Goal: Information Seeking & Learning: Compare options

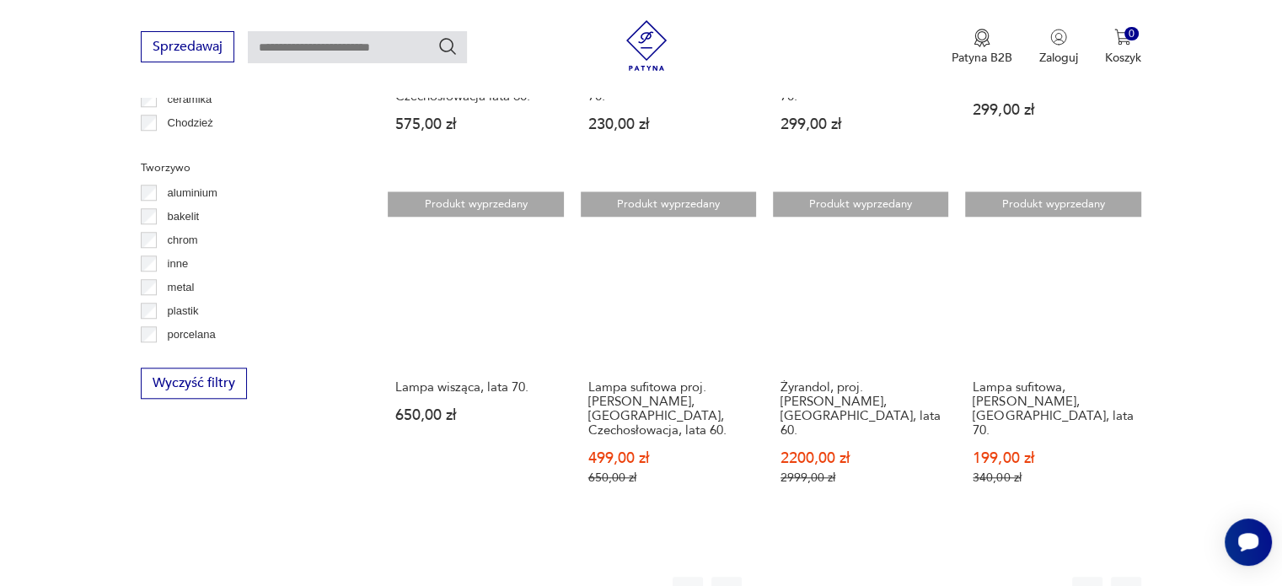
scroll to position [1677, 0]
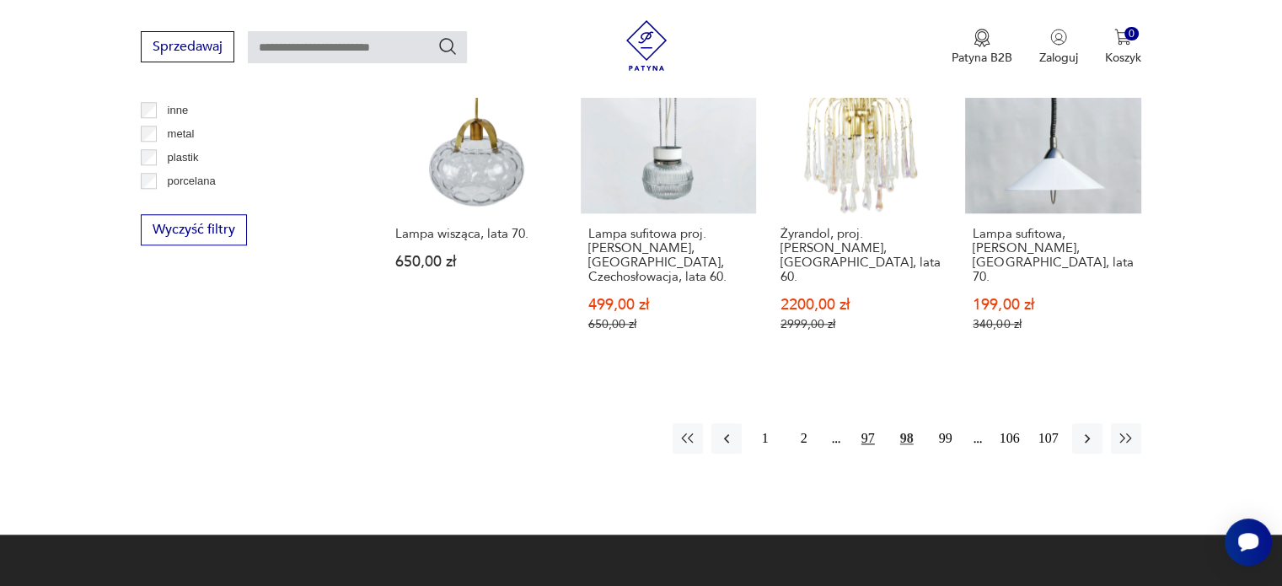
click at [870, 423] on button "97" at bounding box center [868, 438] width 30 height 30
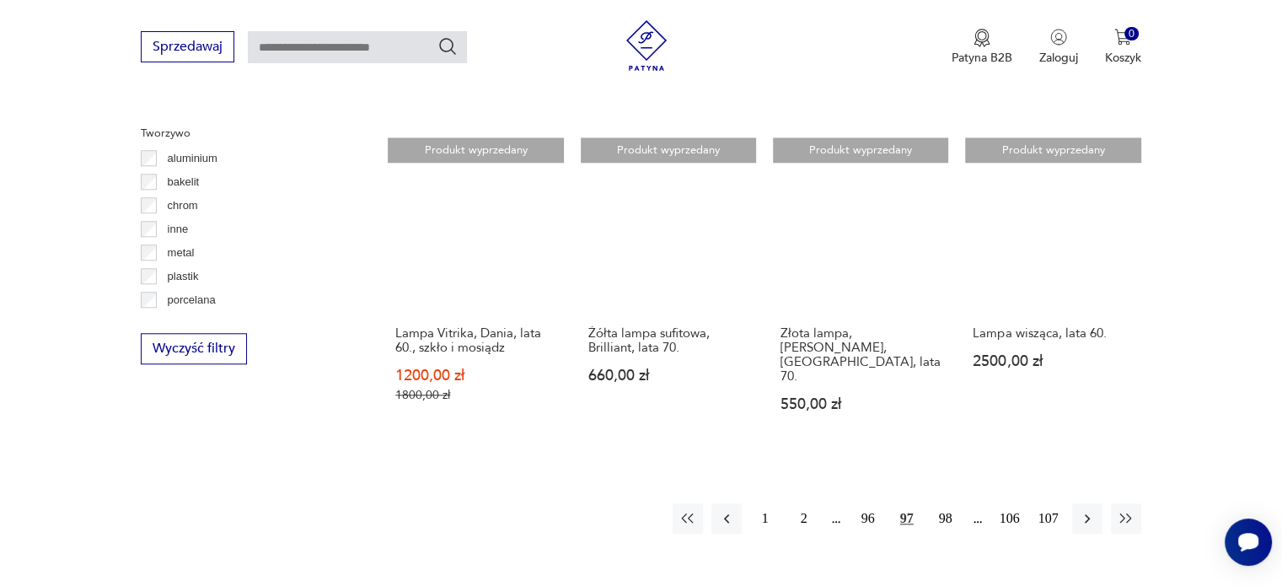
scroll to position [1712, 0]
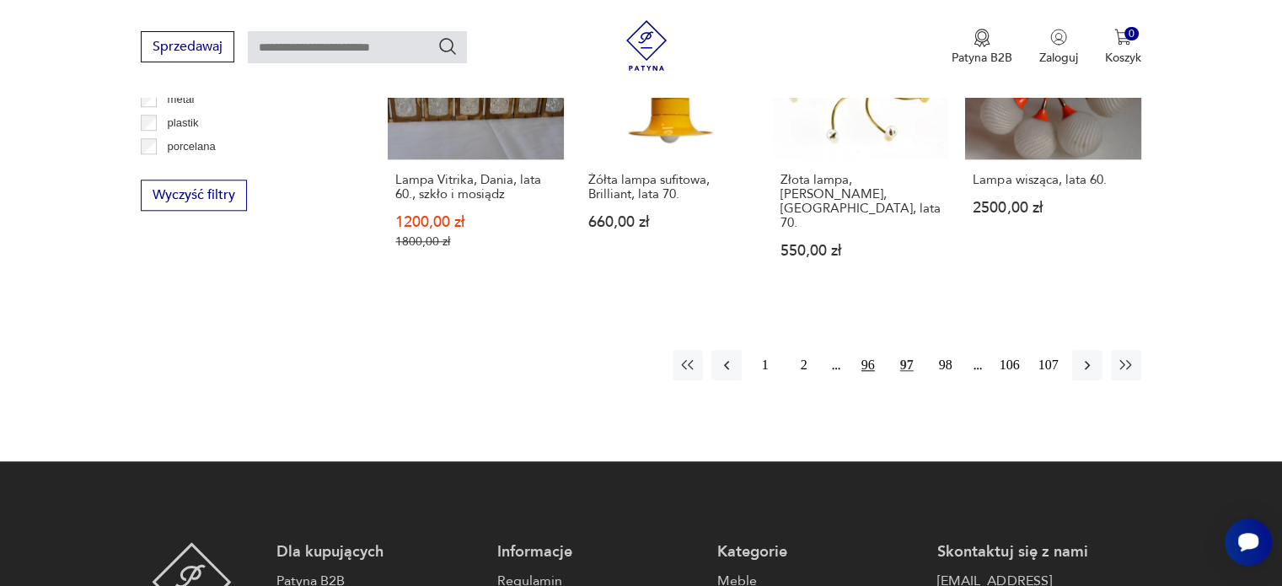
click at [866, 350] on button "96" at bounding box center [868, 365] width 30 height 30
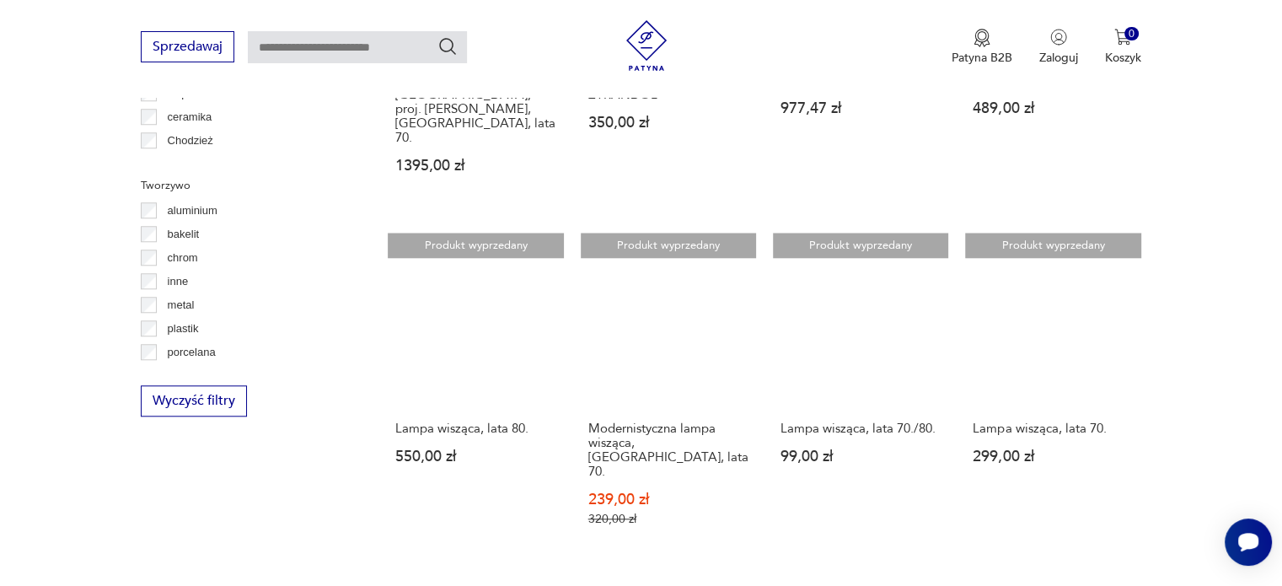
scroll to position [1509, 0]
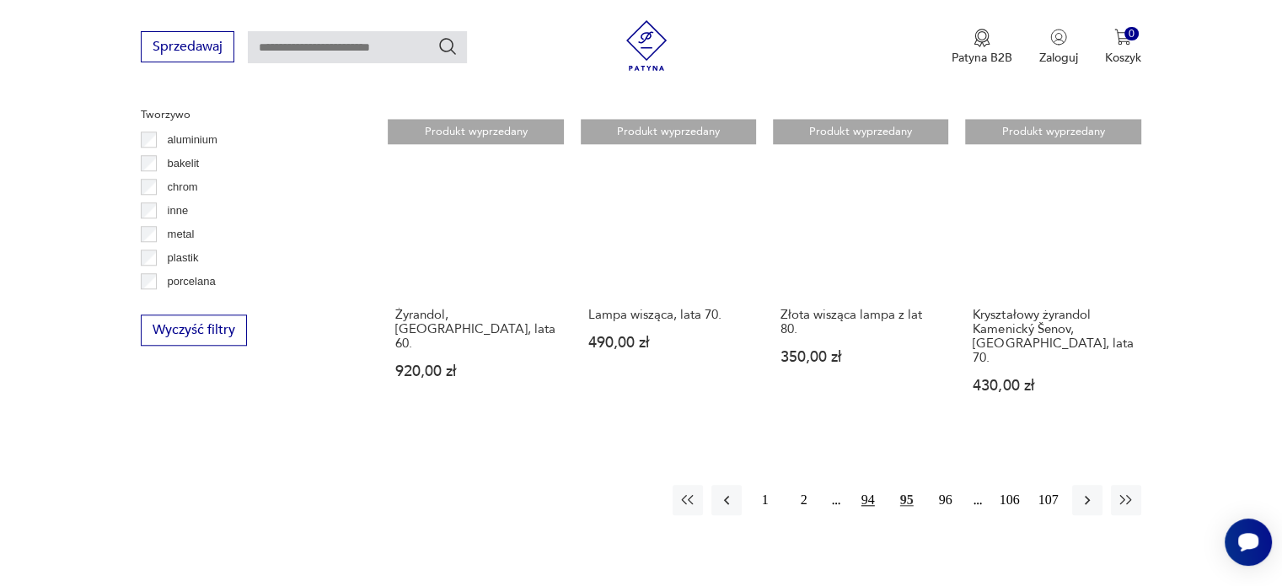
scroll to position [1611, 0]
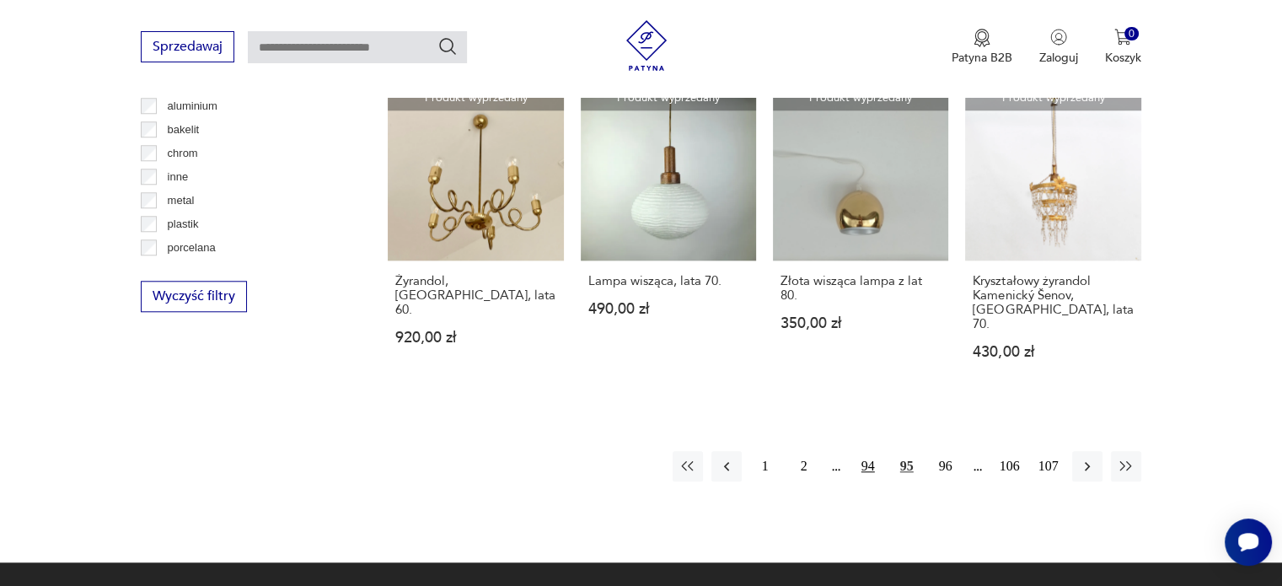
click at [868, 451] on button "94" at bounding box center [868, 466] width 30 height 30
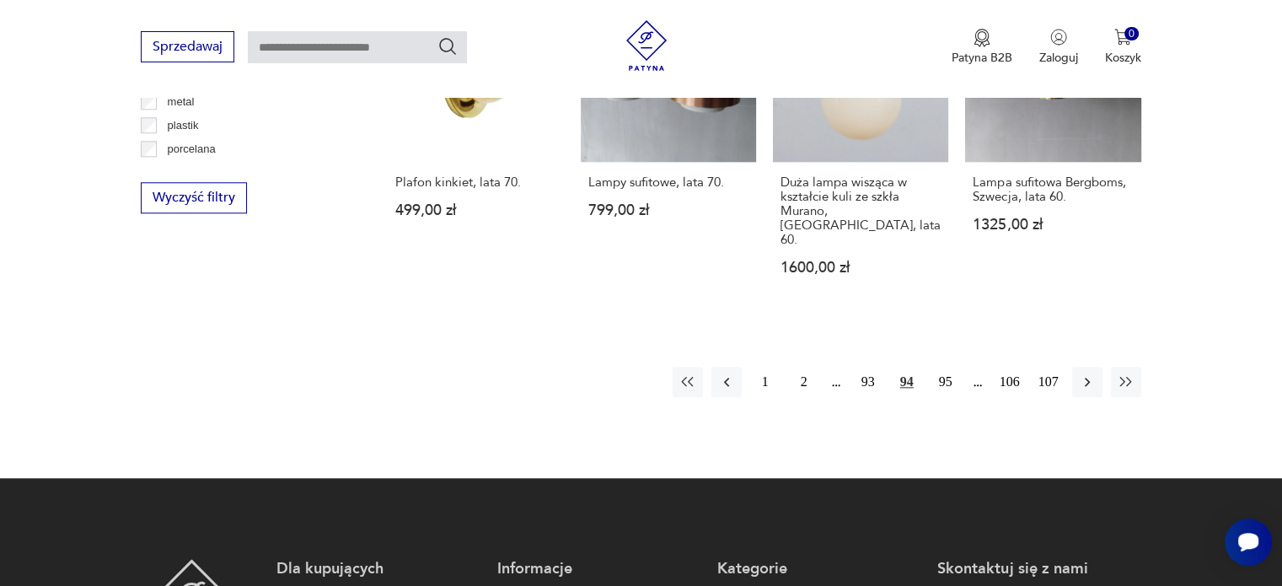
scroll to position [1711, 0]
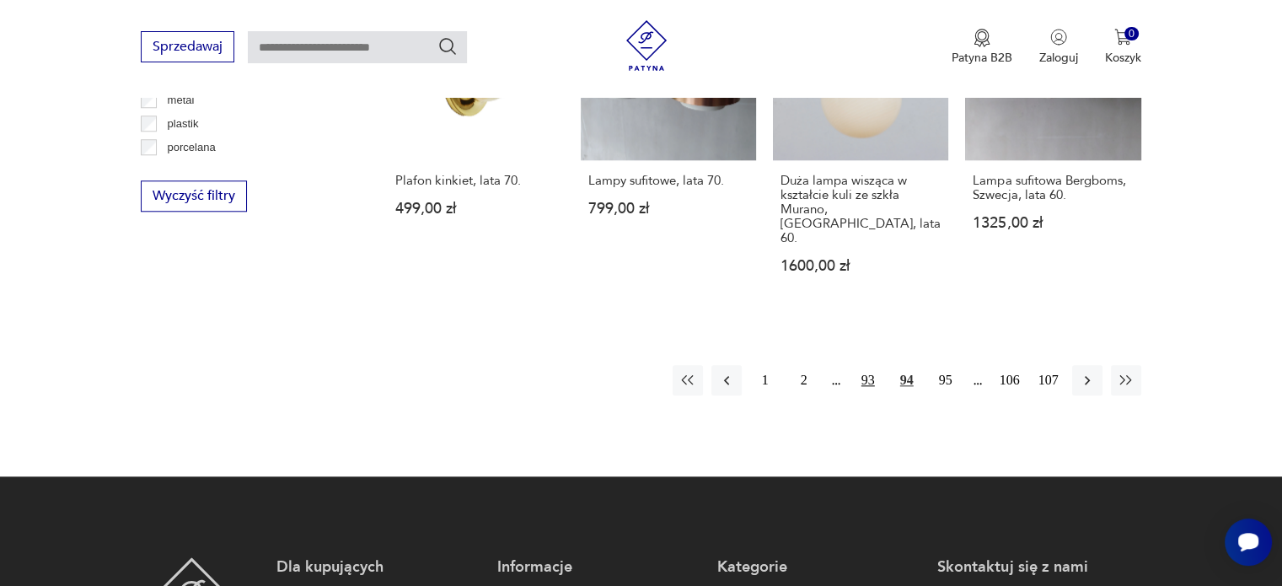
click at [867, 365] on button "93" at bounding box center [868, 380] width 30 height 30
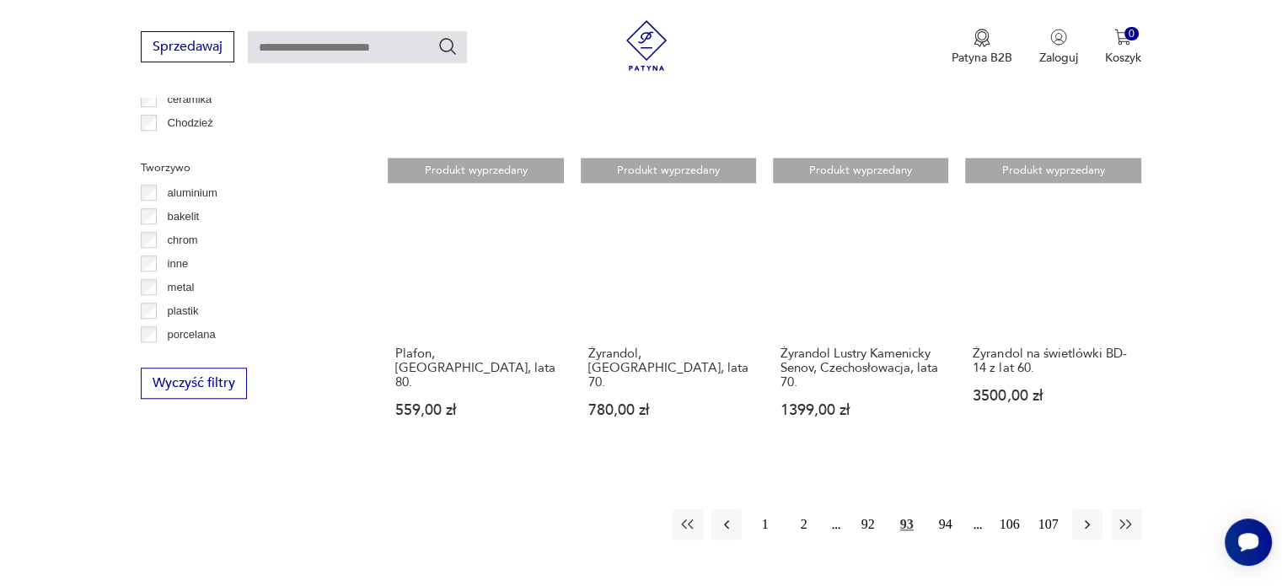
scroll to position [1577, 0]
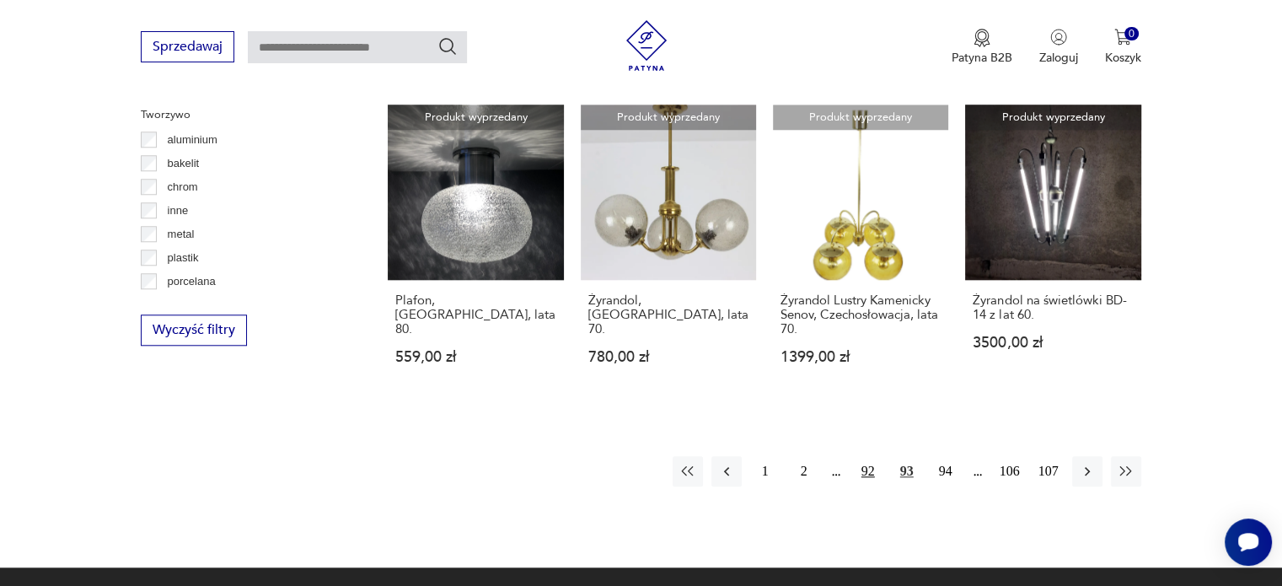
click at [869, 456] on button "92" at bounding box center [868, 471] width 30 height 30
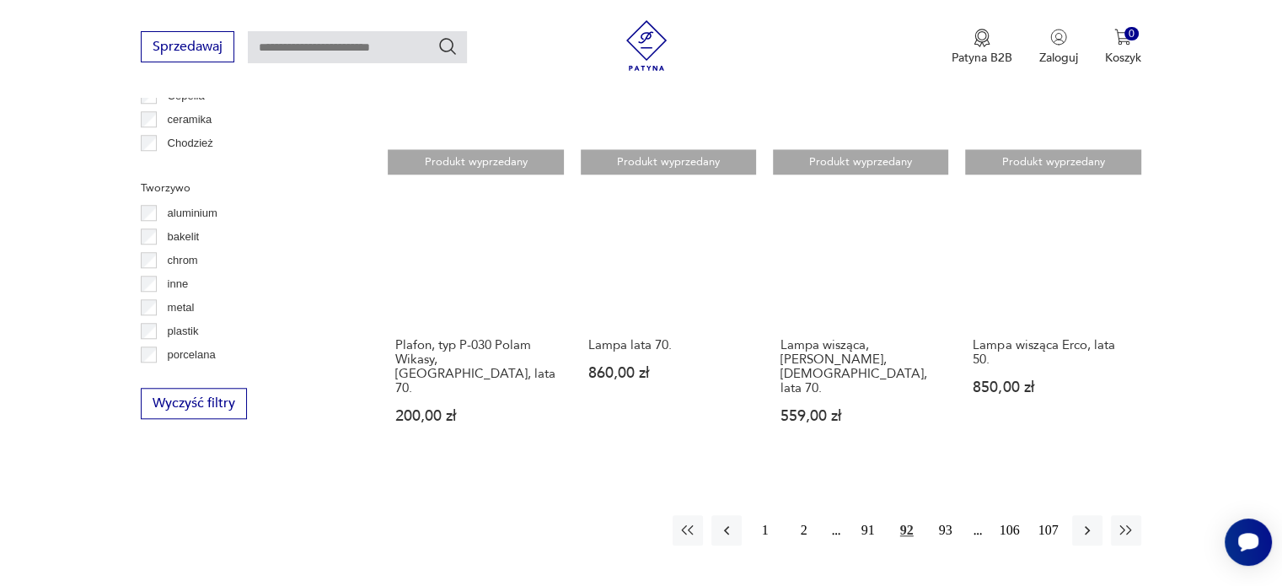
scroll to position [1644, 0]
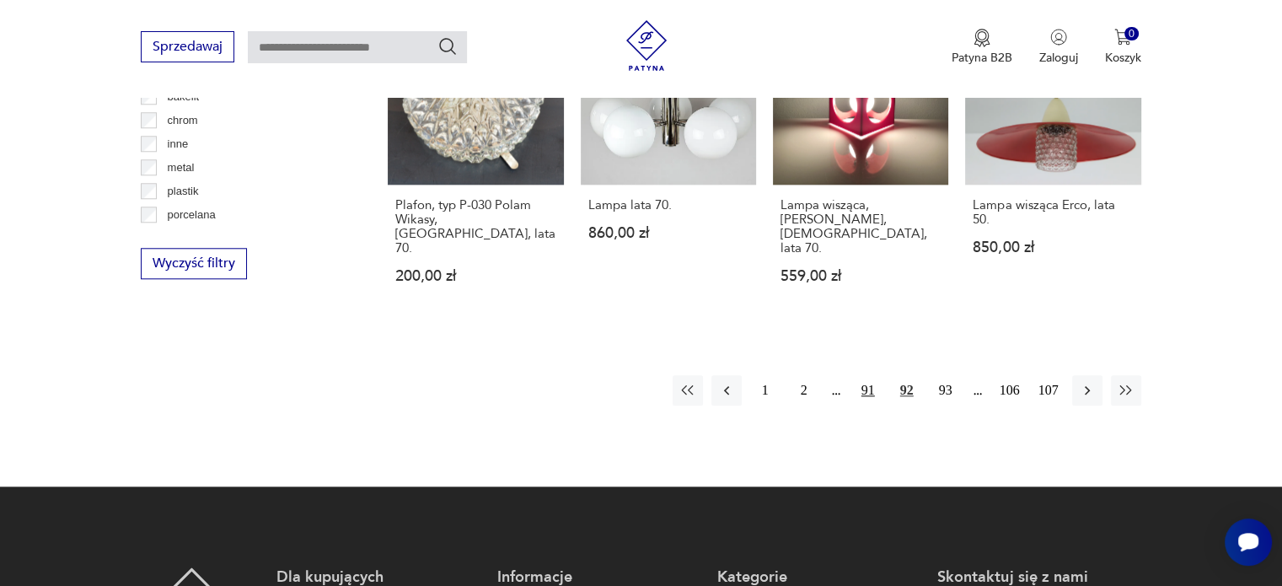
click at [870, 375] on button "91" at bounding box center [868, 390] width 30 height 30
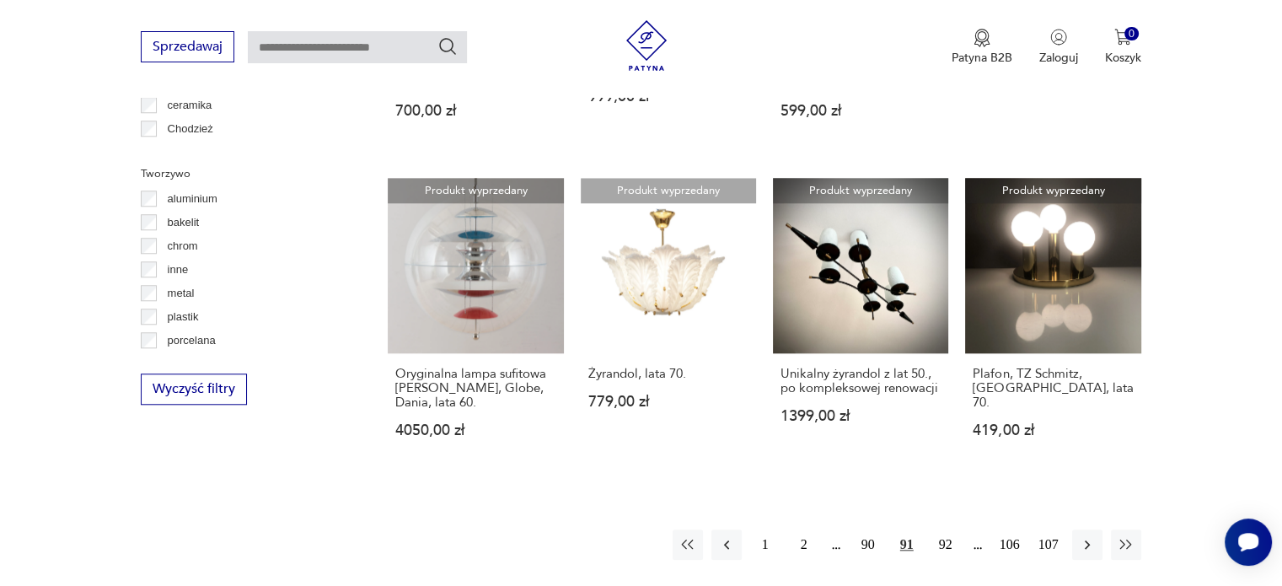
scroll to position [1543, 0]
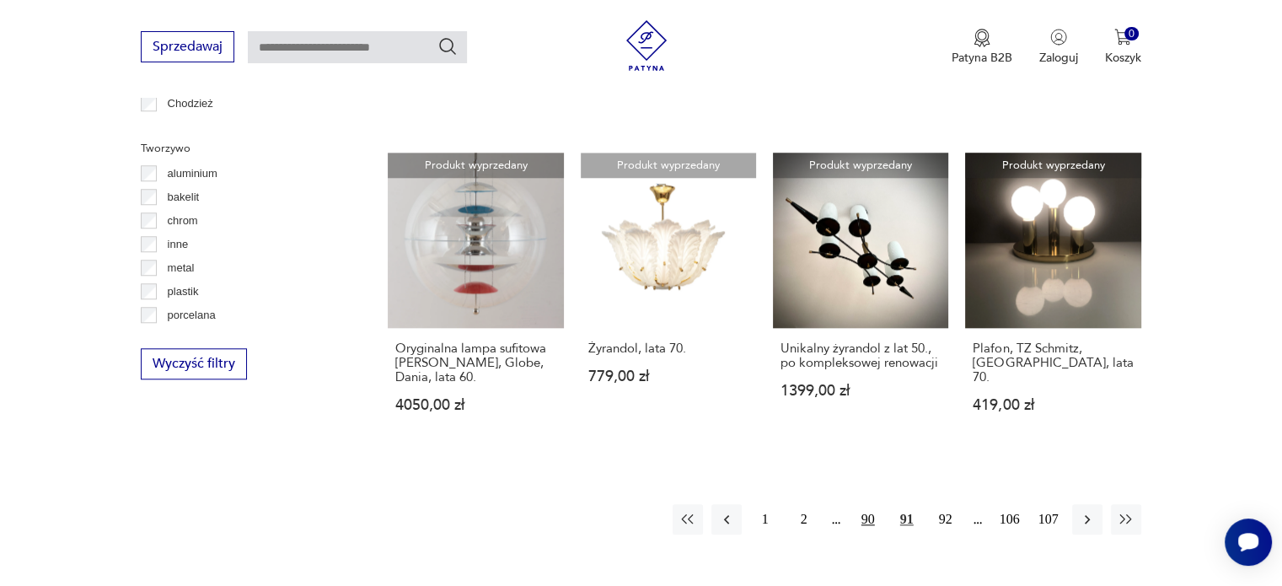
click at [868, 504] on button "90" at bounding box center [868, 519] width 30 height 30
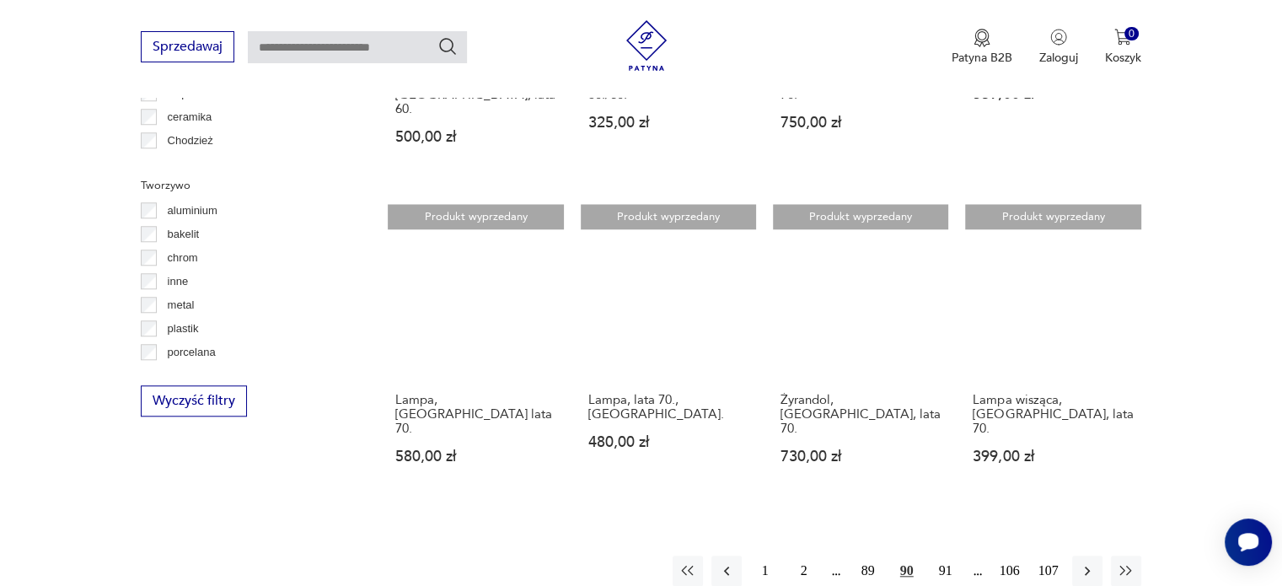
scroll to position [1509, 0]
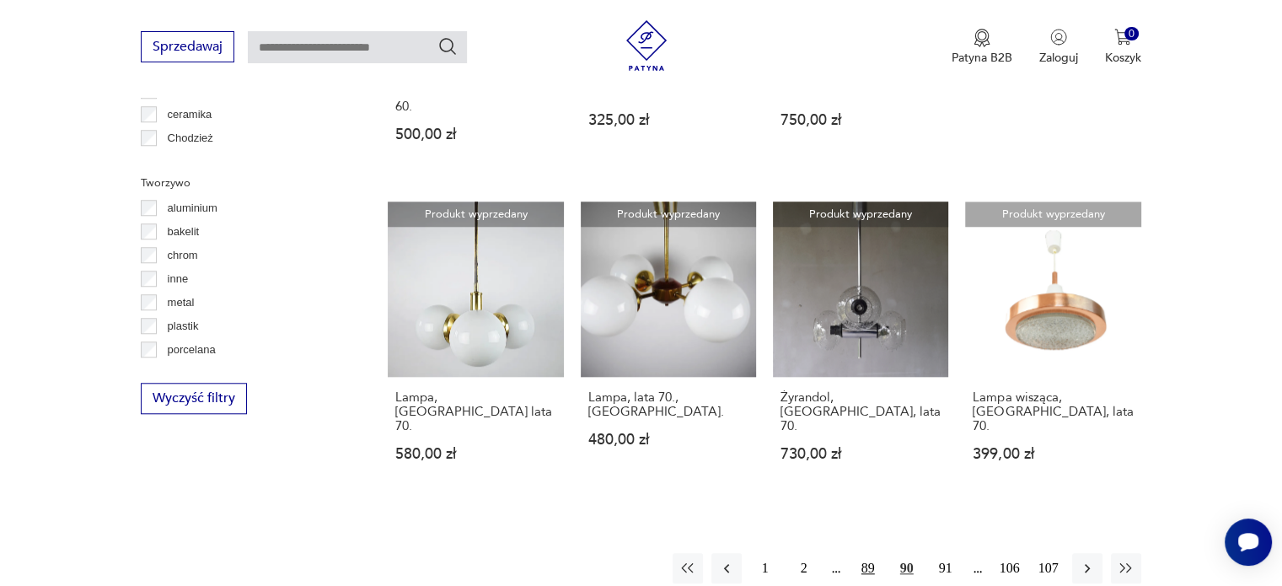
click at [864, 553] on button "89" at bounding box center [868, 568] width 30 height 30
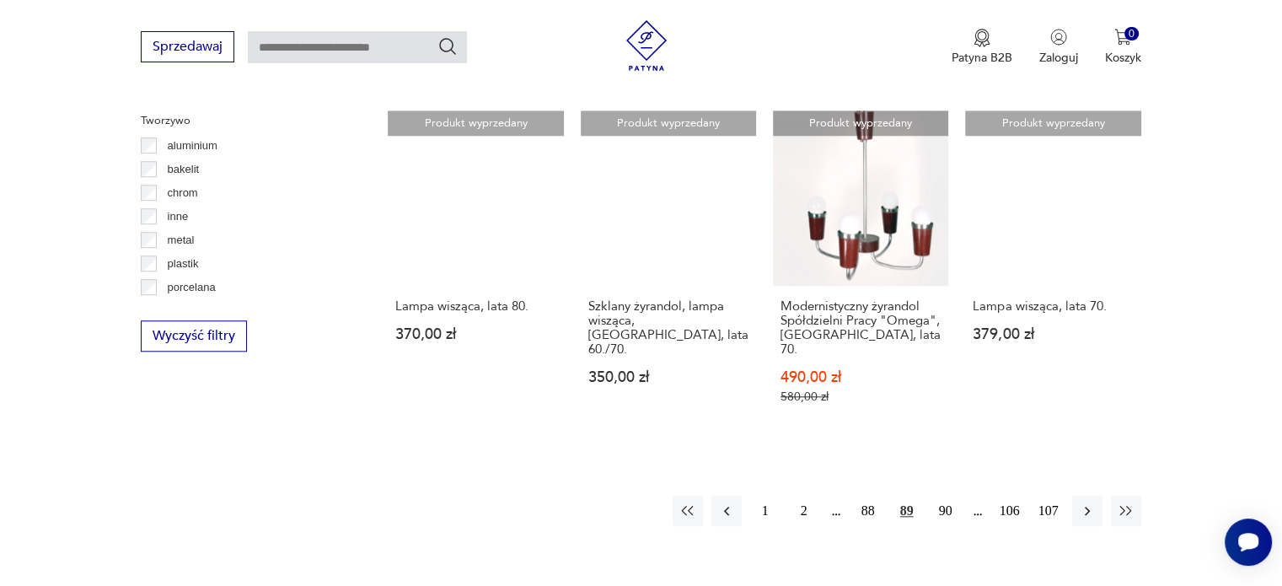
scroll to position [1577, 0]
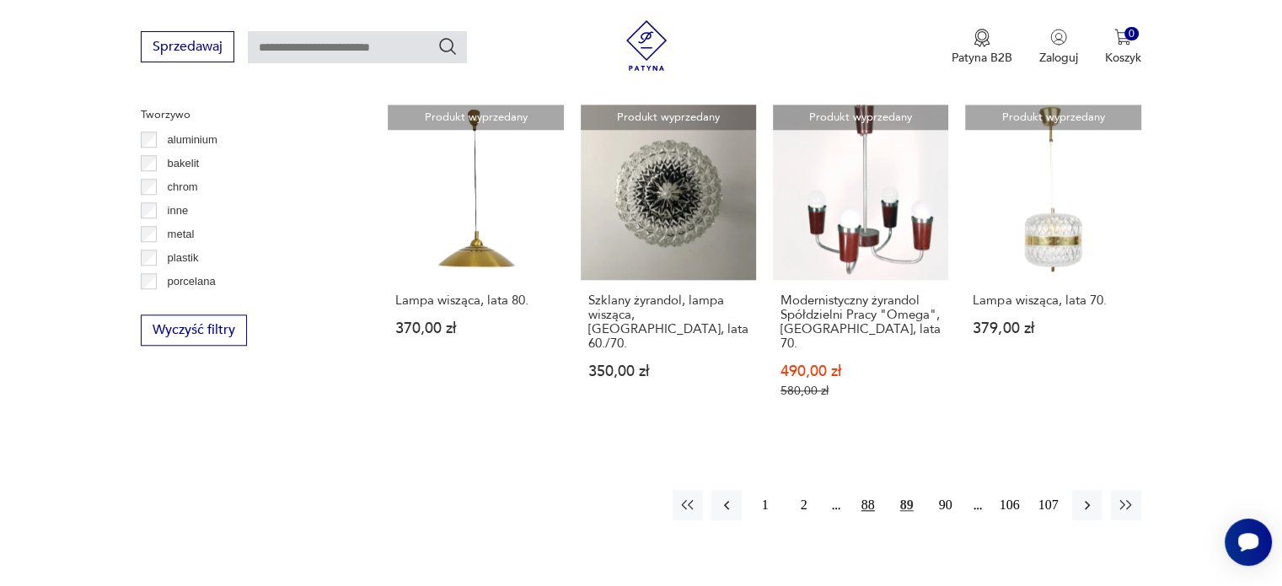
click at [864, 490] on button "88" at bounding box center [868, 505] width 30 height 30
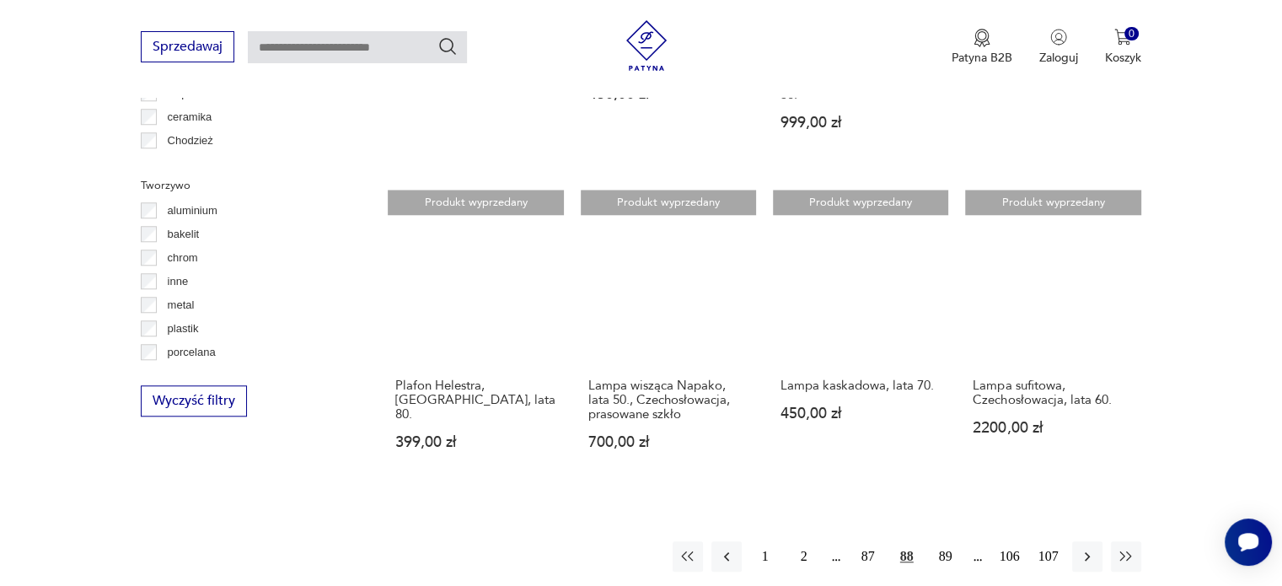
scroll to position [1509, 0]
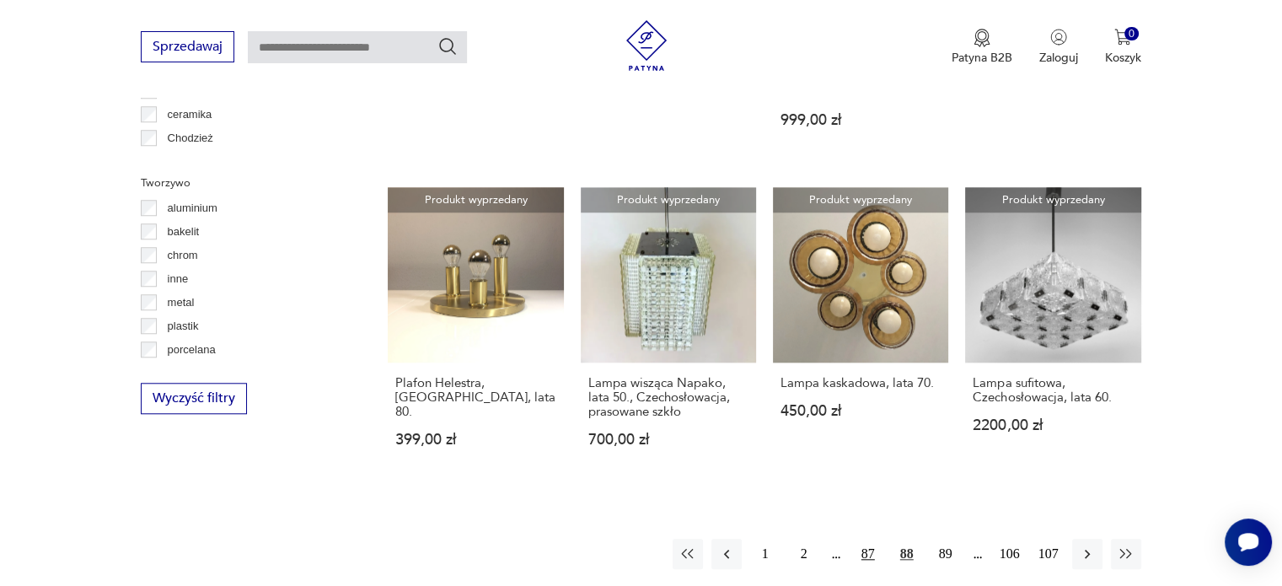
click at [867, 539] on button "87" at bounding box center [868, 554] width 30 height 30
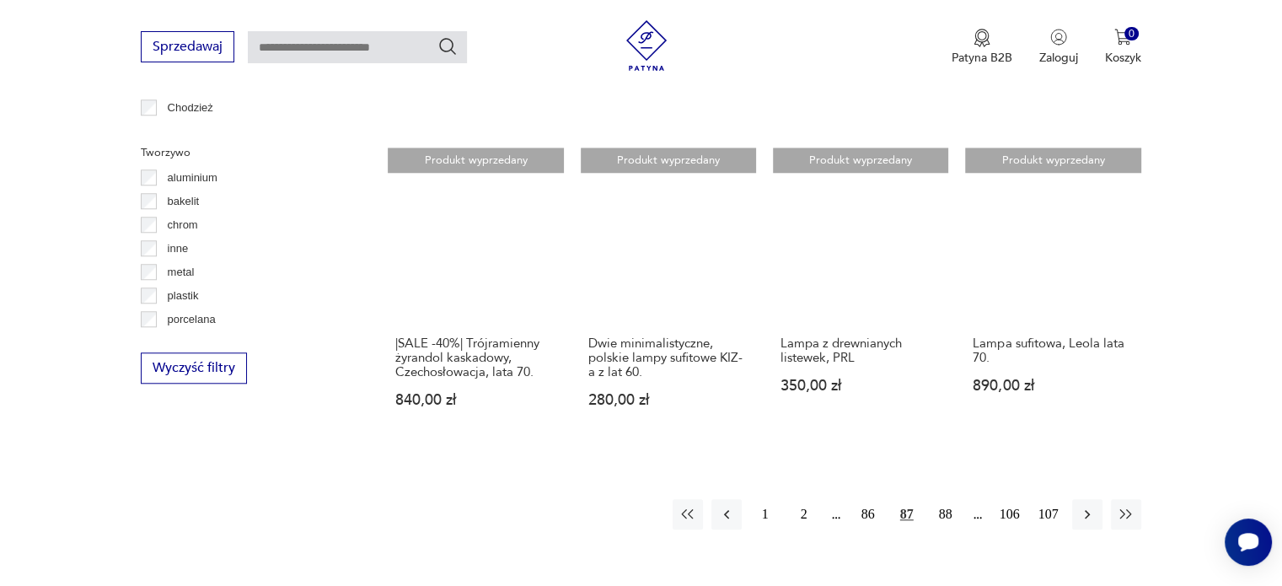
scroll to position [1543, 0]
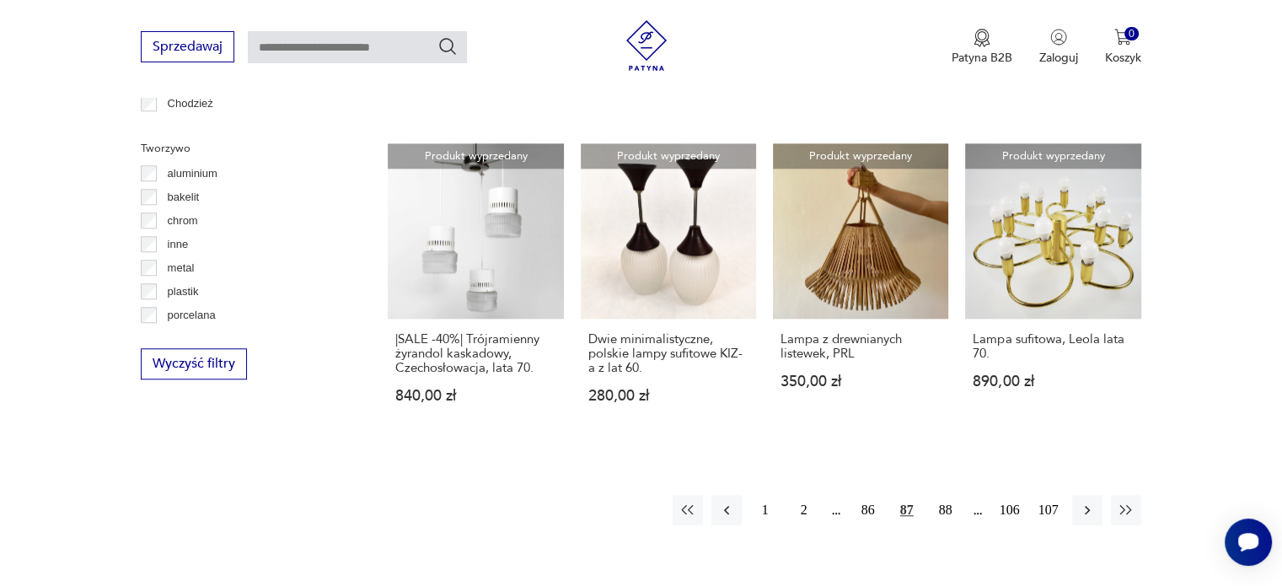
click at [867, 508] on button "86" at bounding box center [868, 510] width 30 height 30
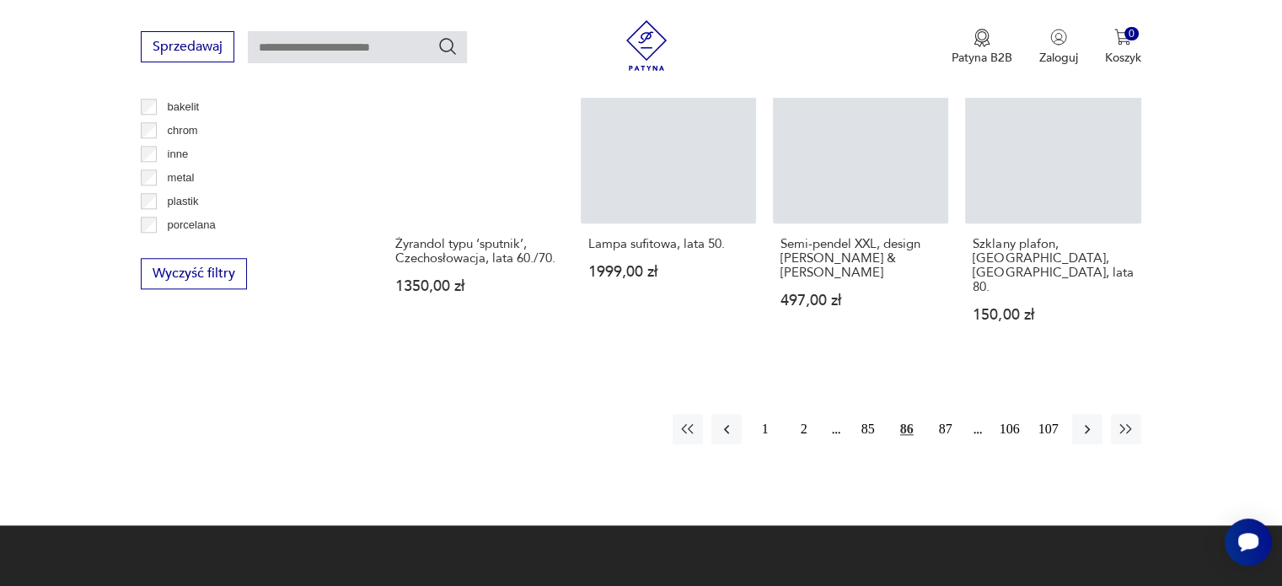
scroll to position [1745, 0]
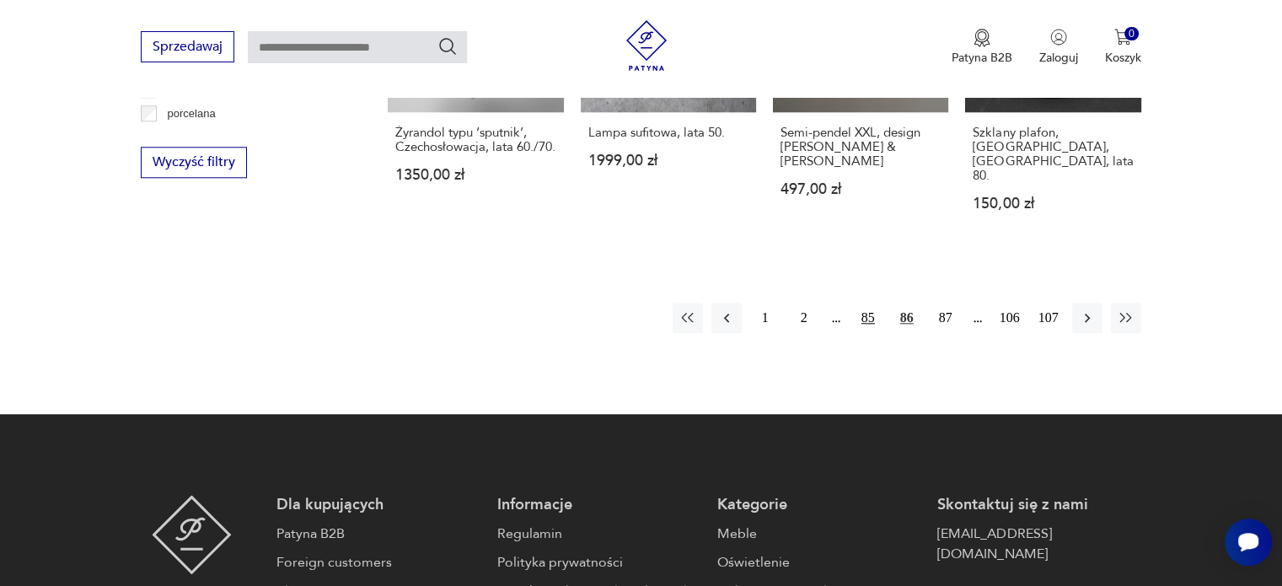
click at [866, 303] on button "85" at bounding box center [868, 318] width 30 height 30
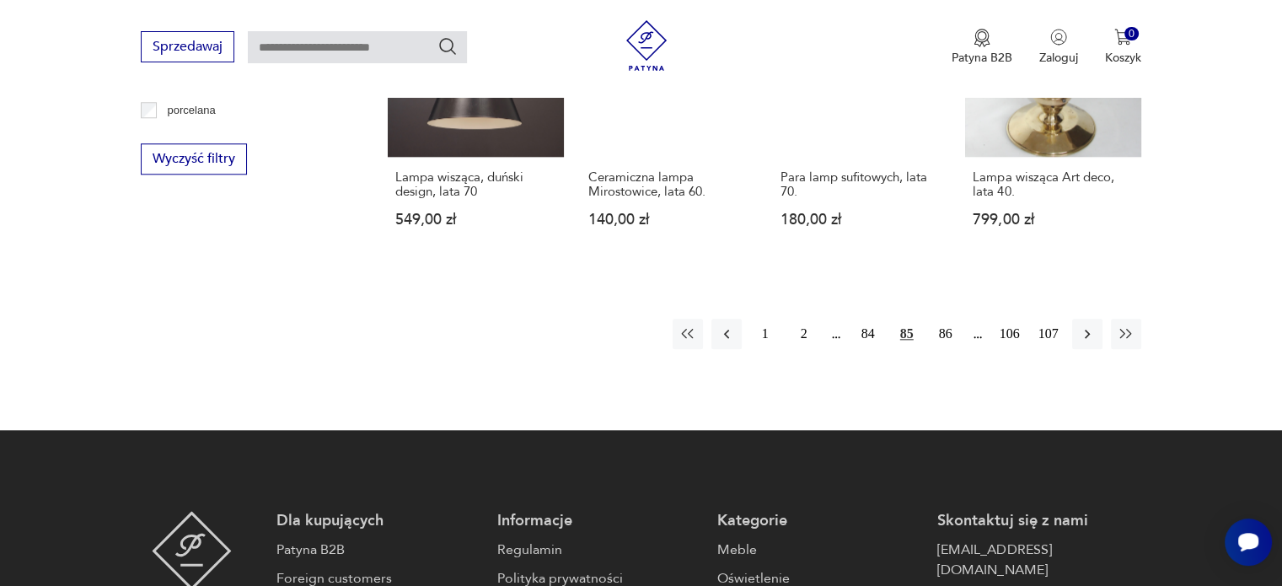
scroll to position [1812, 0]
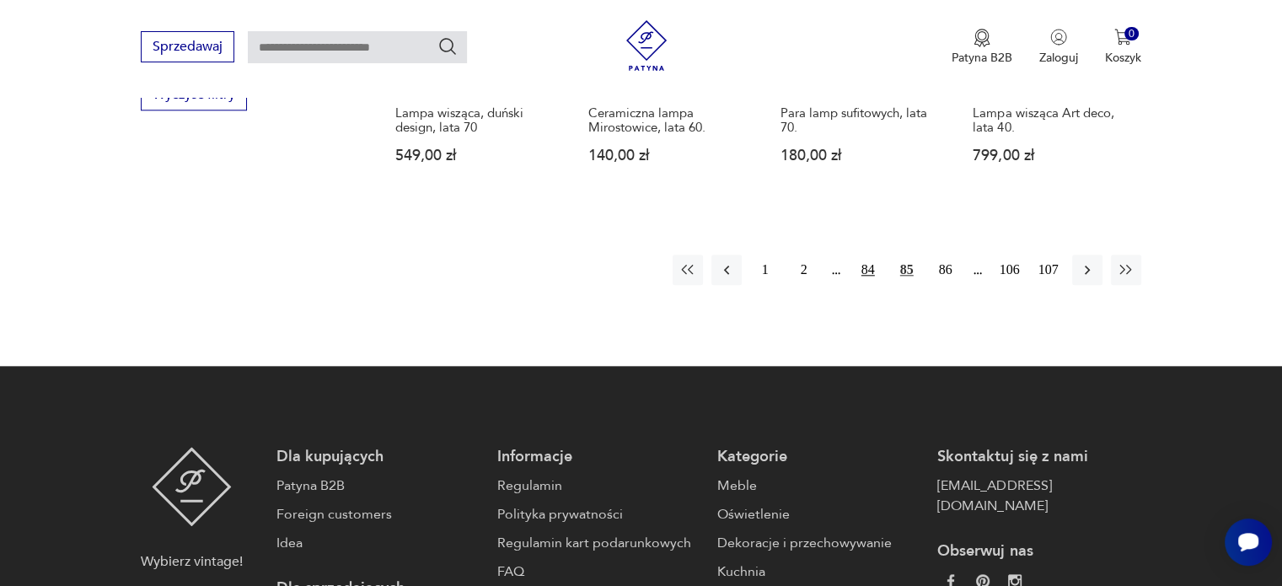
click at [866, 255] on button "84" at bounding box center [868, 270] width 30 height 30
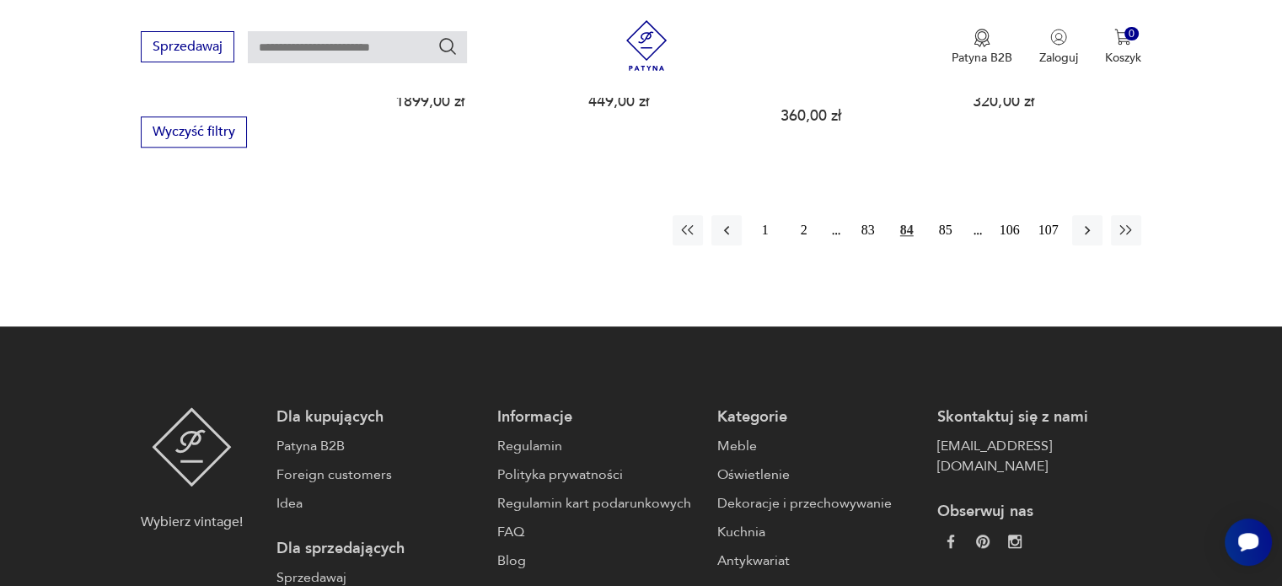
scroll to position [1779, 0]
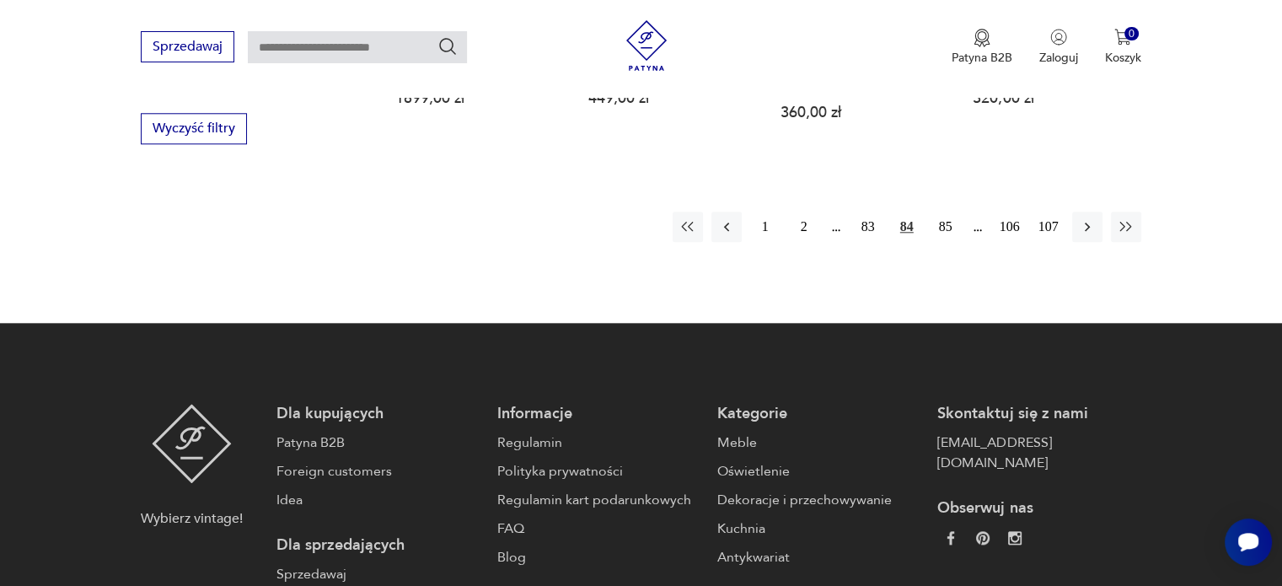
click at [866, 212] on button "83" at bounding box center [868, 227] width 30 height 30
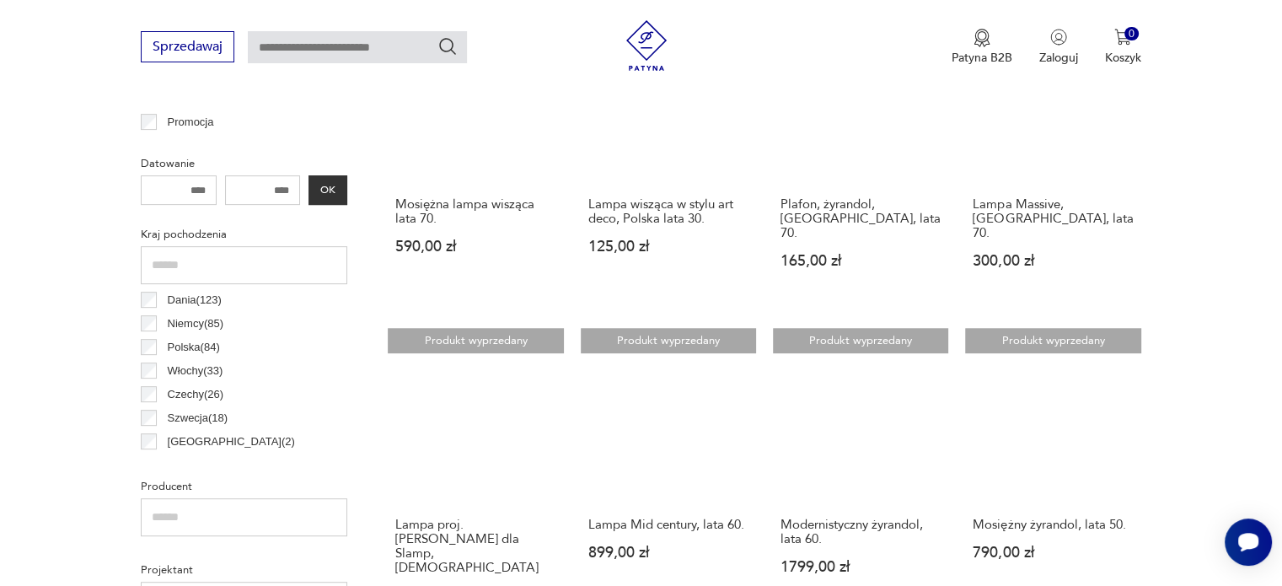
scroll to position [1509, 0]
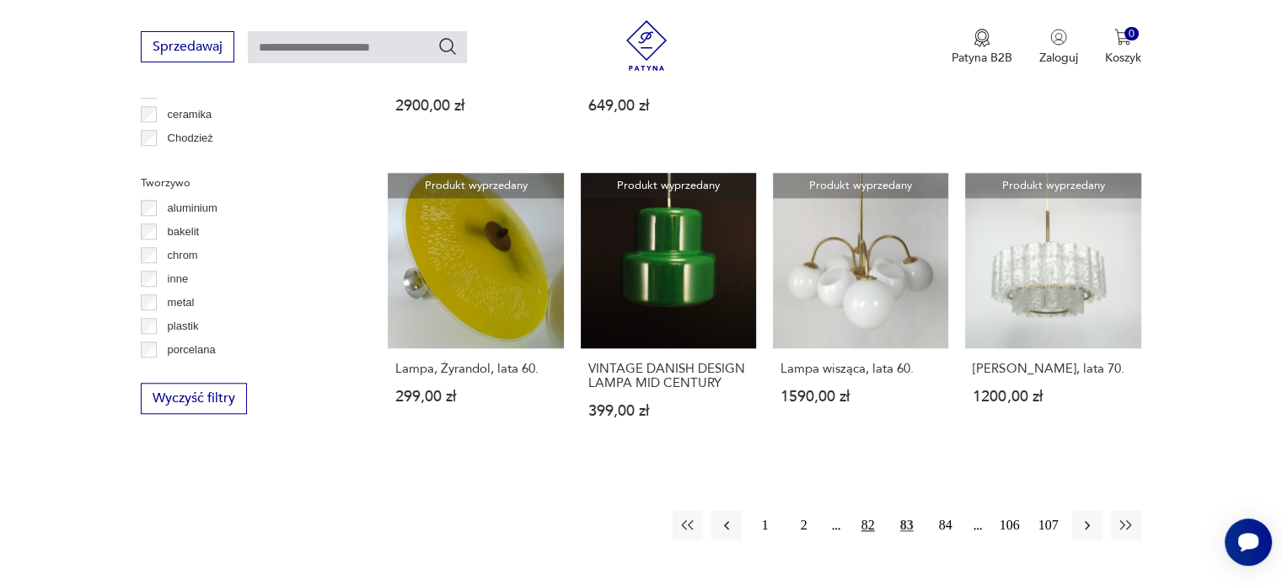
click at [867, 510] on button "82" at bounding box center [868, 525] width 30 height 30
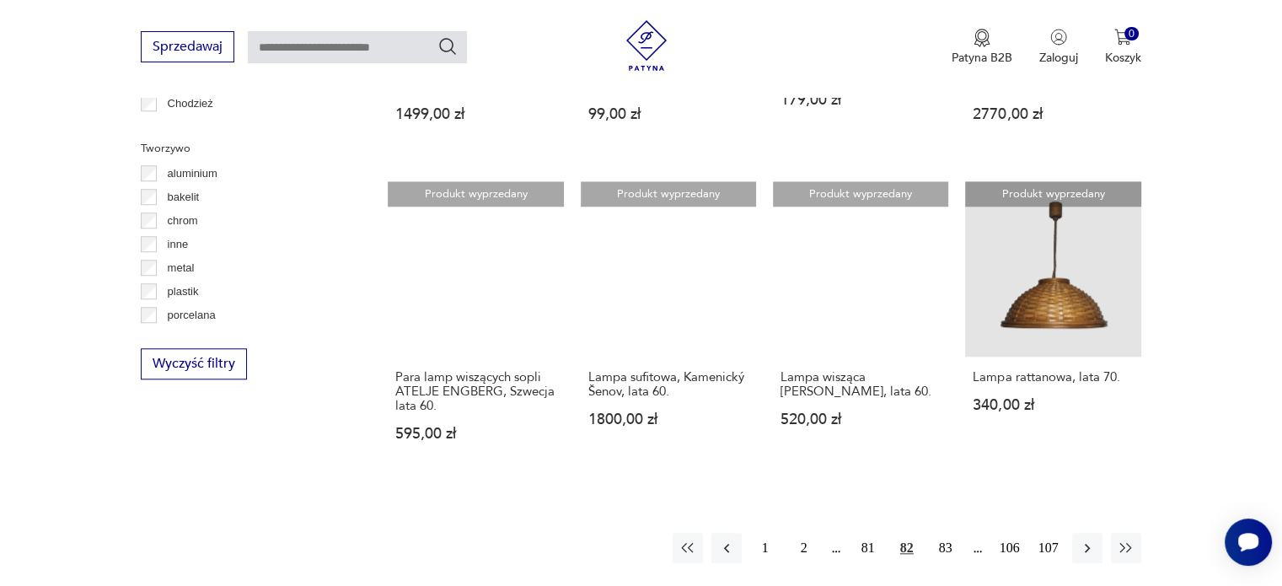
scroll to position [1577, 0]
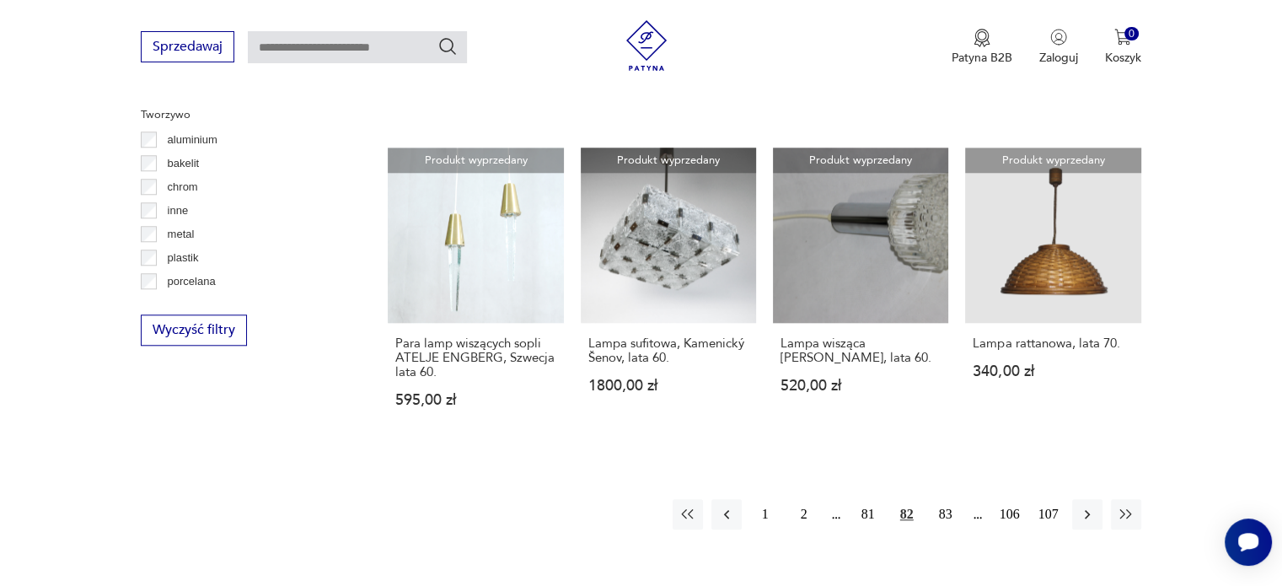
click at [867, 499] on button "81" at bounding box center [868, 514] width 30 height 30
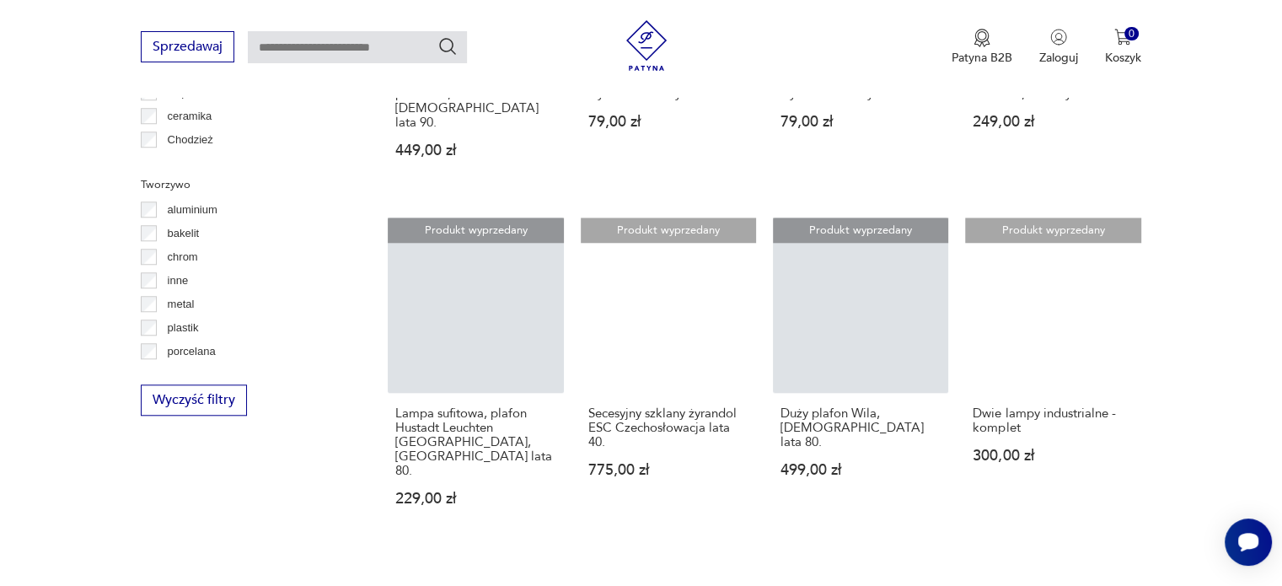
scroll to position [1509, 0]
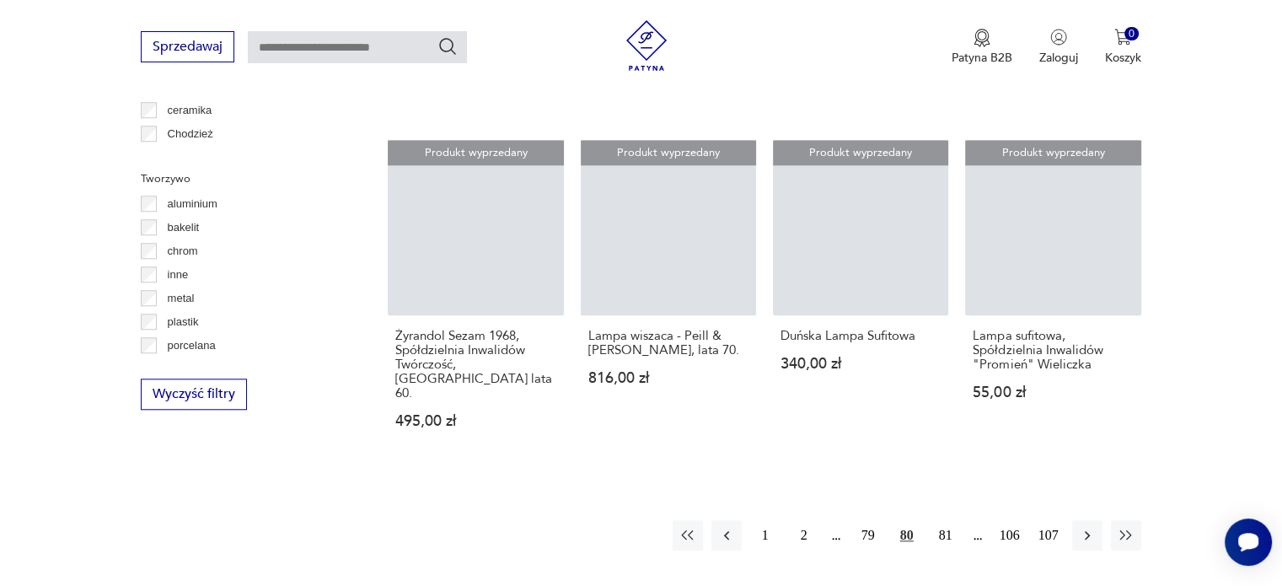
scroll to position [1543, 0]
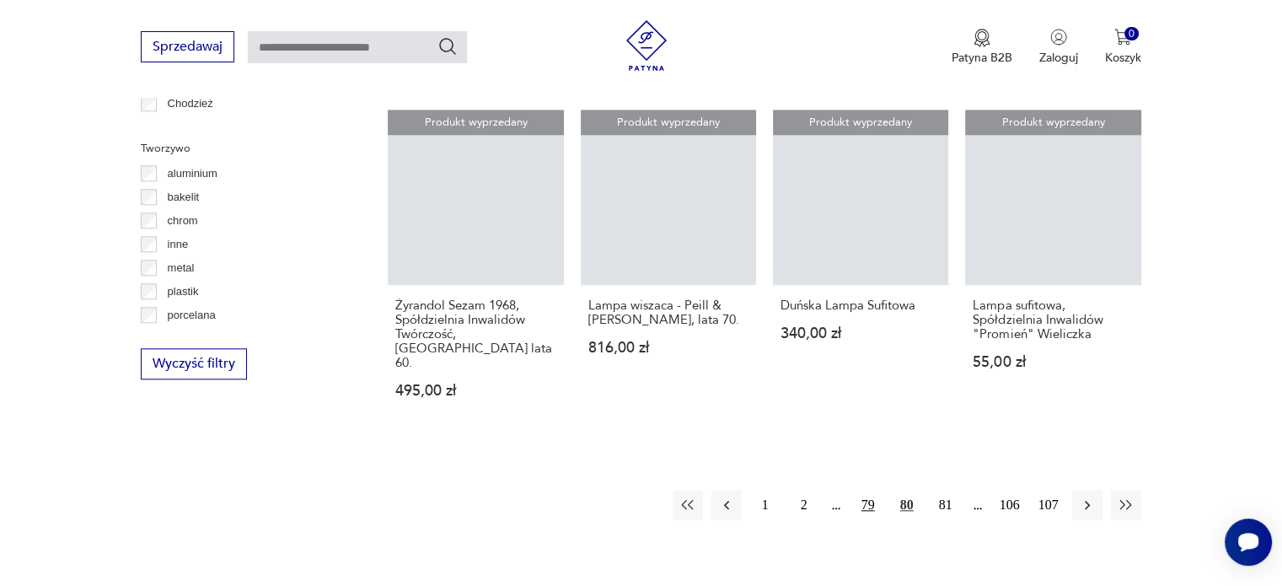
click at [867, 490] on button "79" at bounding box center [868, 505] width 30 height 30
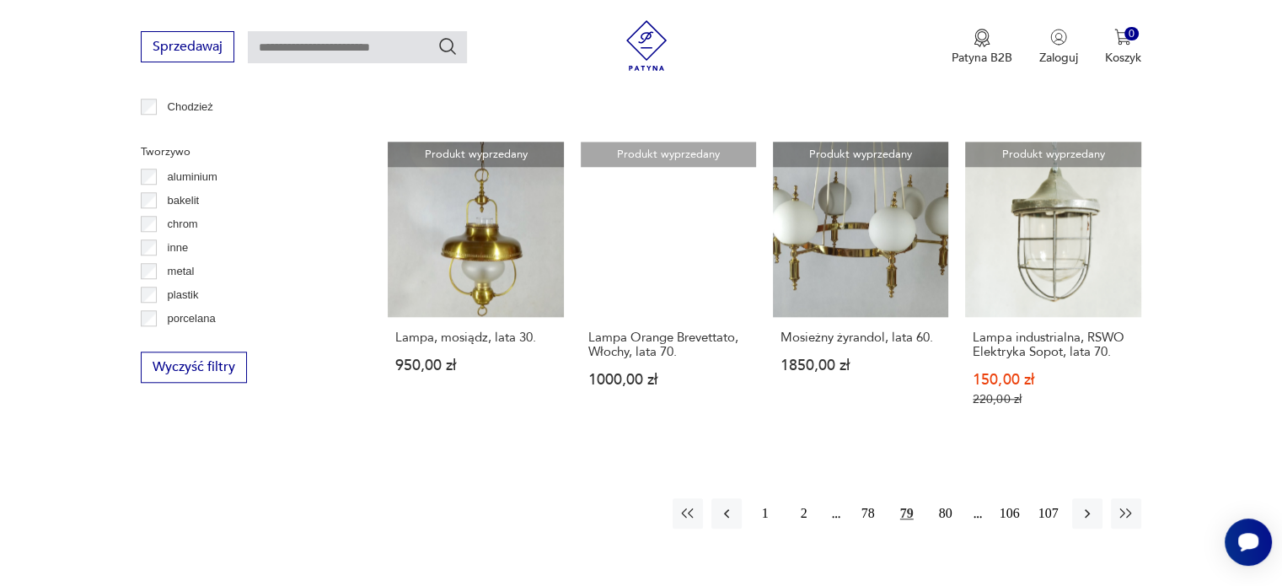
scroll to position [1543, 0]
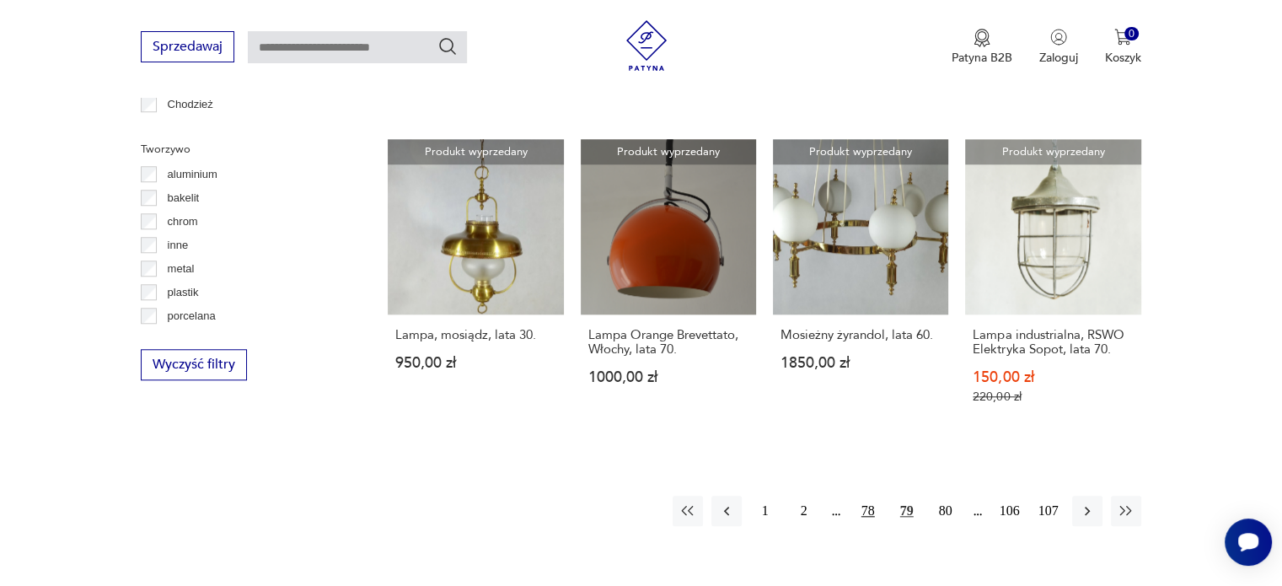
click at [864, 496] on button "78" at bounding box center [868, 511] width 30 height 30
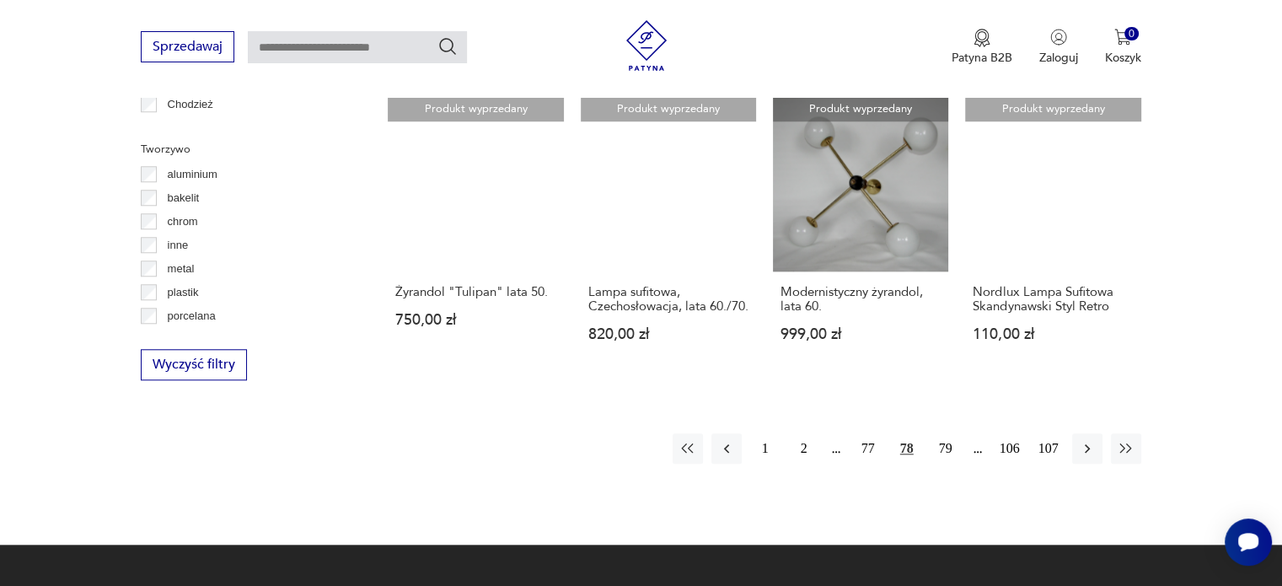
scroll to position [1543, 0]
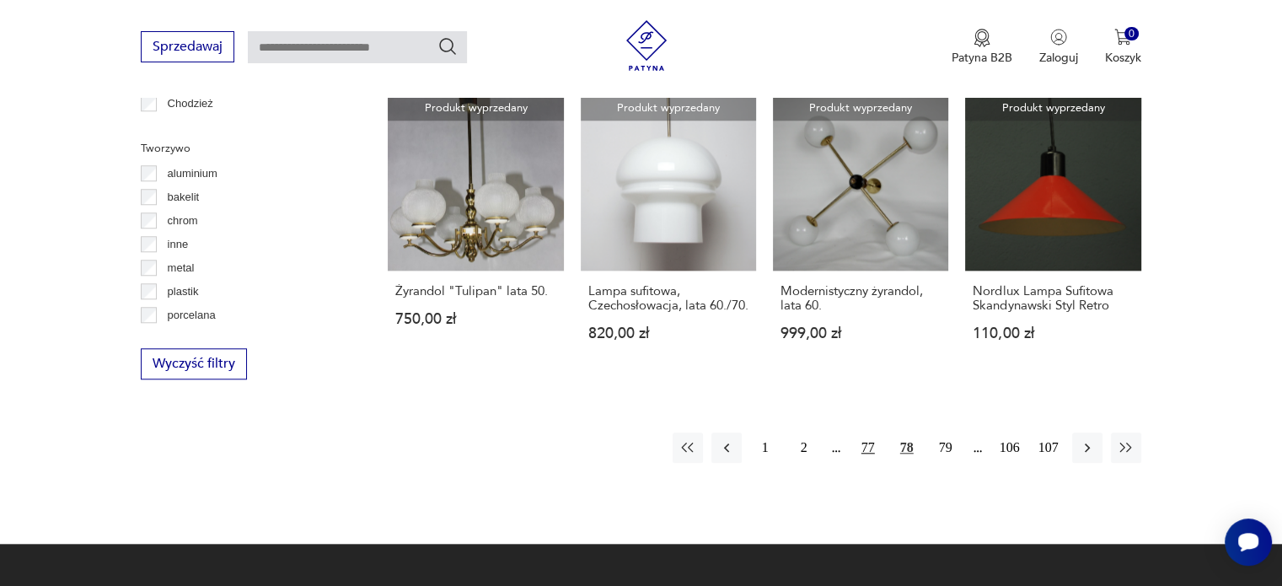
click at [870, 458] on button "77" at bounding box center [868, 447] width 30 height 30
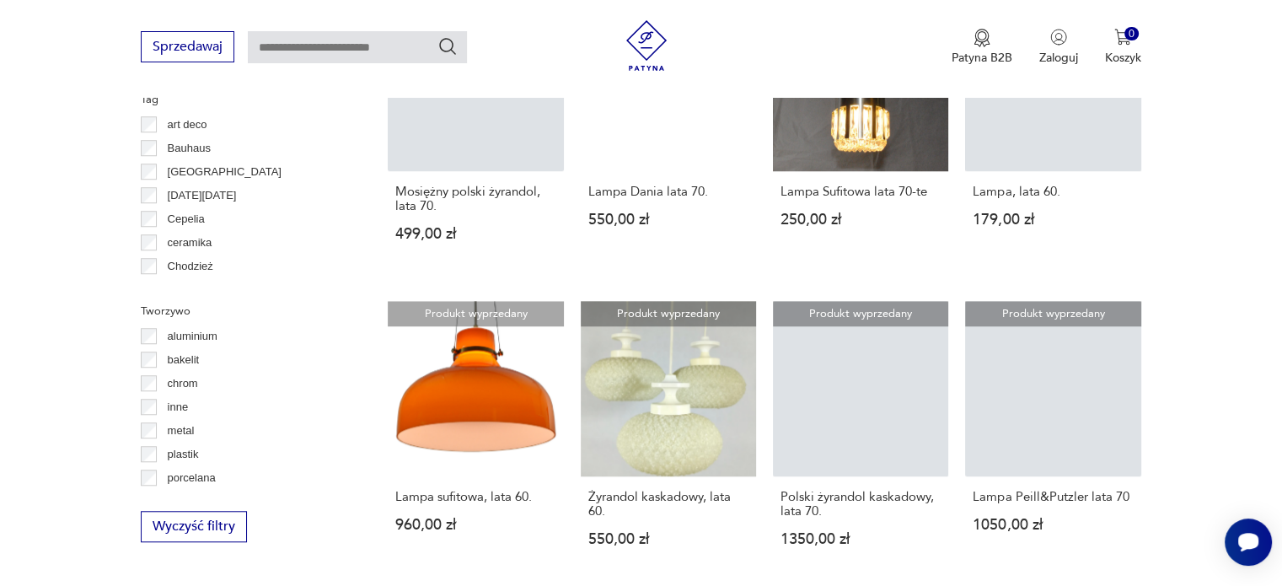
scroll to position [1475, 0]
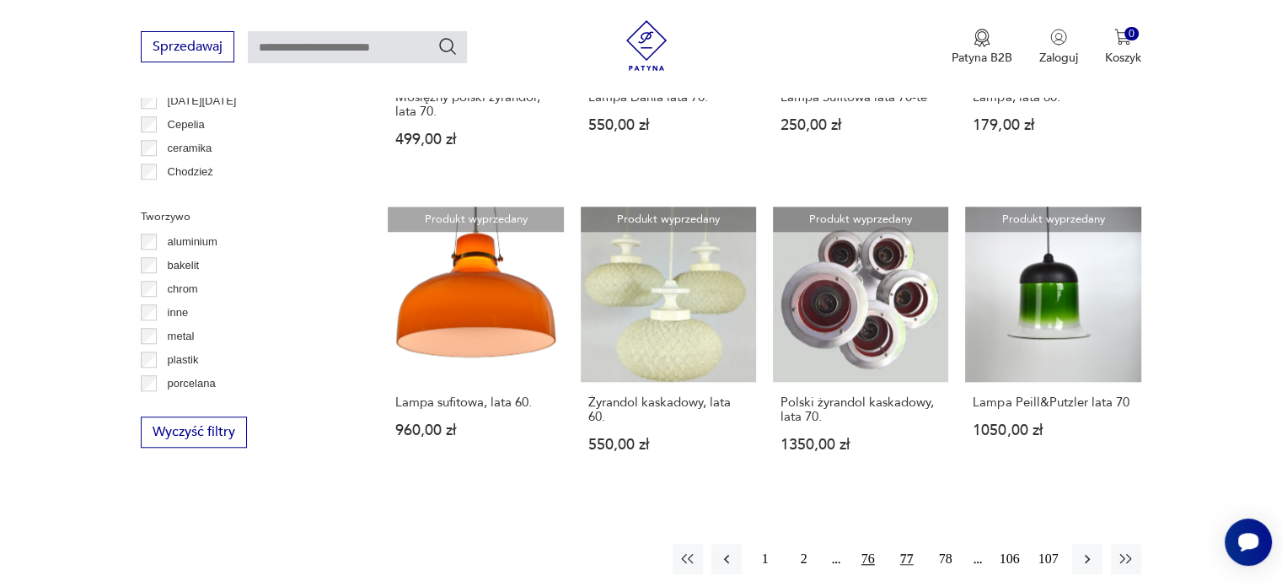
click at [870, 544] on button "76" at bounding box center [868, 559] width 30 height 30
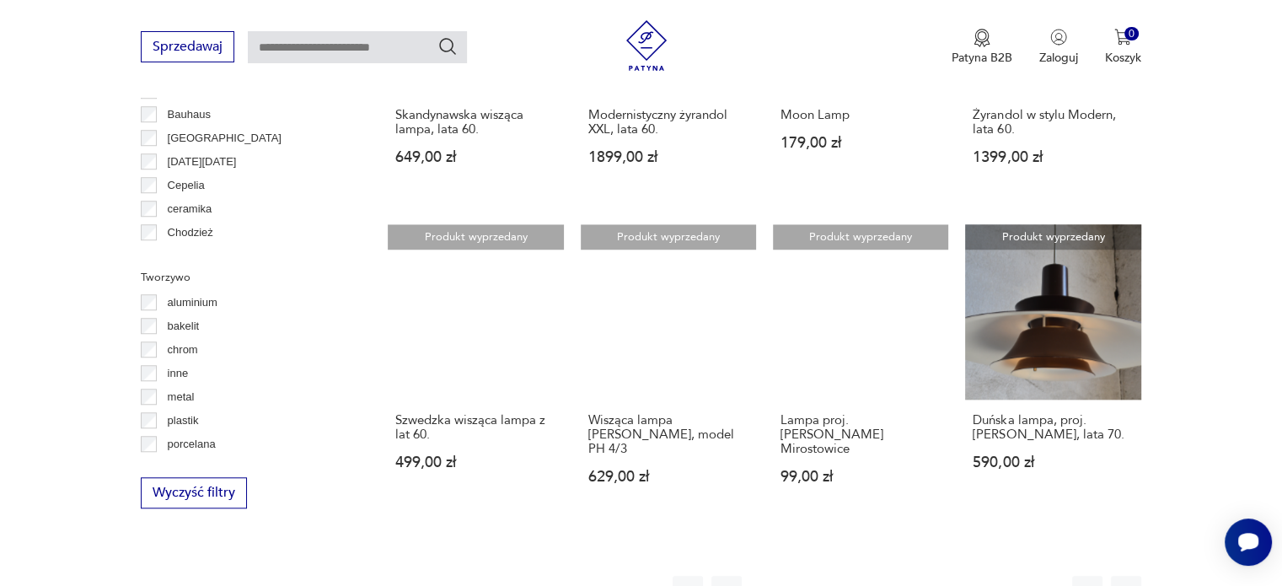
scroll to position [1442, 0]
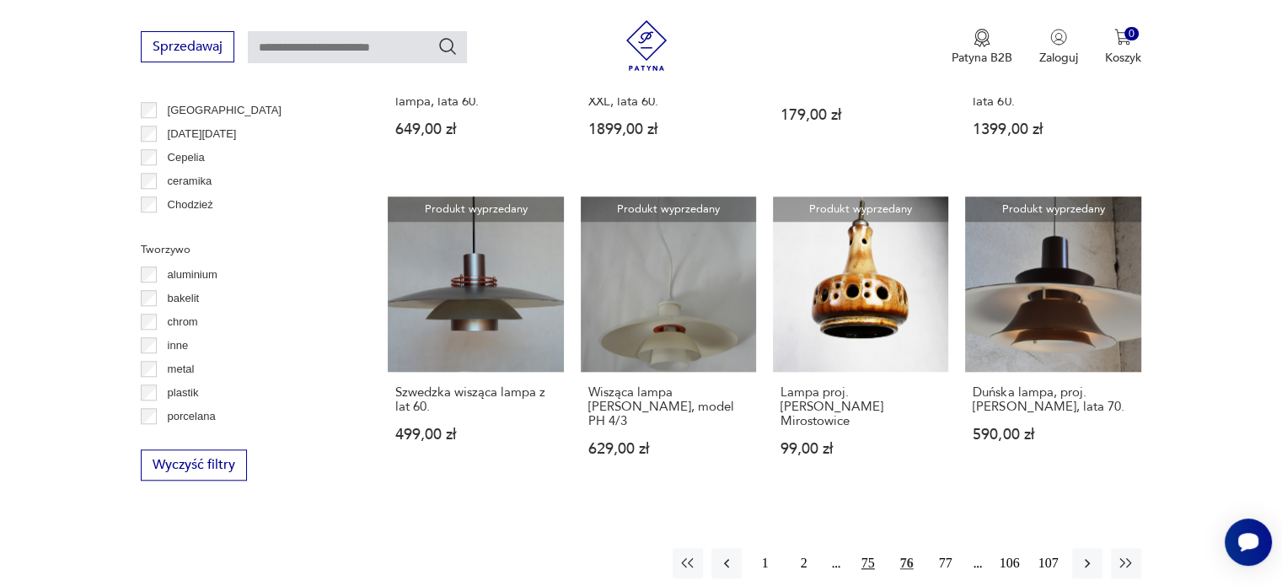
click at [867, 548] on button "75" at bounding box center [868, 563] width 30 height 30
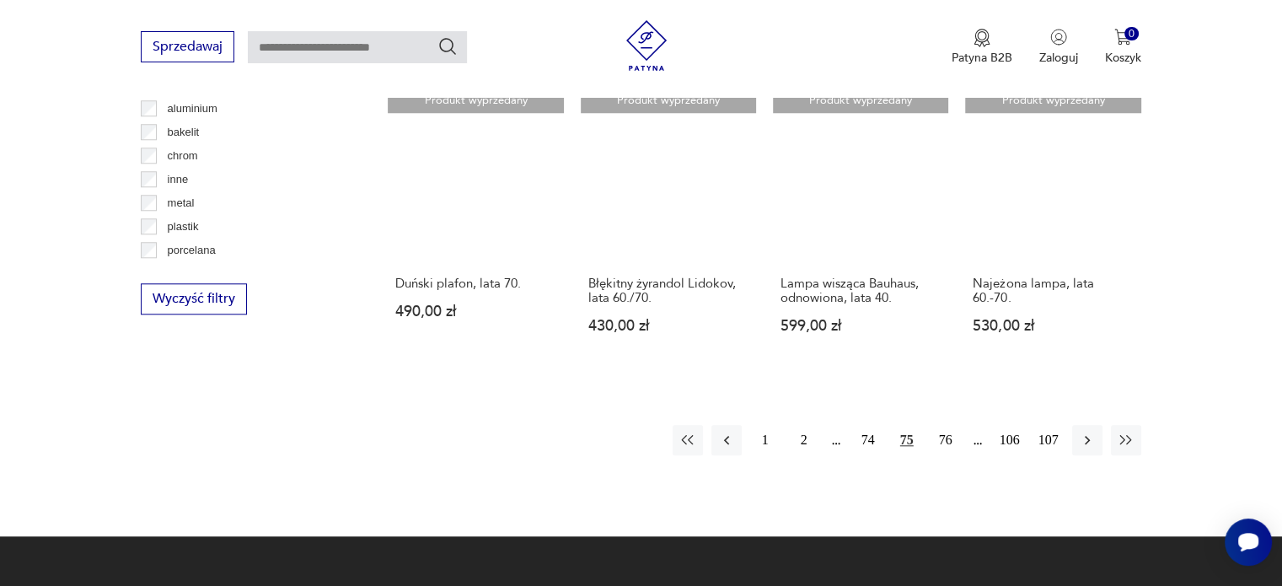
scroll to position [1610, 0]
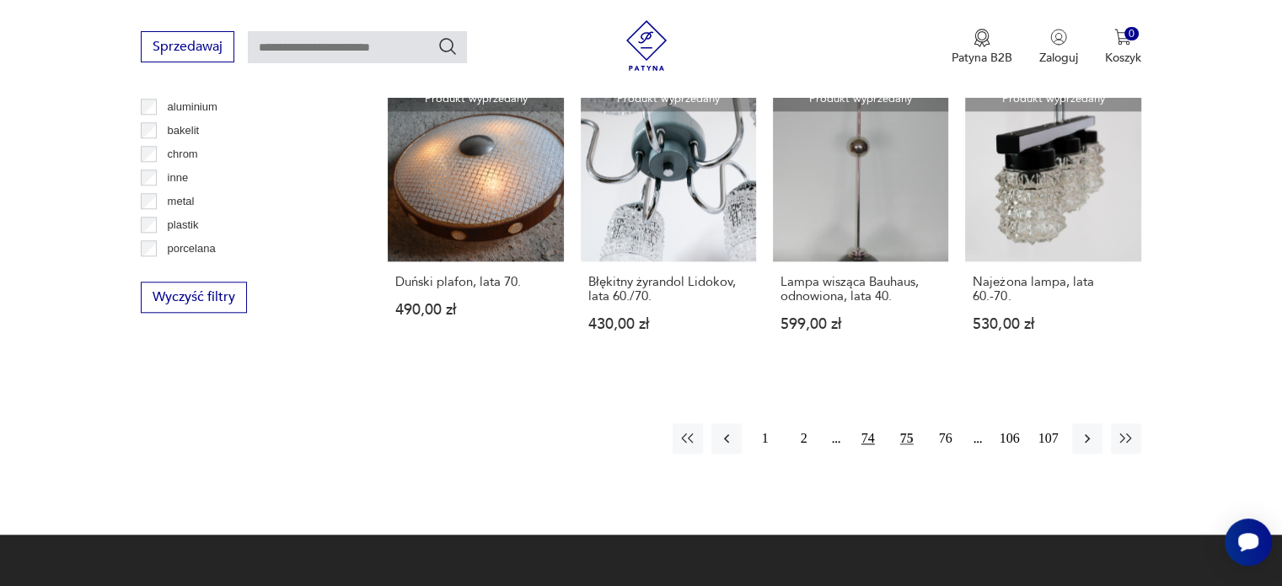
click at [867, 423] on button "74" at bounding box center [868, 438] width 30 height 30
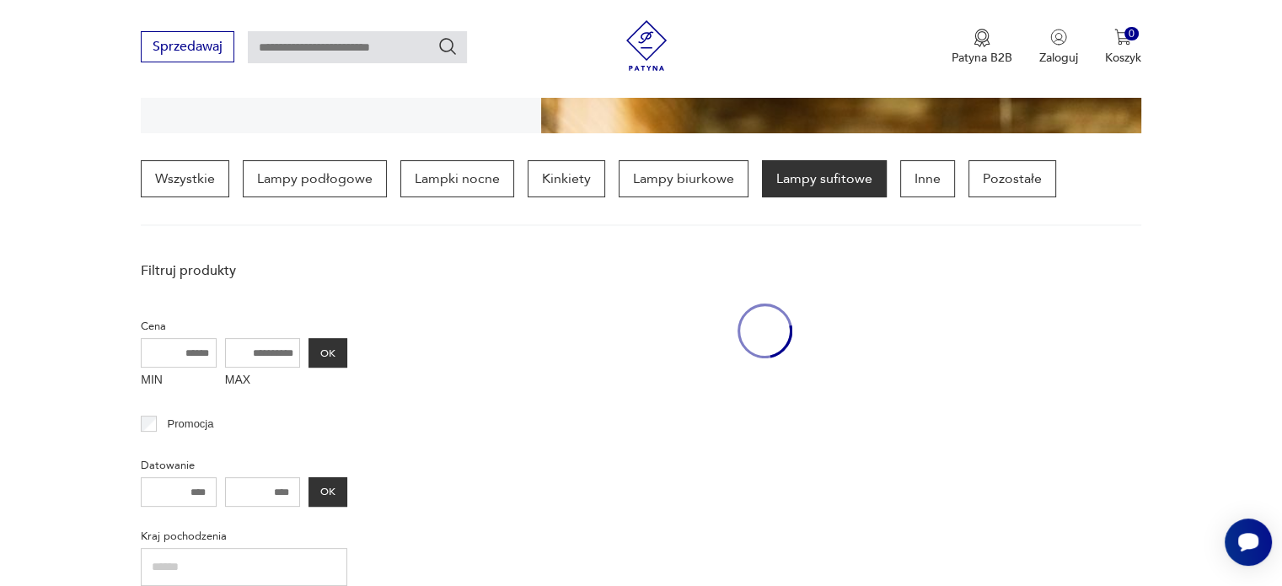
scroll to position [397, 0]
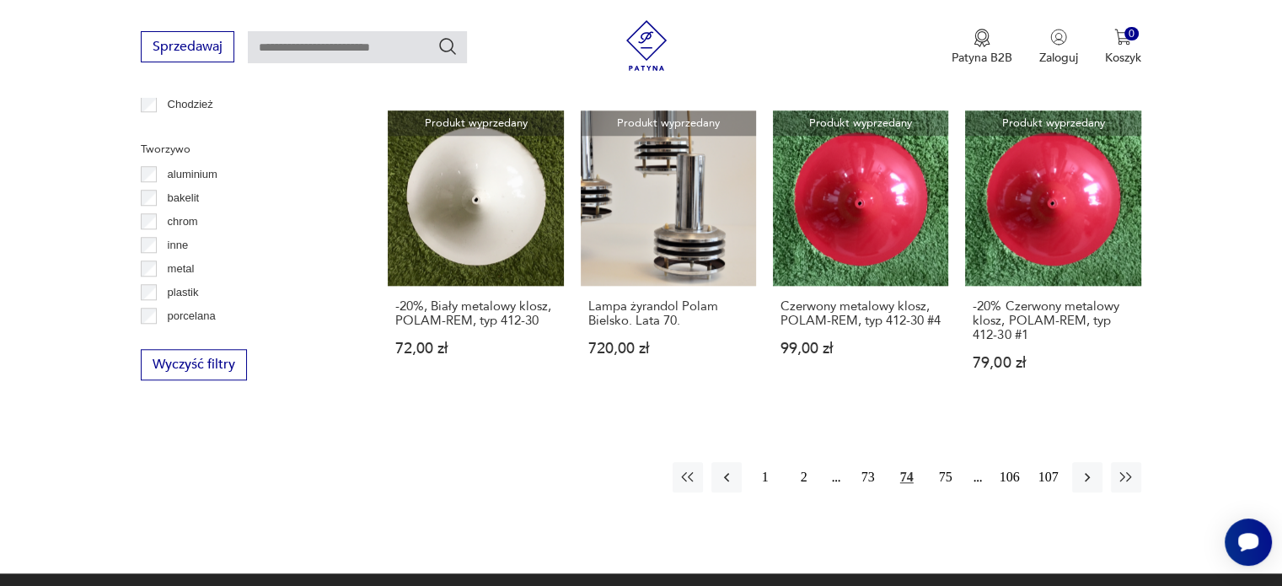
scroll to position [1543, 0]
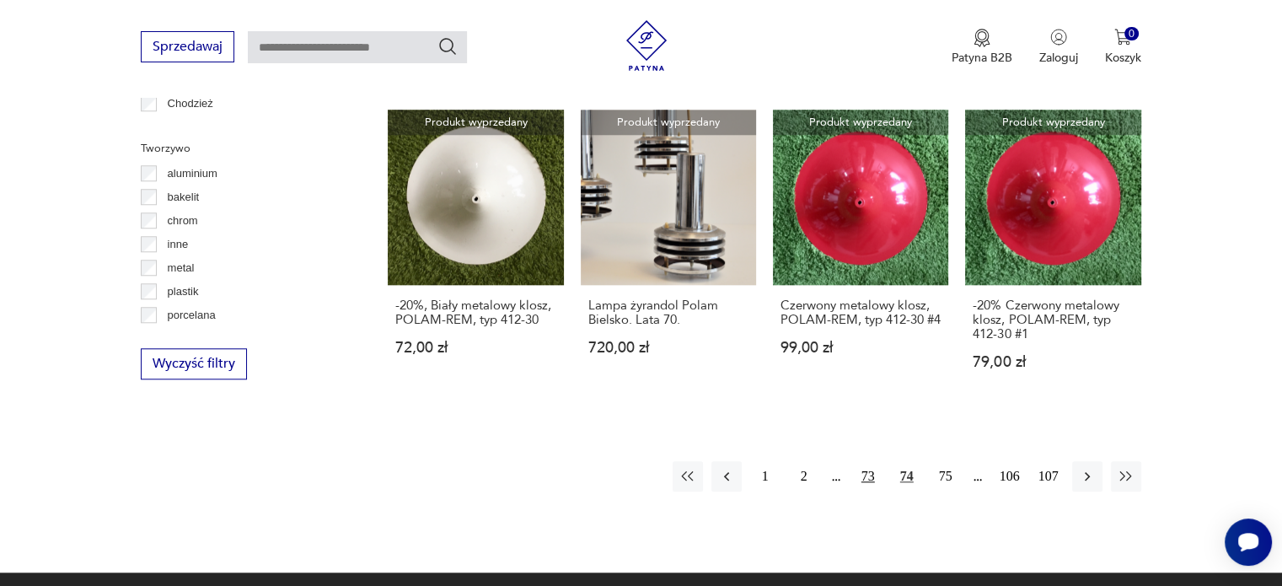
click at [867, 473] on button "73" at bounding box center [868, 476] width 30 height 30
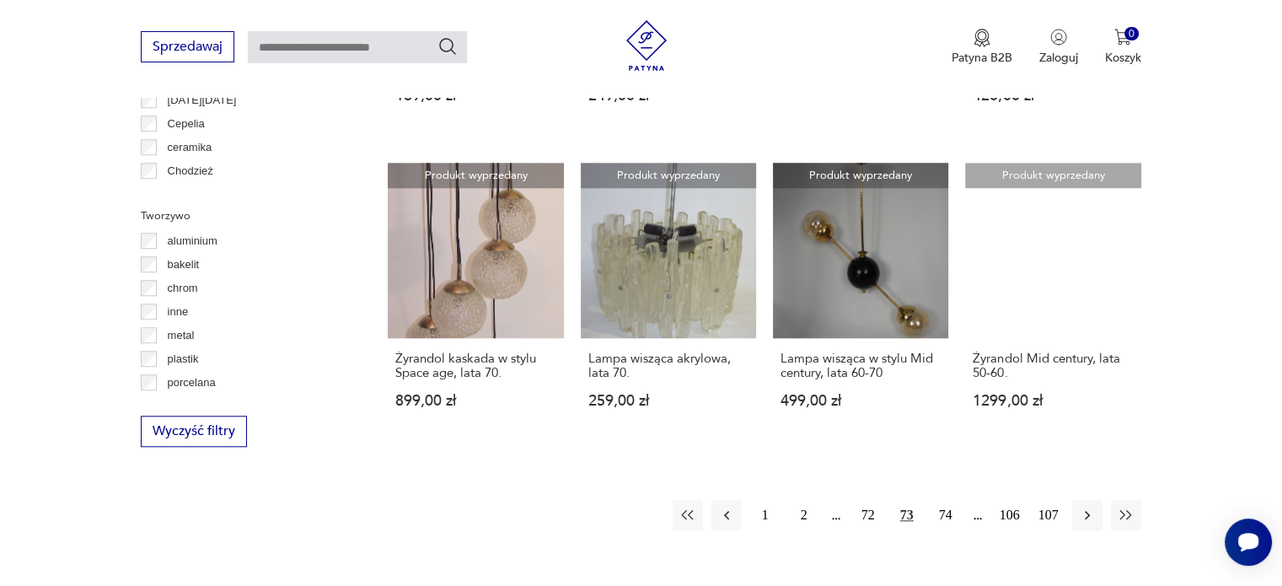
scroll to position [1677, 0]
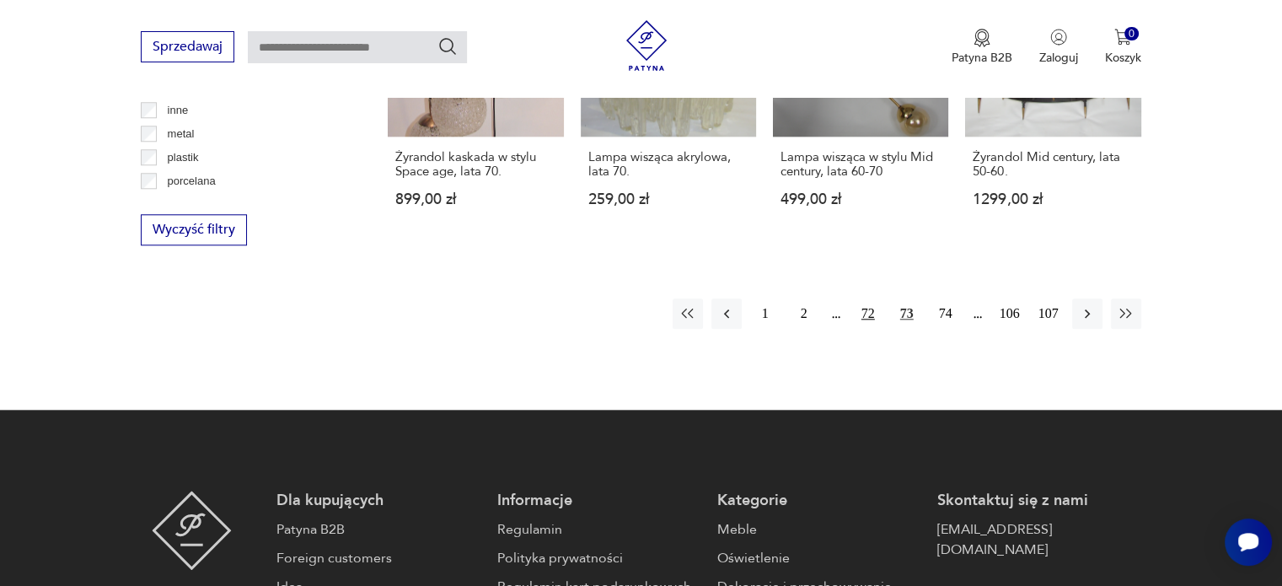
click at [868, 312] on button "72" at bounding box center [868, 313] width 30 height 30
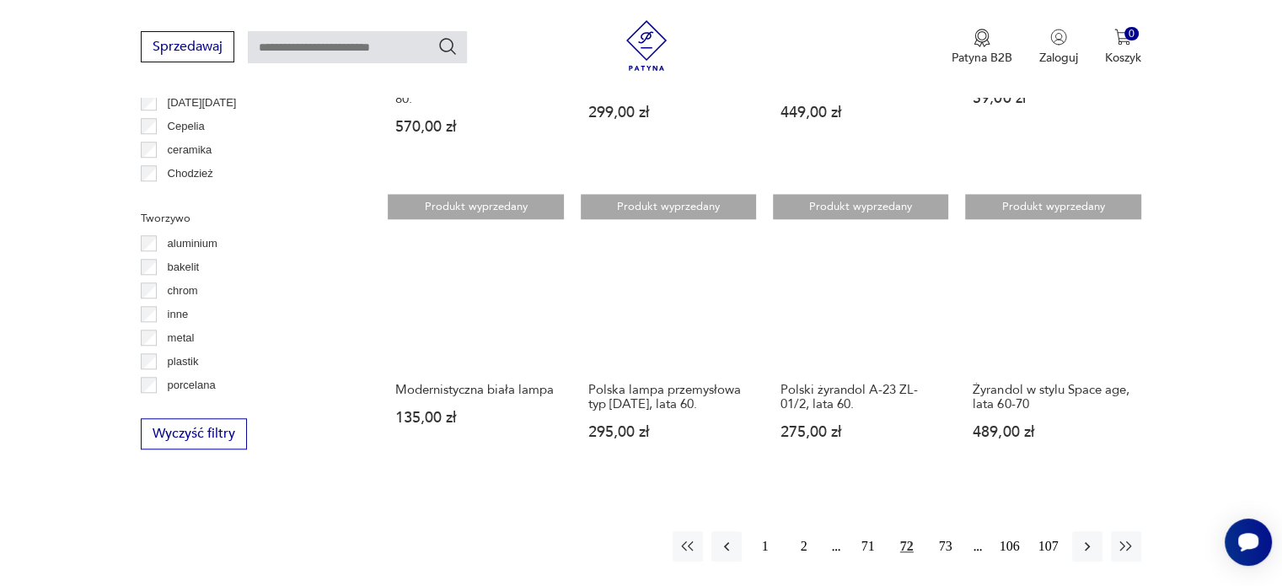
scroll to position [1476, 0]
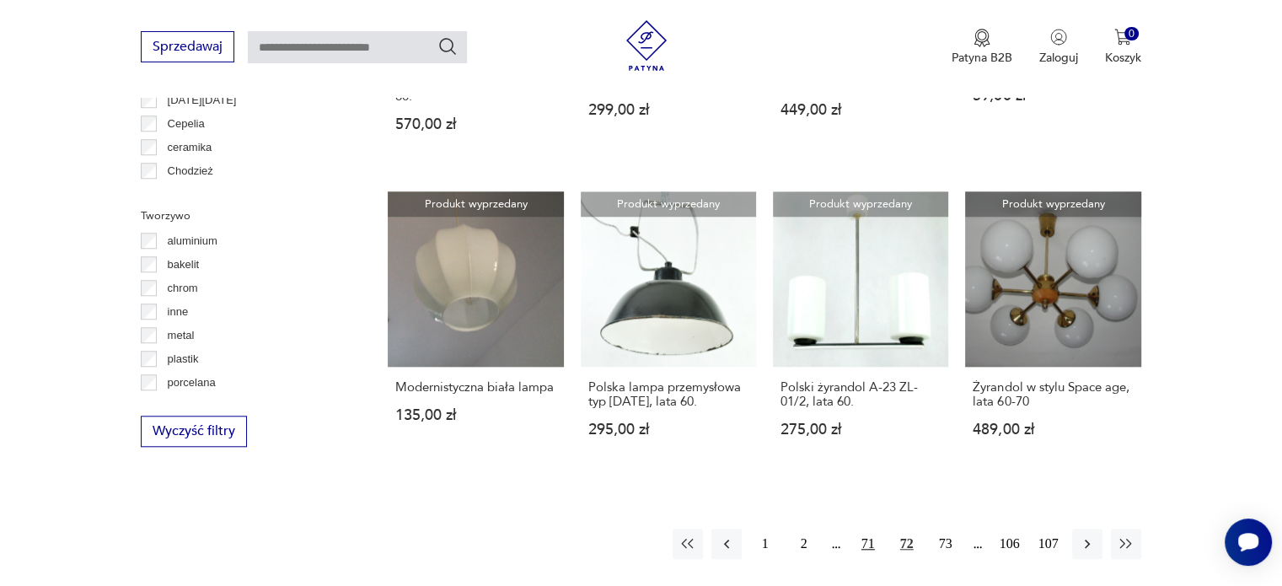
click at [862, 529] on button "71" at bounding box center [868, 544] width 30 height 30
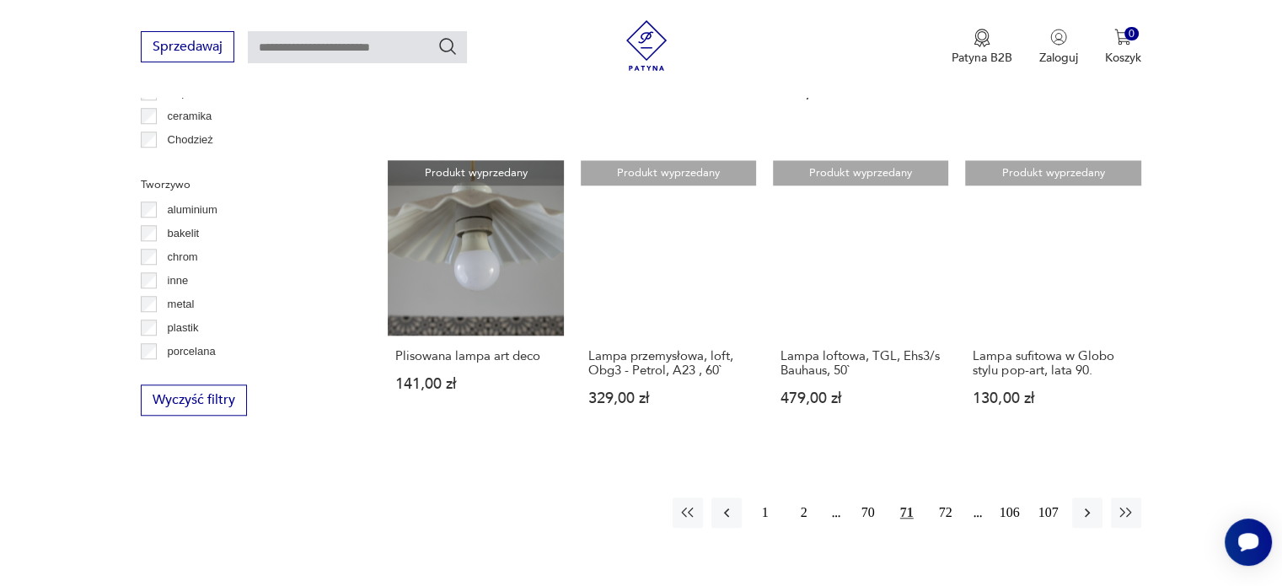
scroll to position [1509, 0]
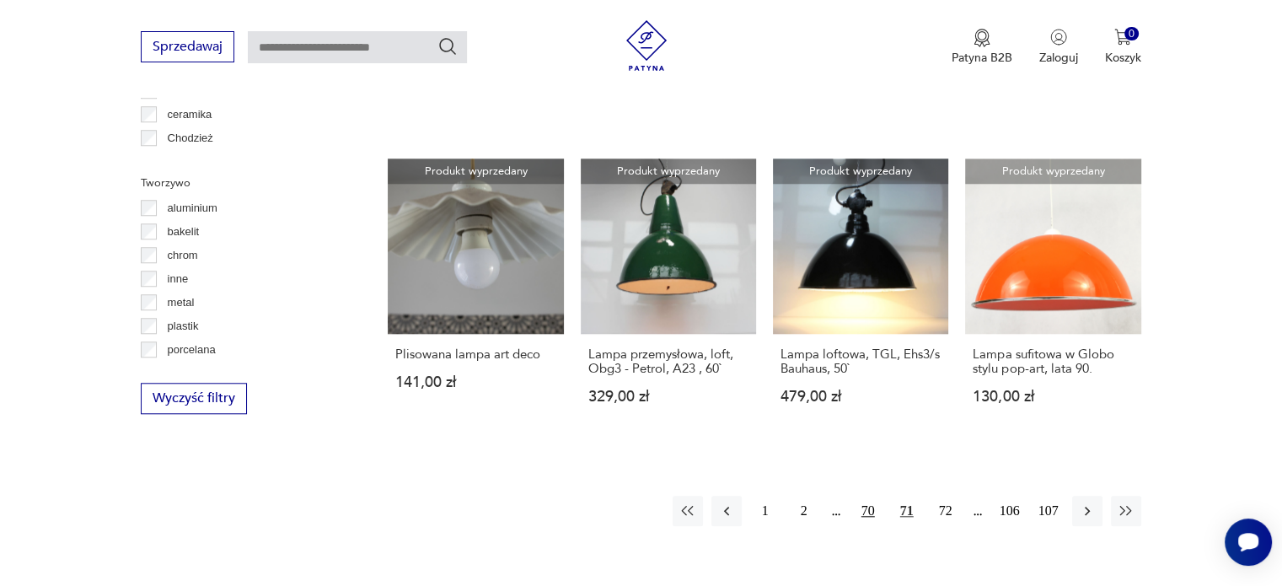
click at [866, 496] on button "70" at bounding box center [868, 511] width 30 height 30
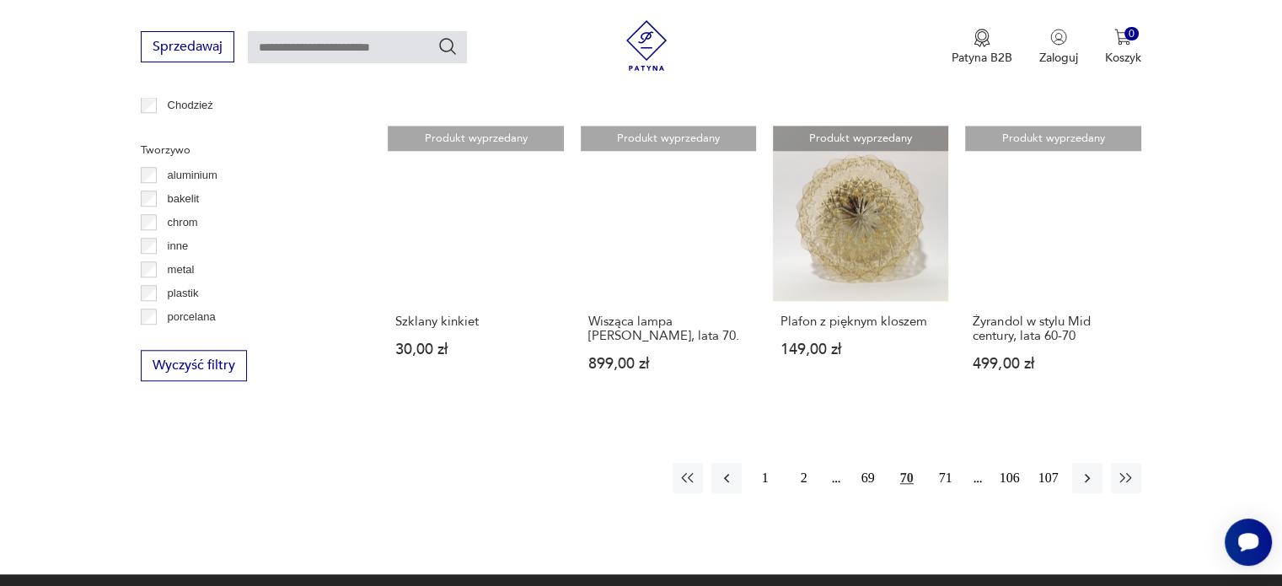
scroll to position [1543, 0]
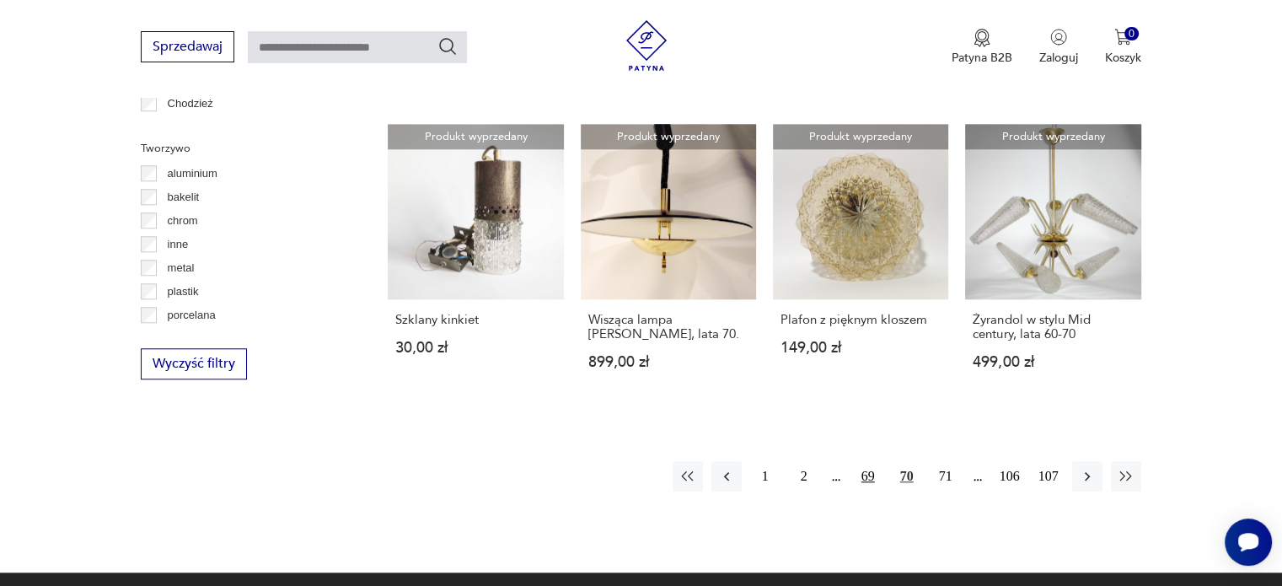
click at [863, 471] on button "69" at bounding box center [868, 476] width 30 height 30
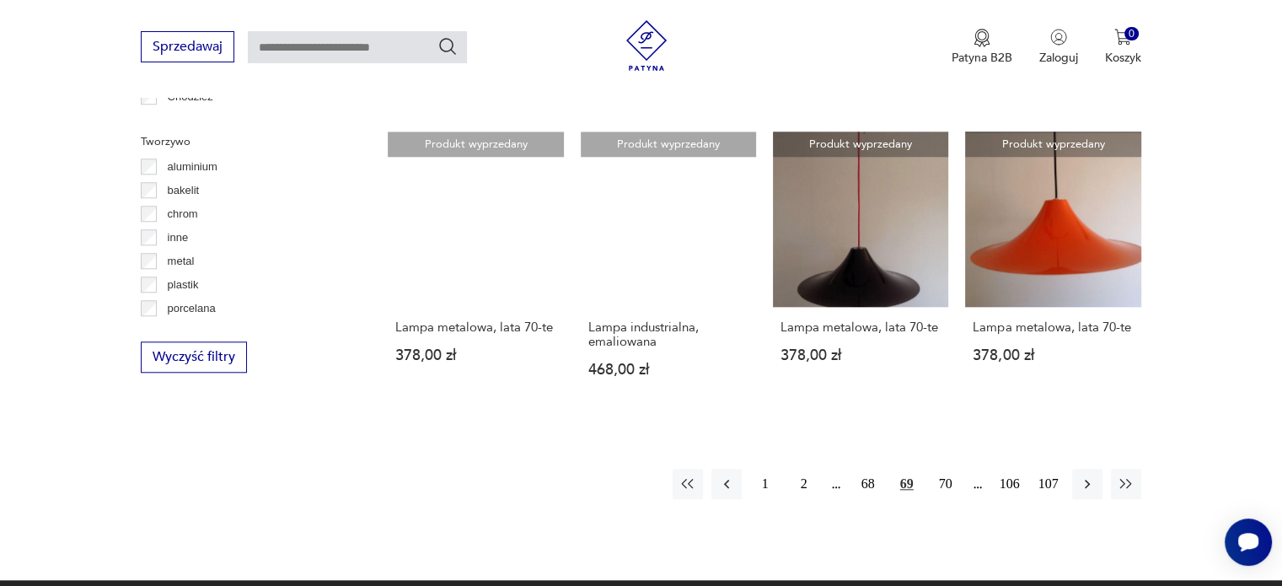
scroll to position [1711, 0]
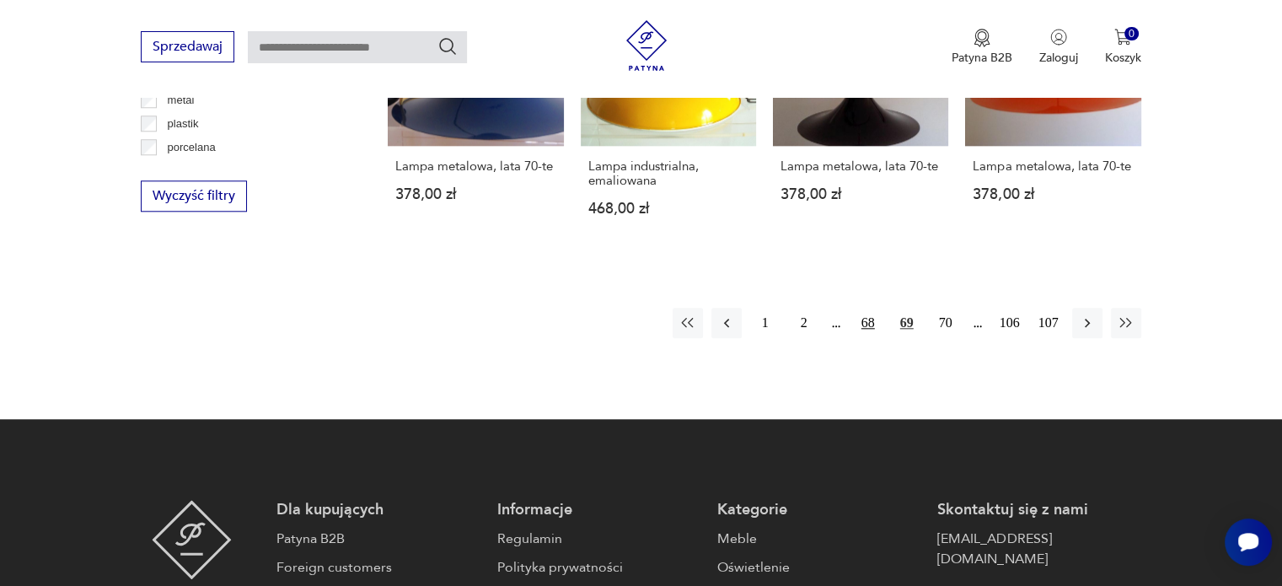
click at [864, 323] on button "68" at bounding box center [868, 323] width 30 height 30
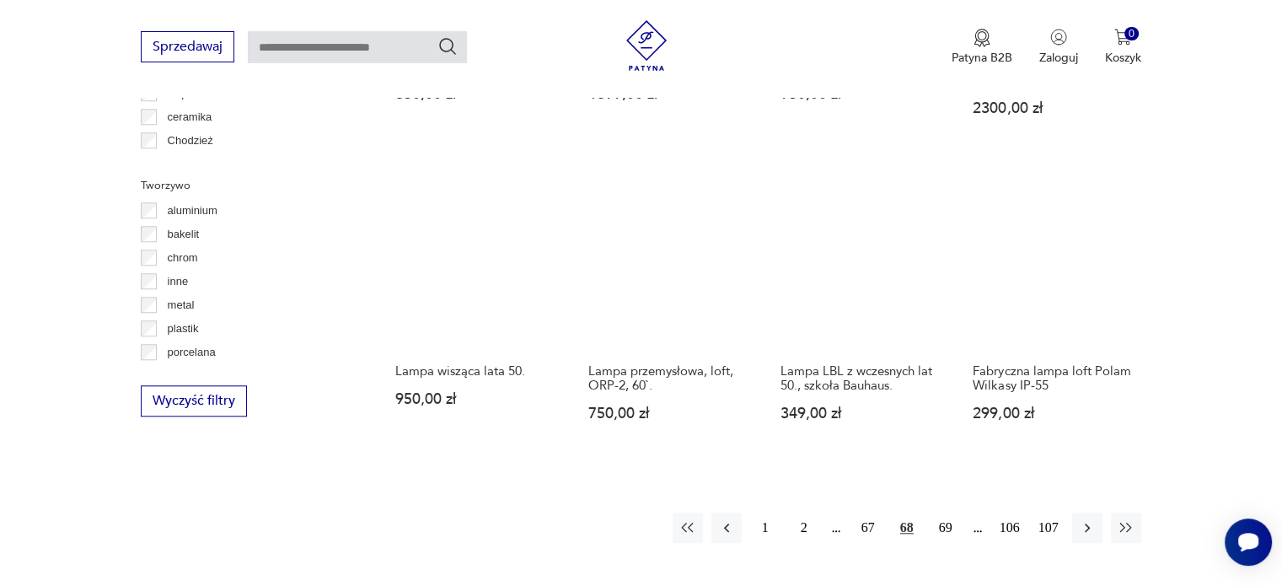
scroll to position [1510, 0]
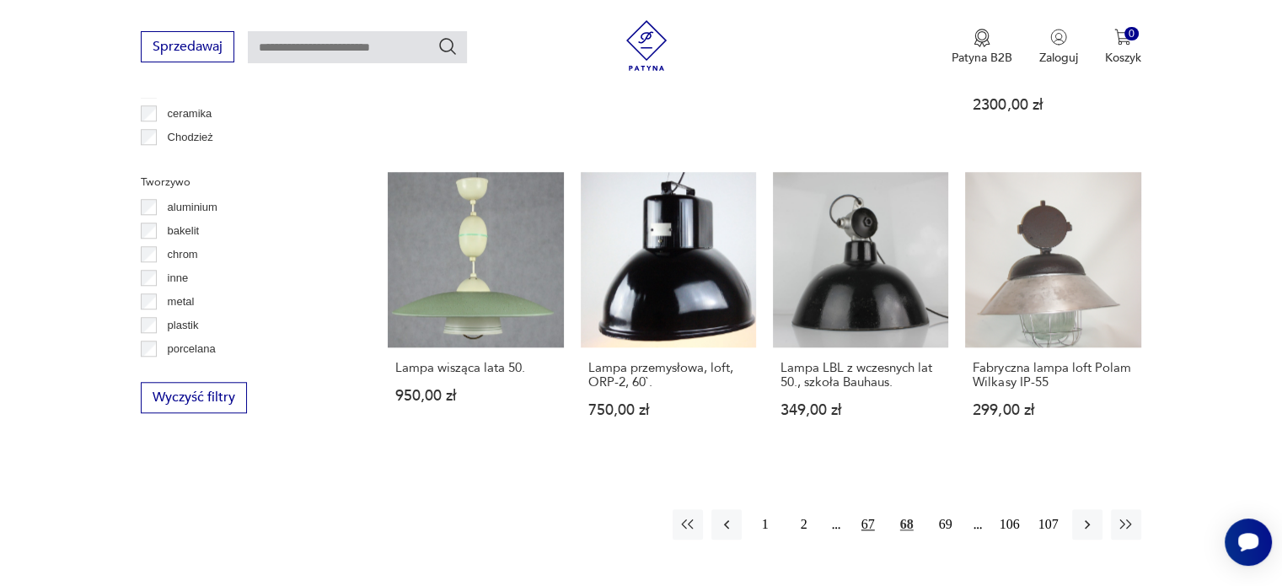
click at [867, 509] on button "67" at bounding box center [868, 524] width 30 height 30
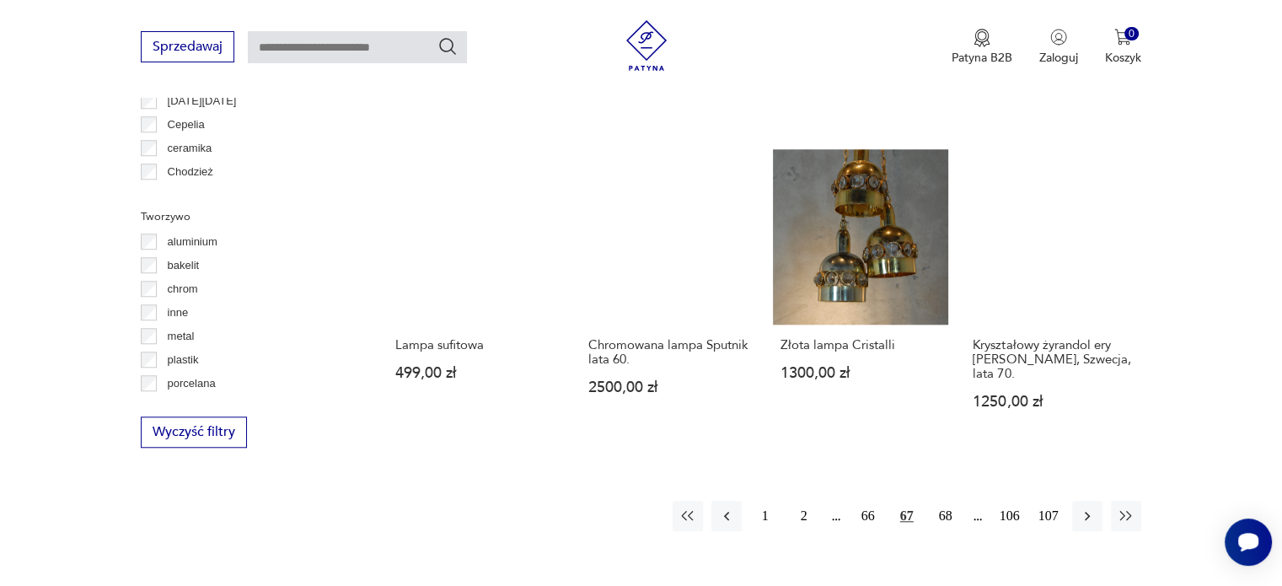
scroll to position [1509, 0]
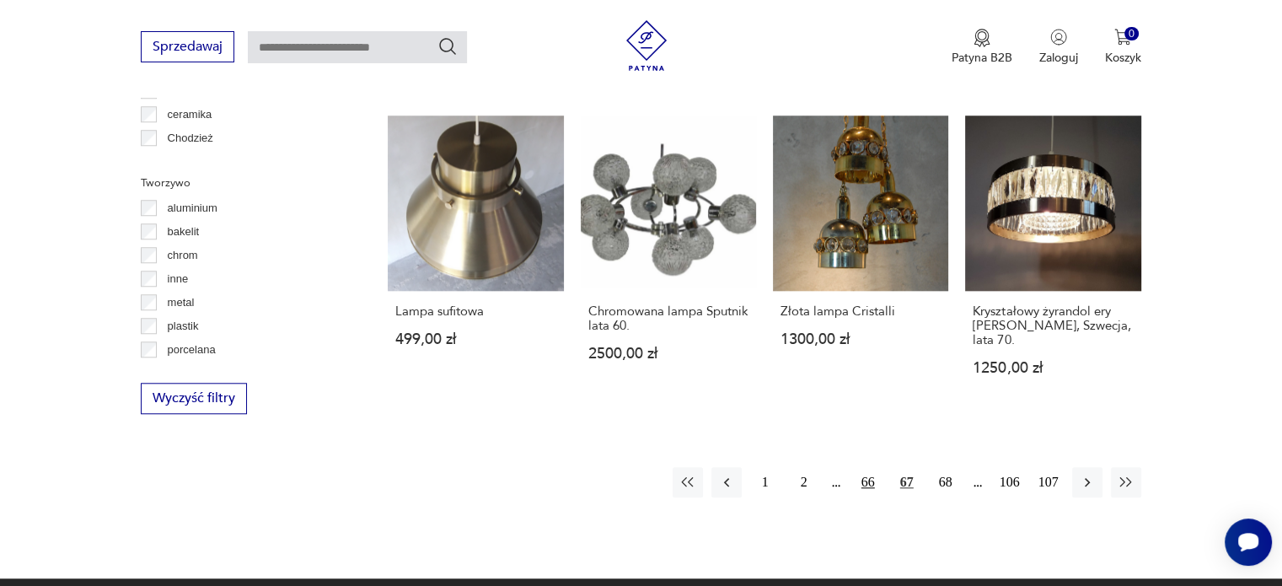
click at [867, 485] on button "66" at bounding box center [868, 482] width 30 height 30
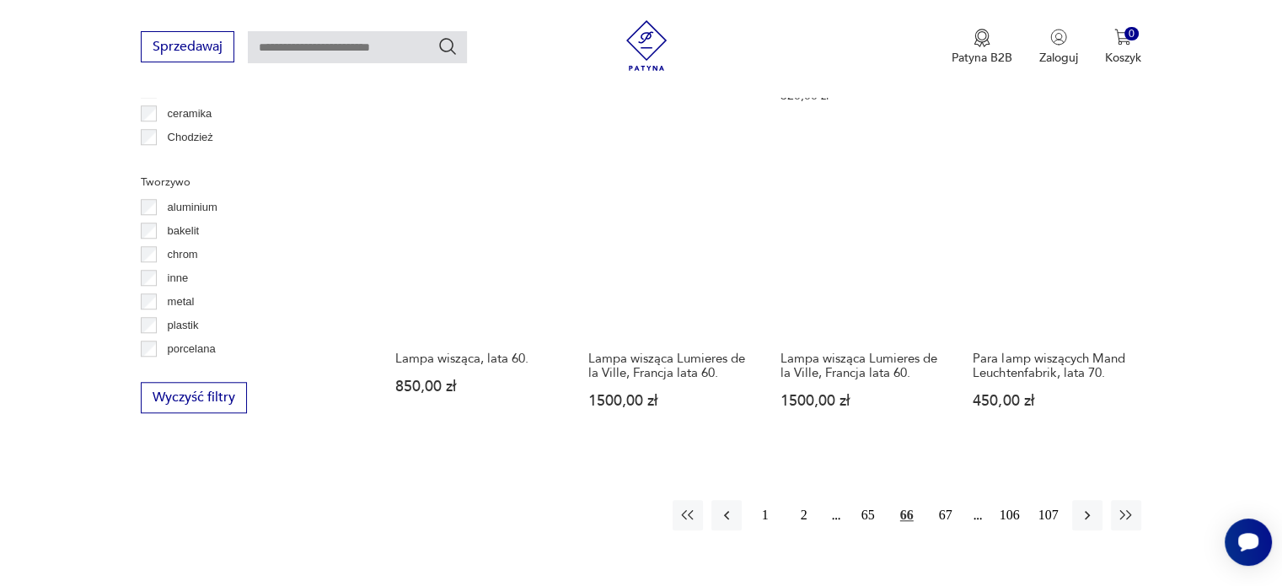
scroll to position [1543, 0]
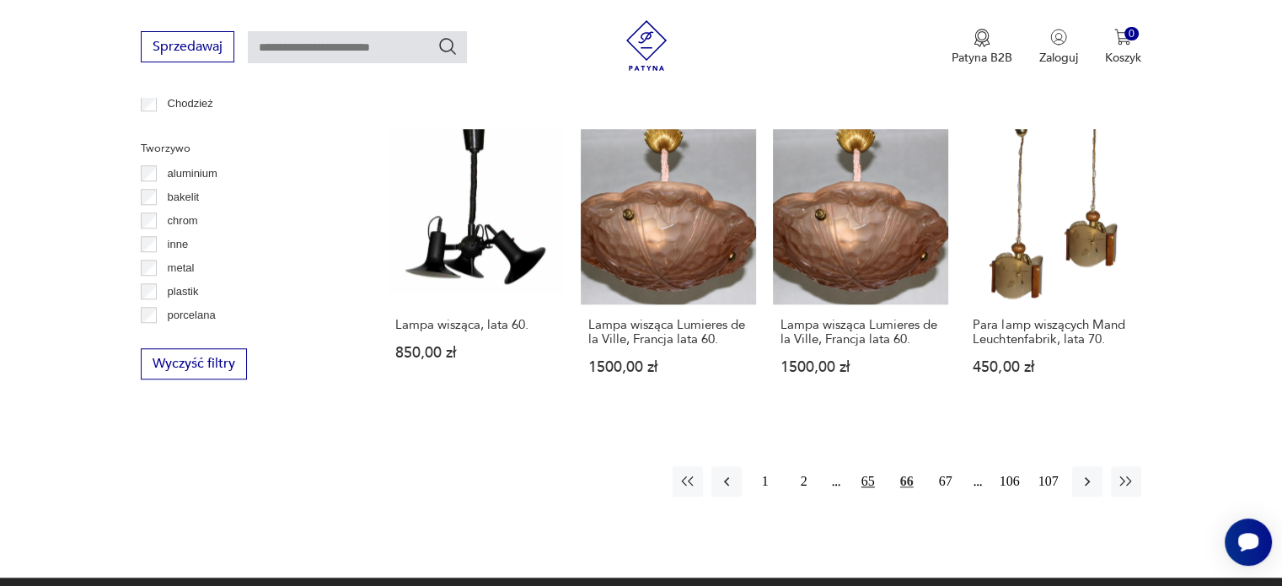
click at [867, 475] on button "65" at bounding box center [868, 481] width 30 height 30
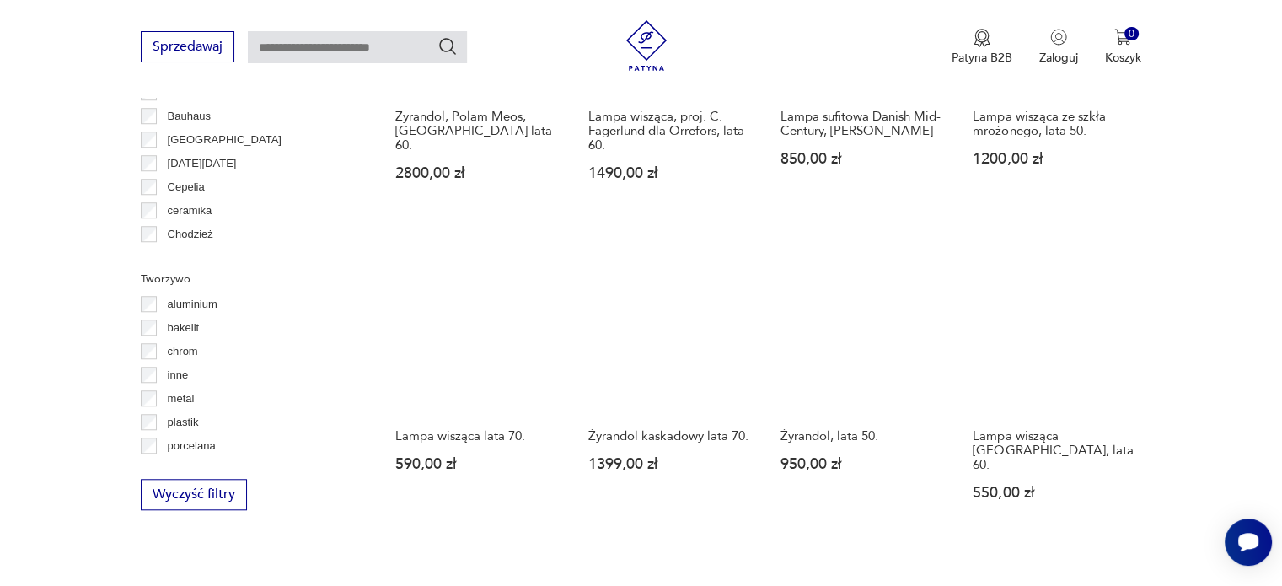
scroll to position [1441, 0]
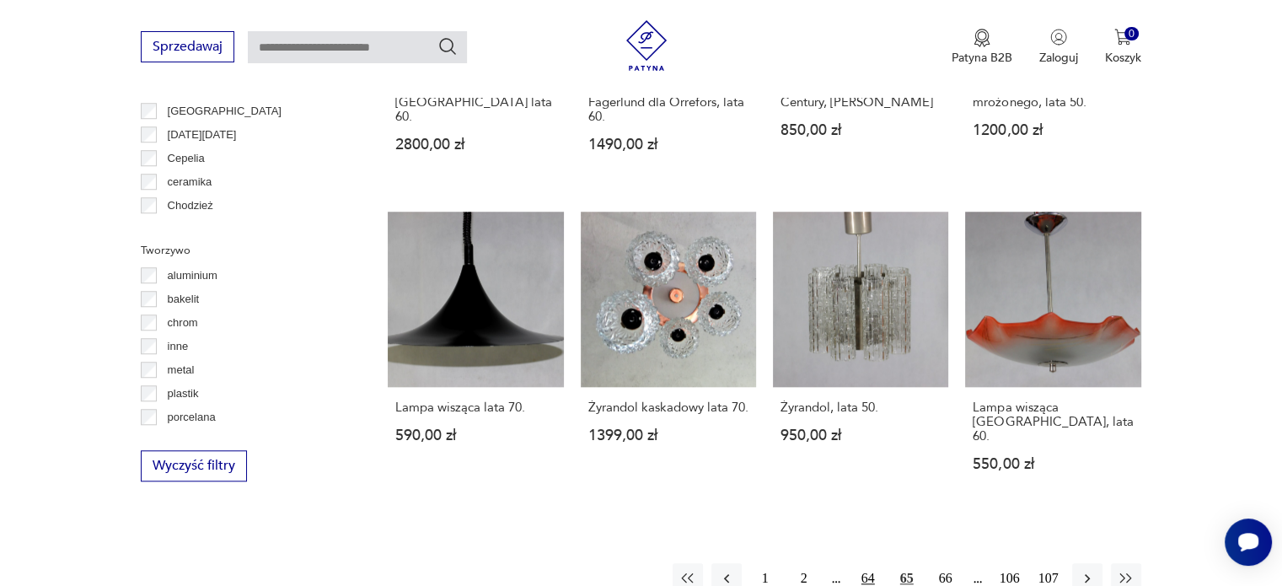
click at [869, 563] on button "64" at bounding box center [868, 578] width 30 height 30
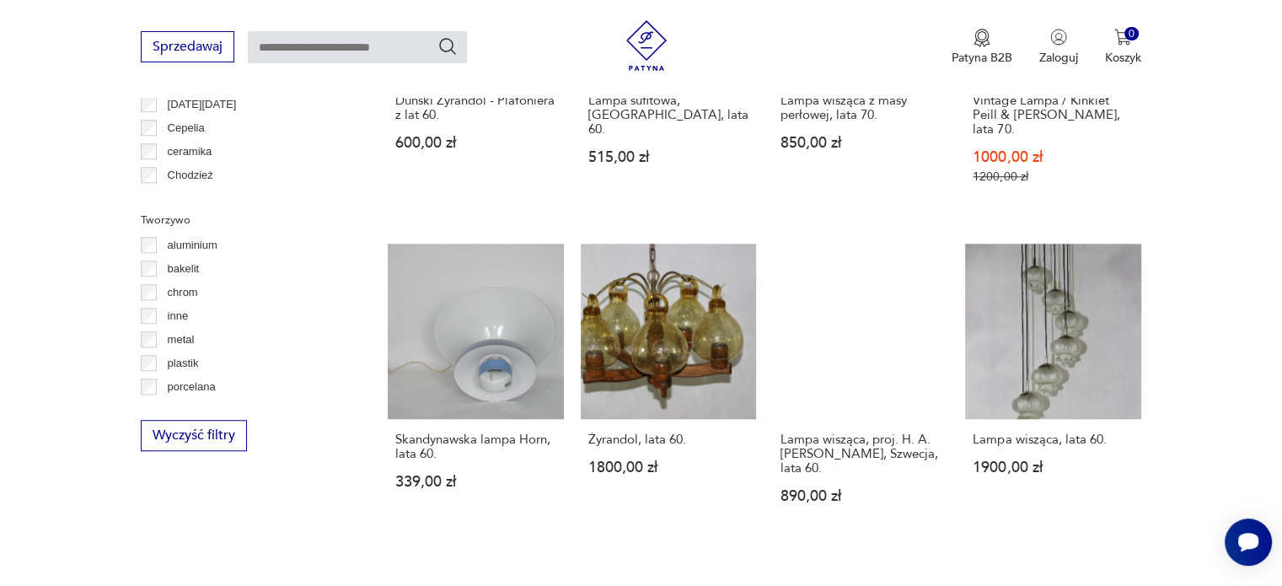
scroll to position [1476, 0]
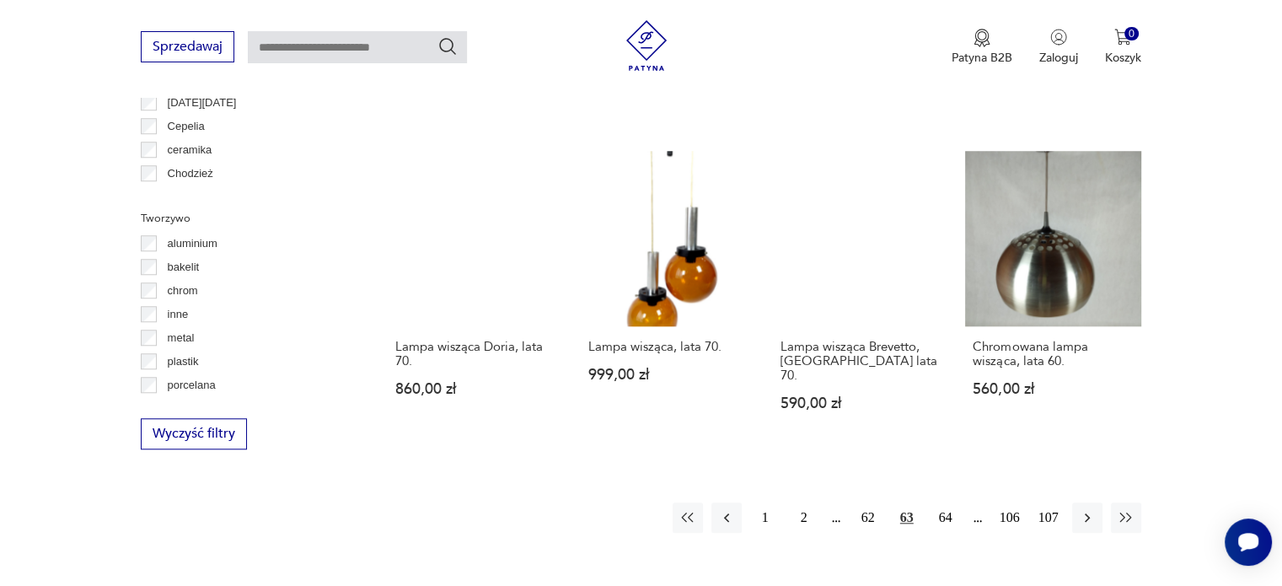
scroll to position [1475, 0]
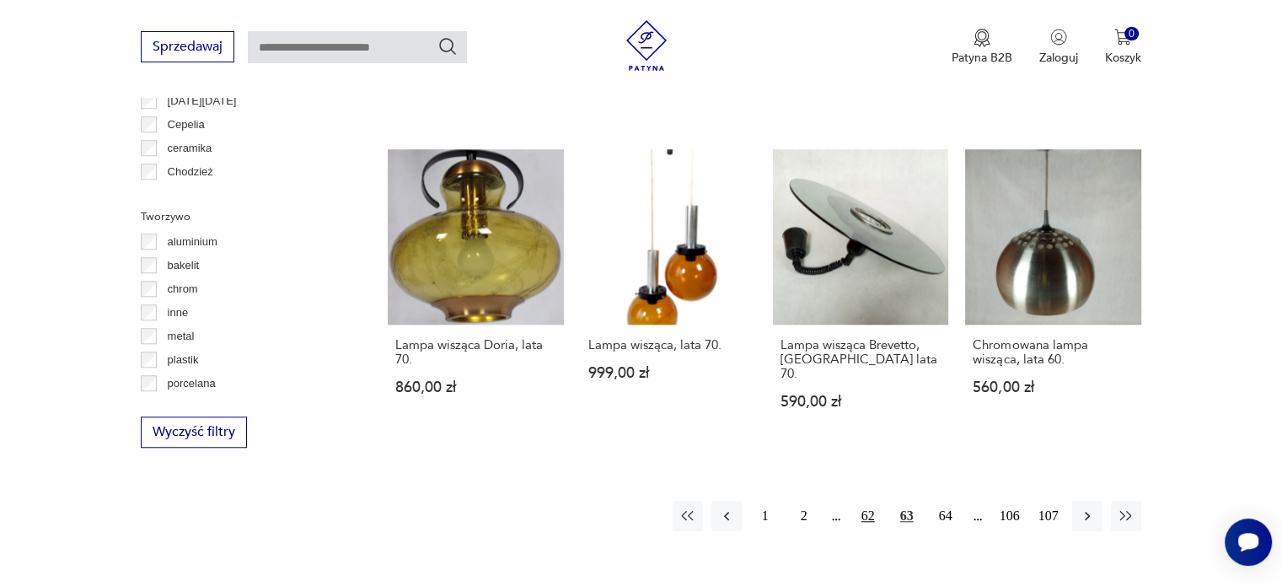
click at [870, 501] on button "62" at bounding box center [868, 516] width 30 height 30
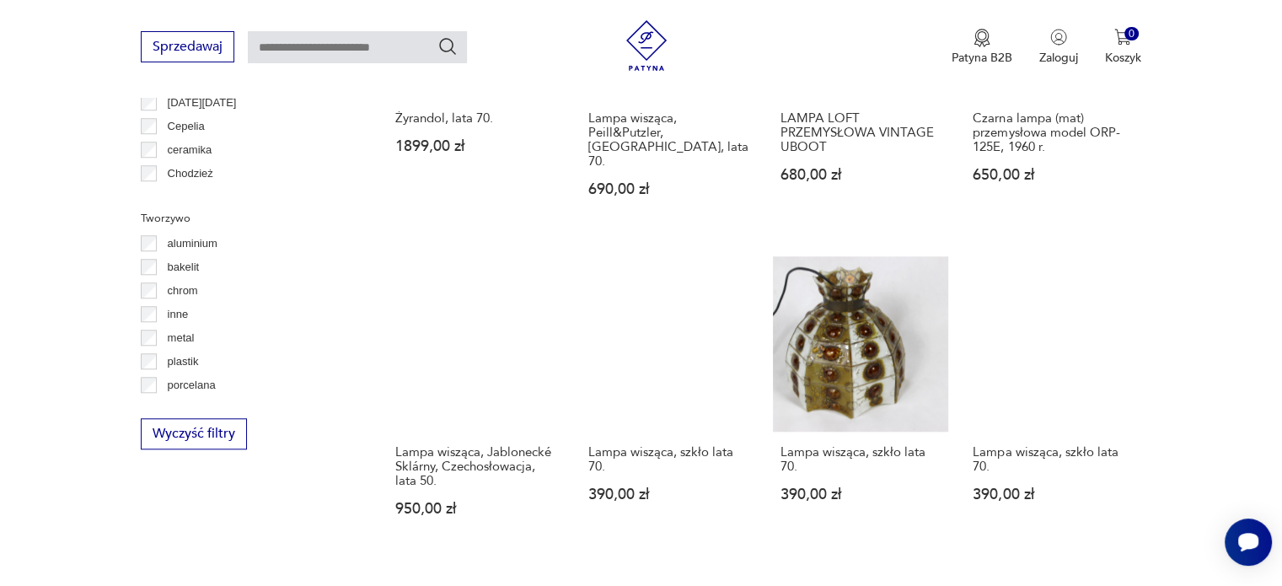
scroll to position [1476, 0]
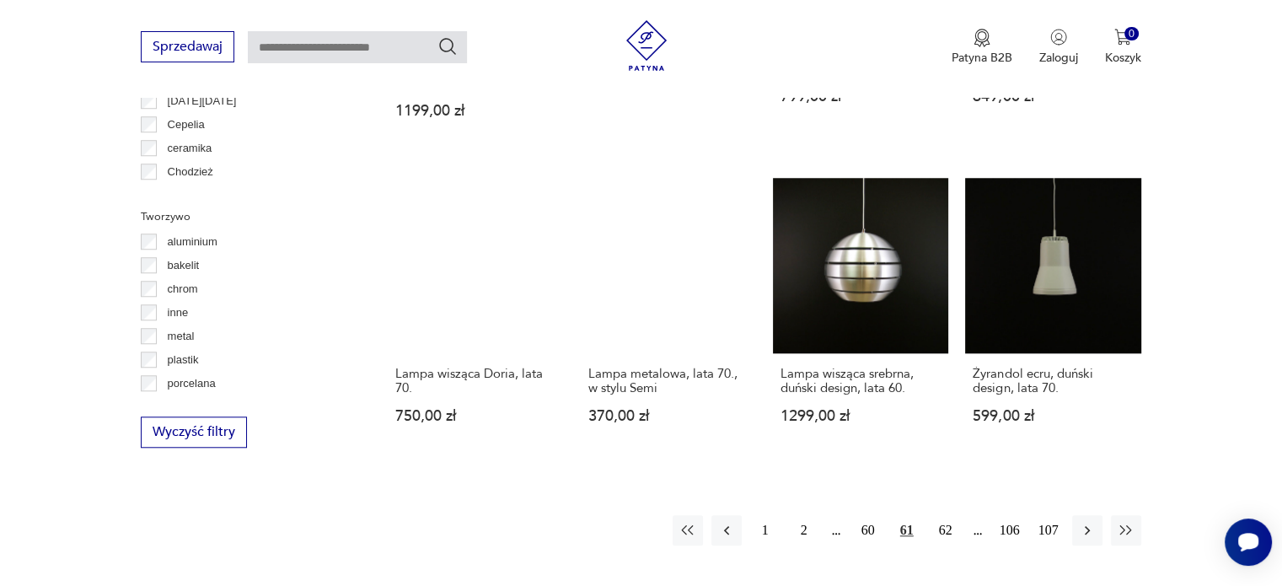
scroll to position [1509, 0]
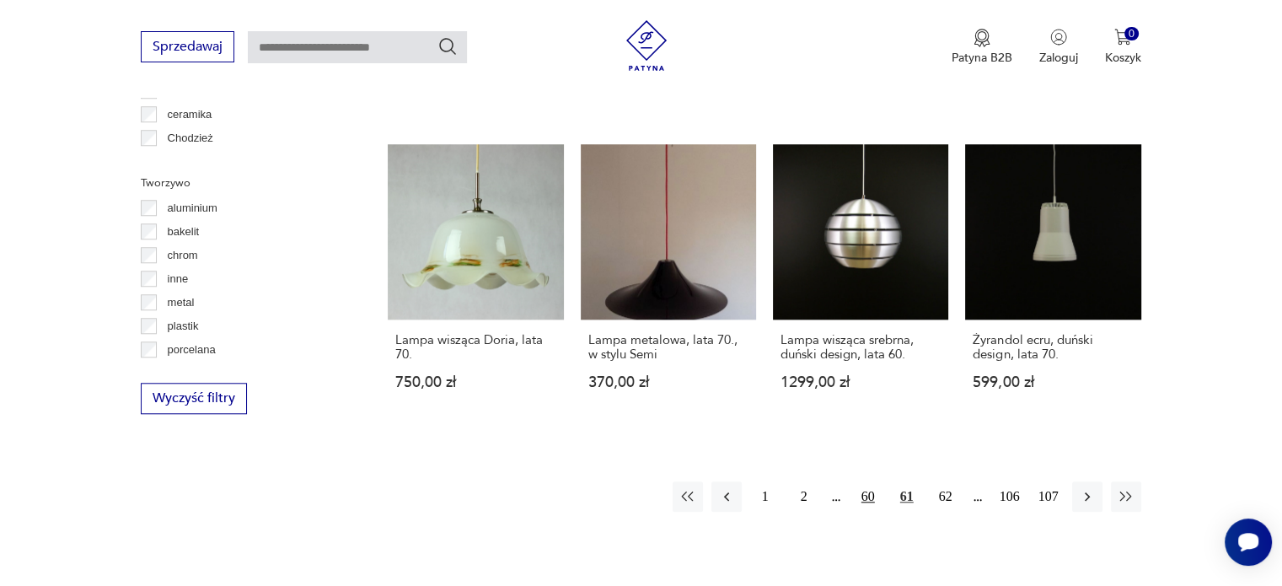
click at [866, 493] on button "60" at bounding box center [868, 496] width 30 height 30
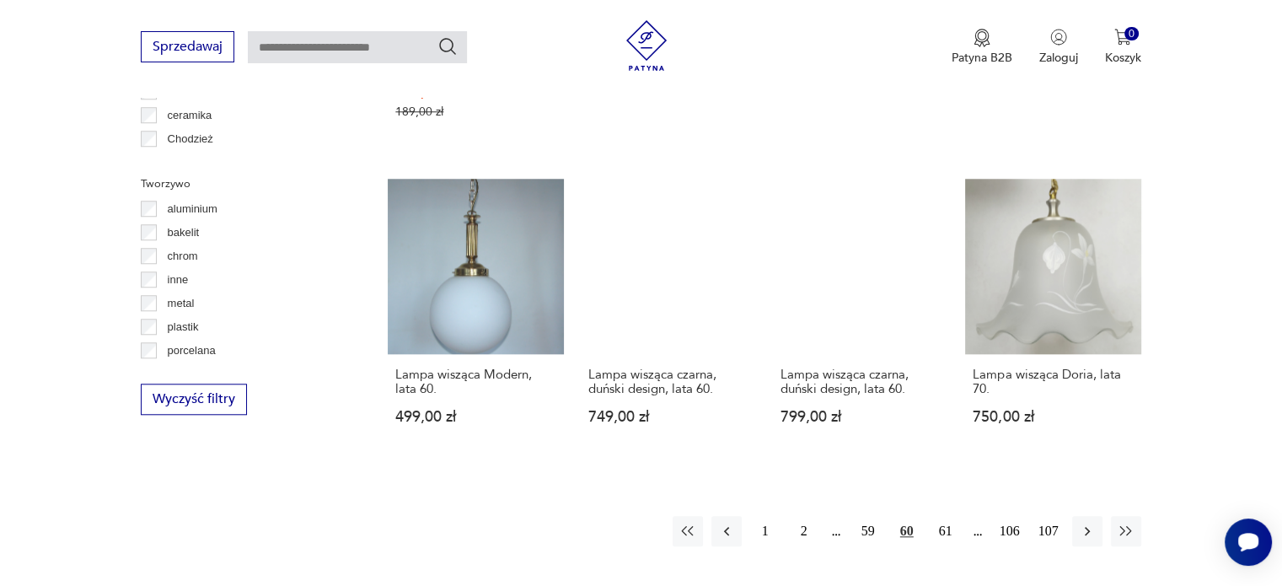
scroll to position [1510, 0]
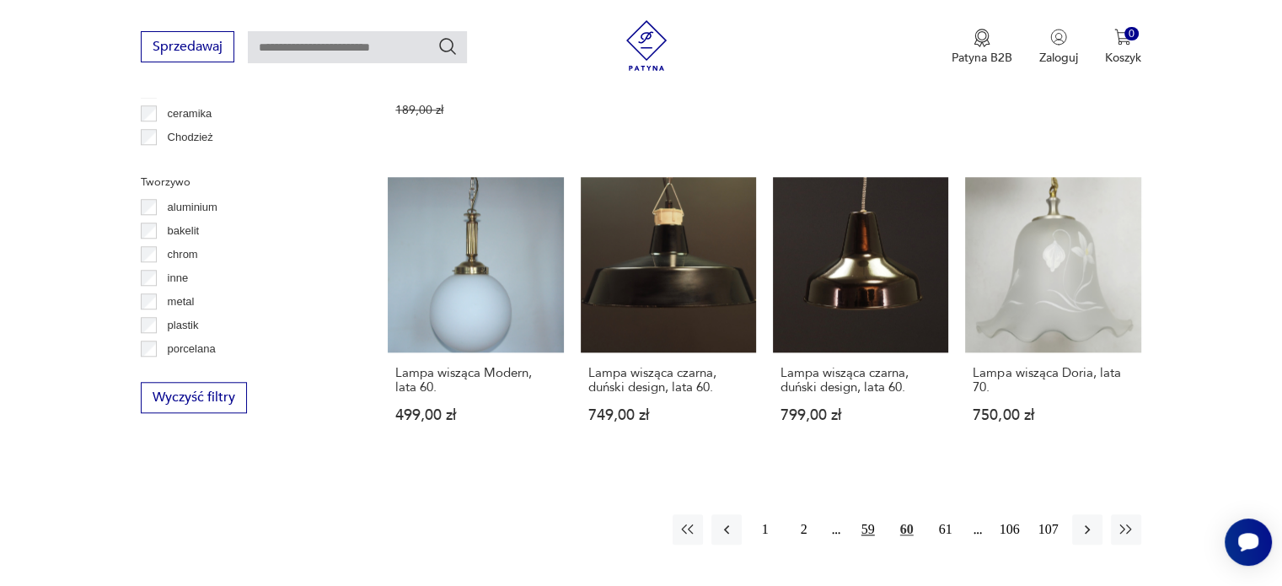
click at [865, 514] on button "59" at bounding box center [868, 529] width 30 height 30
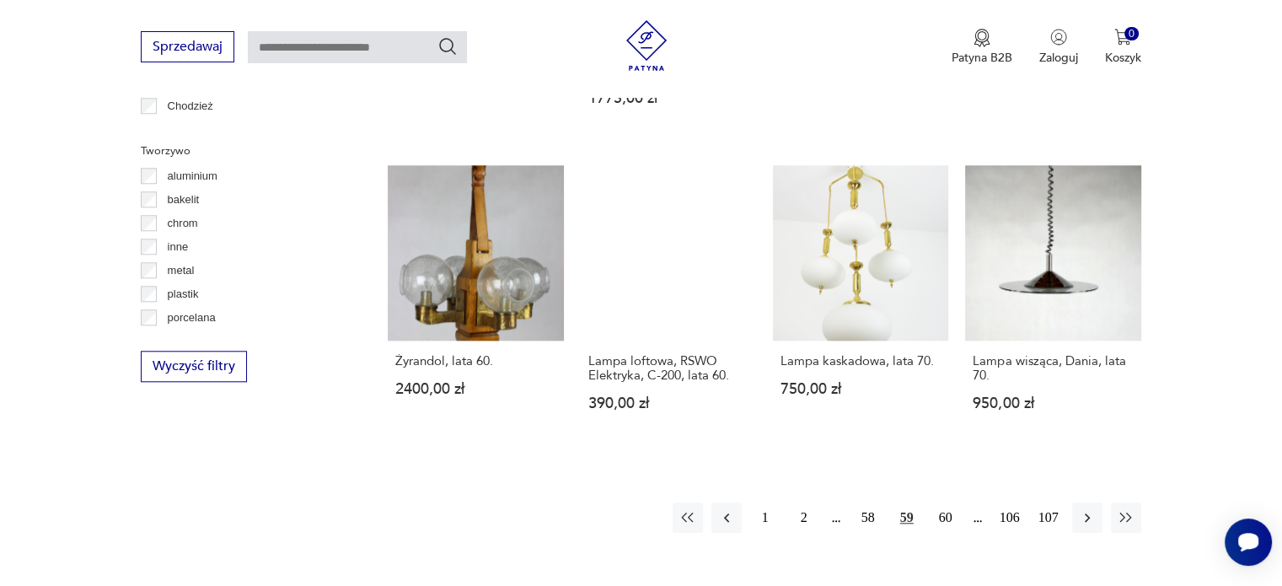
scroll to position [1543, 0]
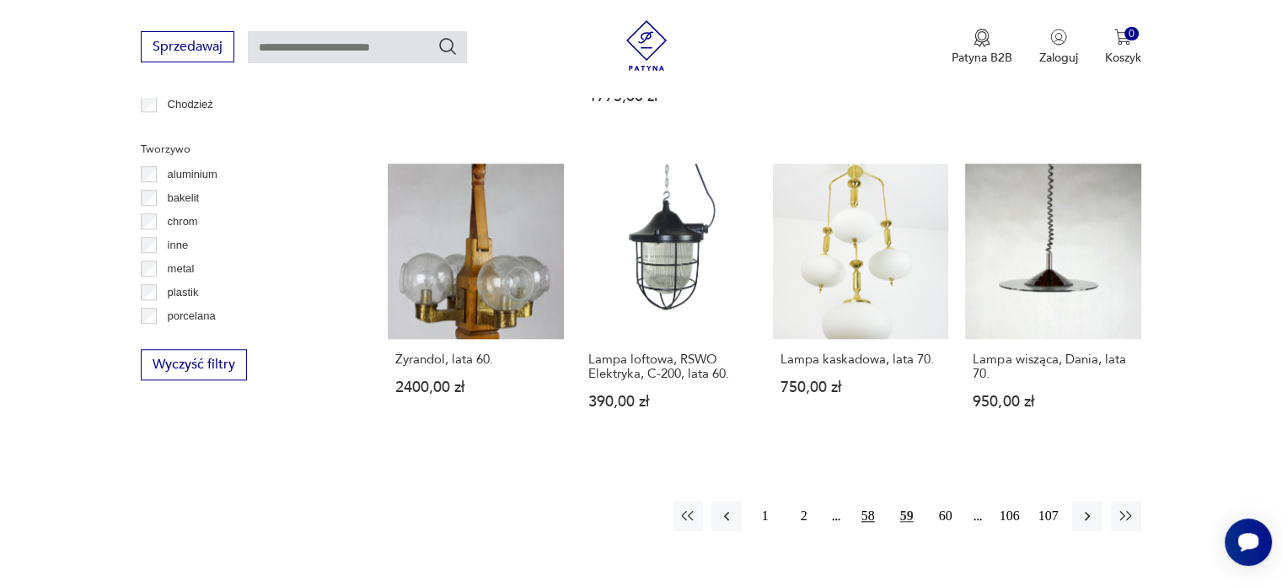
click at [865, 501] on button "58" at bounding box center [868, 516] width 30 height 30
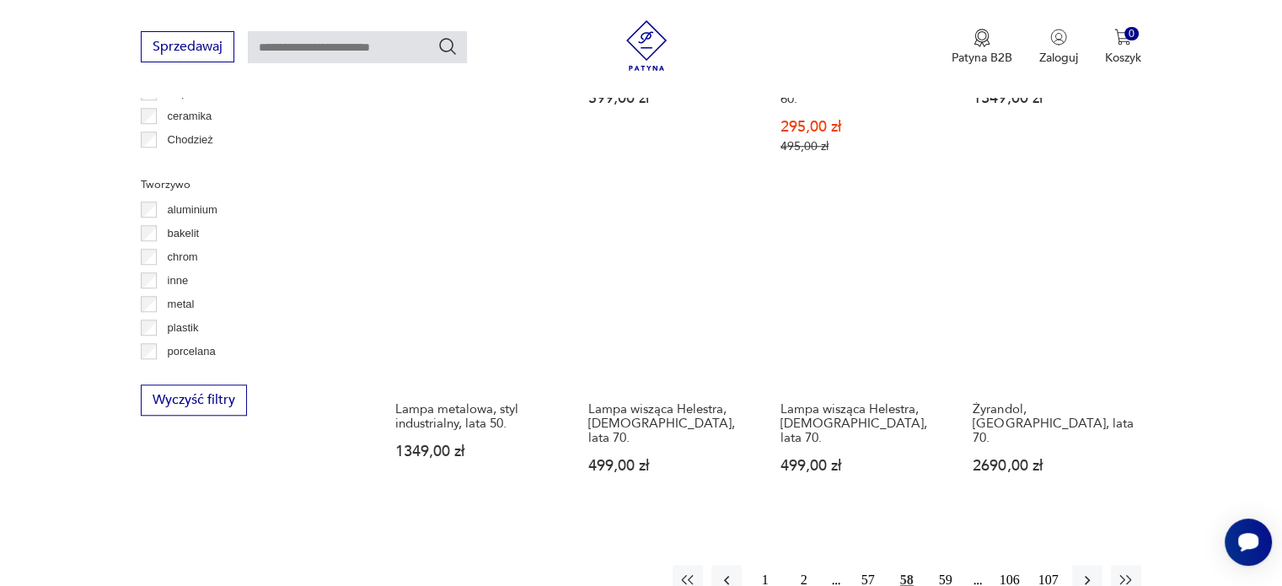
scroll to position [1510, 0]
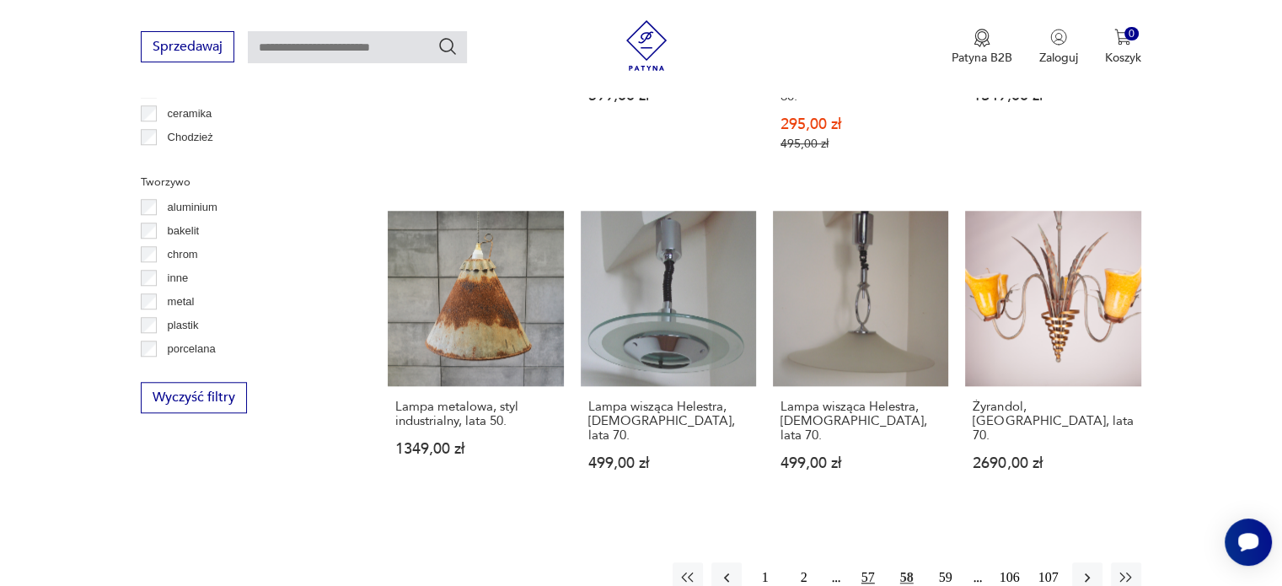
click at [867, 562] on button "57" at bounding box center [868, 577] width 30 height 30
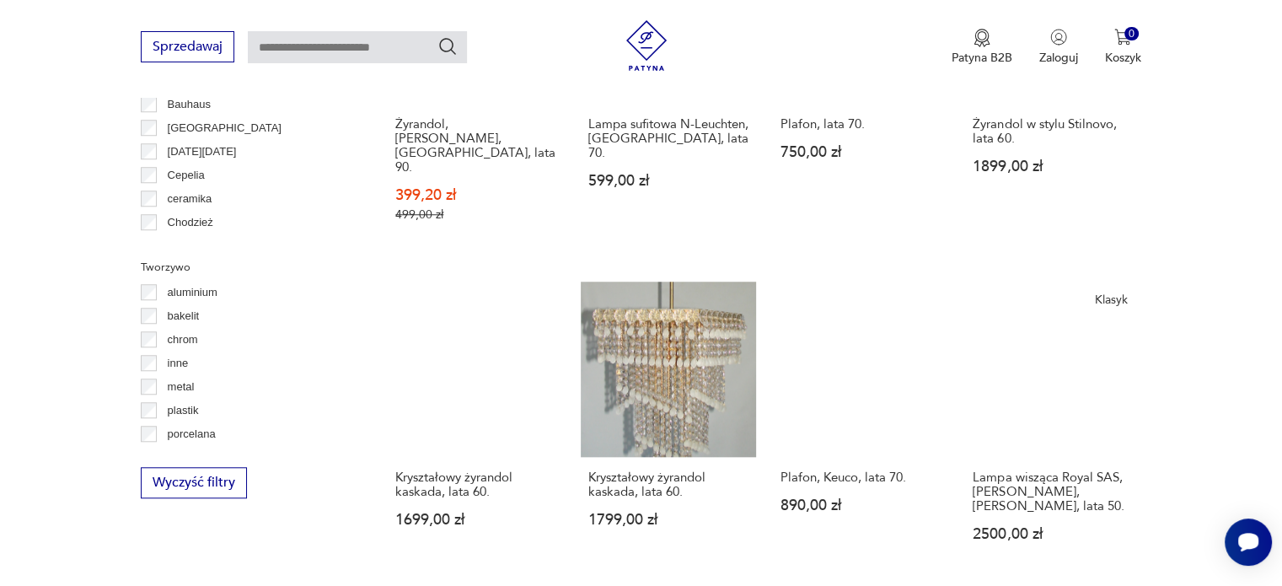
scroll to position [1509, 0]
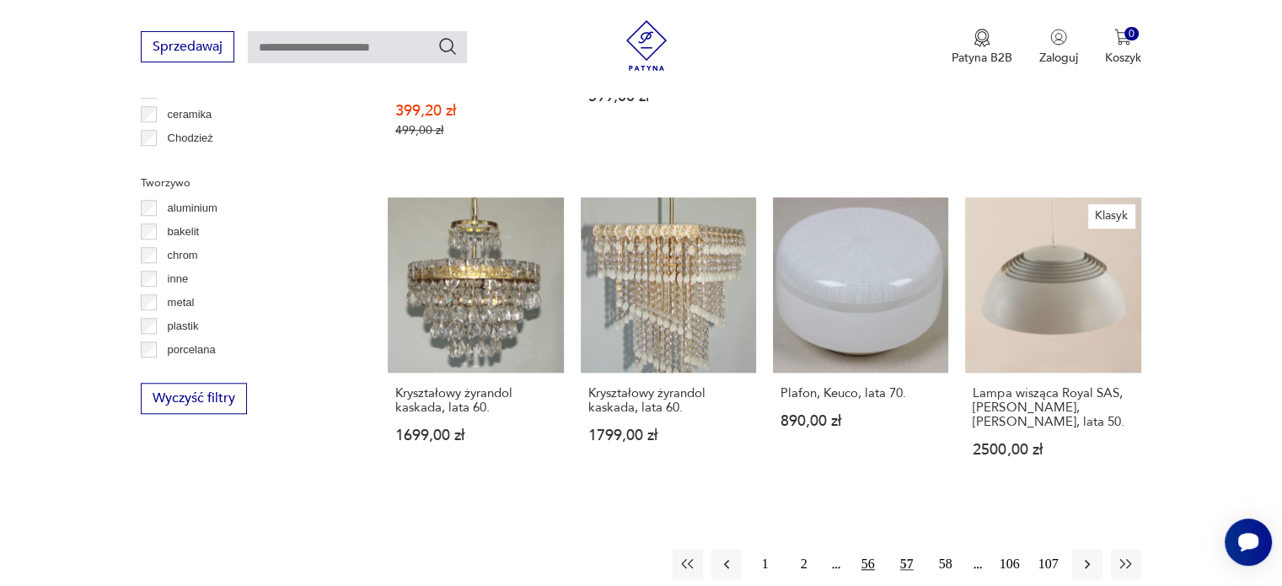
click at [867, 549] on button "56" at bounding box center [868, 564] width 30 height 30
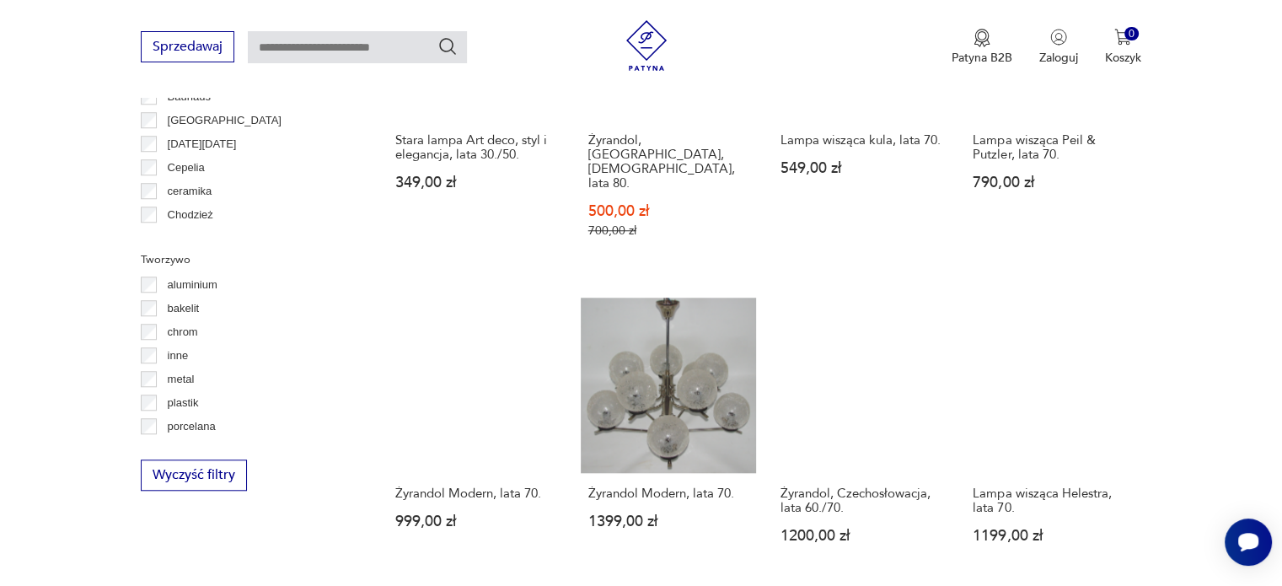
scroll to position [1577, 0]
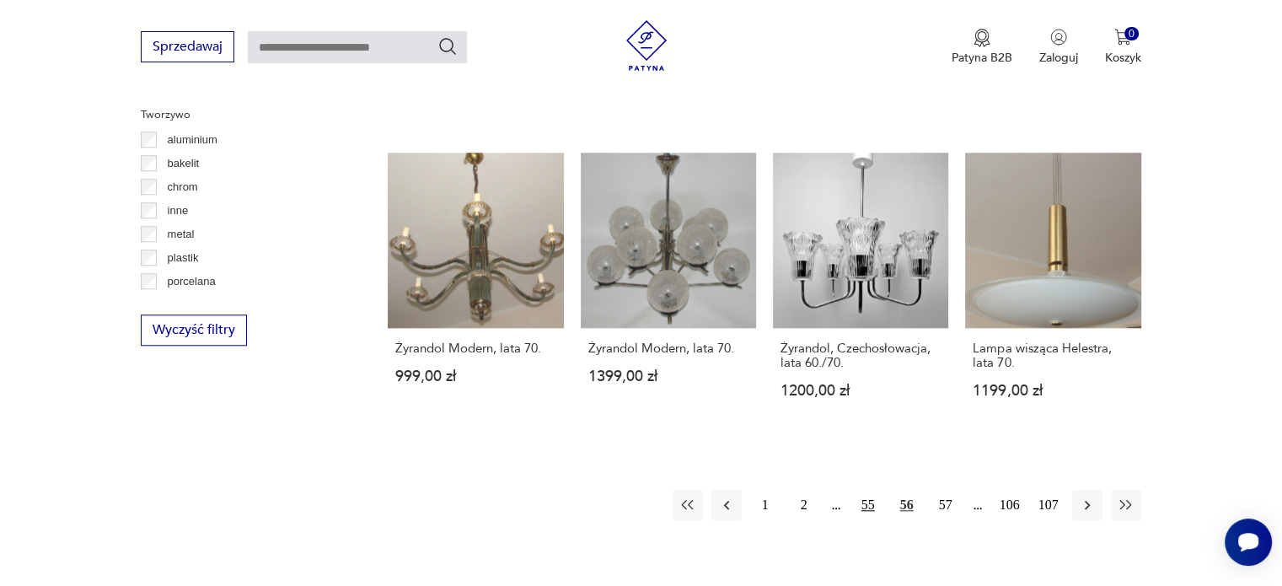
click at [866, 490] on button "55" at bounding box center [868, 505] width 30 height 30
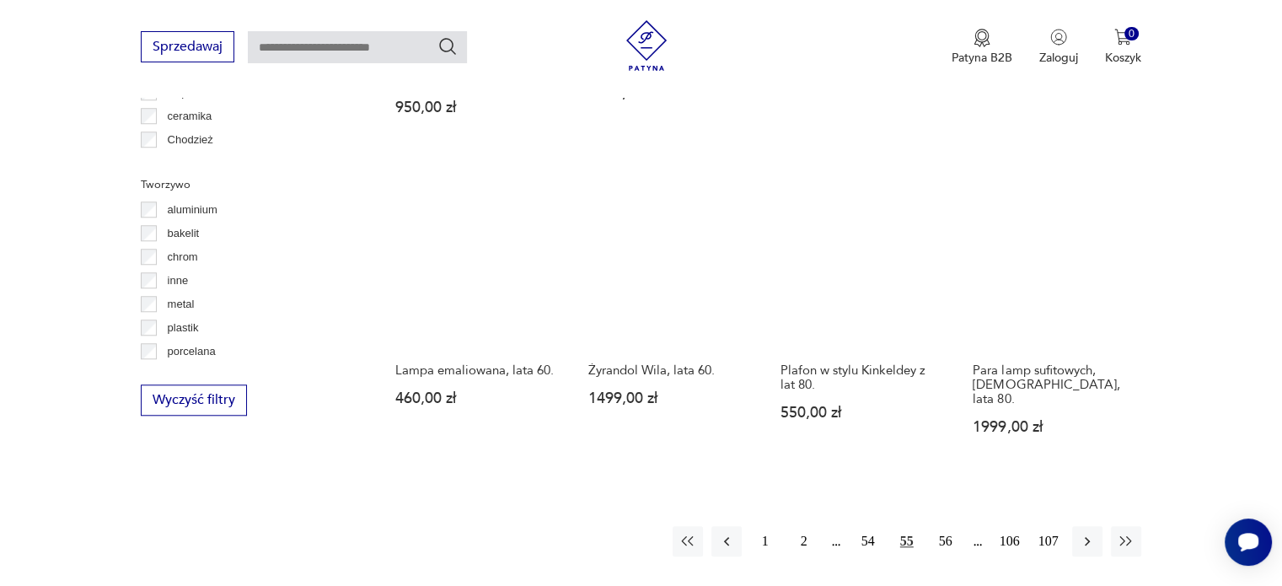
scroll to position [1509, 0]
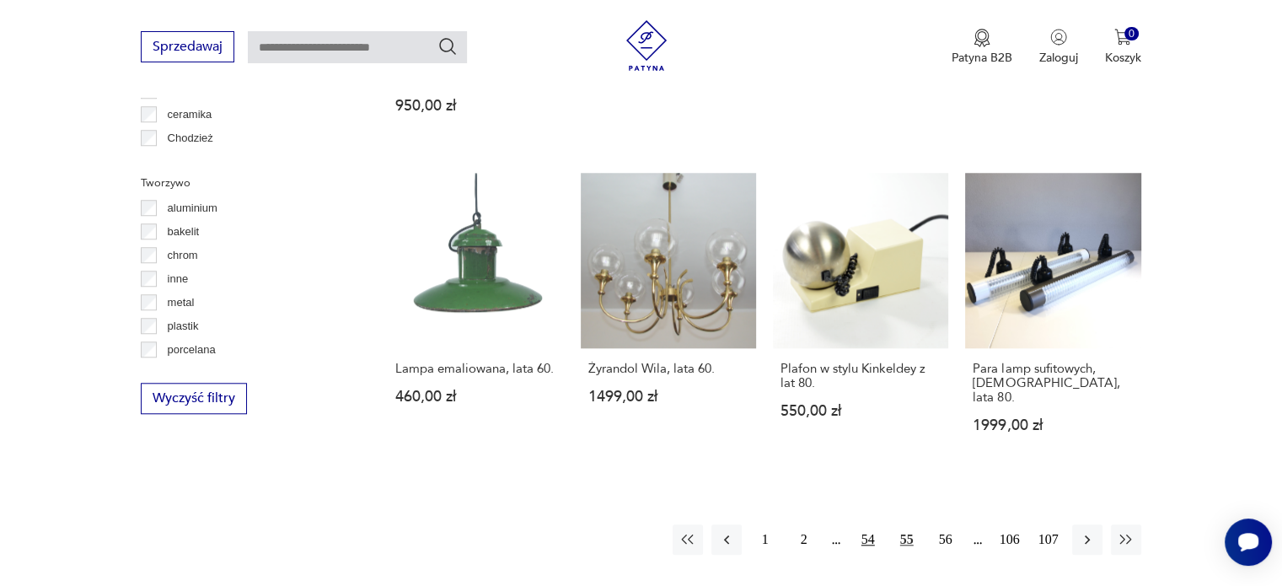
click at [867, 524] on button "54" at bounding box center [868, 539] width 30 height 30
click at [867, 524] on button "53" at bounding box center [868, 539] width 30 height 30
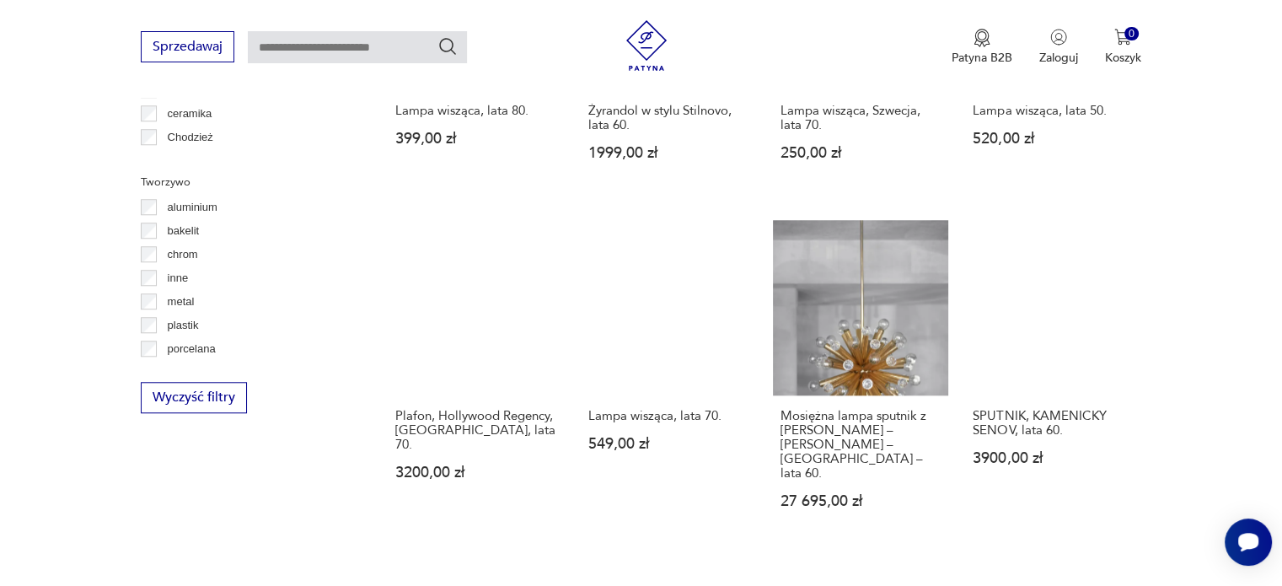
scroll to position [1543, 0]
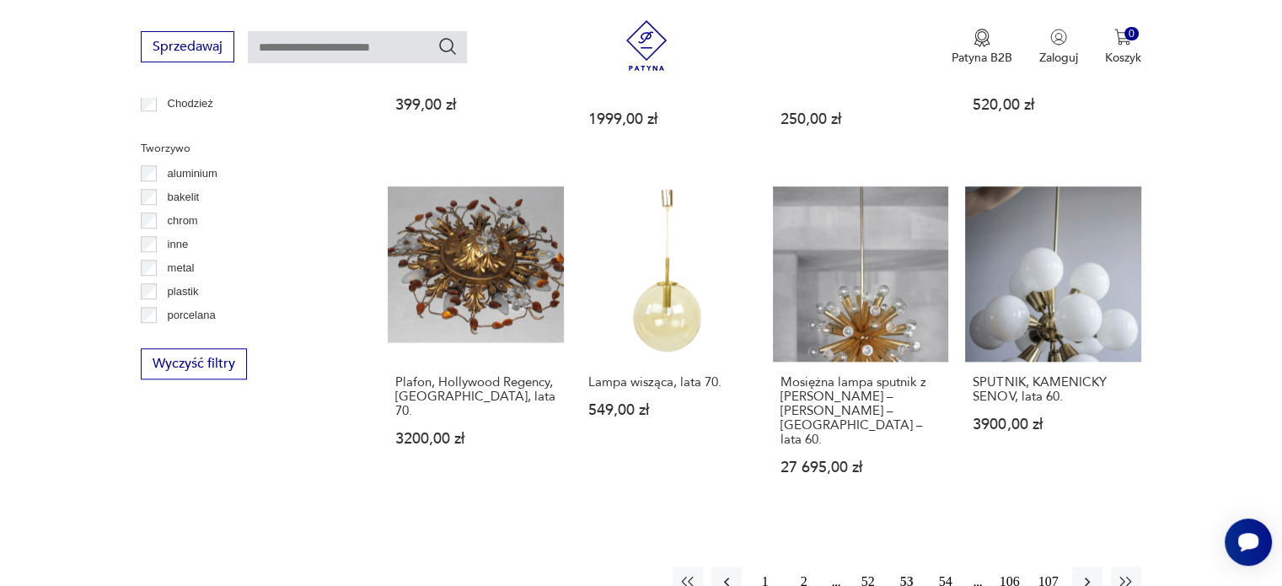
click at [867, 566] on button "52" at bounding box center [868, 581] width 30 height 30
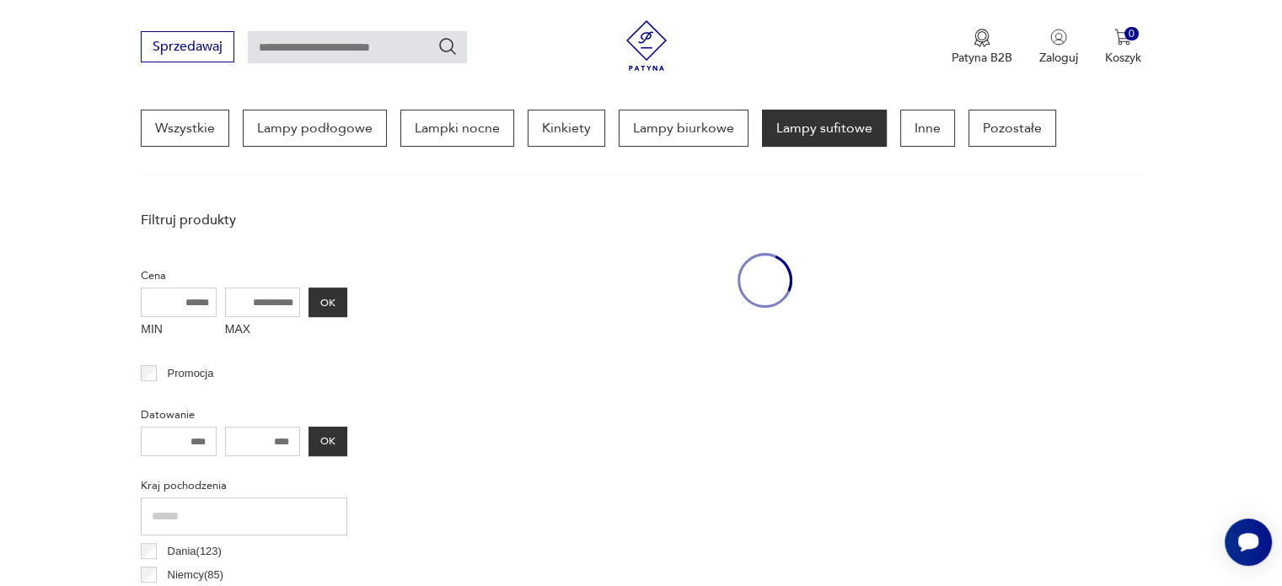
scroll to position [396, 0]
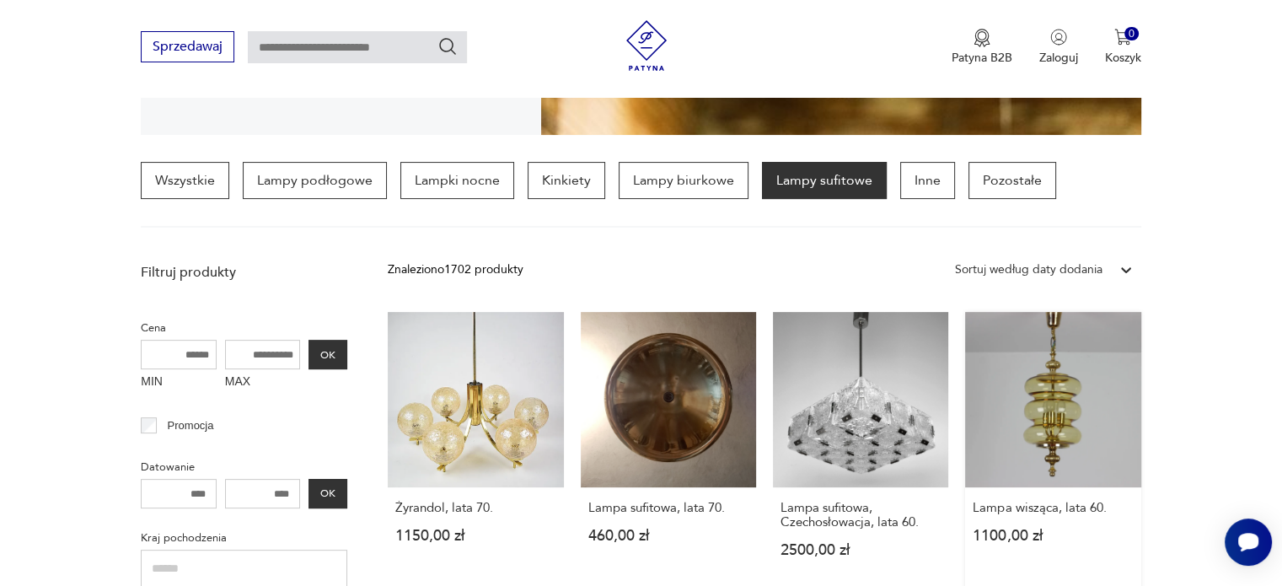
click at [1049, 380] on link "Lampa wisząca, lata 60. 1100,00 zł" at bounding box center [1052, 451] width 175 height 278
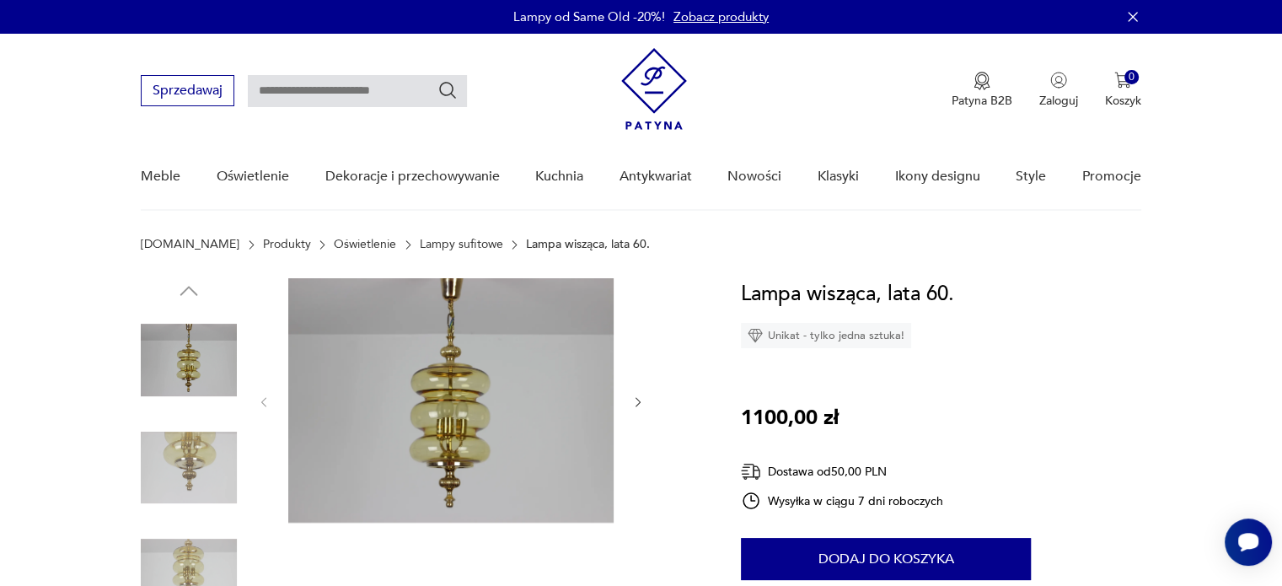
click at [641, 397] on icon "button" at bounding box center [638, 402] width 14 height 14
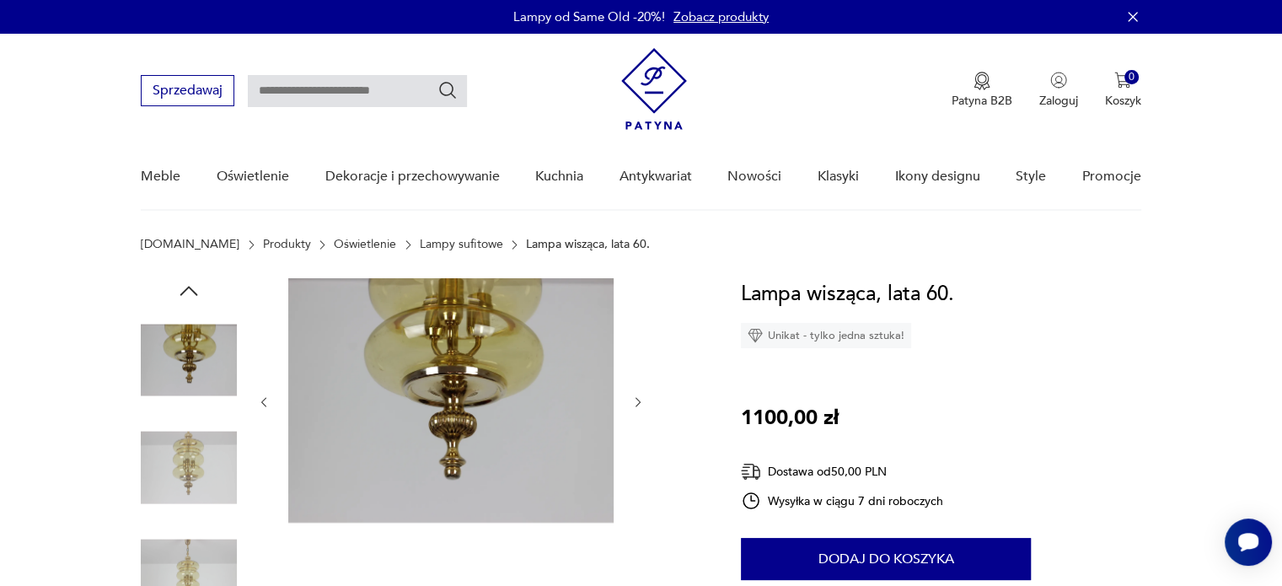
click at [641, 397] on icon "button" at bounding box center [638, 402] width 14 height 14
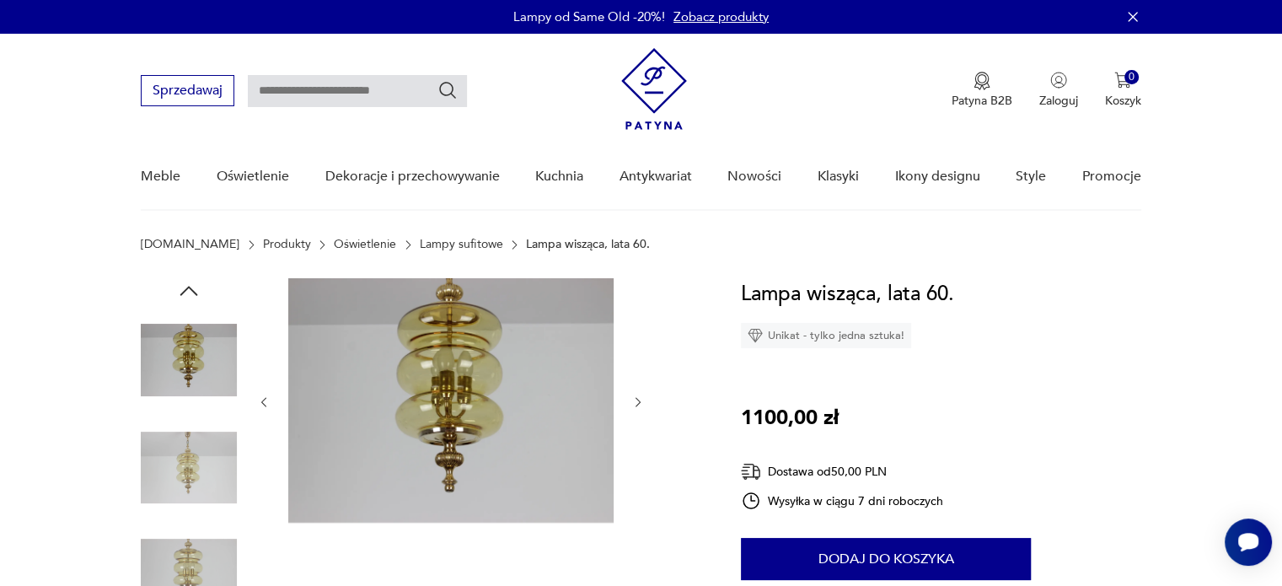
click at [641, 397] on icon "button" at bounding box center [638, 402] width 14 height 14
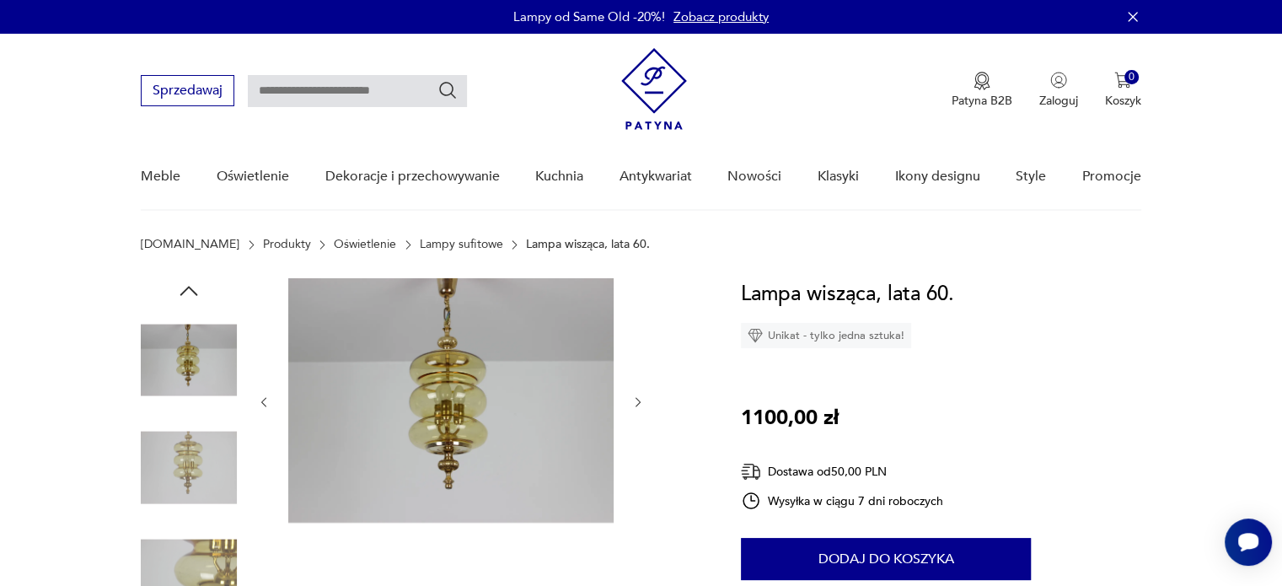
click at [641, 397] on icon "button" at bounding box center [638, 402] width 14 height 14
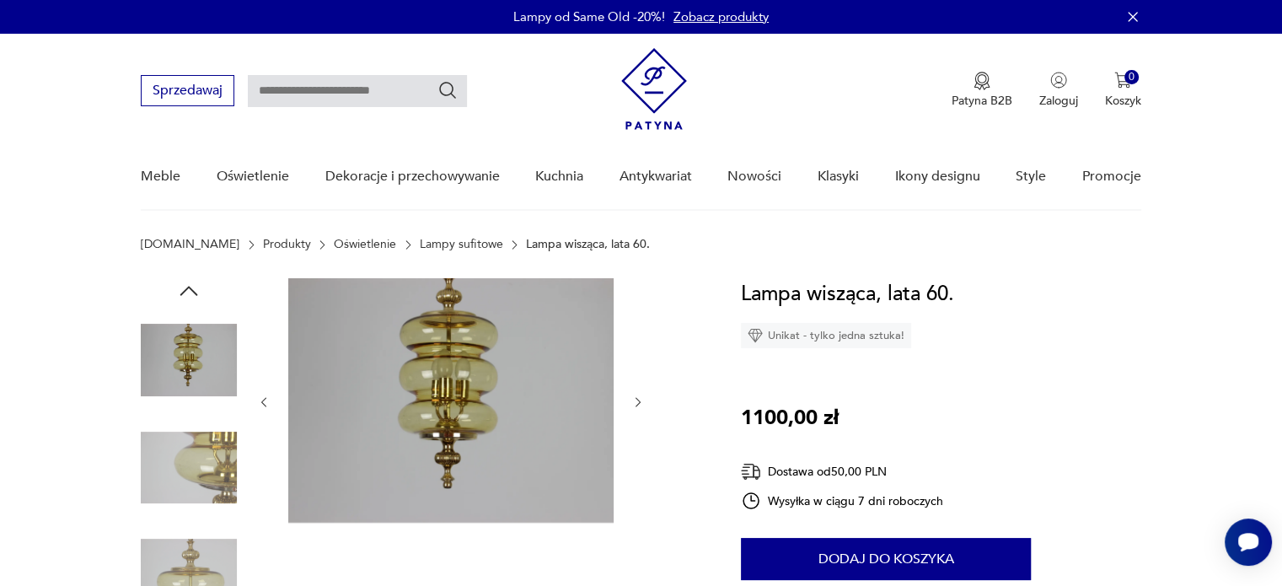
click at [641, 397] on icon "button" at bounding box center [638, 402] width 14 height 14
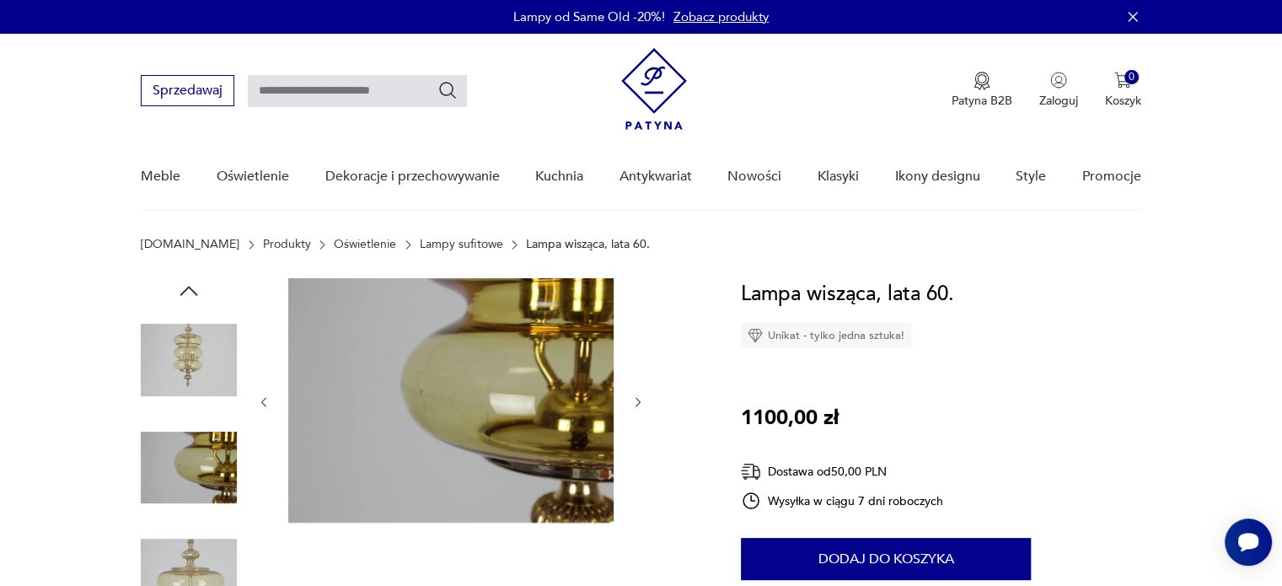
click at [641, 397] on icon "button" at bounding box center [638, 402] width 14 height 14
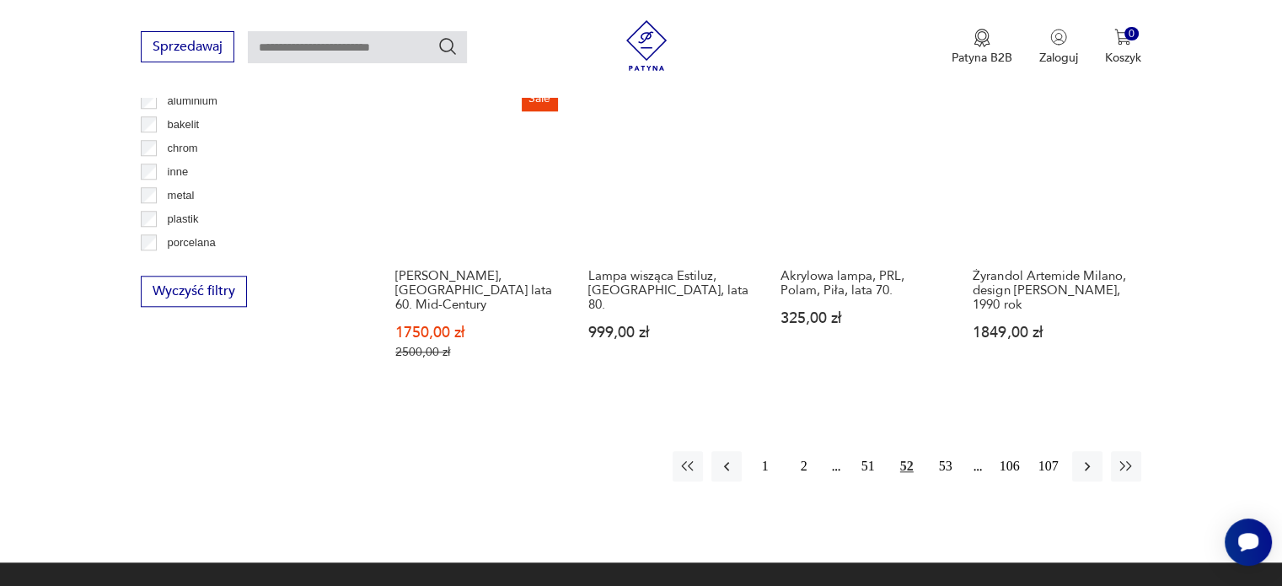
scroll to position [1644, 0]
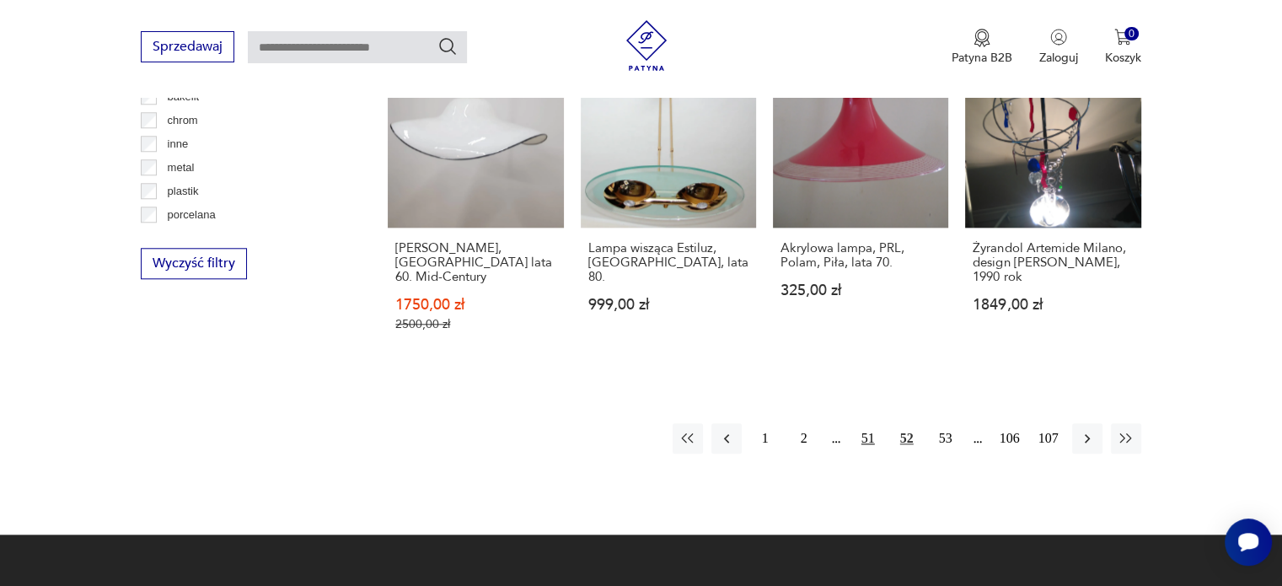
click at [867, 423] on button "51" at bounding box center [868, 438] width 30 height 30
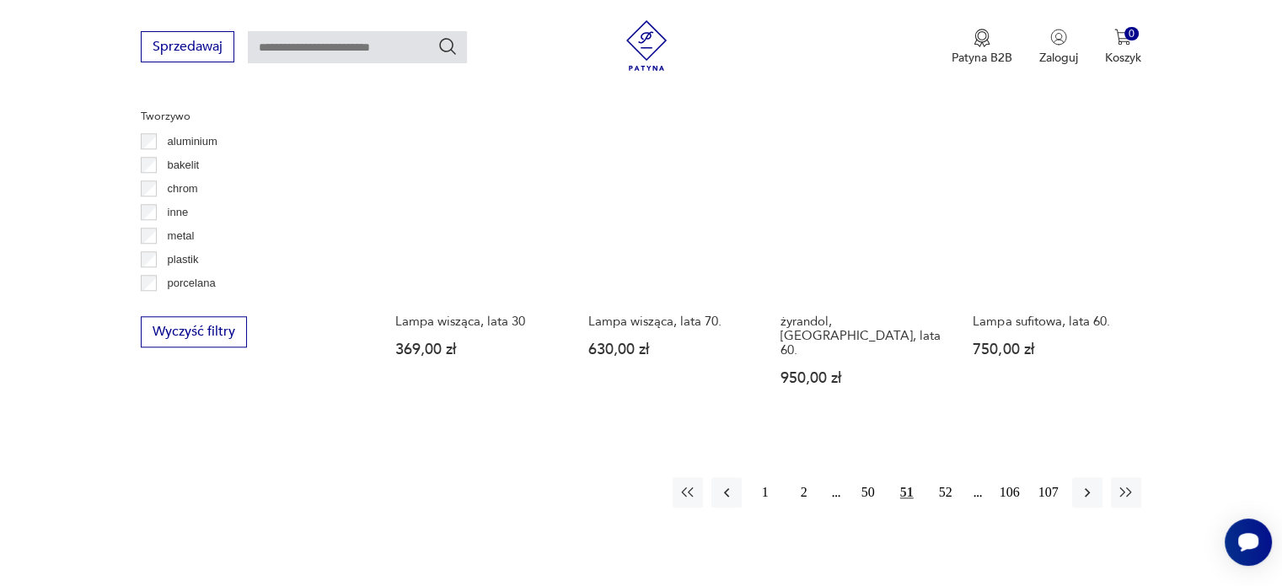
scroll to position [1577, 0]
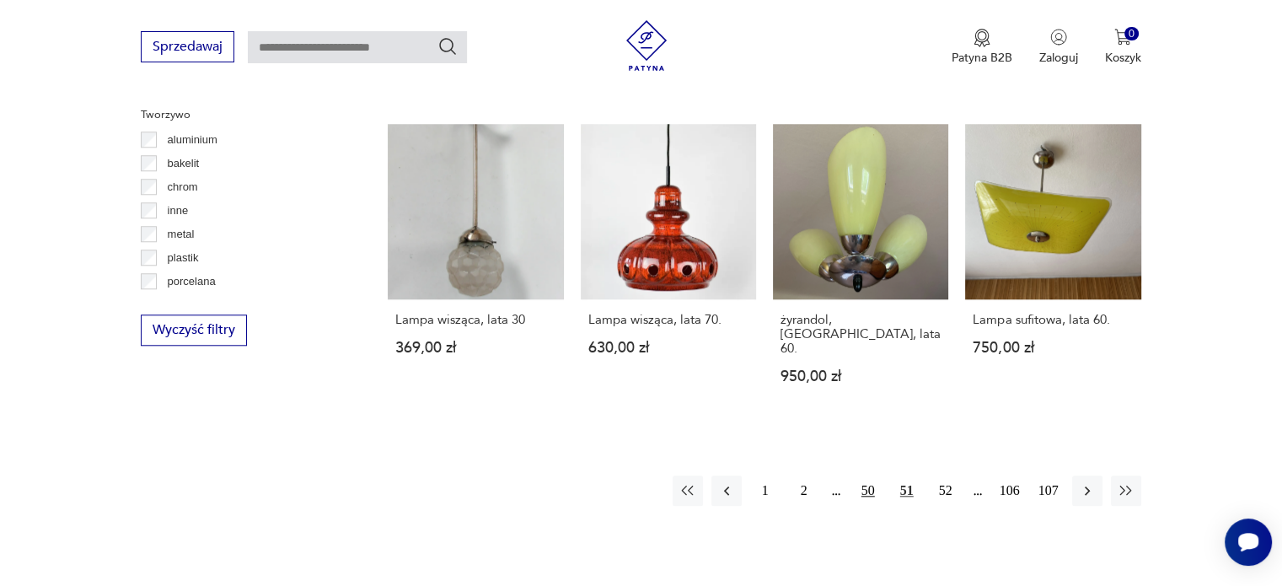
click at [867, 475] on button "50" at bounding box center [868, 490] width 30 height 30
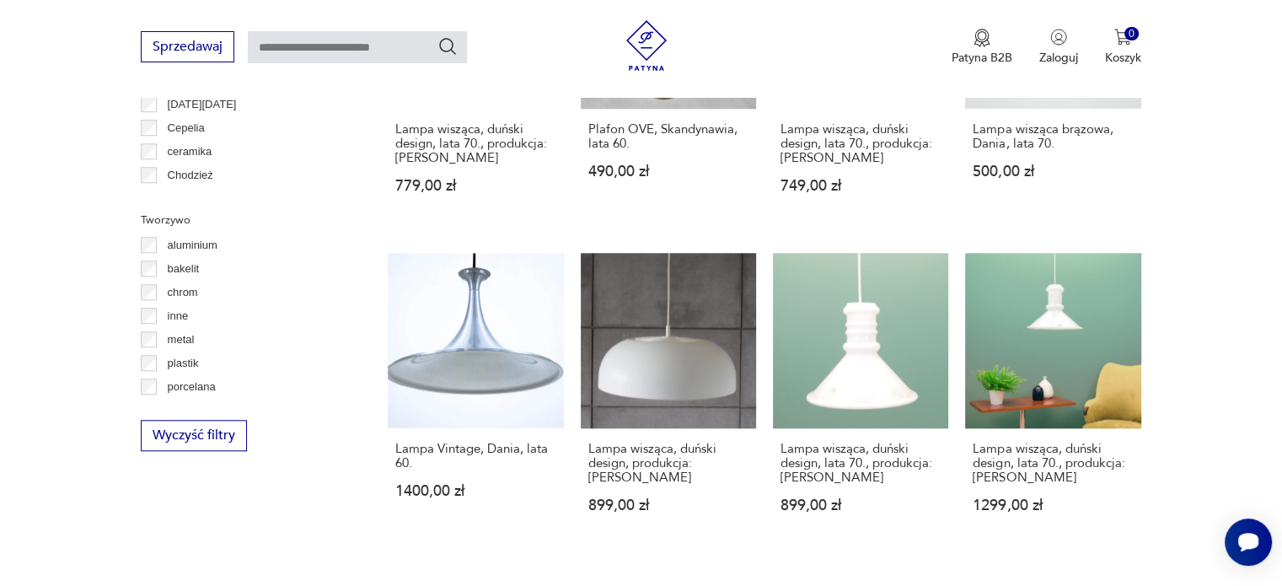
scroll to position [1475, 0]
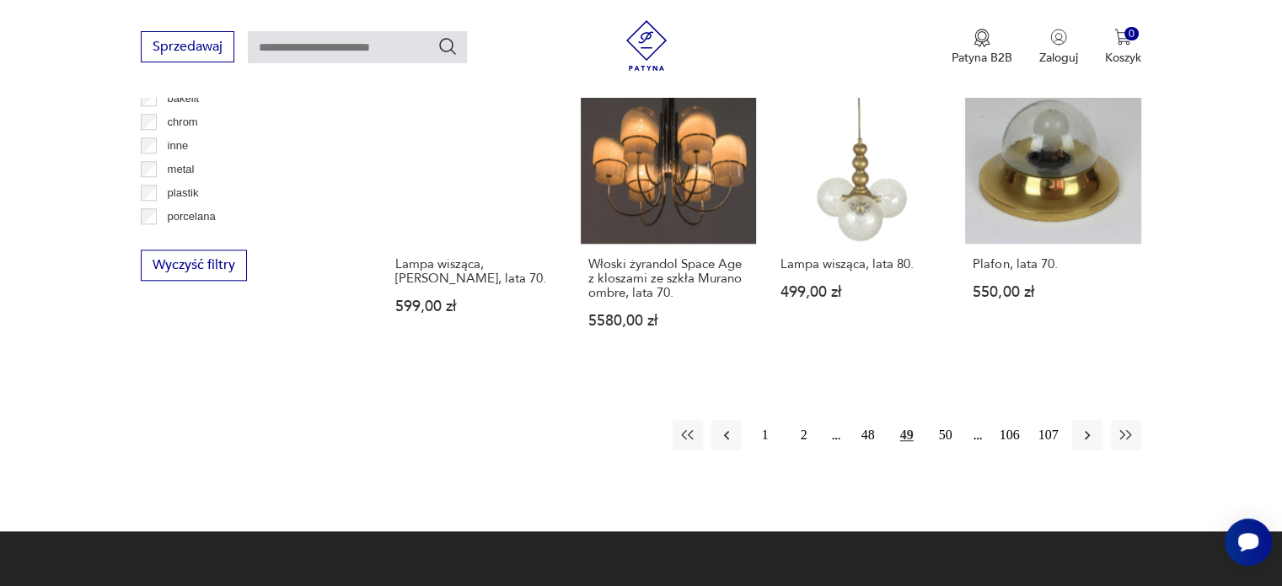
scroll to position [1645, 0]
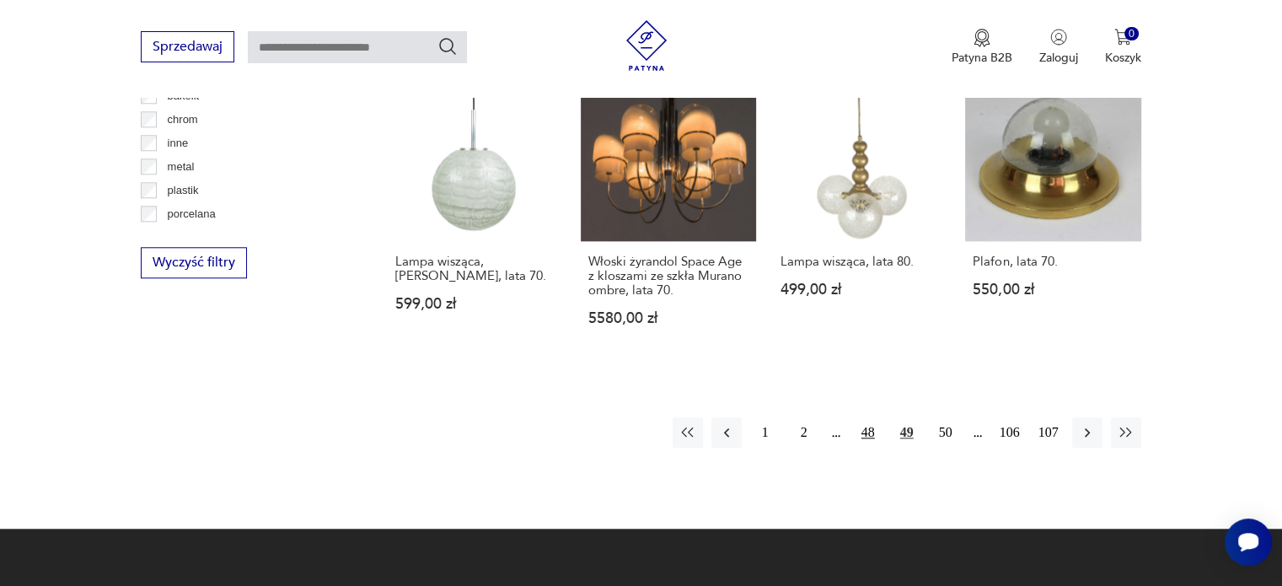
click at [867, 417] on button "48" at bounding box center [868, 432] width 30 height 30
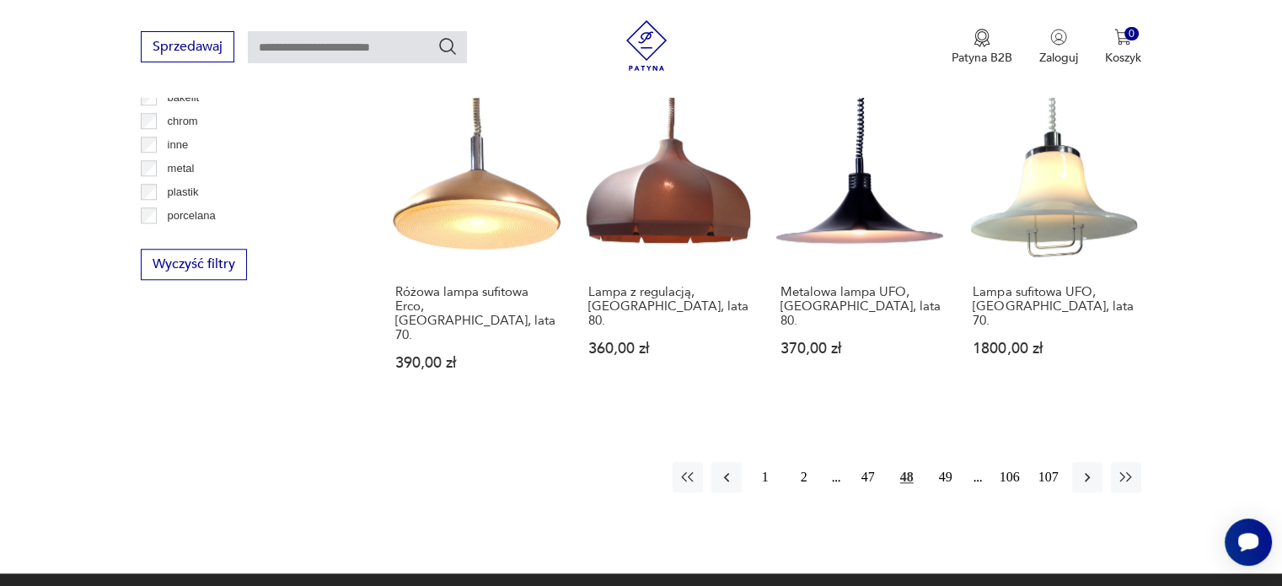
scroll to position [1644, 0]
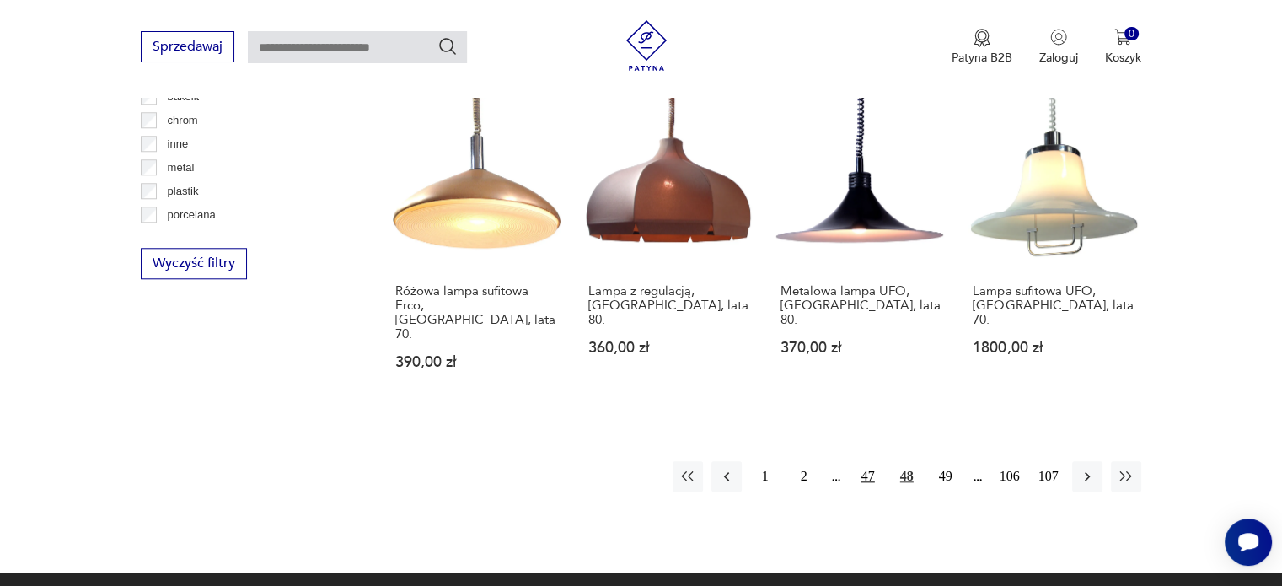
click at [867, 461] on button "47" at bounding box center [868, 476] width 30 height 30
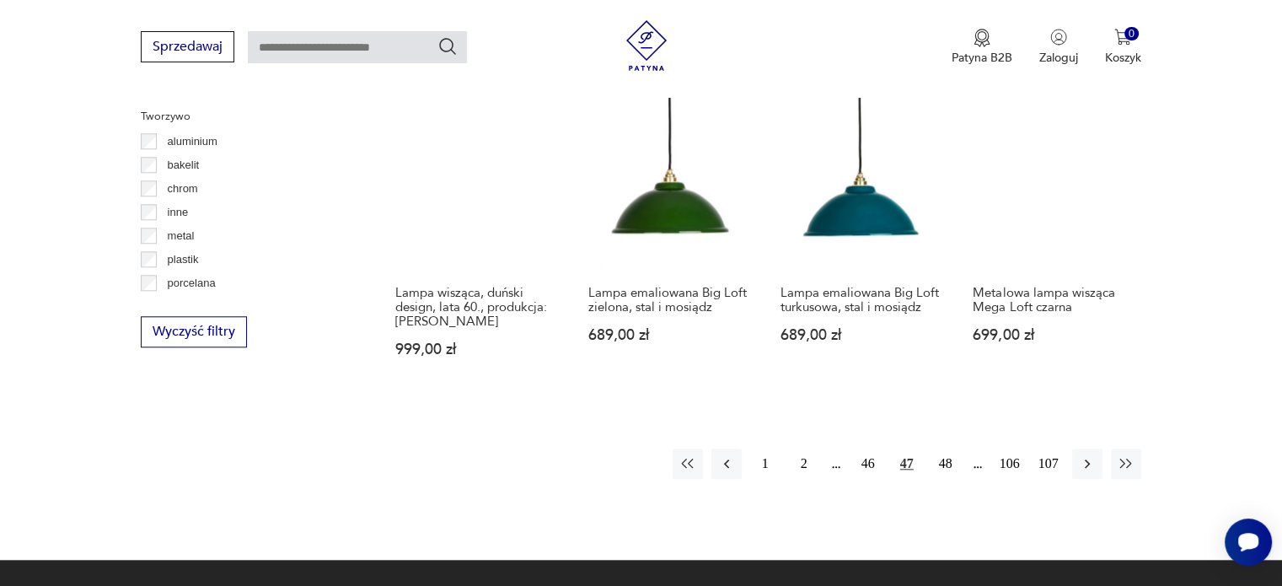
scroll to position [1577, 0]
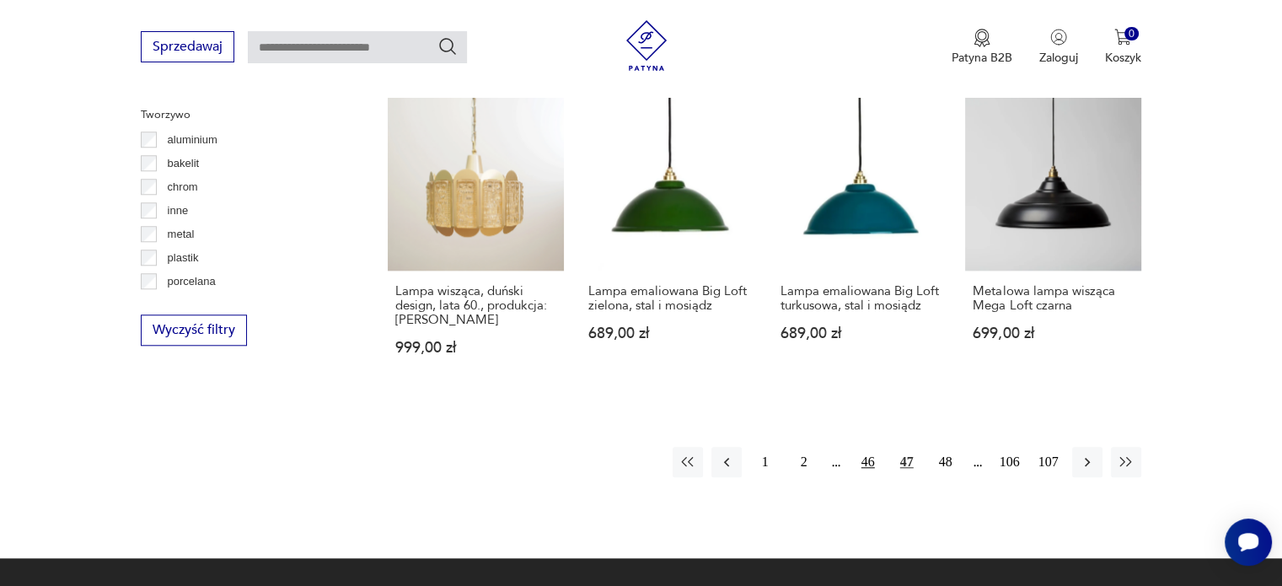
click at [872, 448] on button "46" at bounding box center [868, 462] width 30 height 30
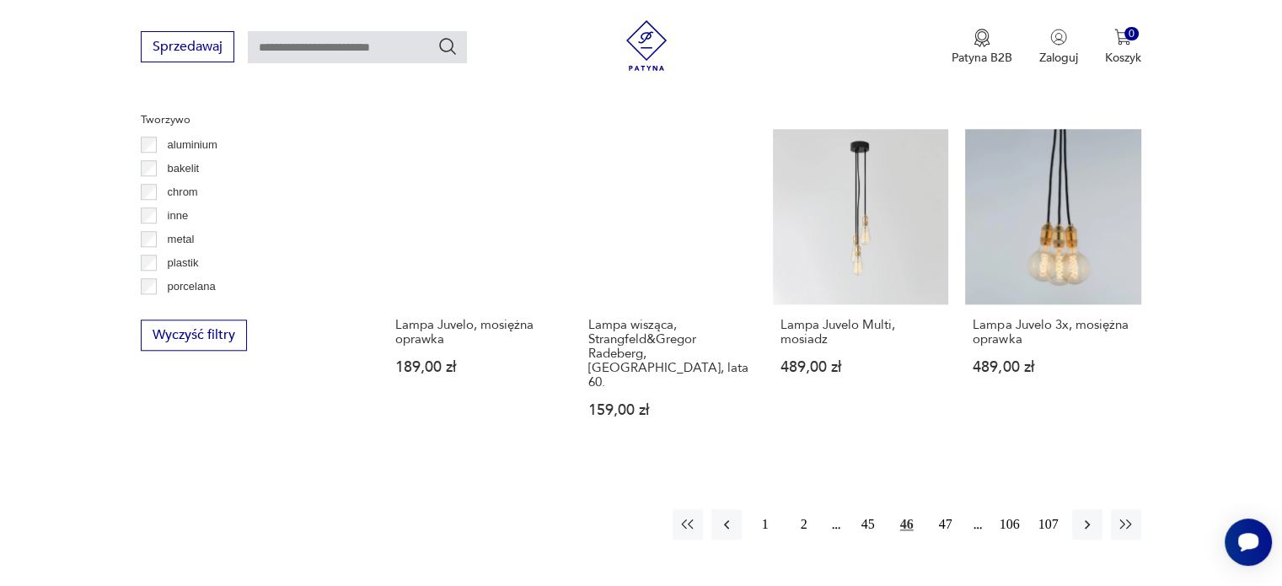
scroll to position [1576, 0]
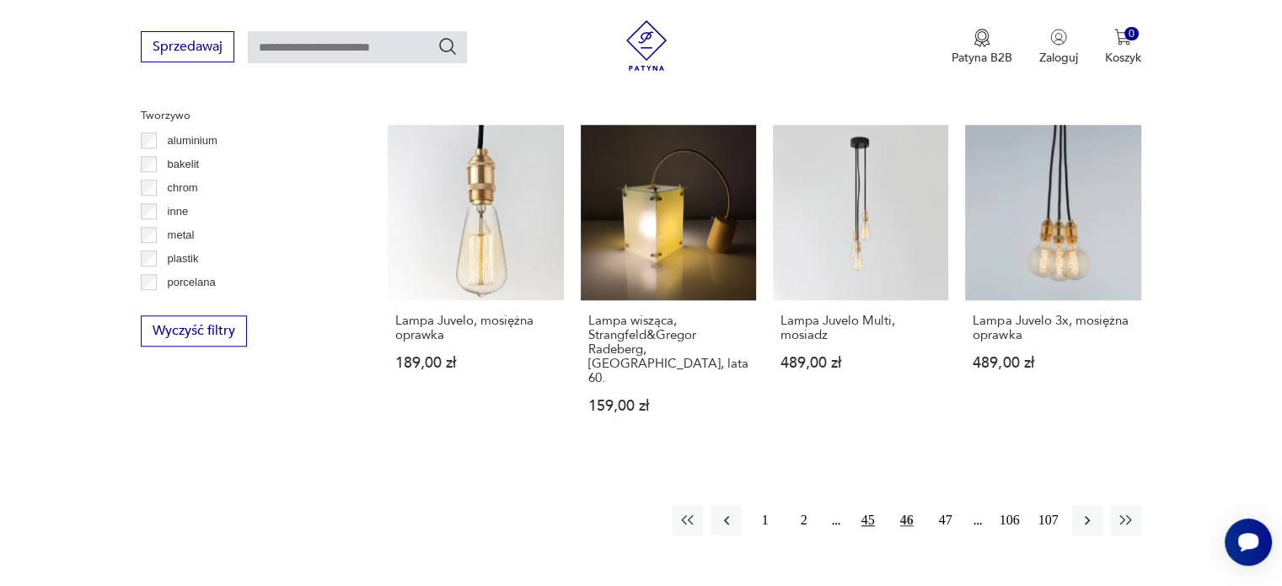
click at [867, 505] on button "45" at bounding box center [868, 520] width 30 height 30
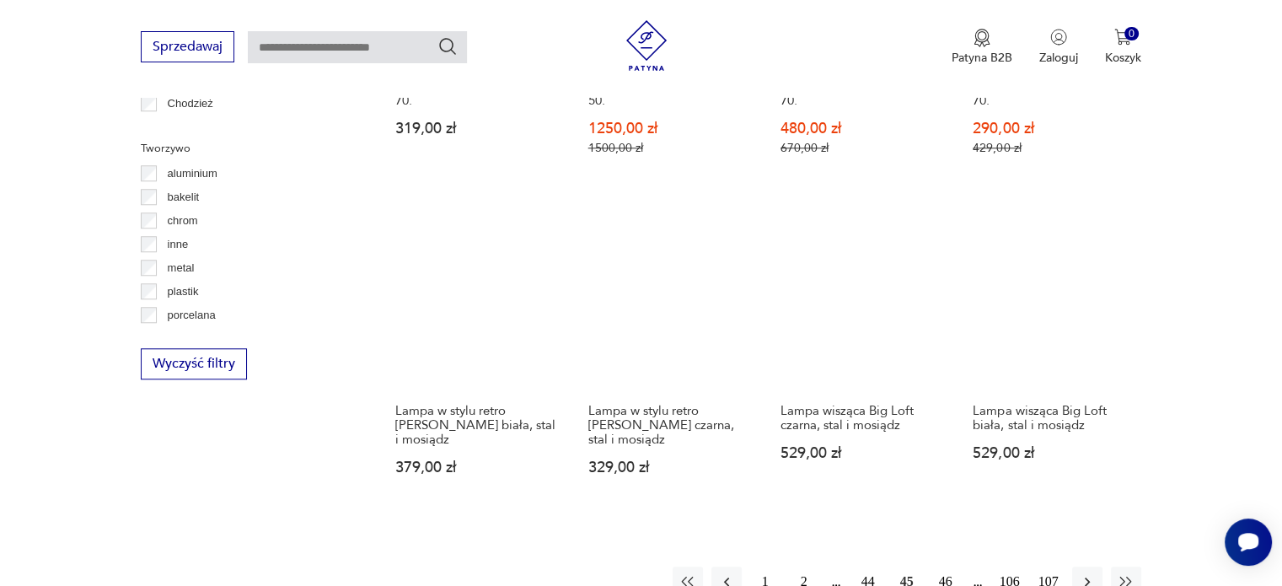
scroll to position [1577, 0]
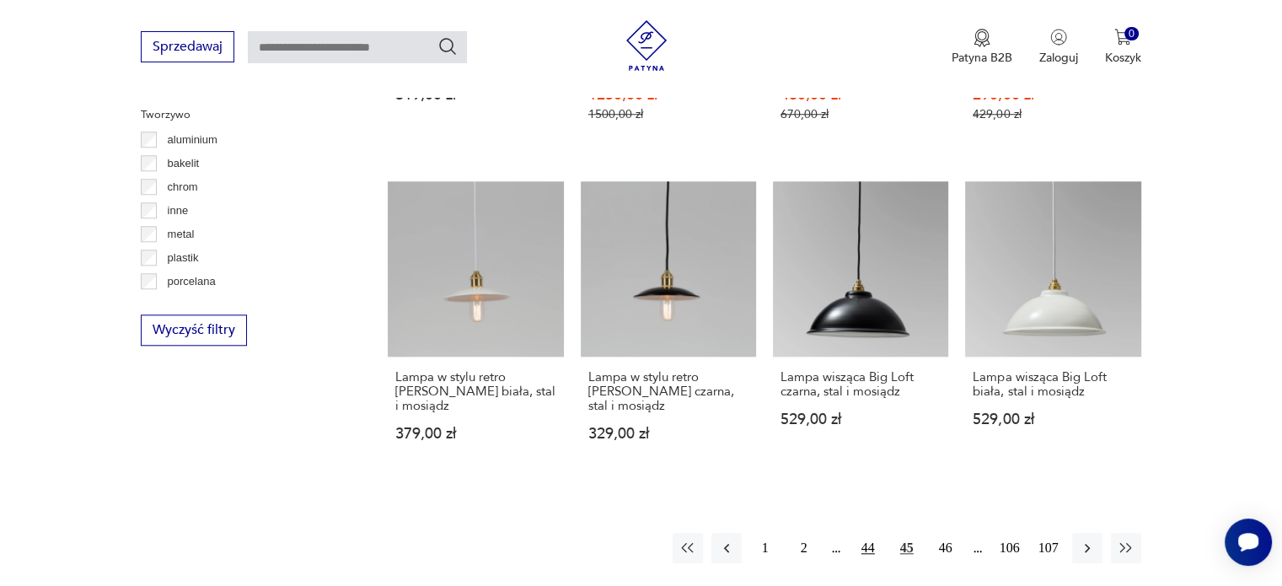
click at [867, 533] on button "44" at bounding box center [868, 548] width 30 height 30
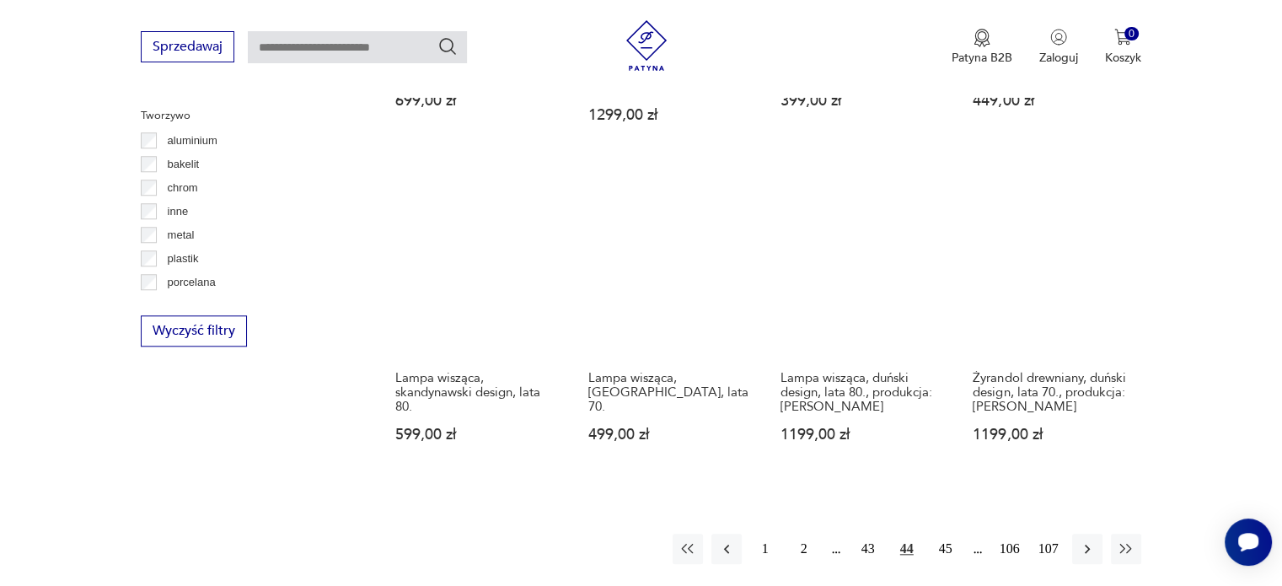
scroll to position [1610, 0]
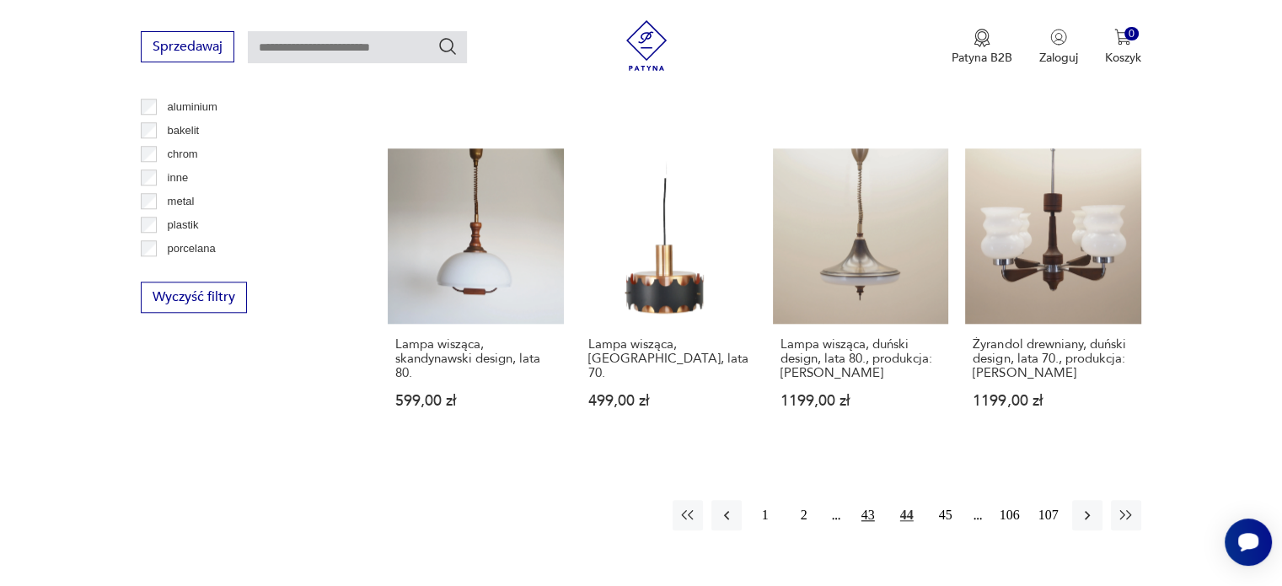
click at [866, 500] on button "43" at bounding box center [868, 515] width 30 height 30
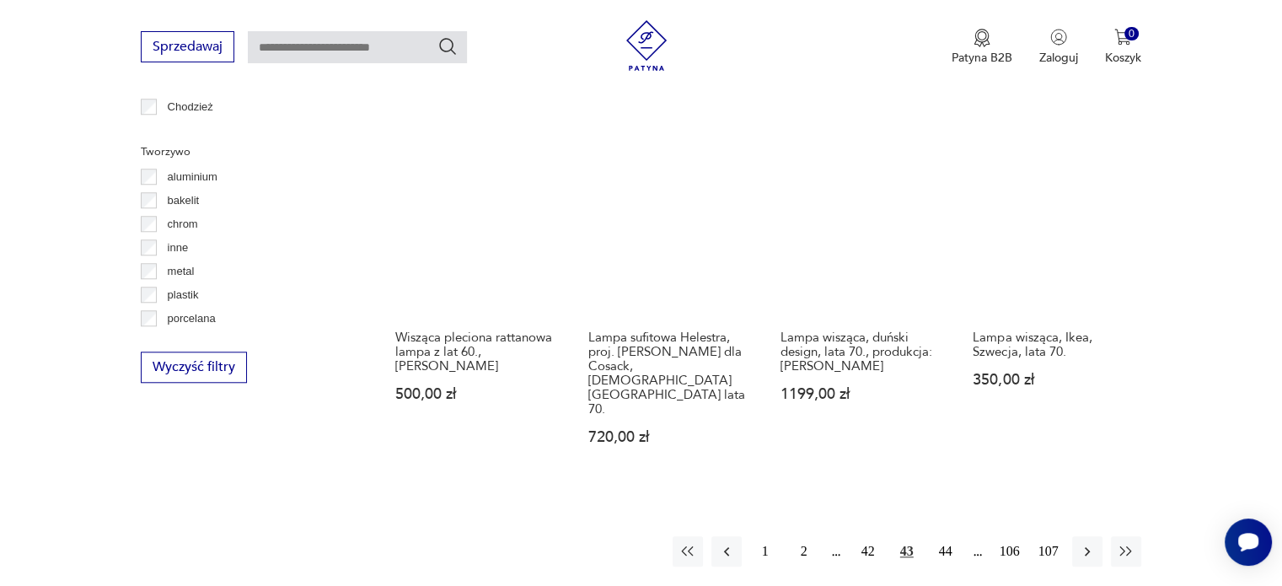
scroll to position [1543, 0]
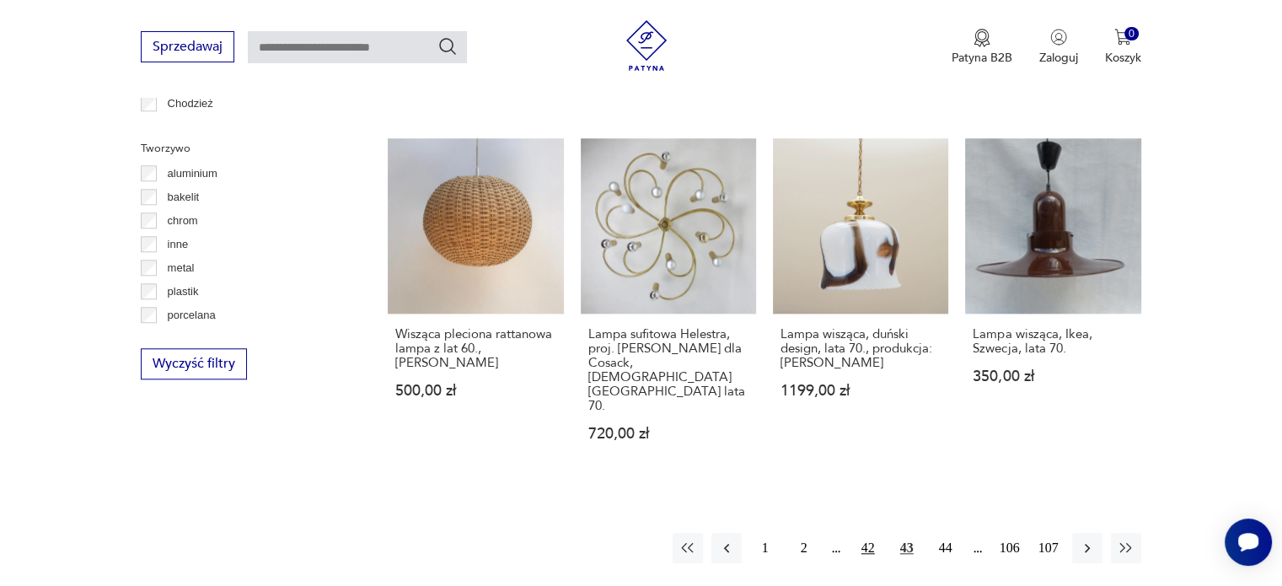
click at [865, 533] on button "42" at bounding box center [868, 548] width 30 height 30
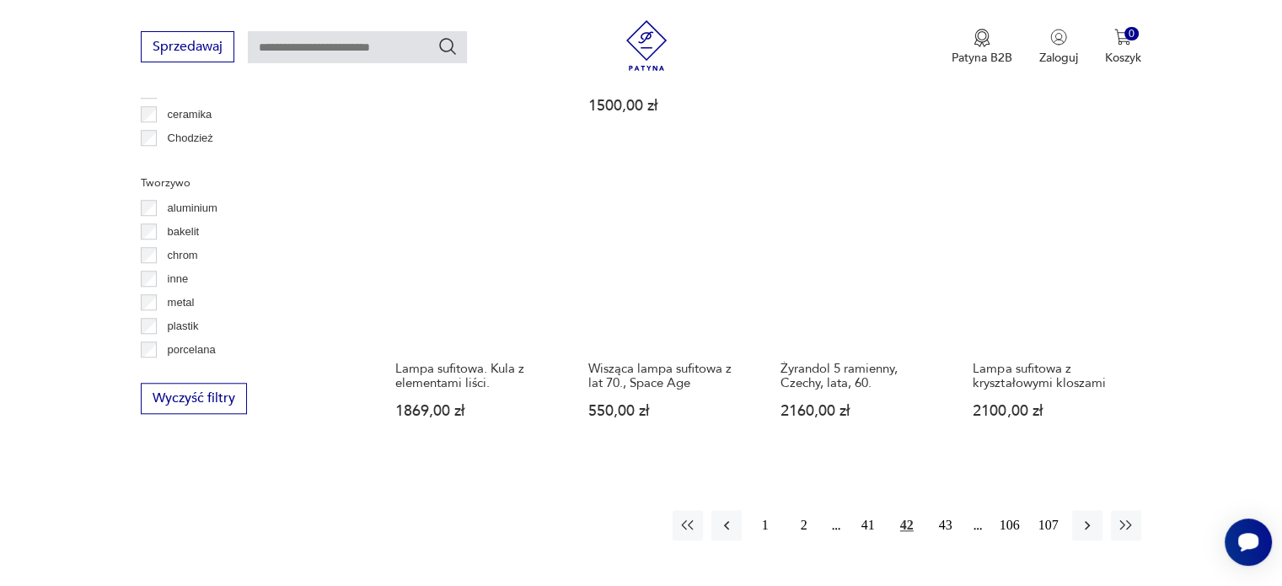
scroll to position [1543, 0]
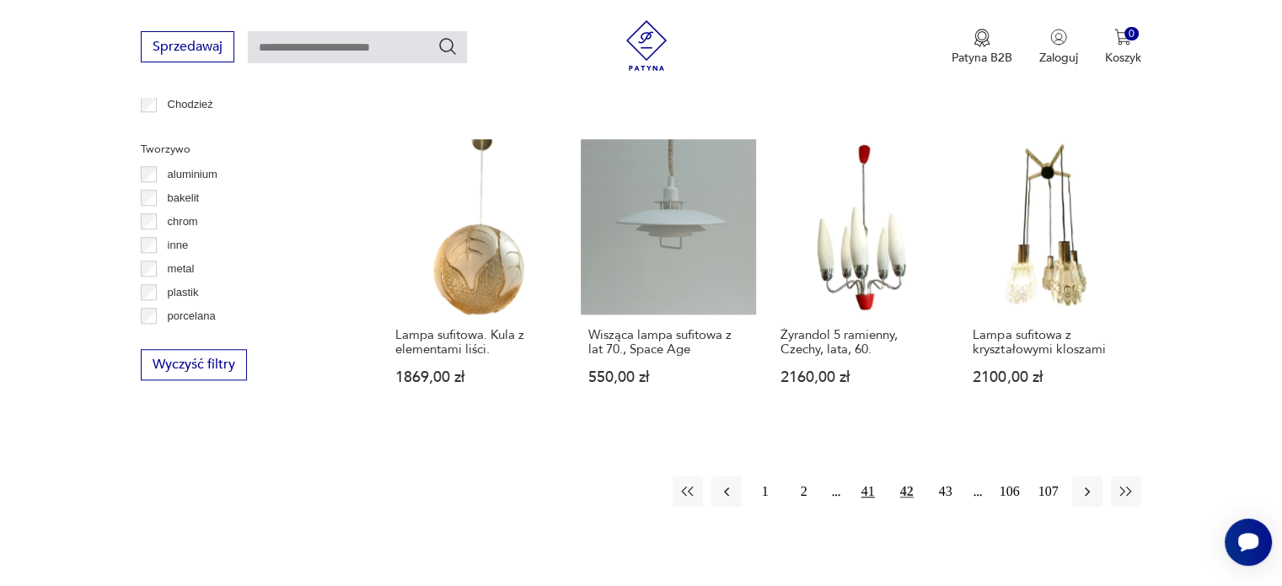
click at [866, 478] on button "41" at bounding box center [868, 491] width 30 height 30
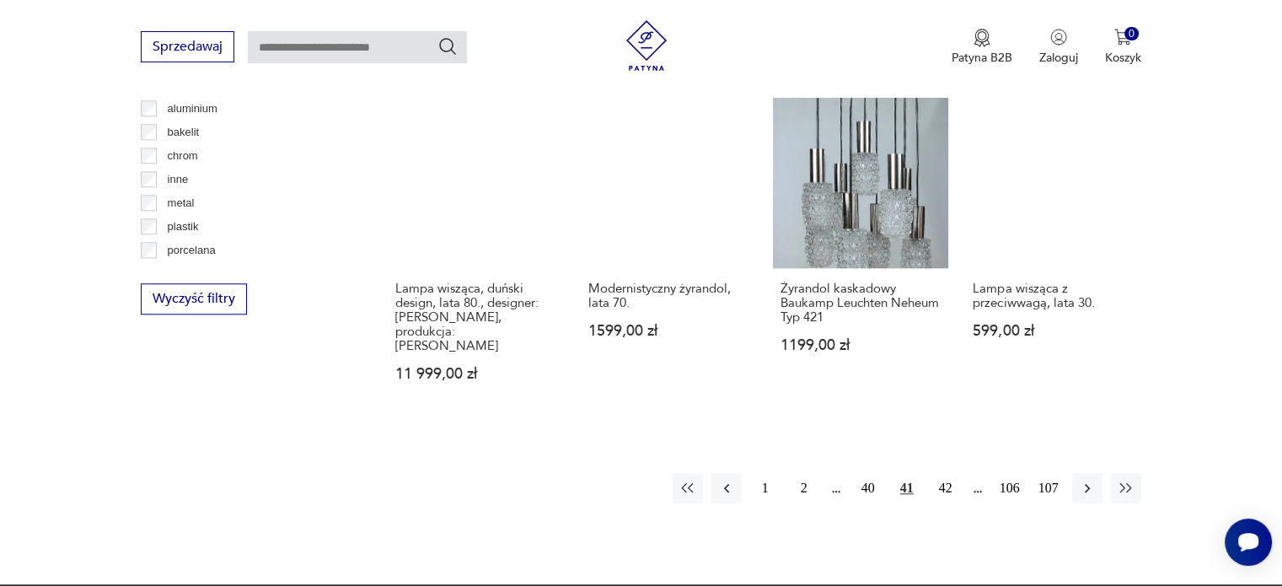
scroll to position [1611, 0]
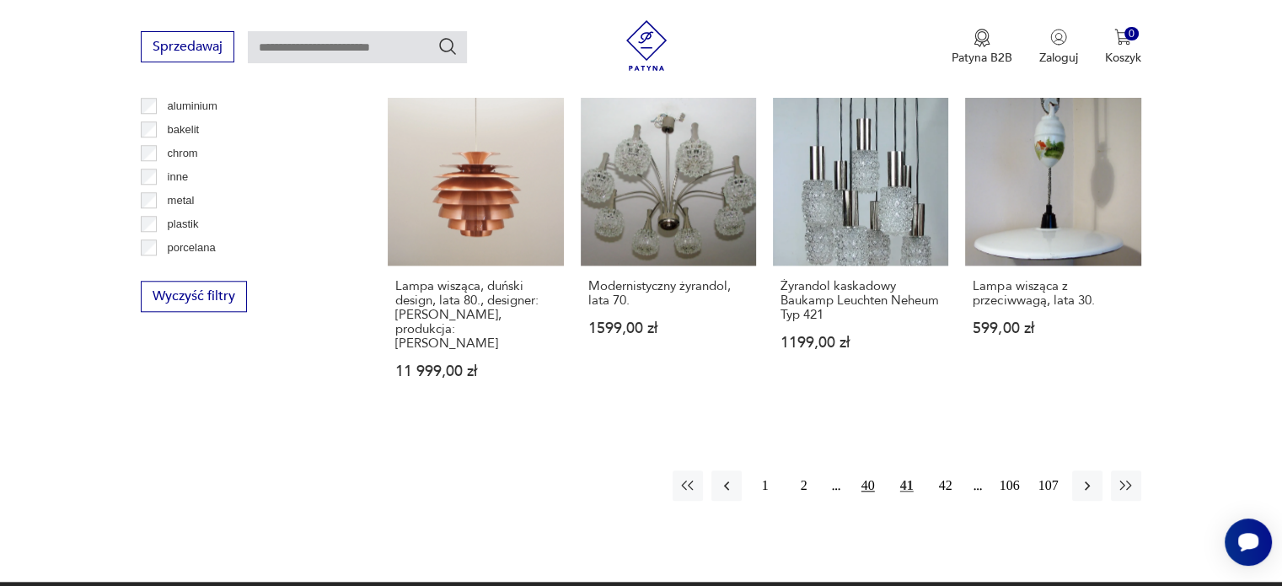
click at [865, 470] on button "40" at bounding box center [868, 485] width 30 height 30
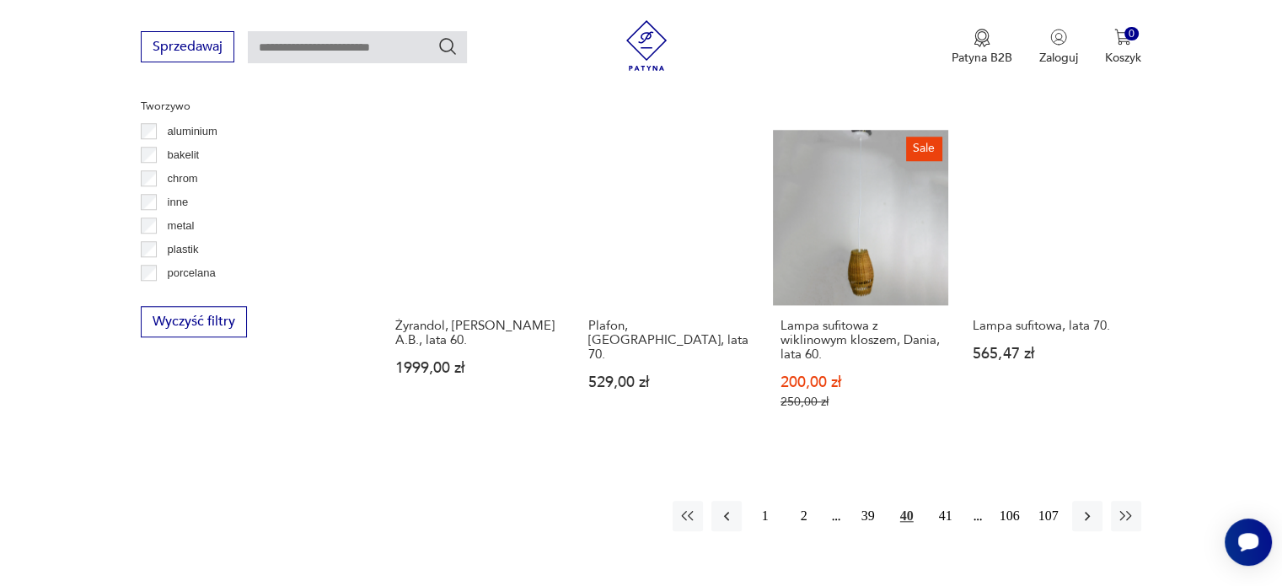
scroll to position [1610, 0]
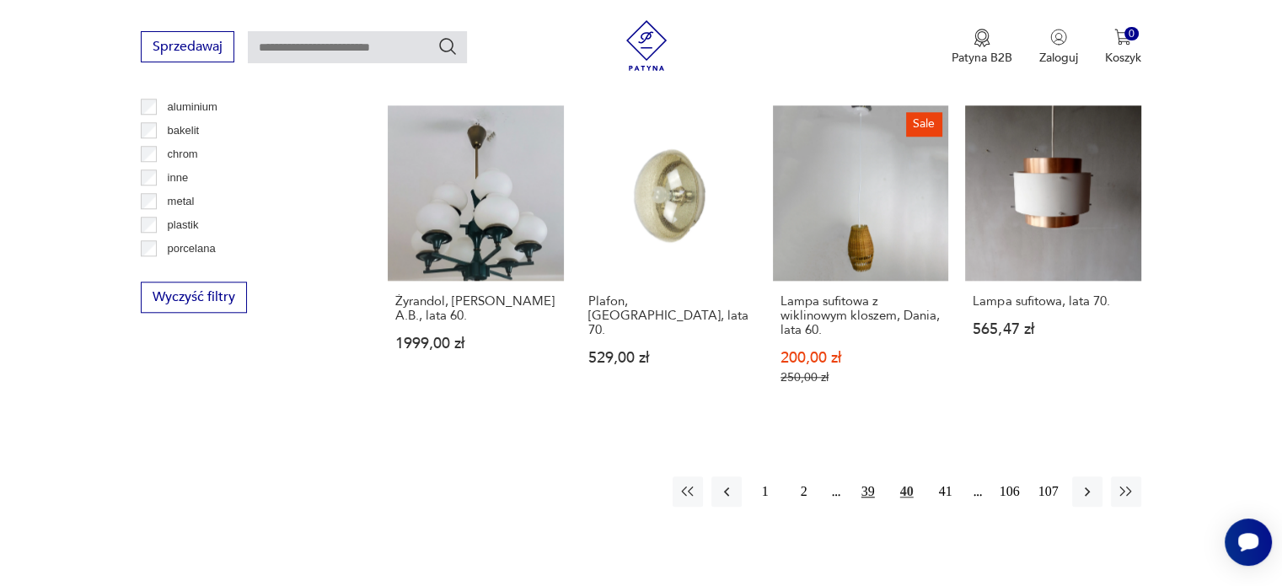
click at [863, 479] on button "39" at bounding box center [868, 491] width 30 height 30
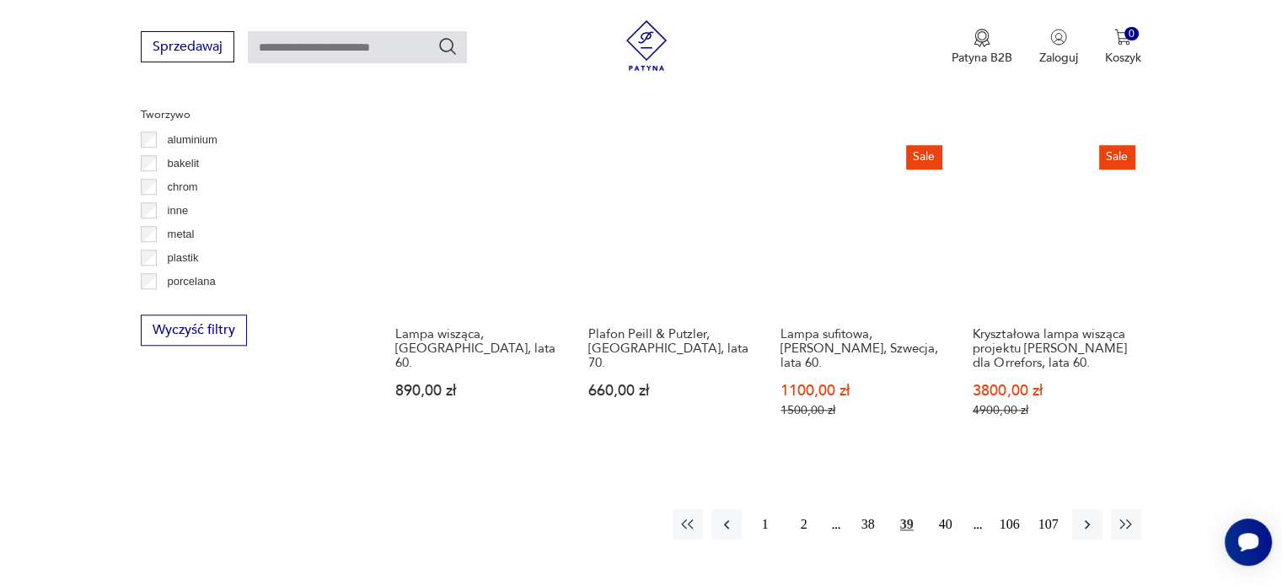
scroll to position [1611, 0]
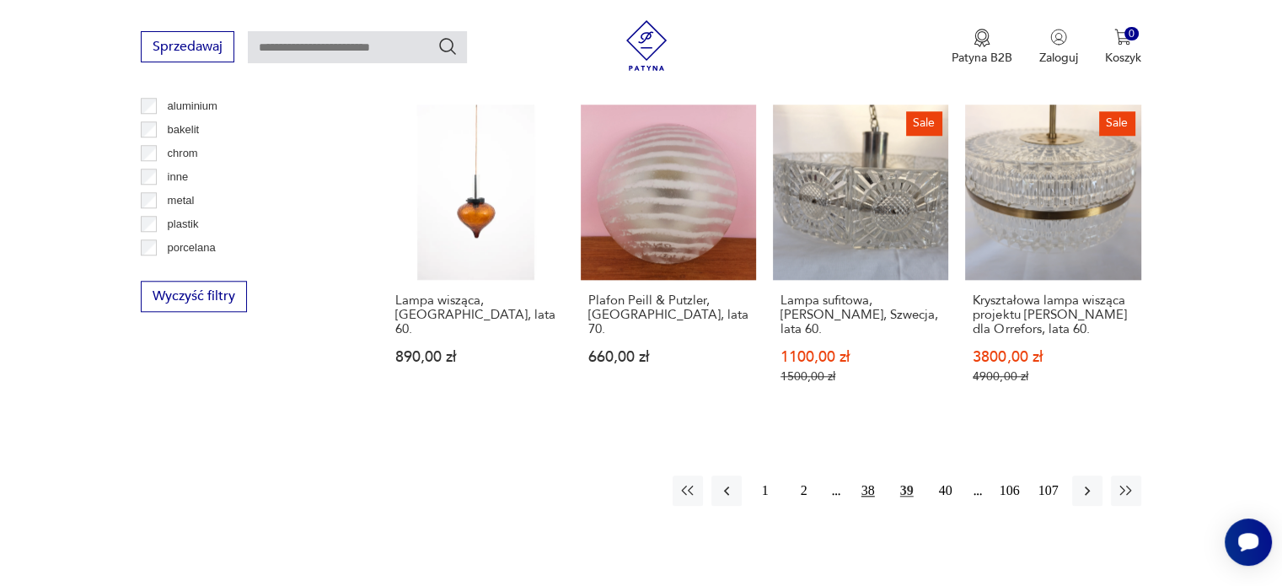
click at [866, 475] on button "38" at bounding box center [868, 490] width 30 height 30
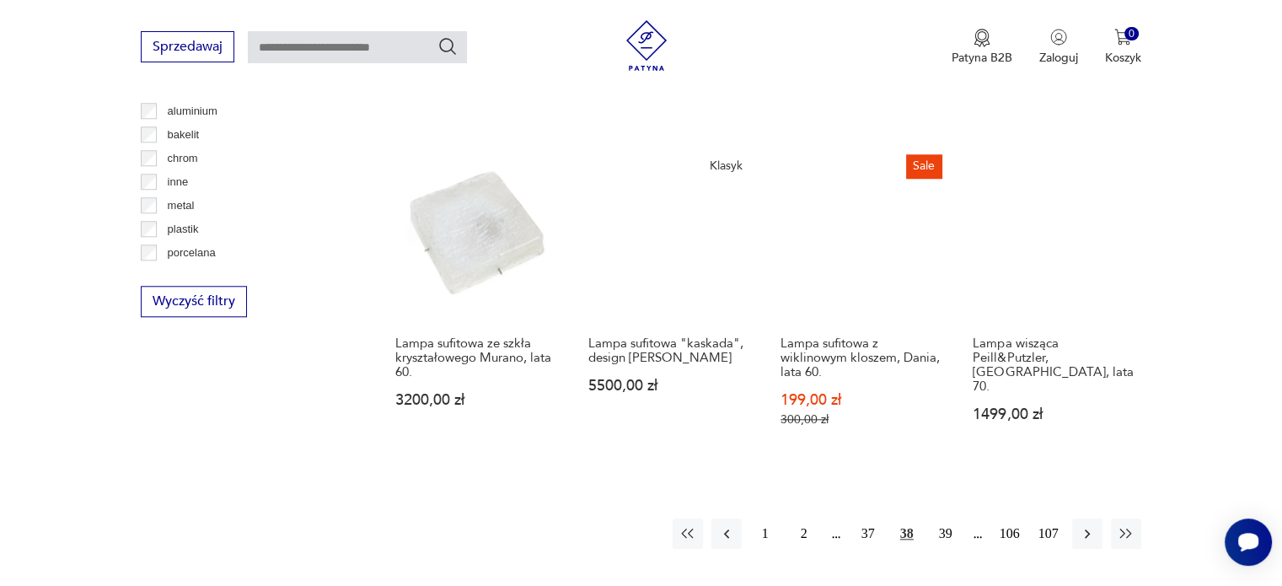
scroll to position [1610, 0]
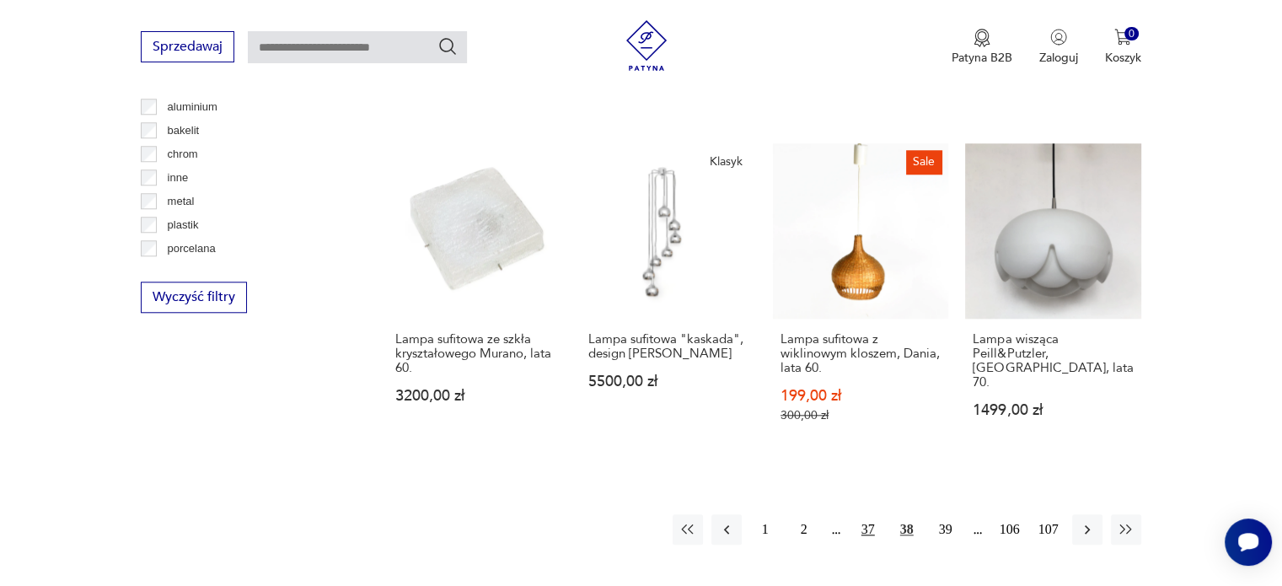
click at [866, 514] on button "37" at bounding box center [868, 529] width 30 height 30
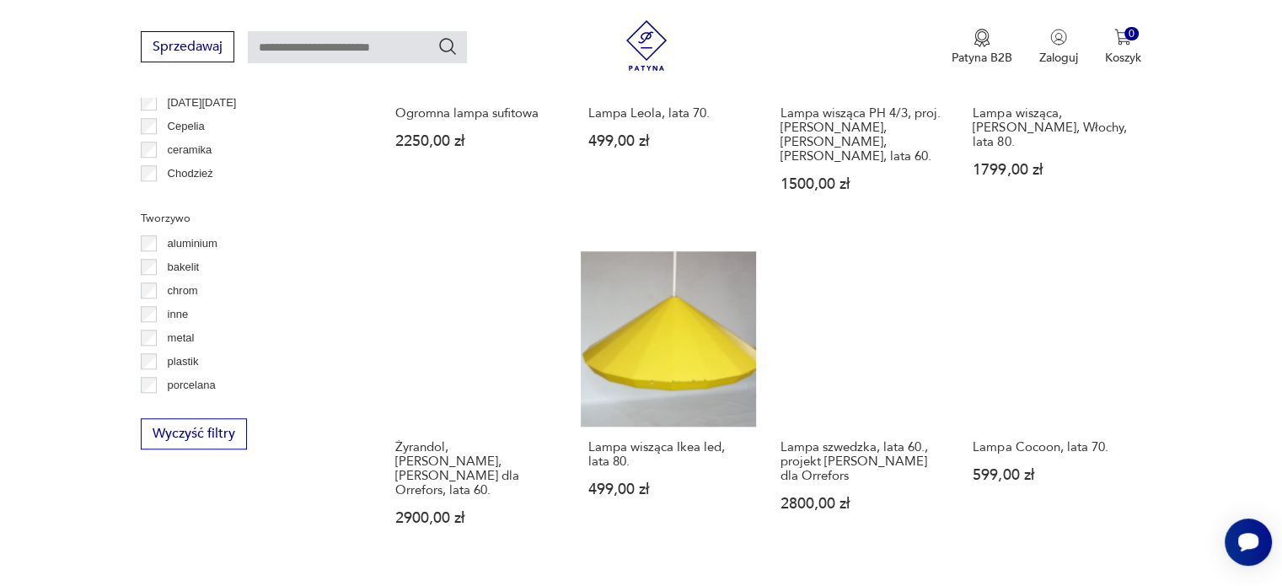
scroll to position [1476, 0]
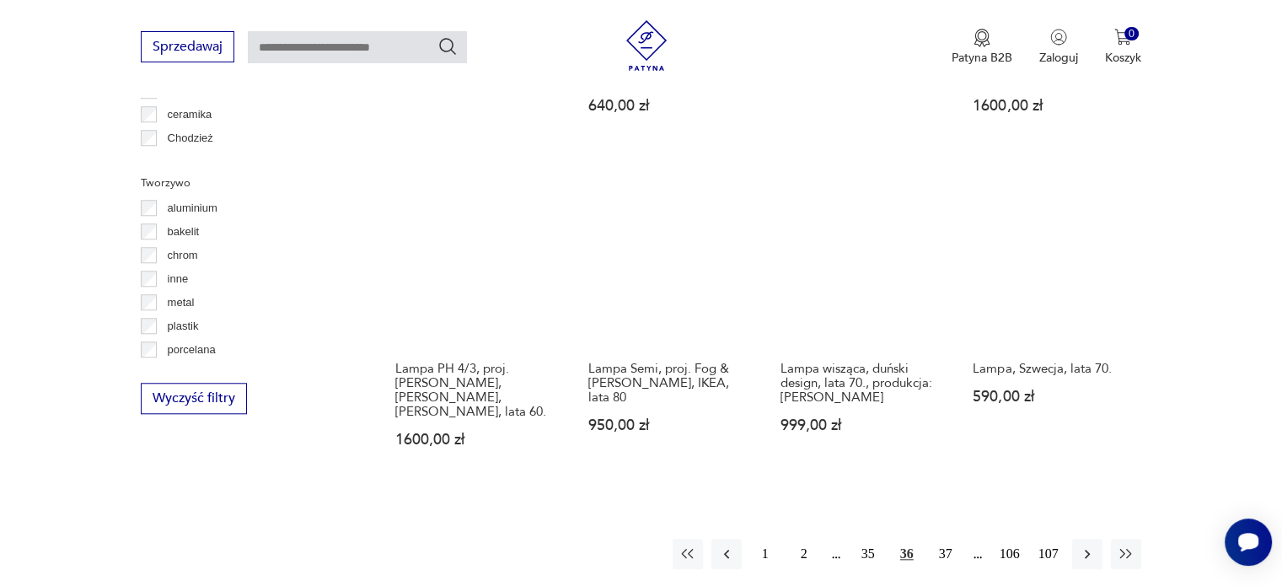
scroll to position [1543, 0]
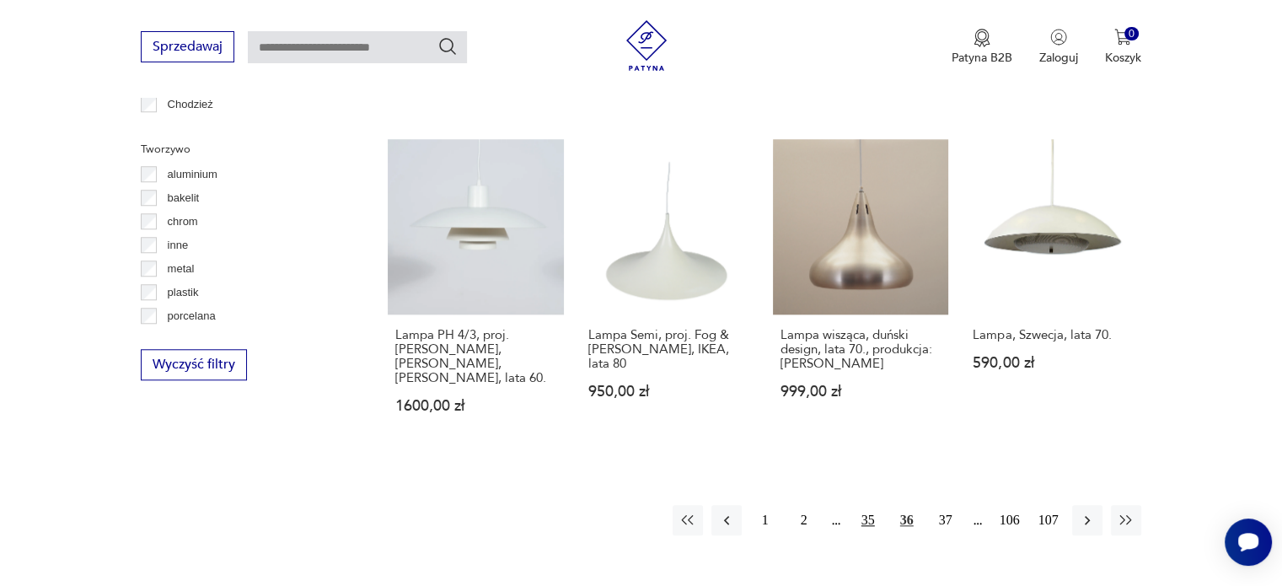
click at [867, 505] on button "35" at bounding box center [868, 520] width 30 height 30
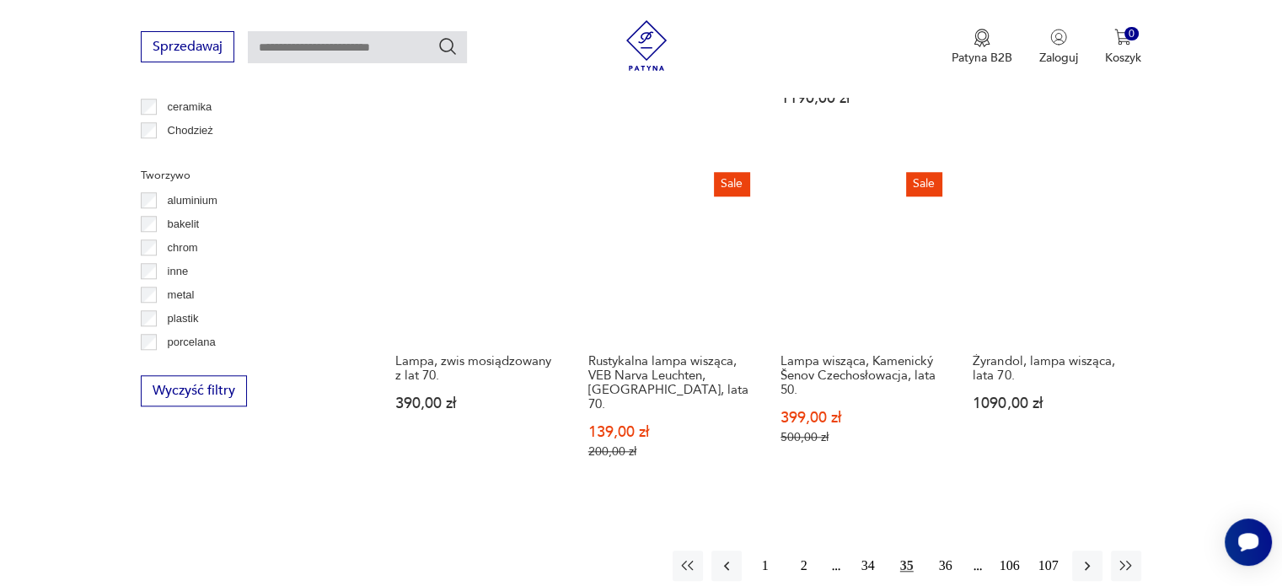
scroll to position [1543, 0]
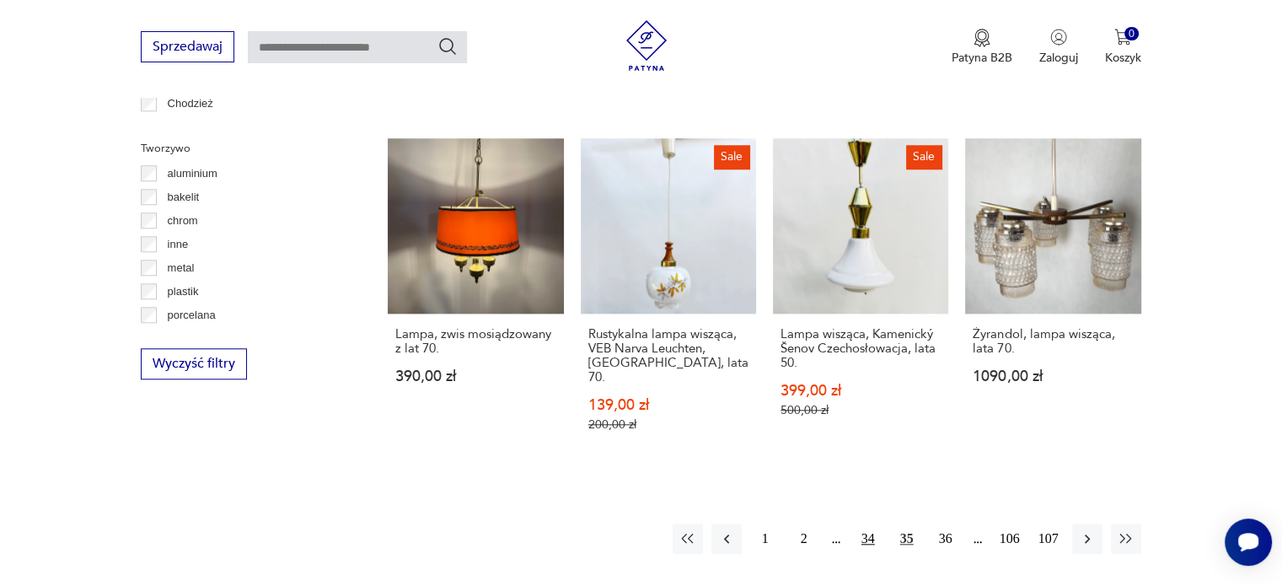
click at [869, 523] on button "34" at bounding box center [868, 538] width 30 height 30
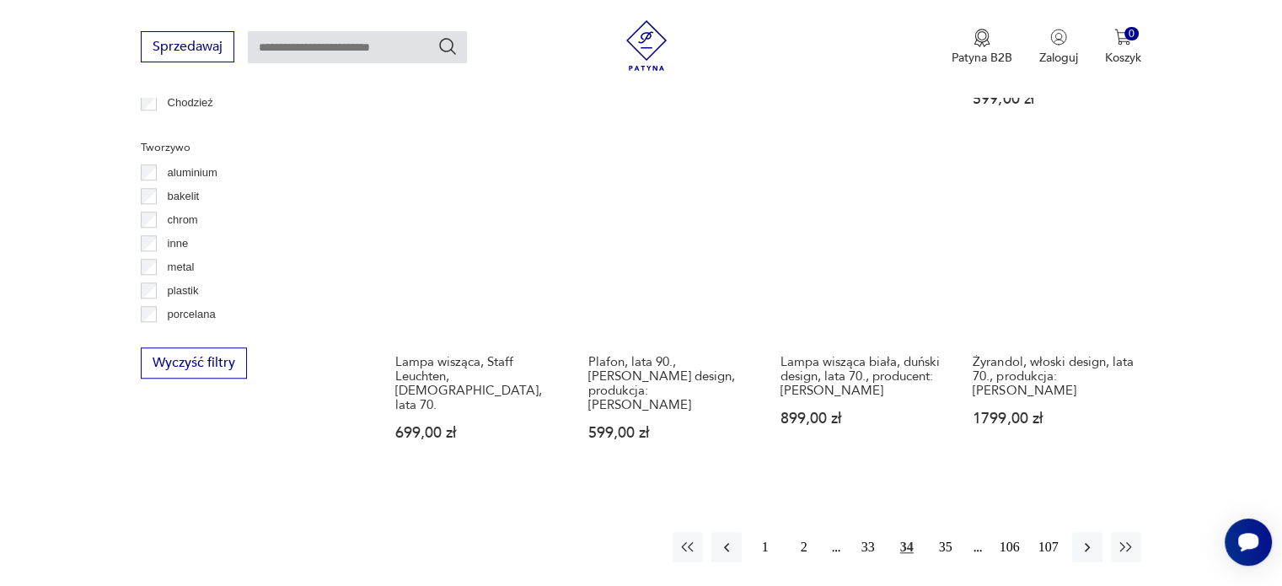
scroll to position [1576, 0]
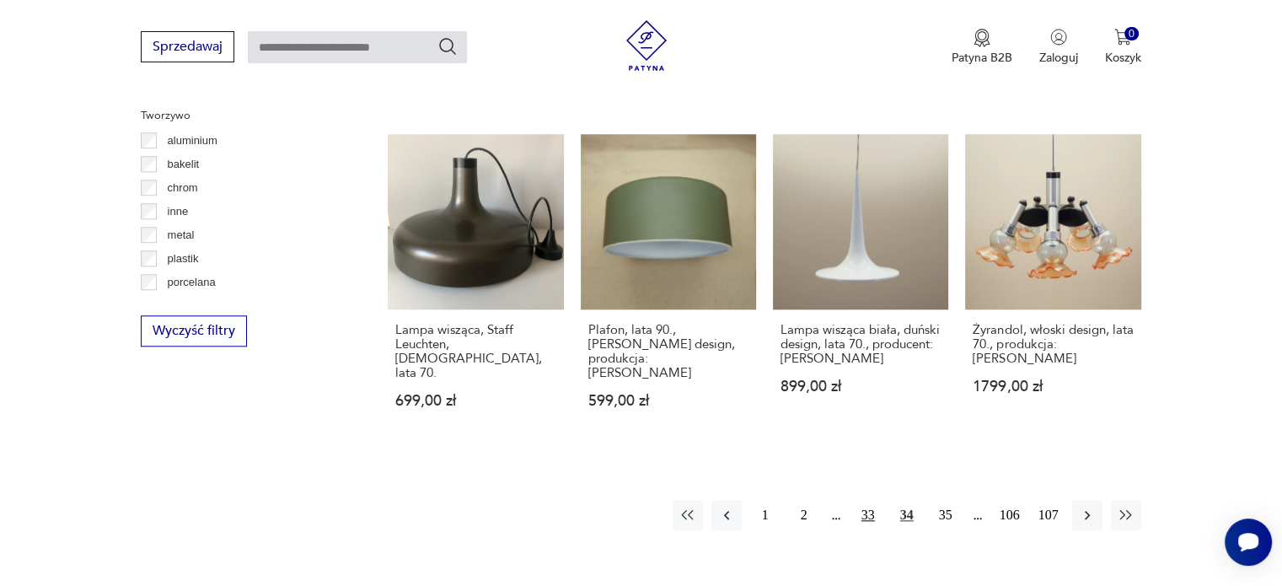
click at [867, 500] on button "33" at bounding box center [868, 515] width 30 height 30
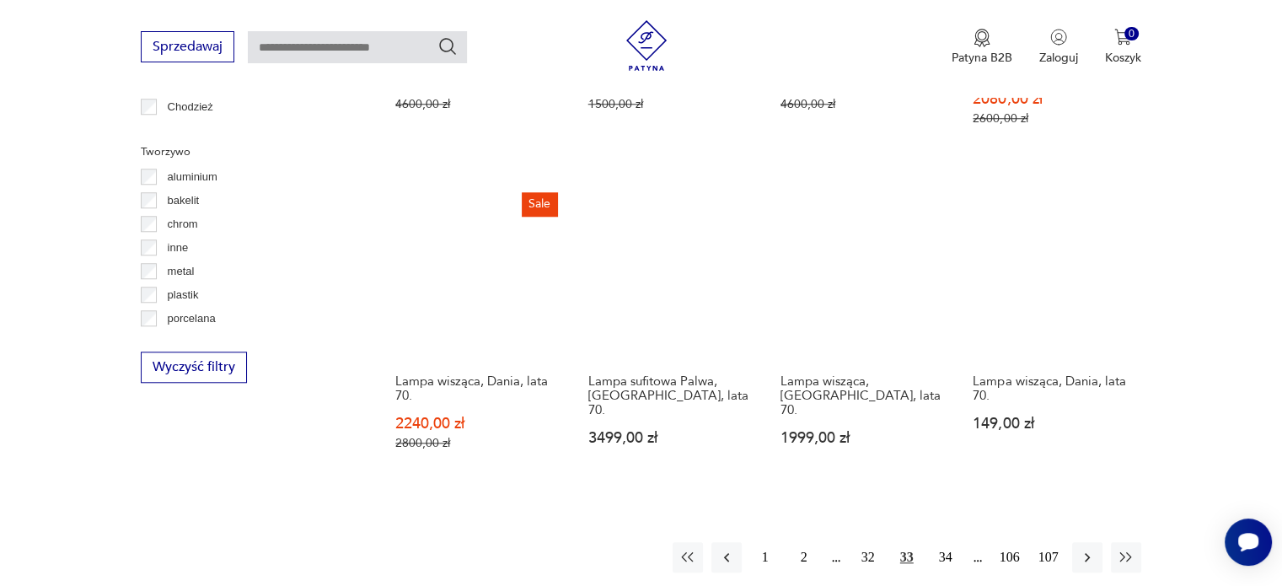
scroll to position [1543, 0]
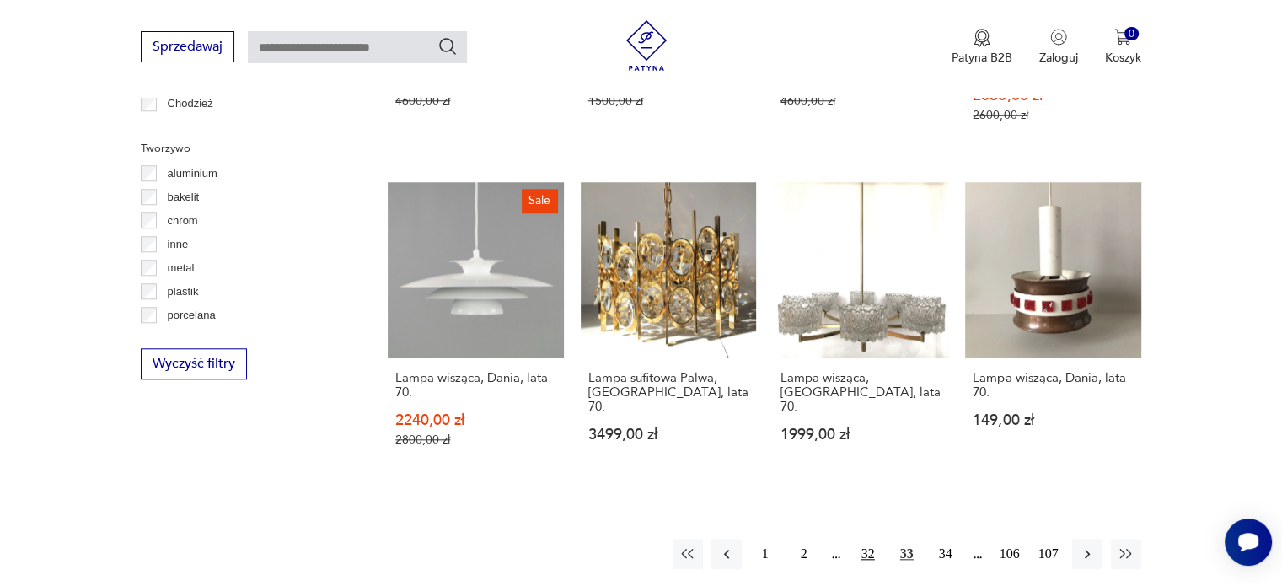
click at [864, 539] on button "32" at bounding box center [868, 554] width 30 height 30
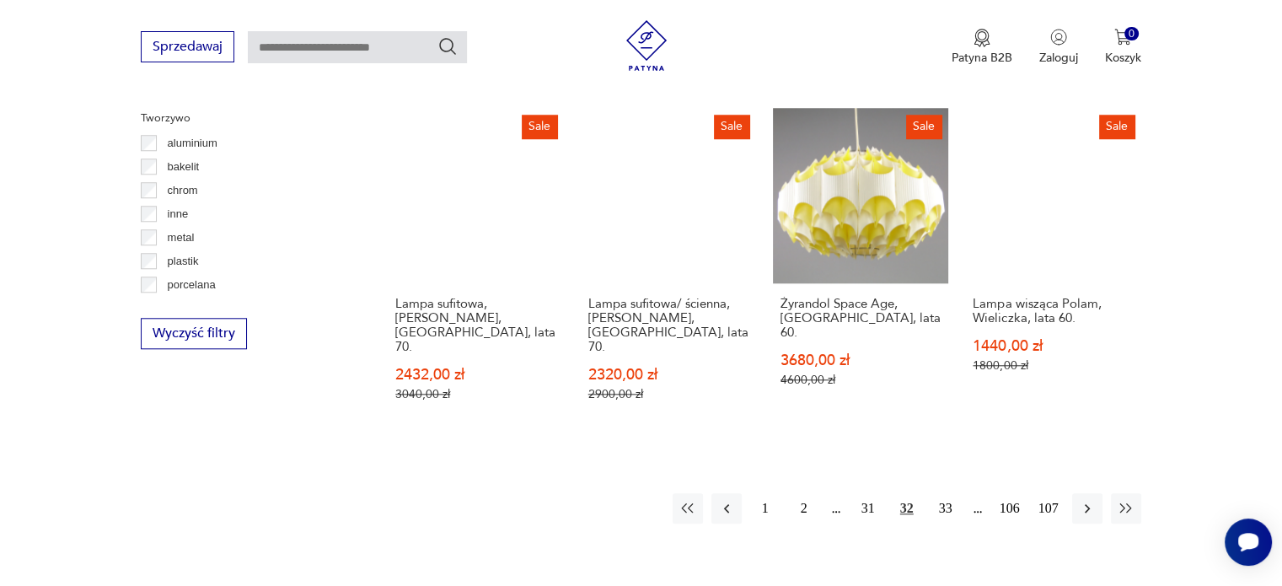
scroll to position [1576, 0]
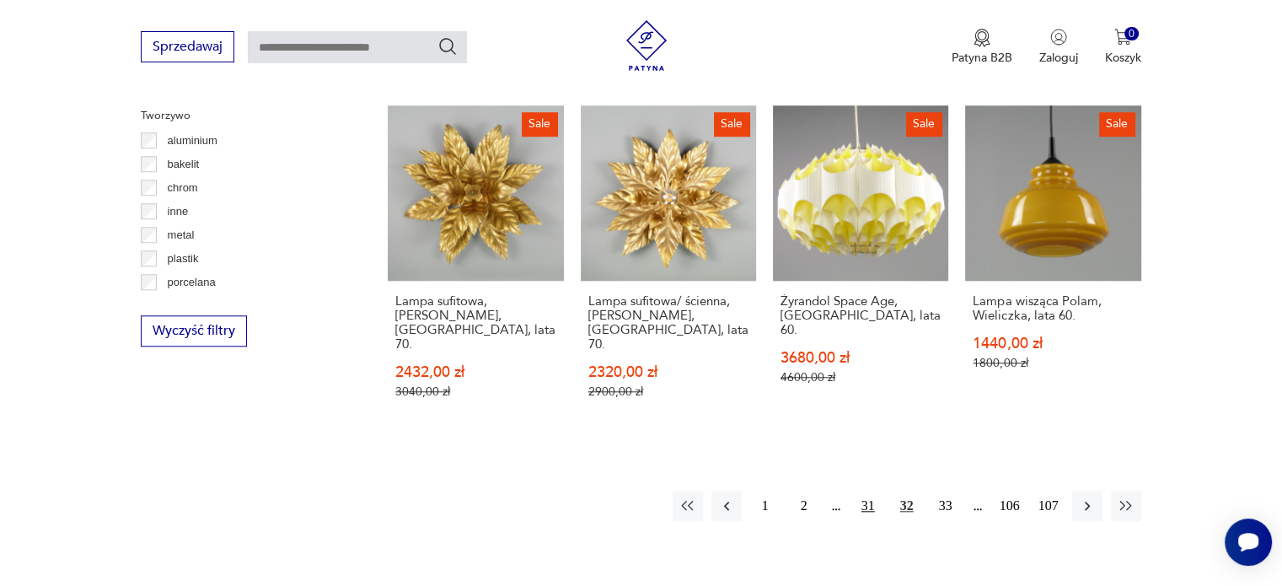
click at [866, 491] on button "31" at bounding box center [868, 506] width 30 height 30
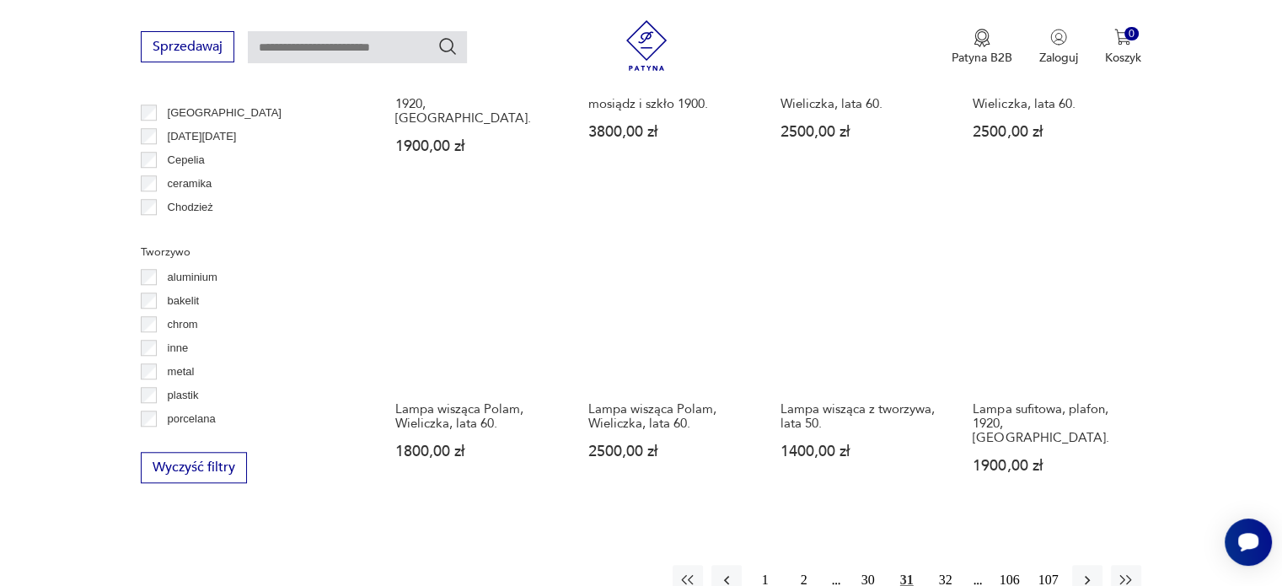
scroll to position [1442, 0]
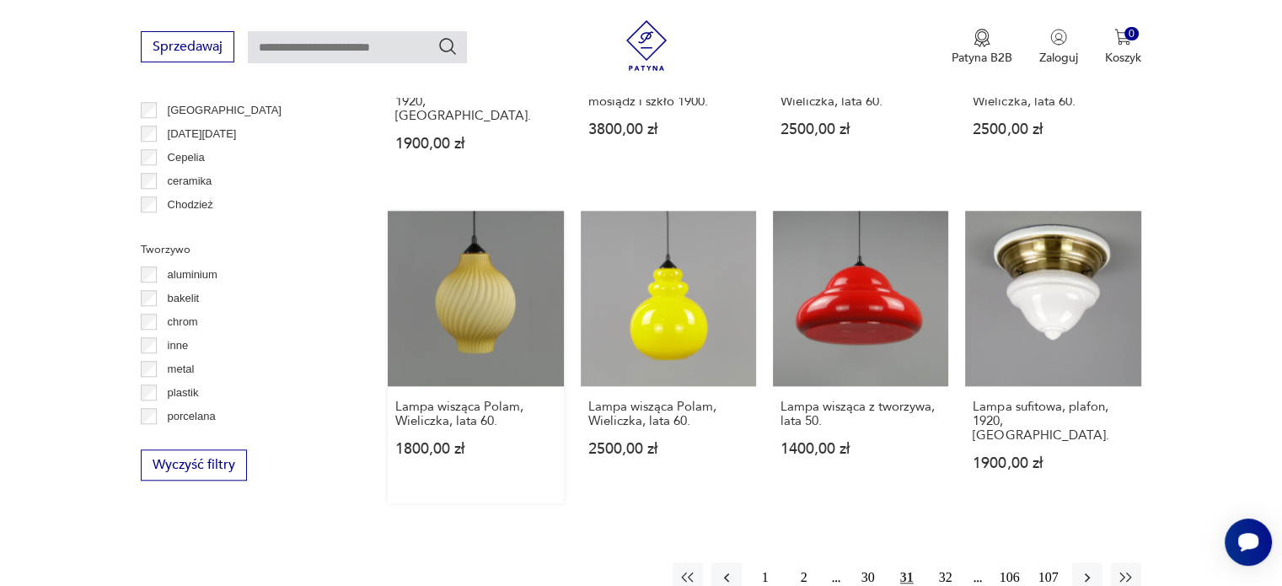
click at [472, 286] on link "Lampa wisząca Polam, Wieliczka, lata 60. 1800,00 zł" at bounding box center [475, 357] width 175 height 292
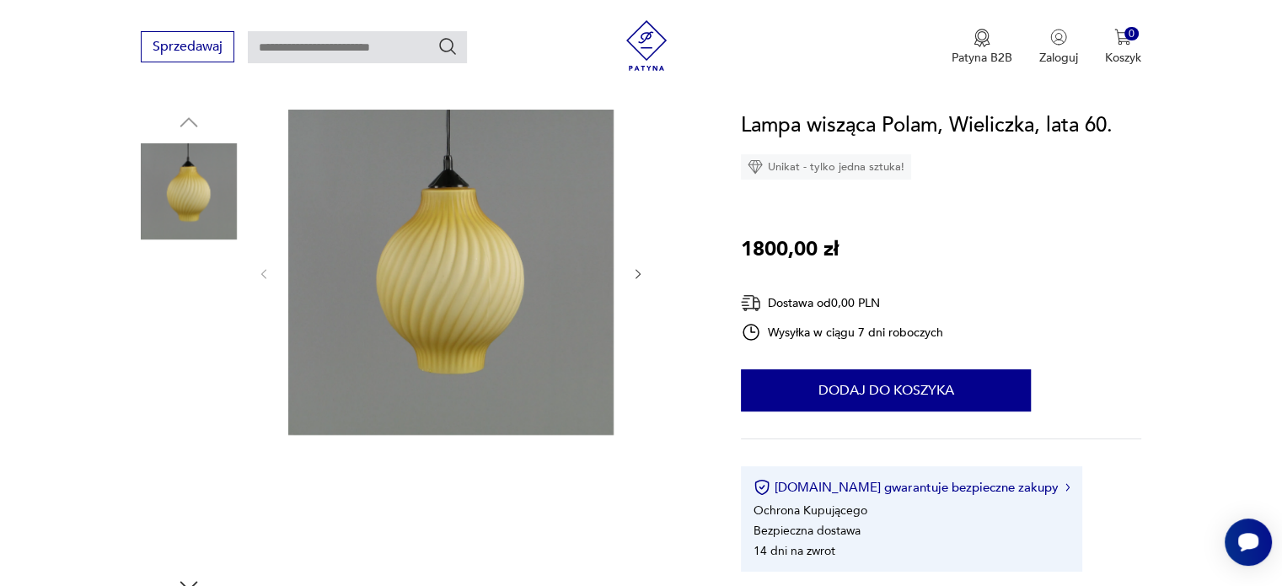
scroll to position [202, 0]
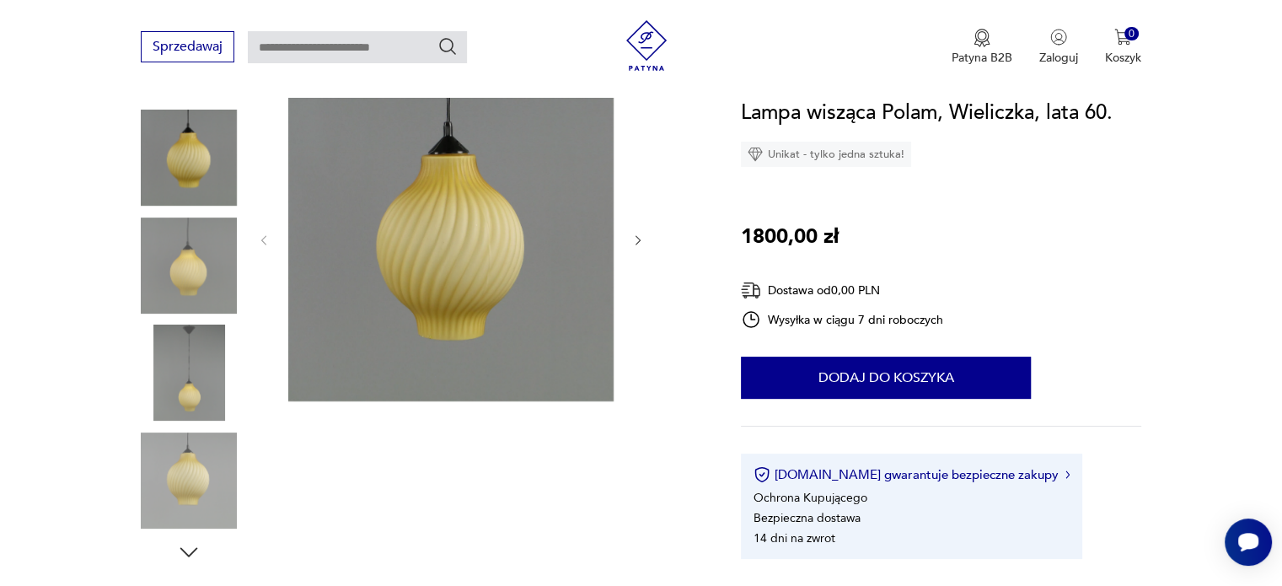
click at [639, 239] on icon "button" at bounding box center [638, 240] width 5 height 10
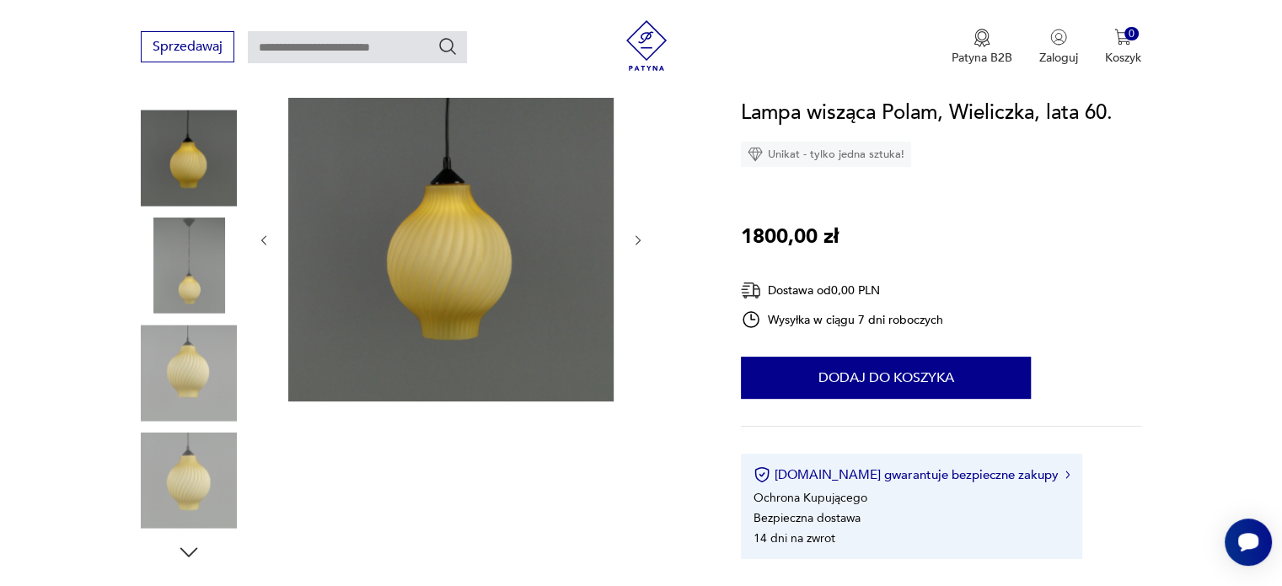
click at [639, 239] on icon "button" at bounding box center [638, 240] width 5 height 10
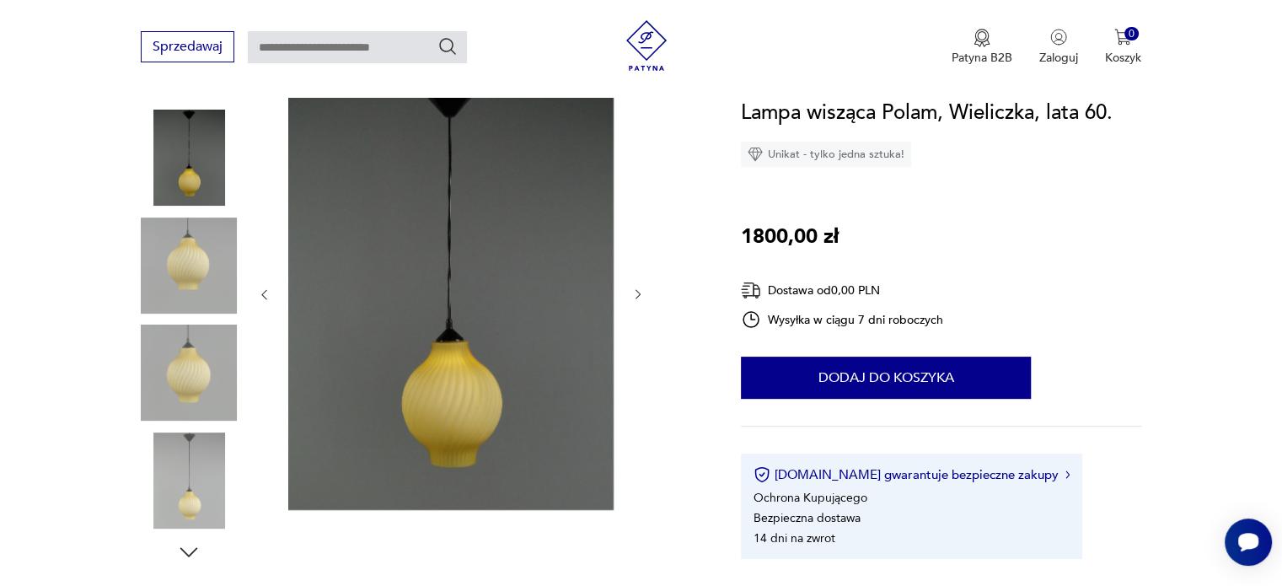
click at [639, 239] on div at bounding box center [451, 294] width 388 height 437
click at [637, 292] on icon "button" at bounding box center [638, 294] width 14 height 14
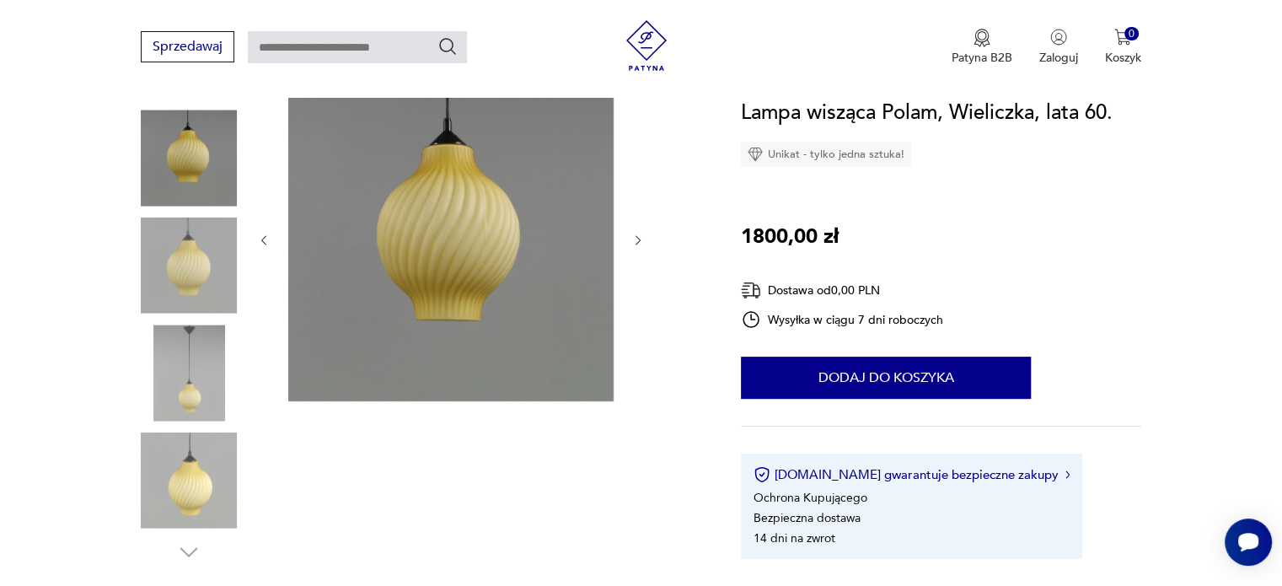
click at [644, 234] on icon "button" at bounding box center [638, 240] width 14 height 14
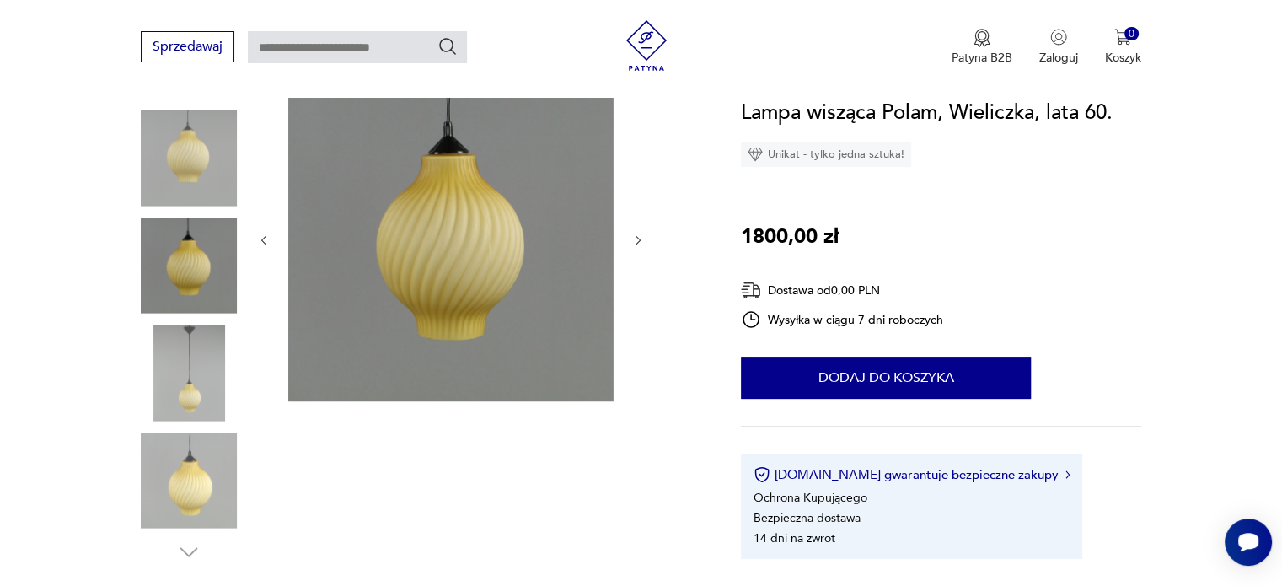
click at [644, 234] on icon "button" at bounding box center [638, 240] width 14 height 14
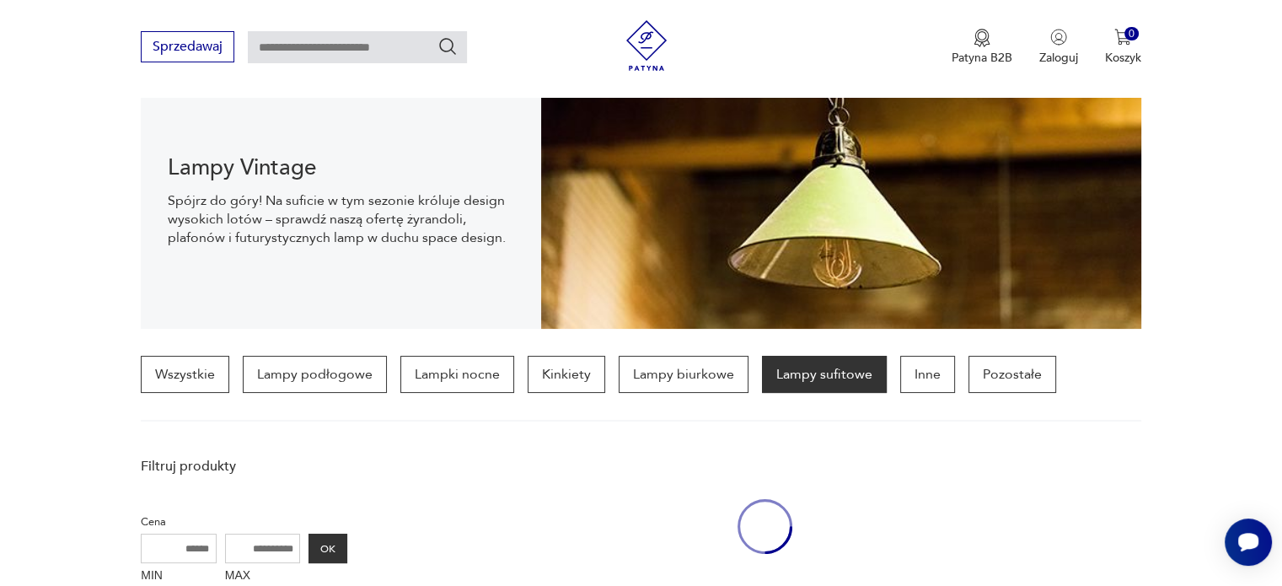
scroll to position [1598, 0]
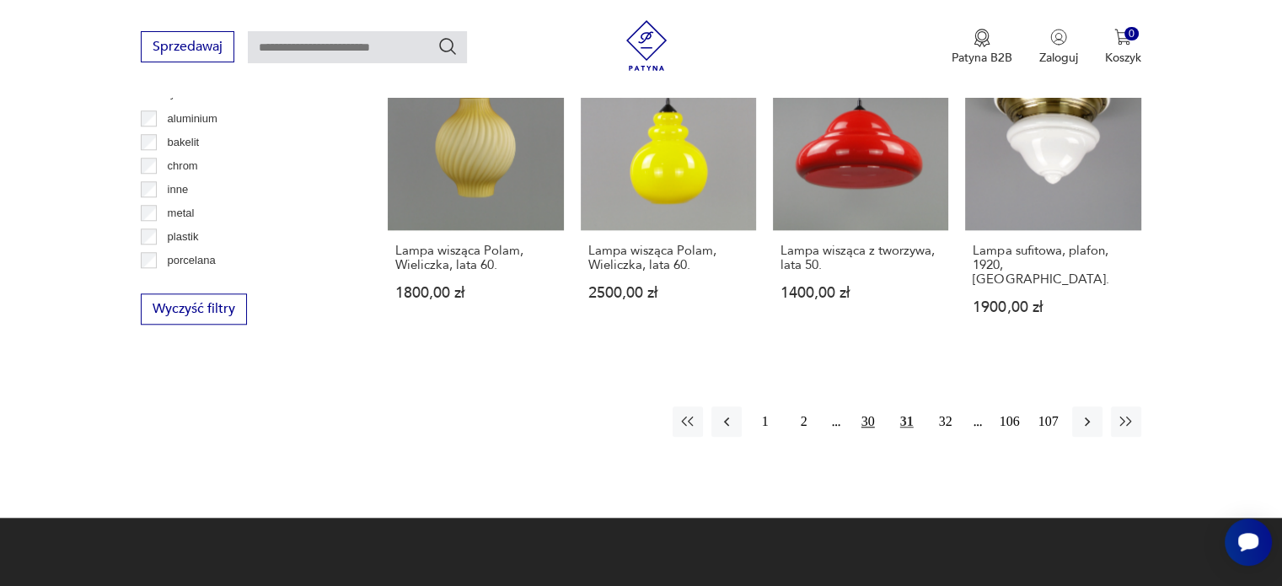
click at [873, 406] on button "30" at bounding box center [868, 421] width 30 height 30
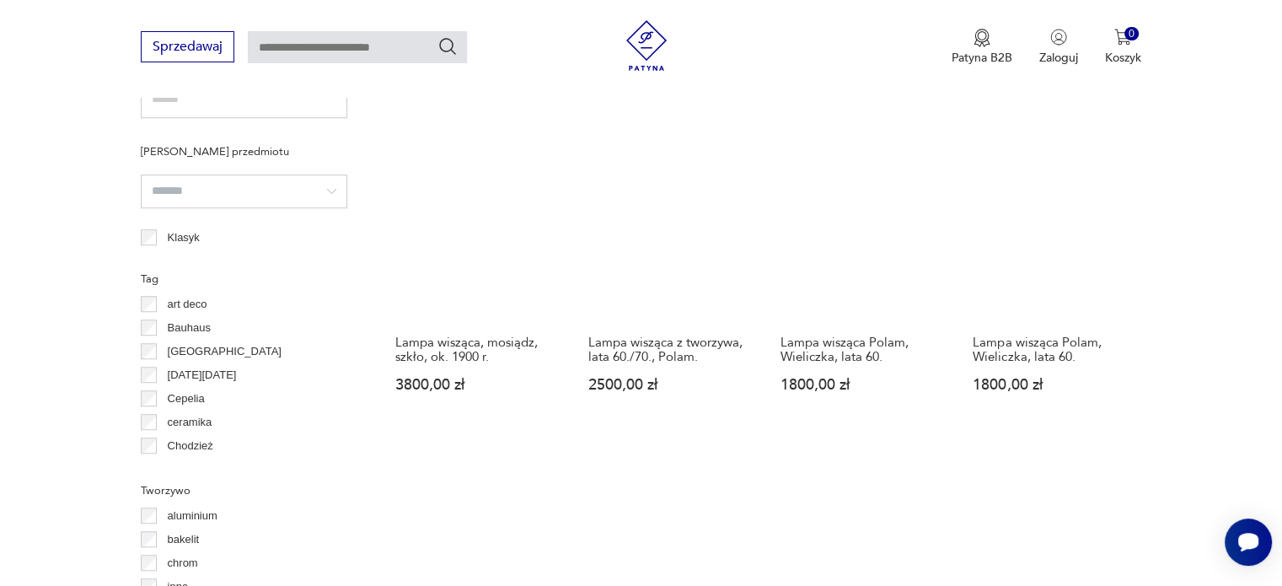
scroll to position [1205, 0]
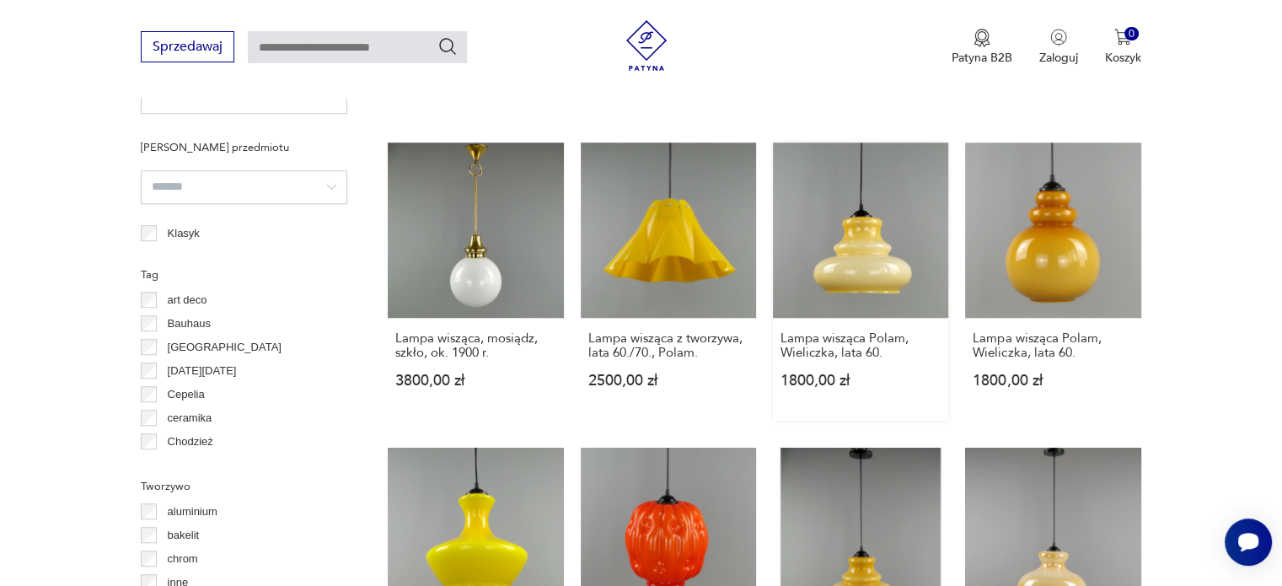
click at [860, 223] on link "Lampa wisząca Polam, Wieliczka, lata 60. 1800,00 zł" at bounding box center [860, 281] width 175 height 278
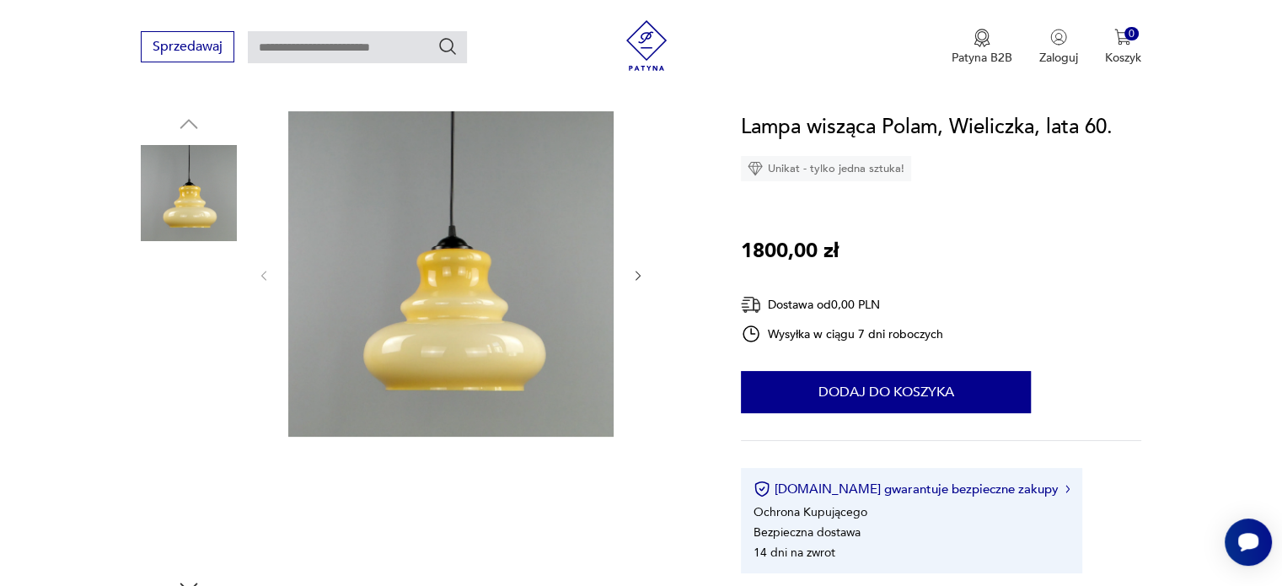
scroll to position [169, 0]
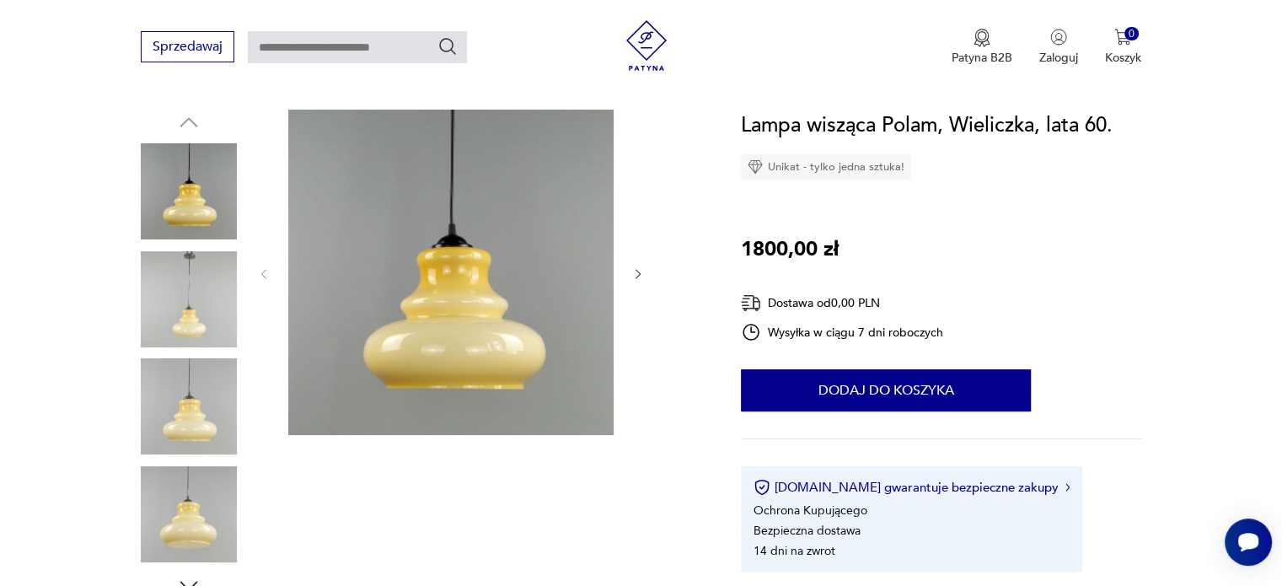
click at [637, 271] on icon "button" at bounding box center [638, 274] width 14 height 14
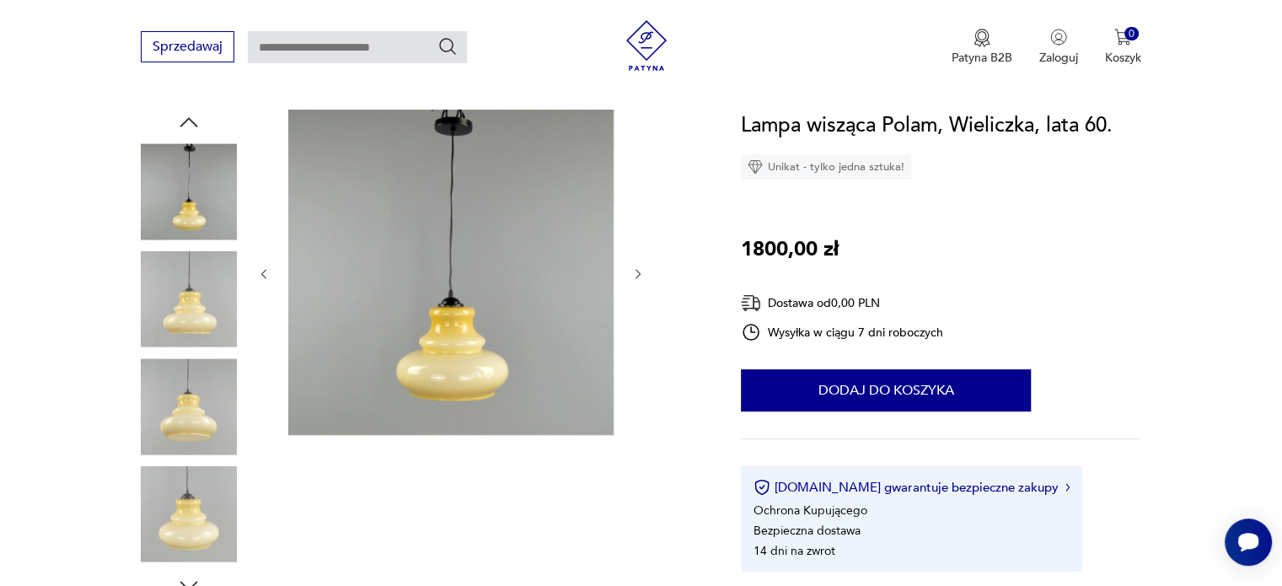
click at [637, 271] on icon "button" at bounding box center [638, 274] width 14 height 14
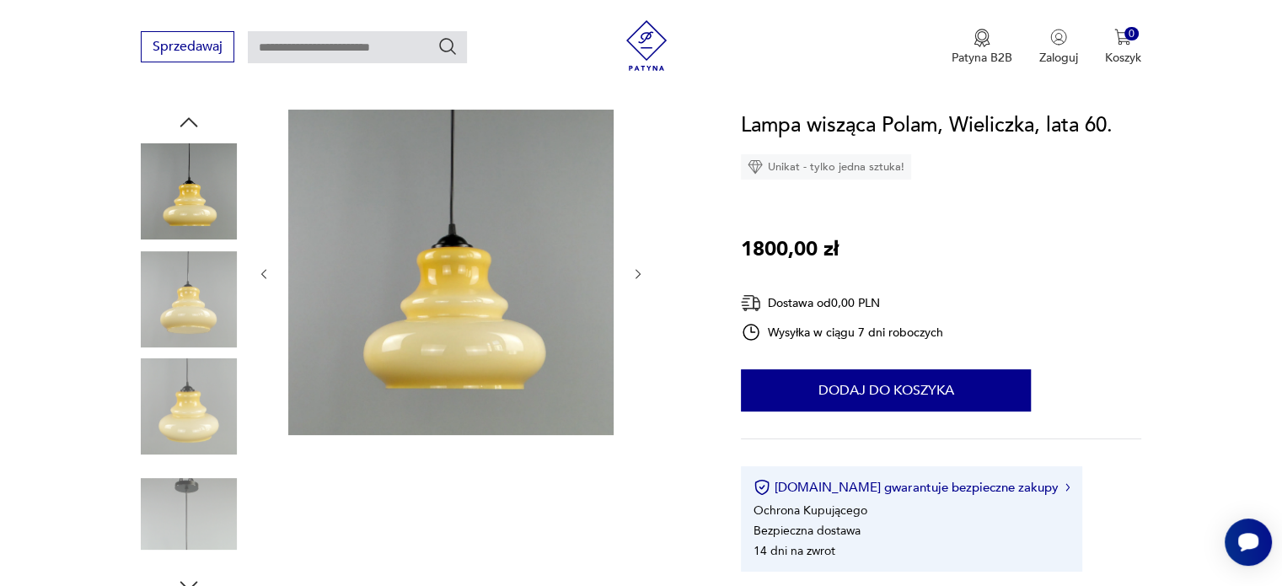
click at [637, 271] on icon "button" at bounding box center [638, 274] width 14 height 14
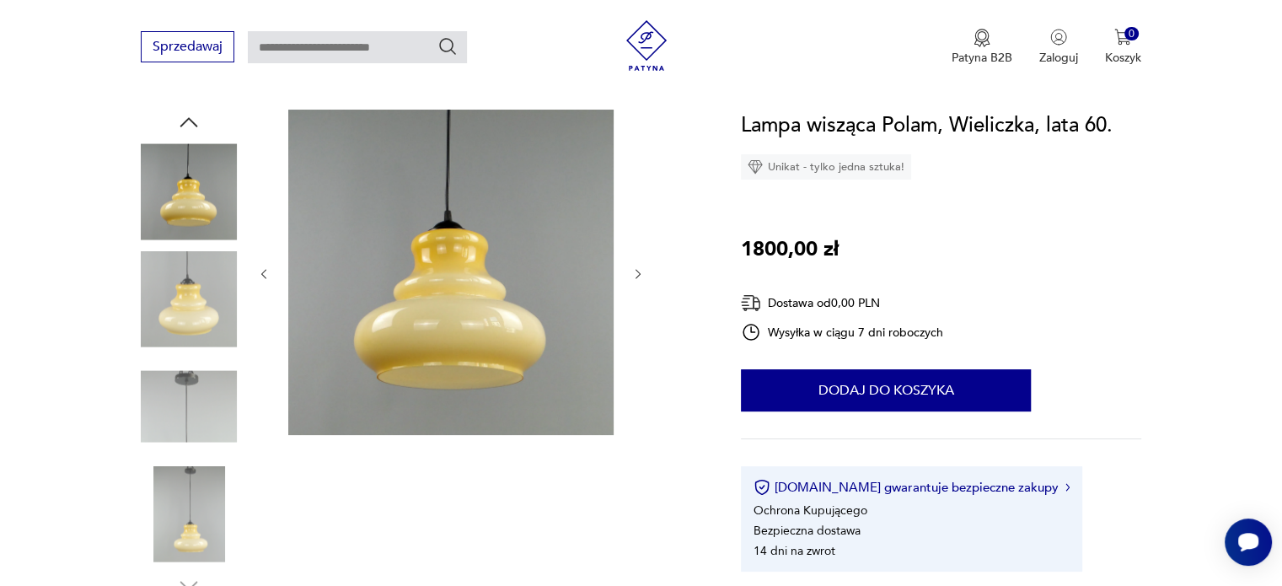
click at [637, 271] on icon "button" at bounding box center [638, 274] width 14 height 14
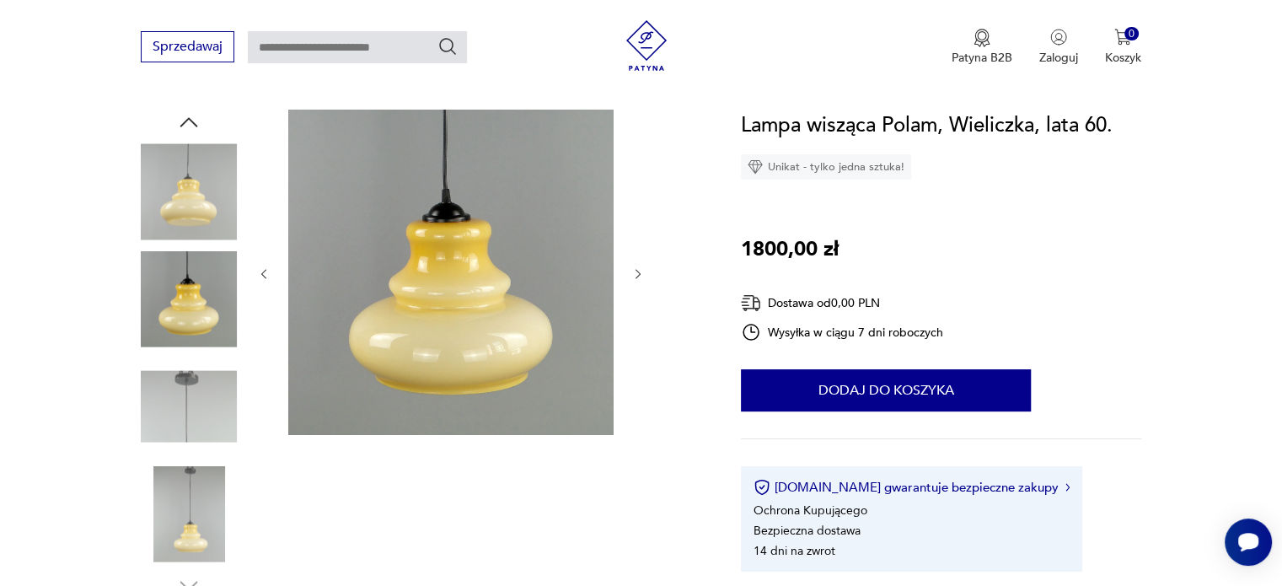
click at [637, 271] on icon "button" at bounding box center [638, 274] width 14 height 14
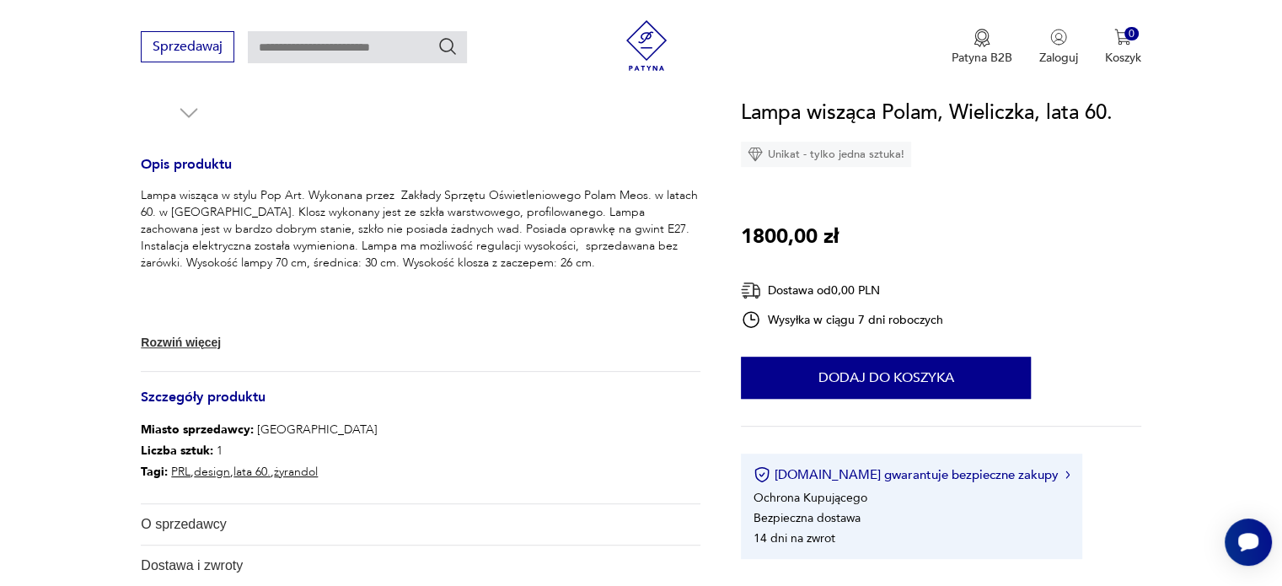
scroll to position [641, 0]
click at [693, 522] on img "button" at bounding box center [695, 525] width 12 height 12
click at [30, 512] on section "Opis produktu Lampa wisząca w stylu Pop Art. Wykonana przez Zakłady Sprzętu Ośw…" at bounding box center [641, 196] width 1282 height 1117
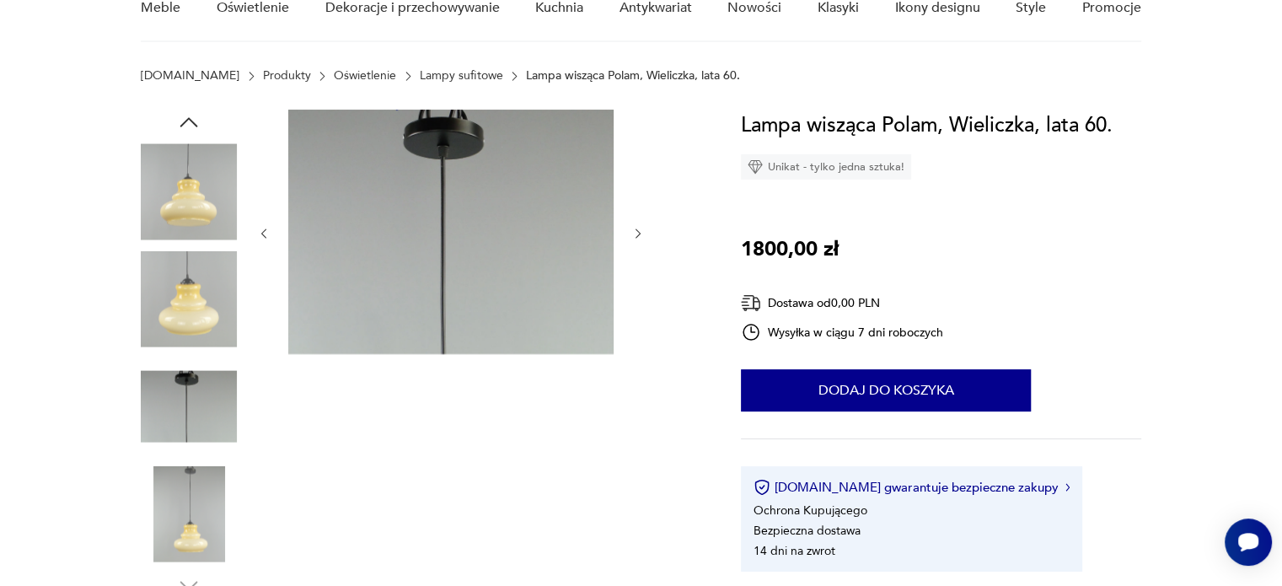
scroll to position [135, 0]
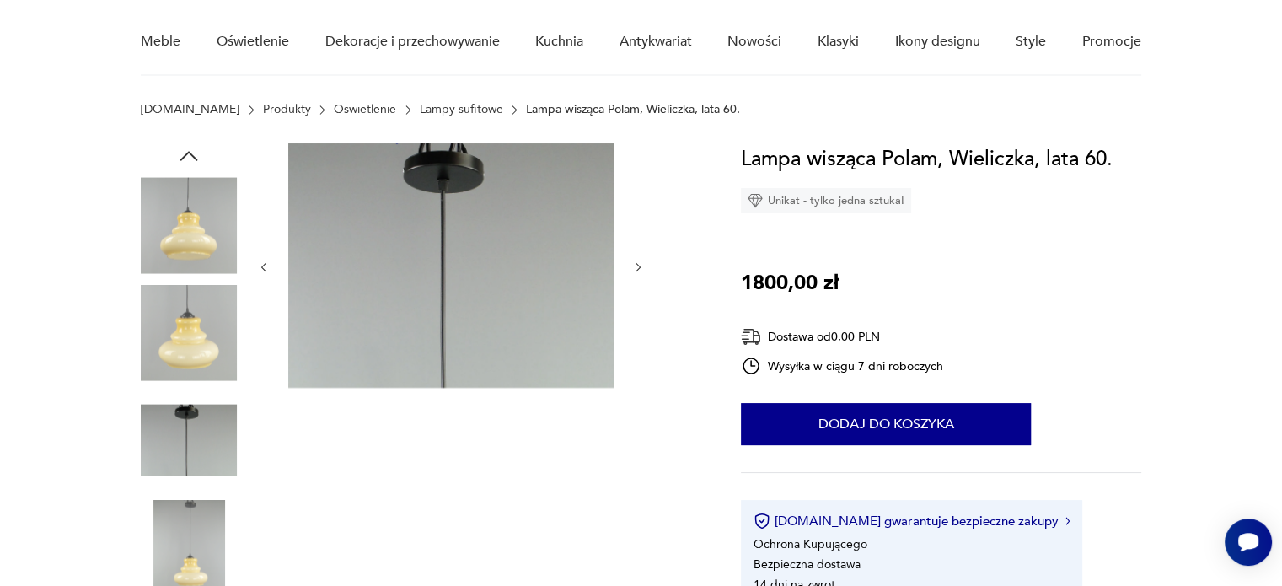
click at [263, 266] on icon "button" at bounding box center [264, 267] width 14 height 14
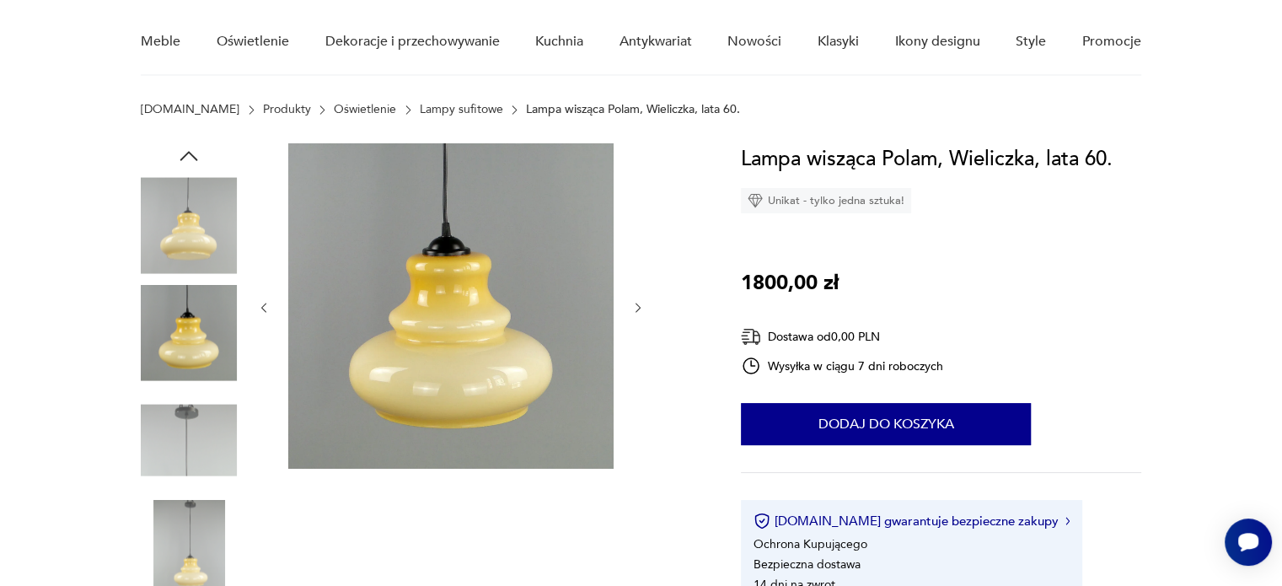
click at [263, 266] on div at bounding box center [451, 307] width 388 height 329
click at [266, 308] on icon "button" at bounding box center [264, 308] width 14 height 14
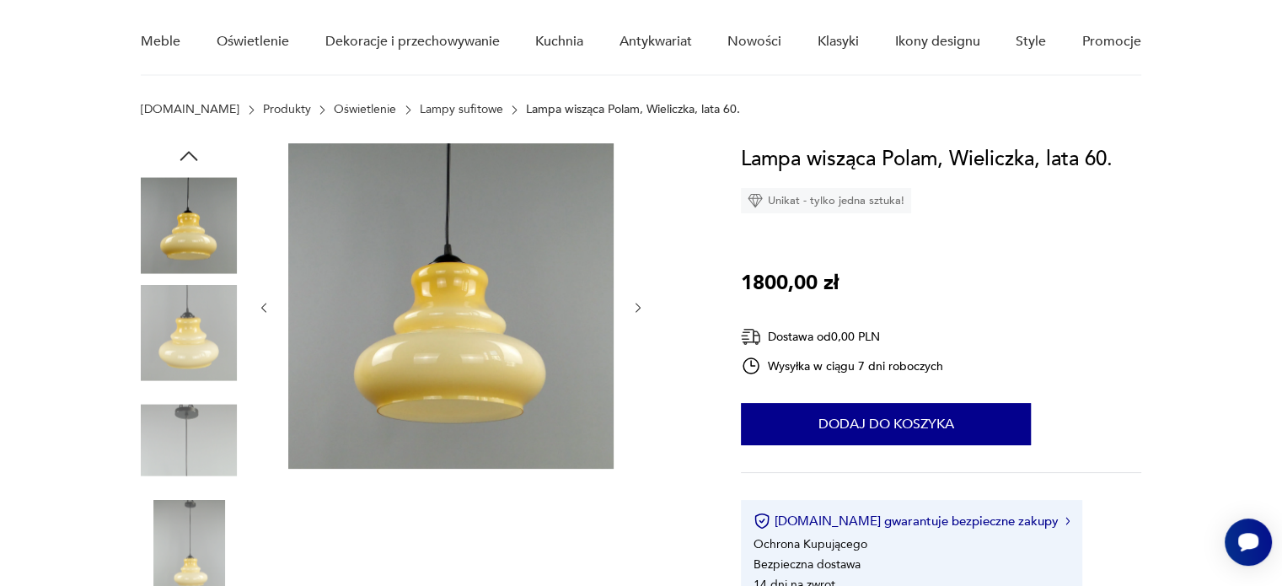
click at [266, 308] on icon "button" at bounding box center [264, 308] width 14 height 14
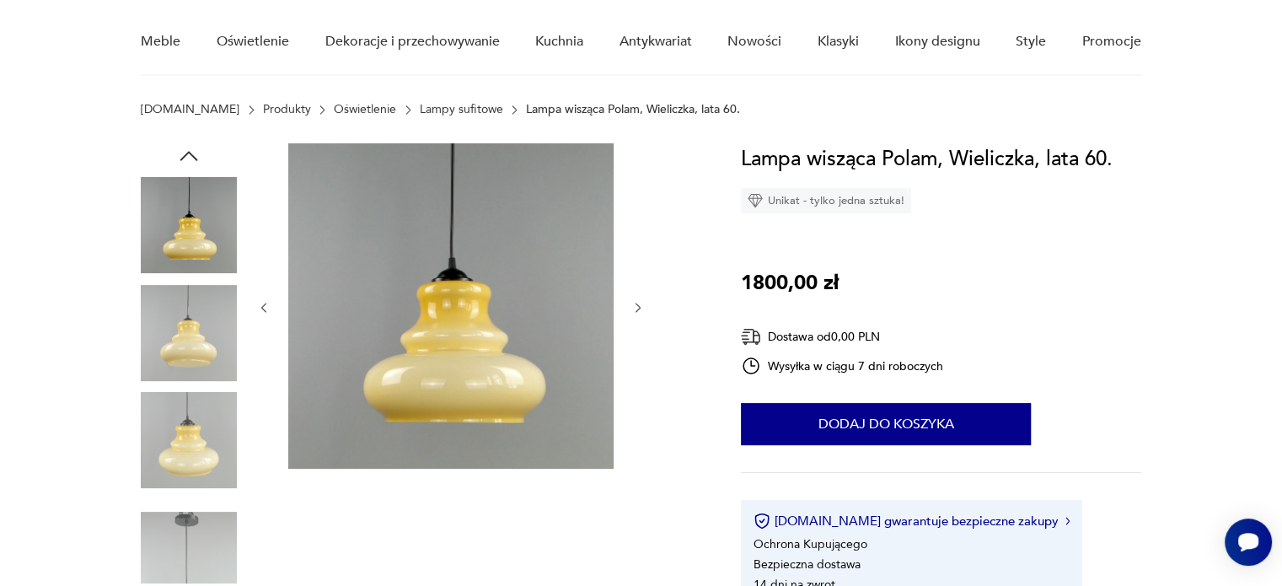
click at [266, 308] on icon "button" at bounding box center [264, 308] width 14 height 14
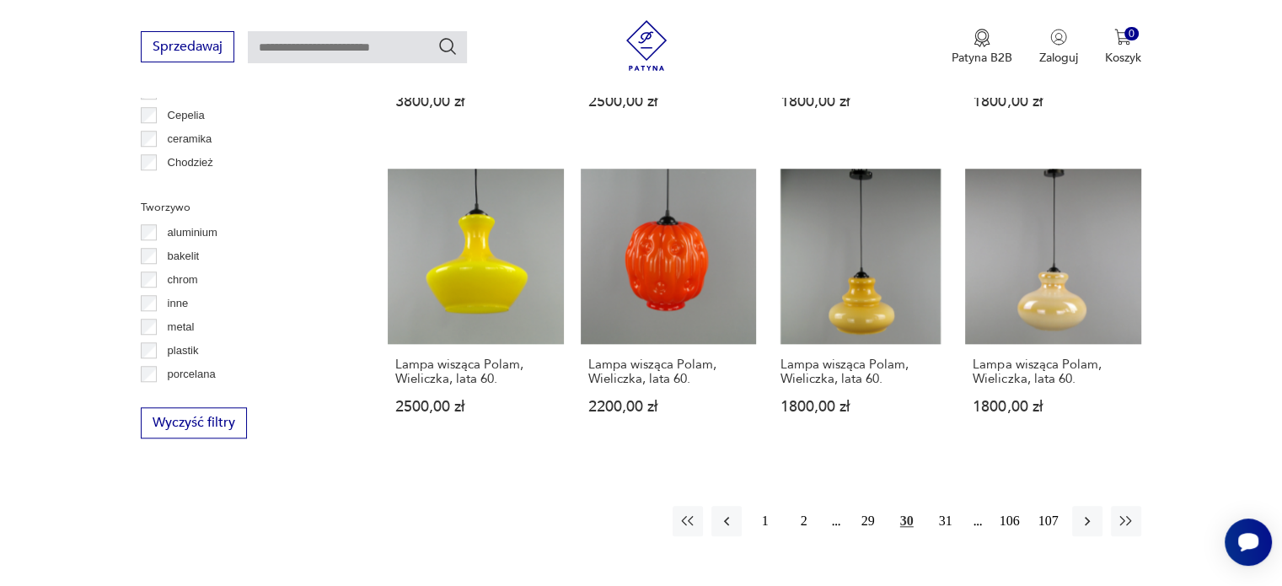
scroll to position [1496, 0]
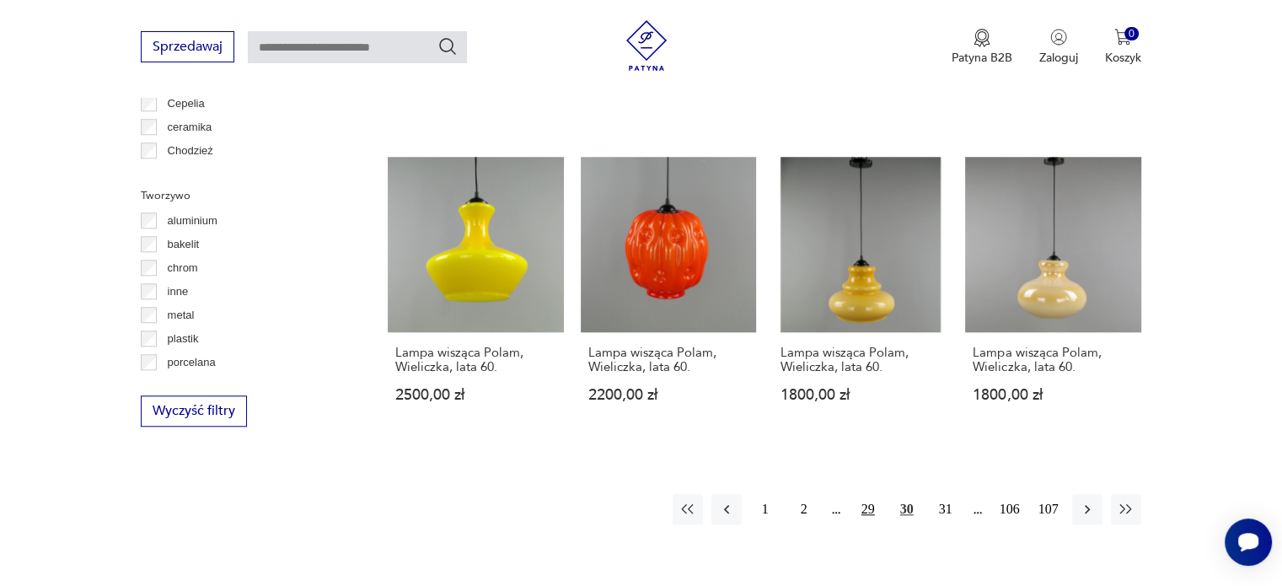
click at [867, 494] on button "29" at bounding box center [868, 509] width 30 height 30
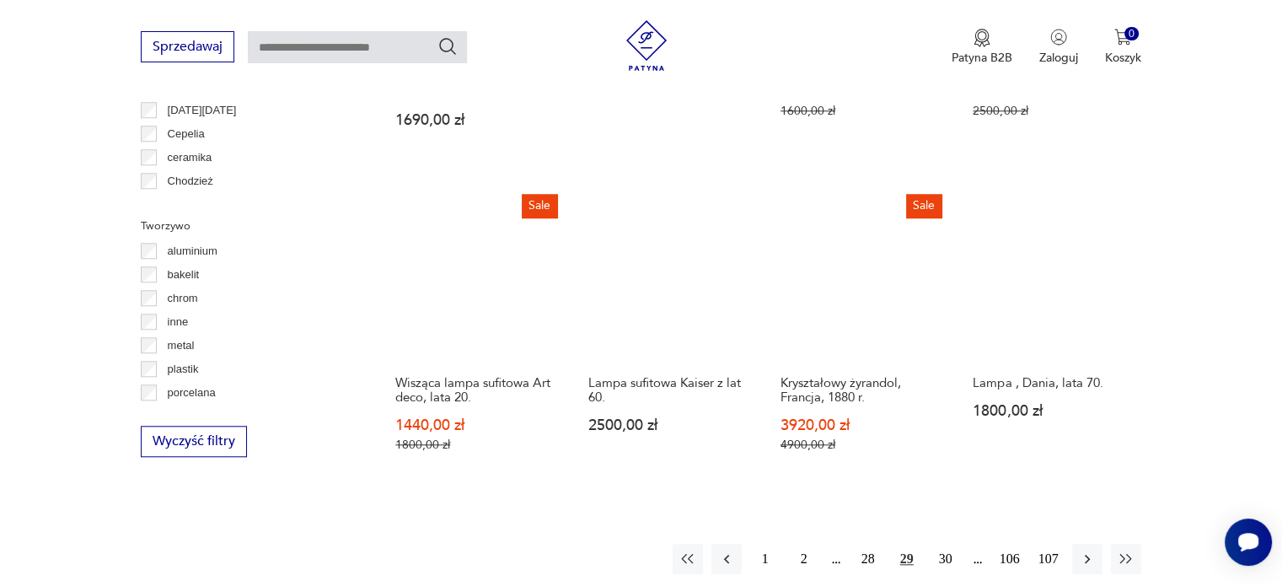
scroll to position [1543, 0]
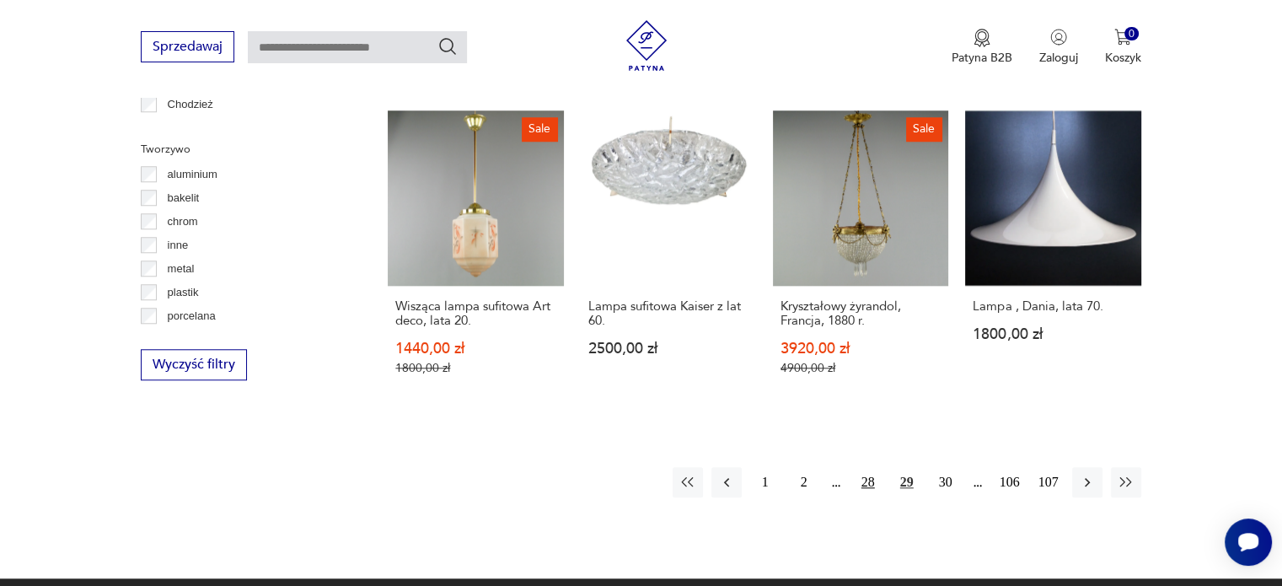
click at [869, 468] on button "28" at bounding box center [868, 482] width 30 height 30
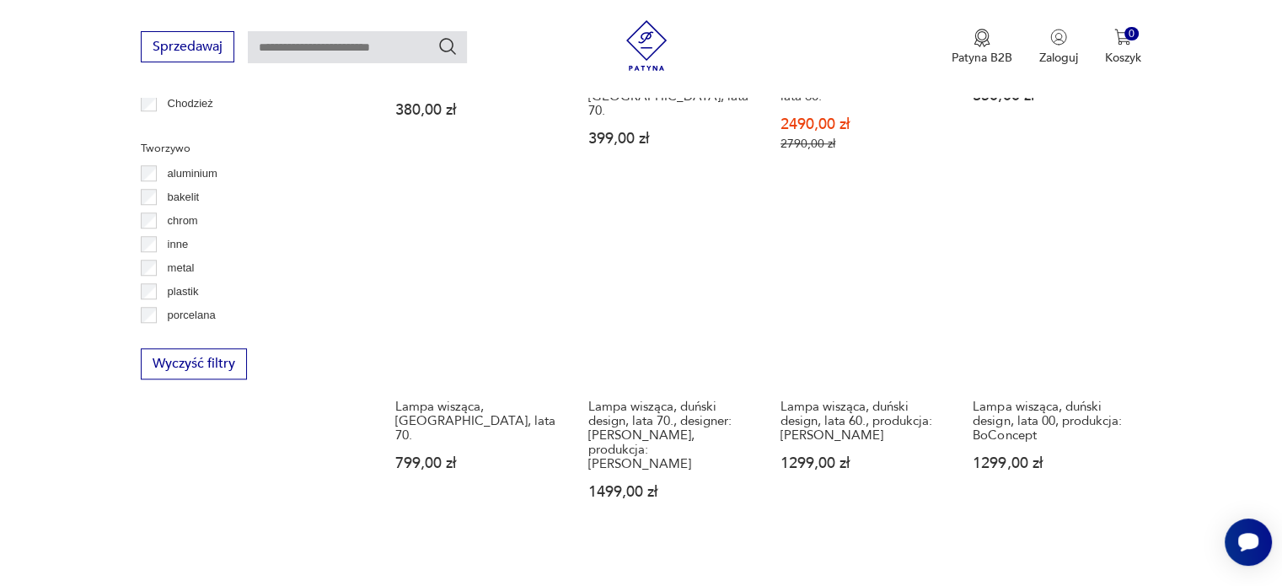
scroll to position [1577, 0]
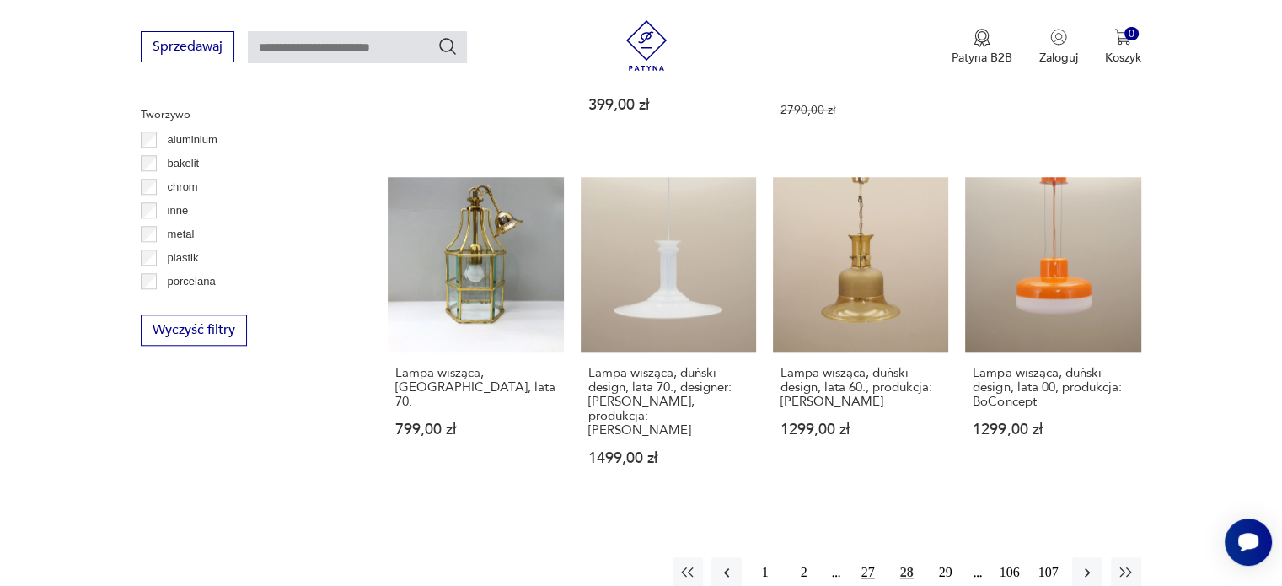
click at [867, 557] on button "27" at bounding box center [868, 572] width 30 height 30
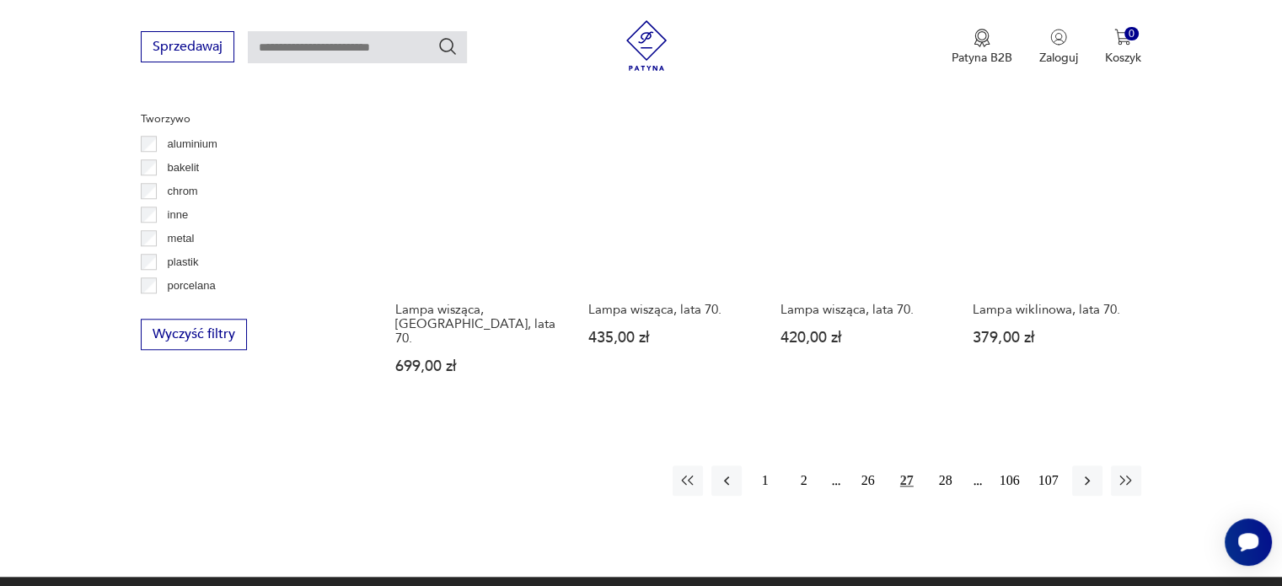
scroll to position [1576, 0]
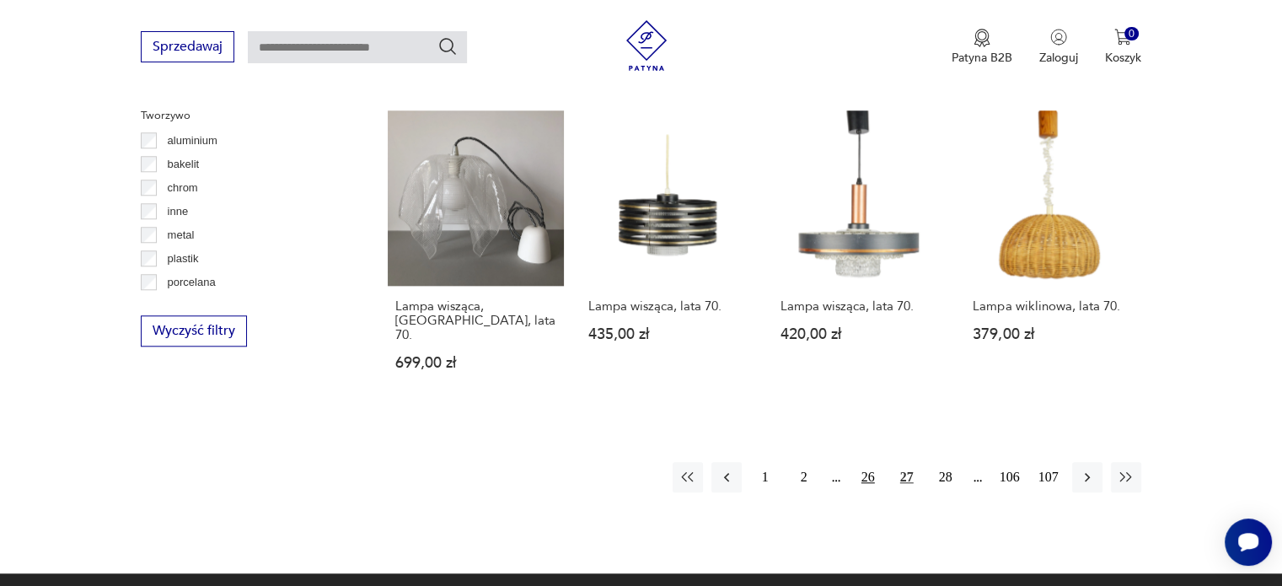
click at [867, 462] on button "26" at bounding box center [868, 477] width 30 height 30
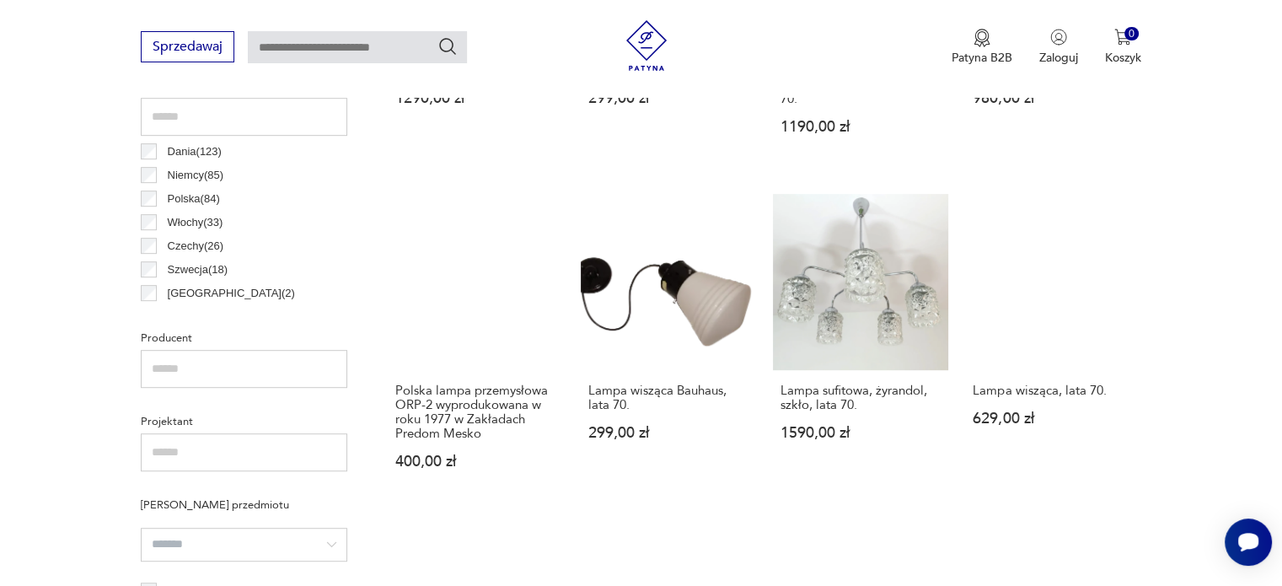
scroll to position [936, 0]
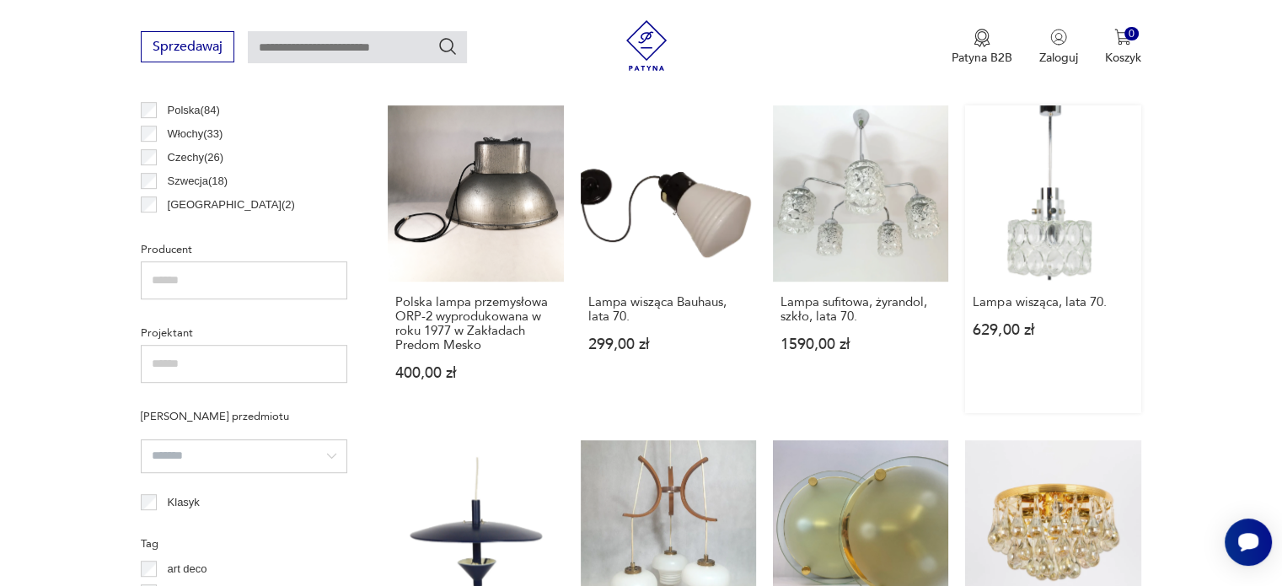
click at [1055, 218] on link "Lampa wisząca, lata 70. 629,00 zł" at bounding box center [1052, 258] width 175 height 307
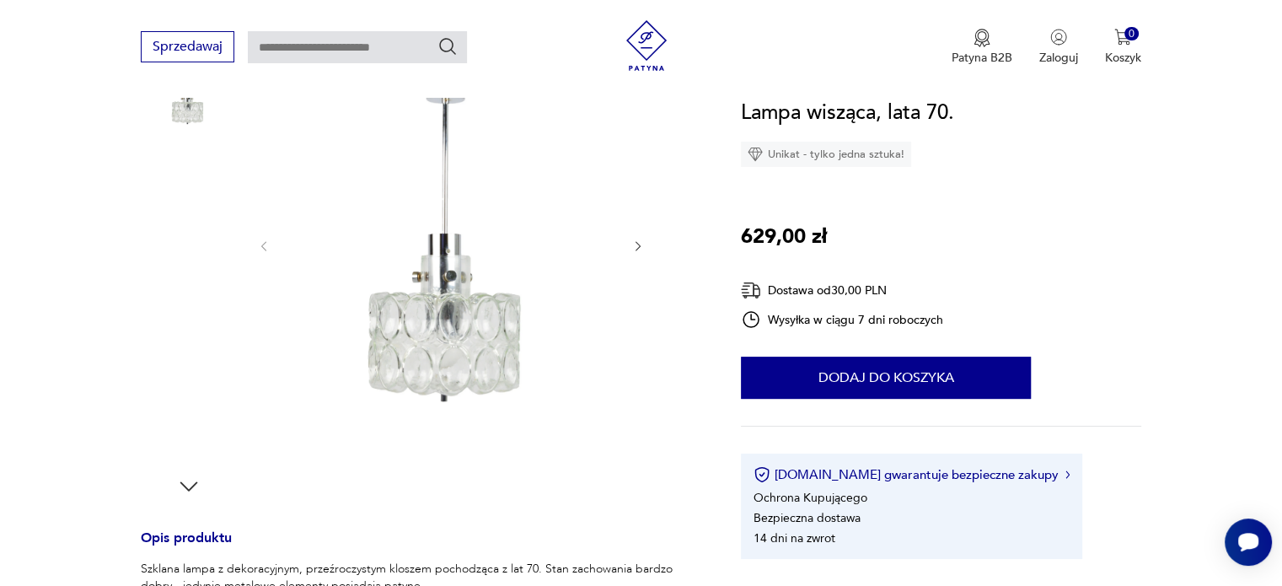
scroll to position [270, 0]
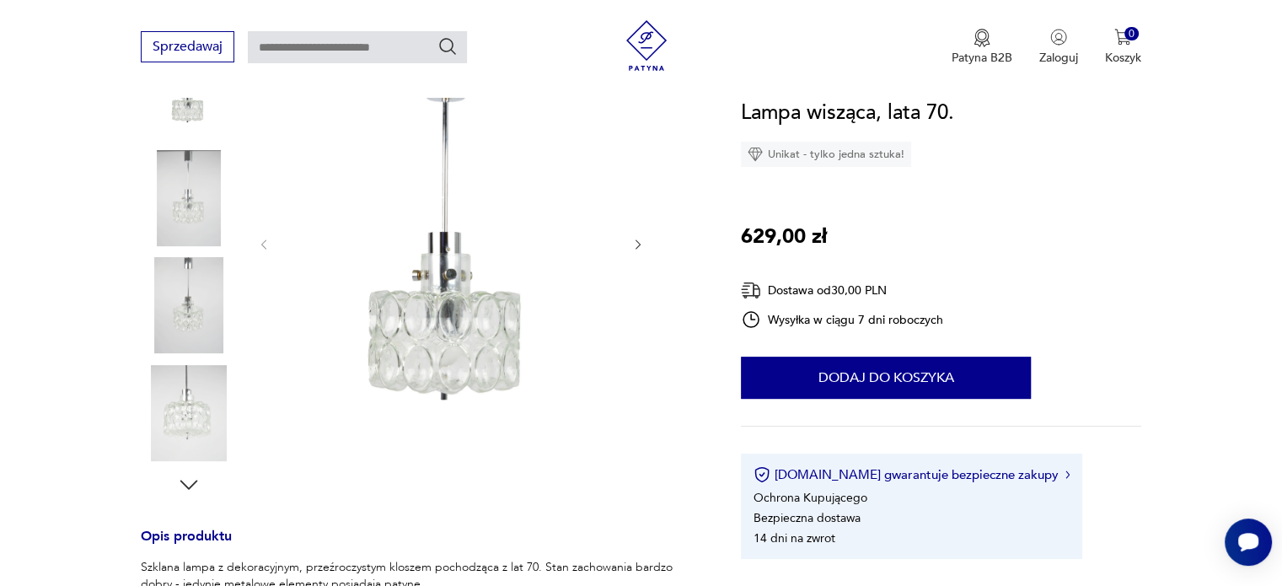
click at [636, 244] on icon "button" at bounding box center [638, 245] width 14 height 14
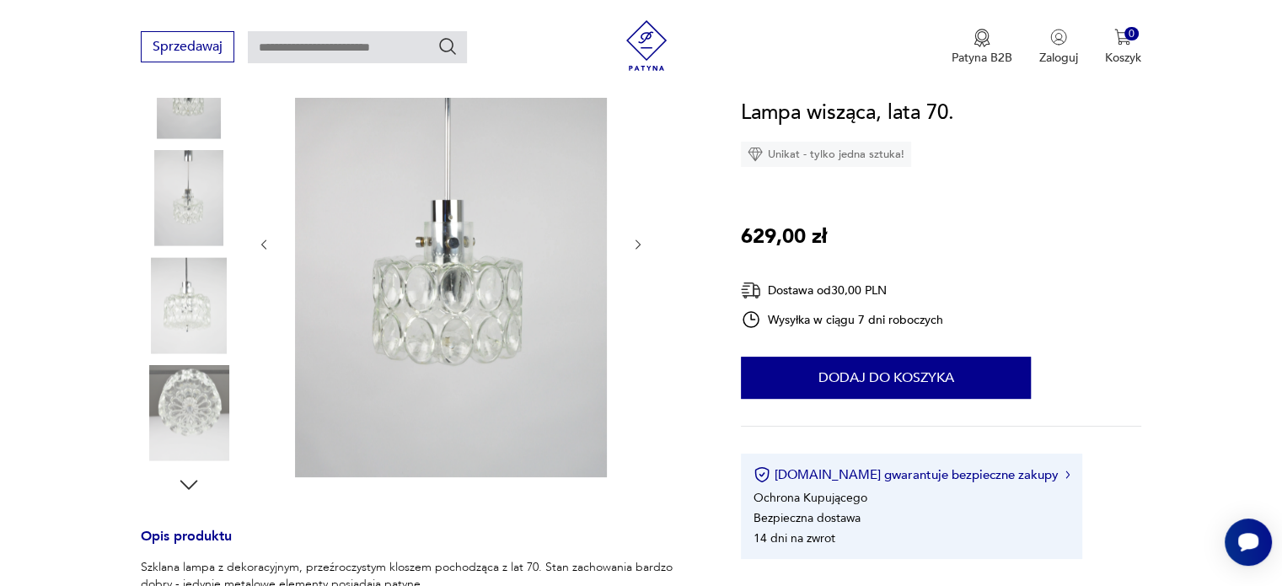
click at [636, 244] on icon "button" at bounding box center [638, 245] width 14 height 14
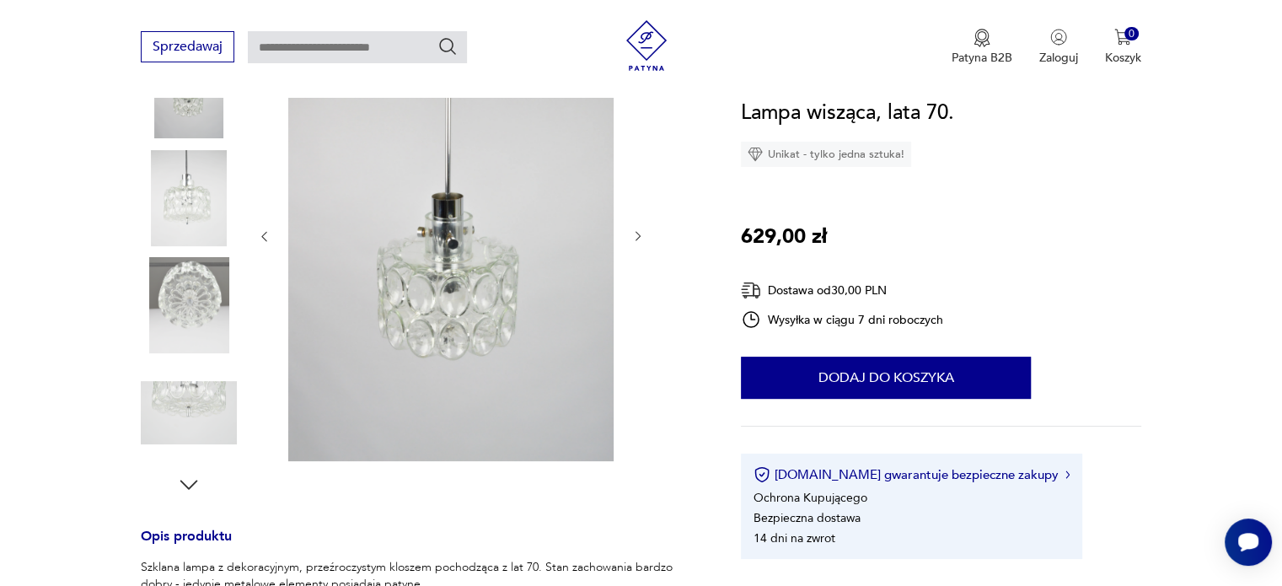
click at [636, 244] on div at bounding box center [451, 236] width 388 height 456
click at [636, 238] on icon "button" at bounding box center [638, 236] width 14 height 14
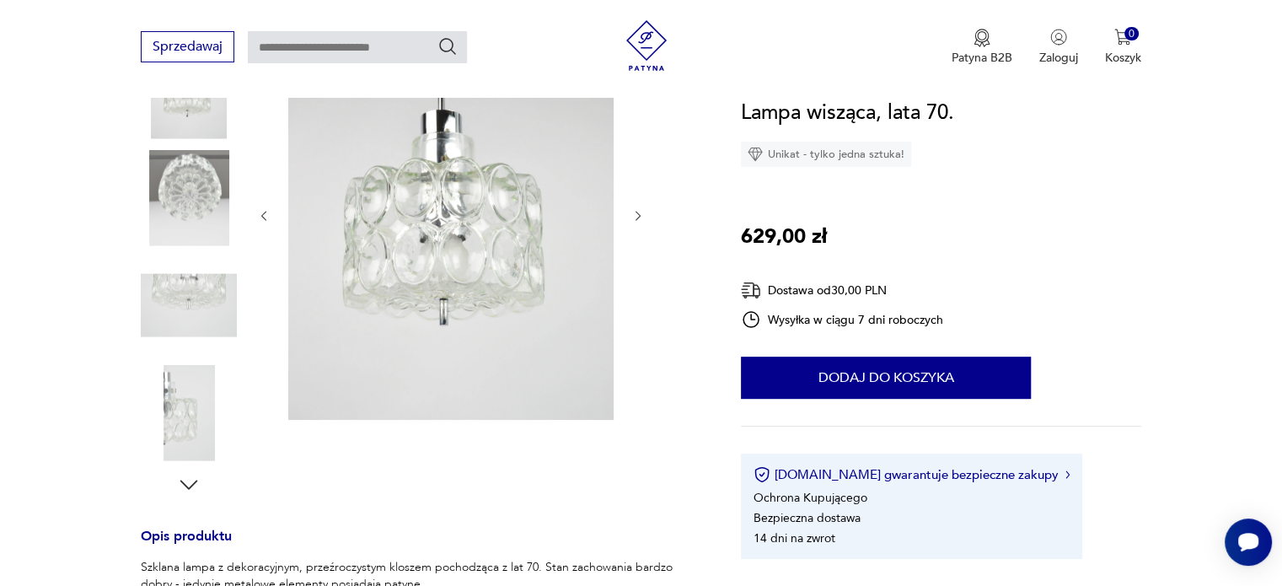
click at [636, 217] on icon "button" at bounding box center [638, 216] width 14 height 14
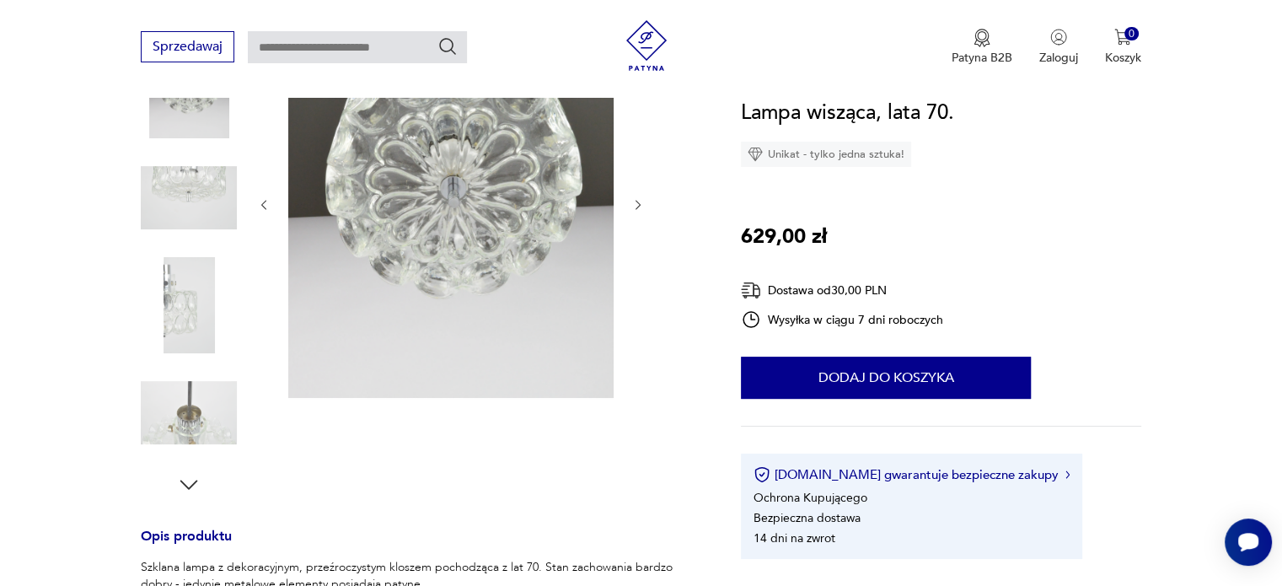
click at [637, 205] on icon "button" at bounding box center [638, 205] width 14 height 14
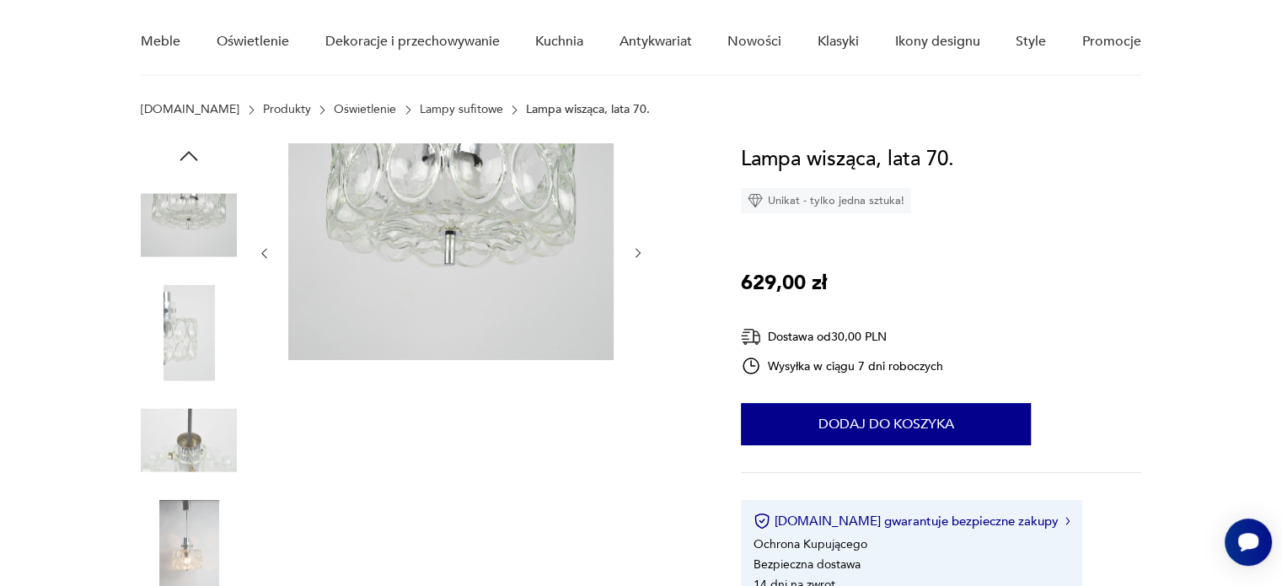
scroll to position [169, 0]
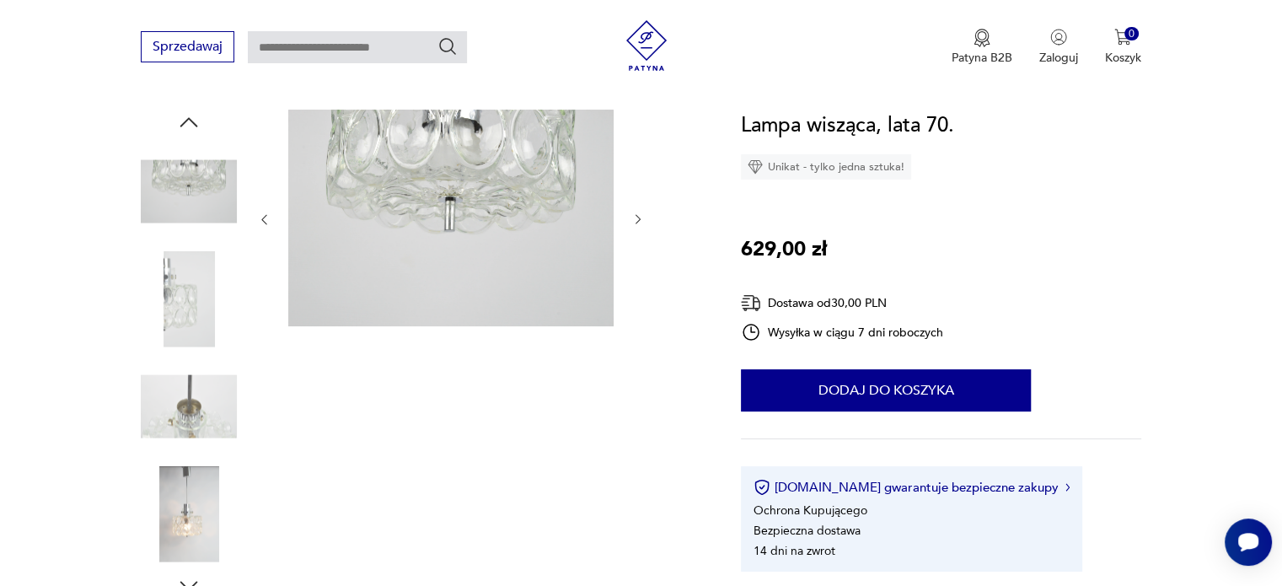
click at [638, 217] on icon "button" at bounding box center [638, 220] width 5 height 10
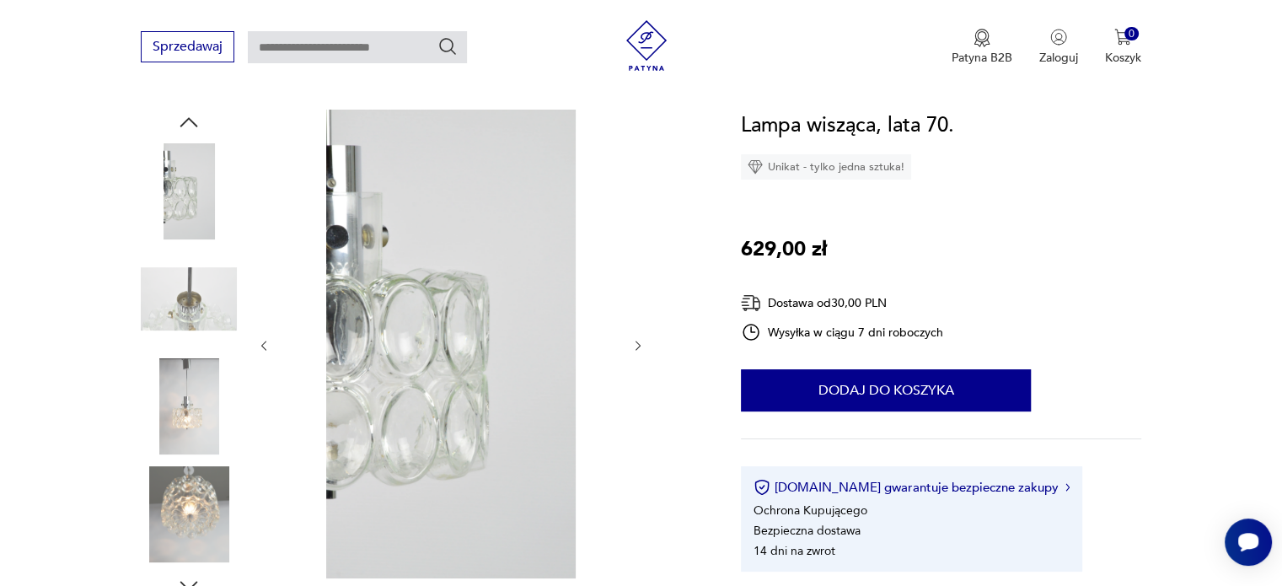
click at [635, 346] on icon "button" at bounding box center [638, 346] width 14 height 14
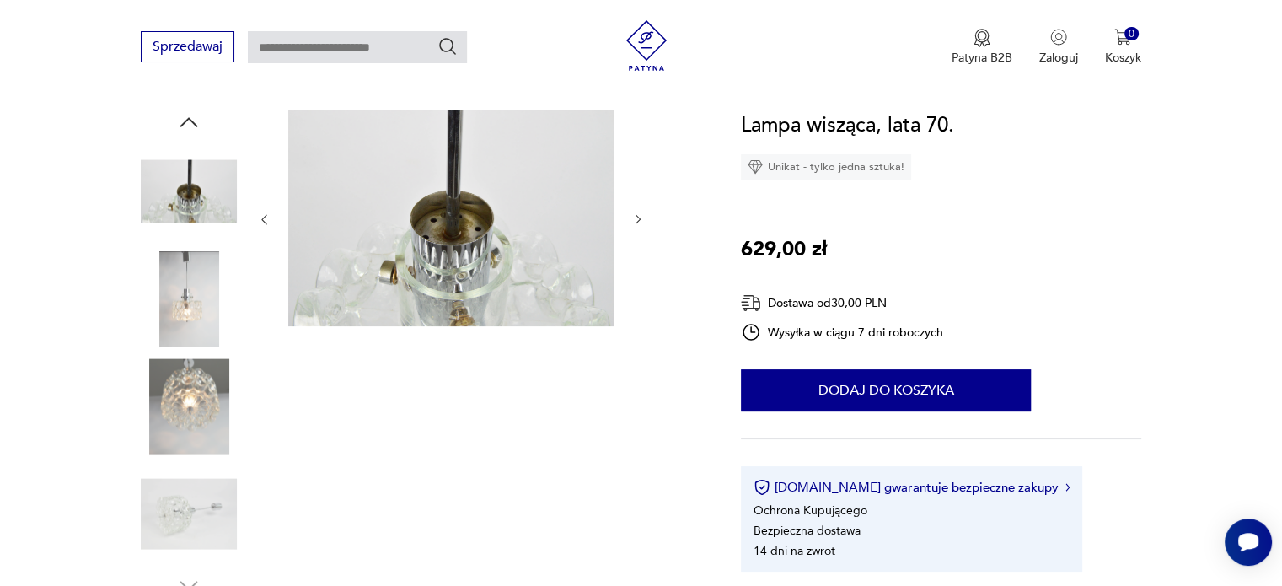
click at [634, 219] on icon "button" at bounding box center [638, 219] width 14 height 14
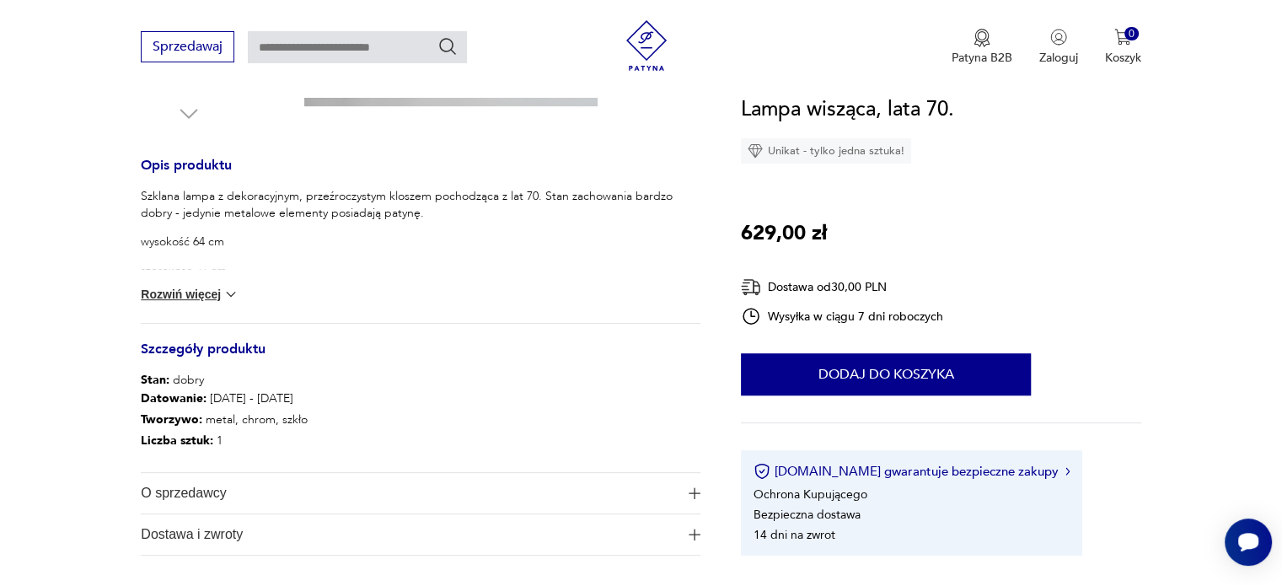
scroll to position [674, 0]
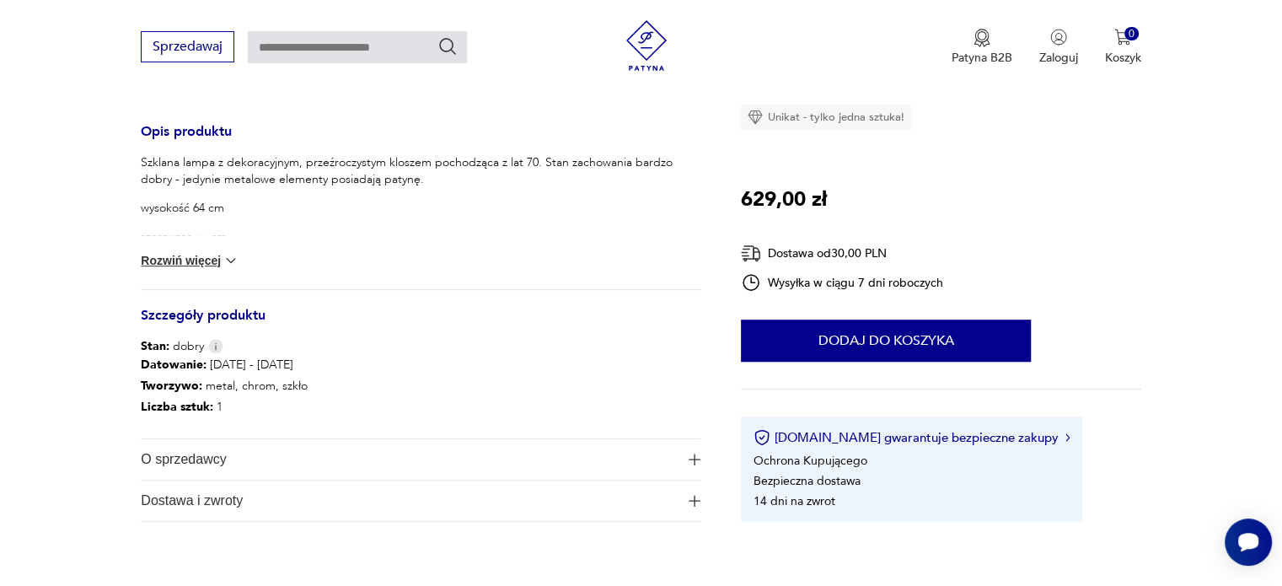
click at [695, 460] on img "button" at bounding box center [695, 459] width 12 height 12
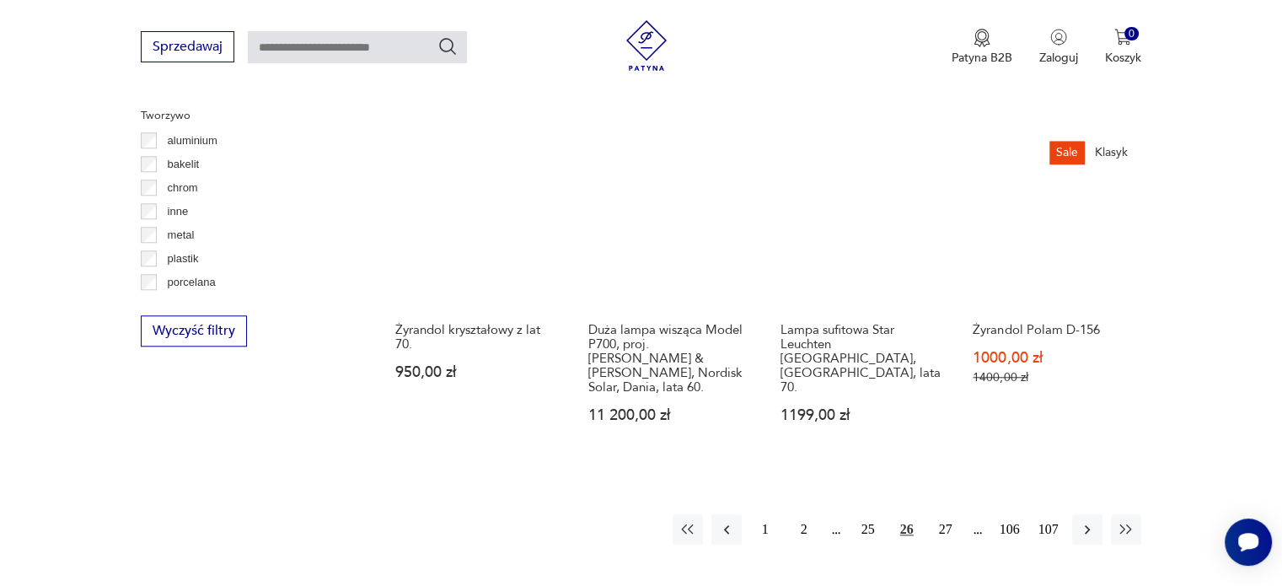
scroll to position [1577, 0]
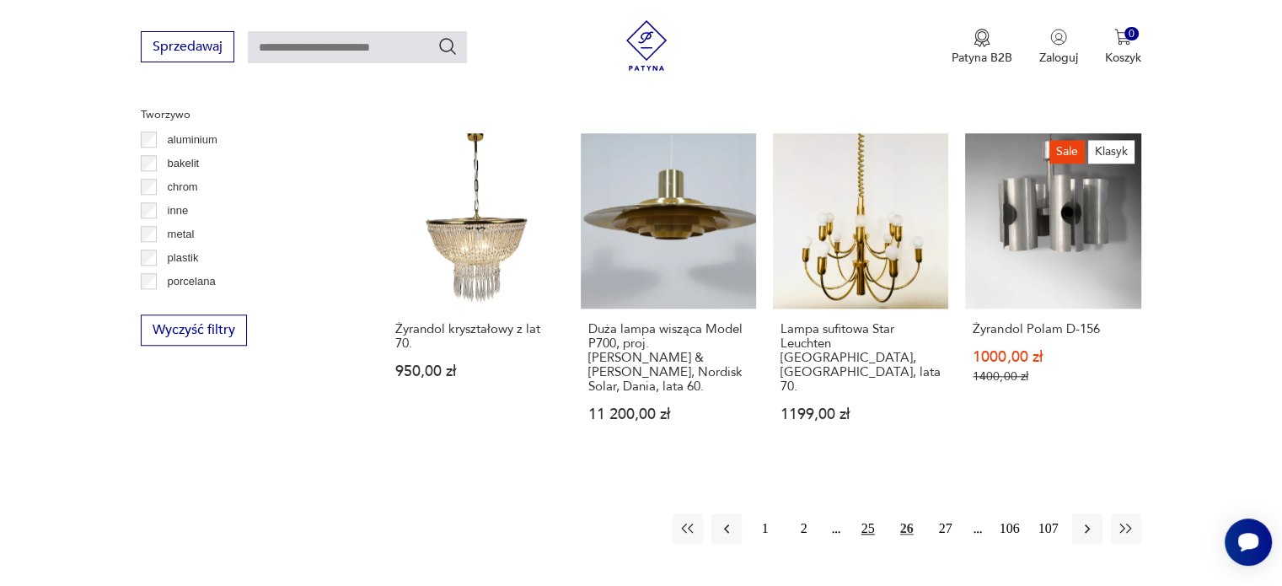
click at [869, 513] on button "25" at bounding box center [868, 528] width 30 height 30
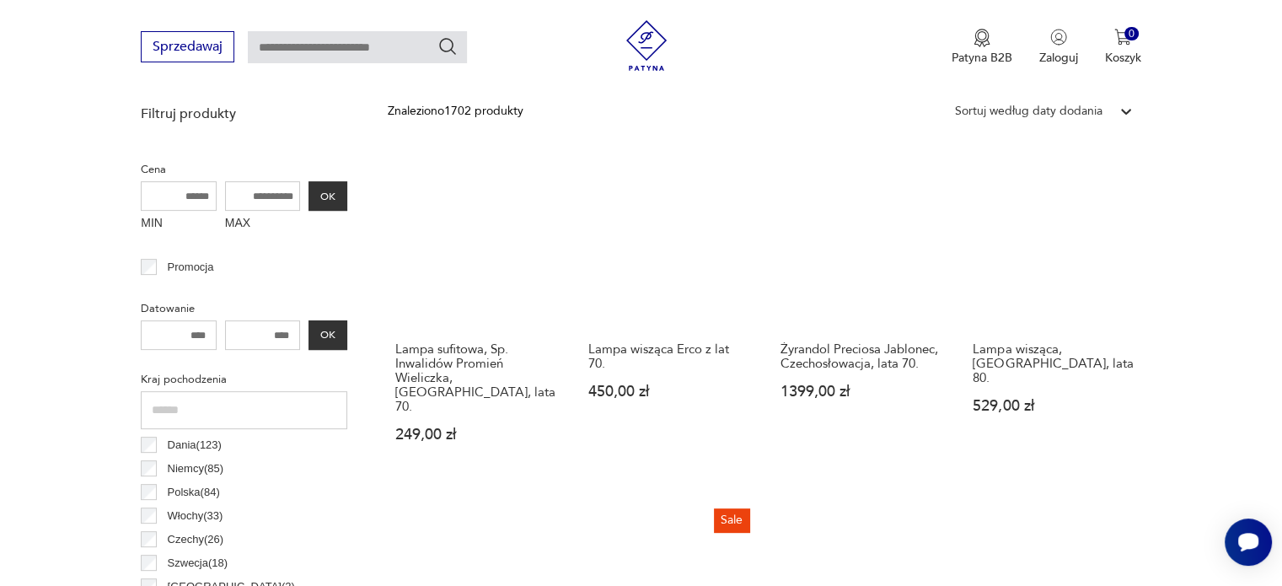
scroll to position [565, 0]
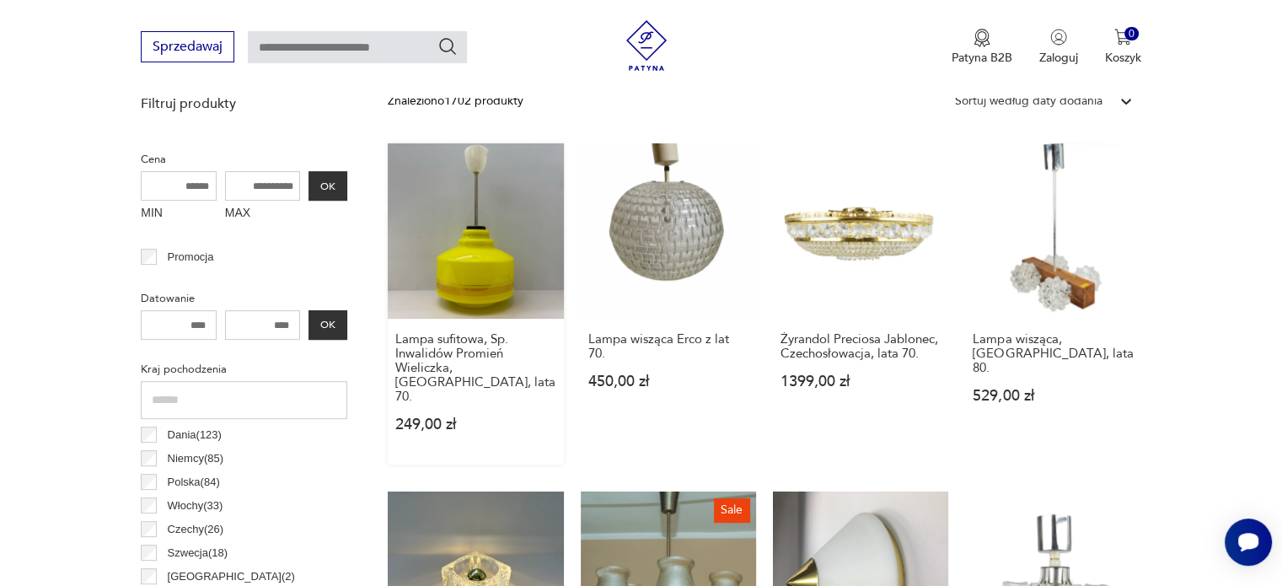
click at [476, 239] on link "Lampa sufitowa, Sp. Inwalidów Promień Wieliczka, [GEOGRAPHIC_DATA], lata 70. 24…" at bounding box center [475, 303] width 175 height 321
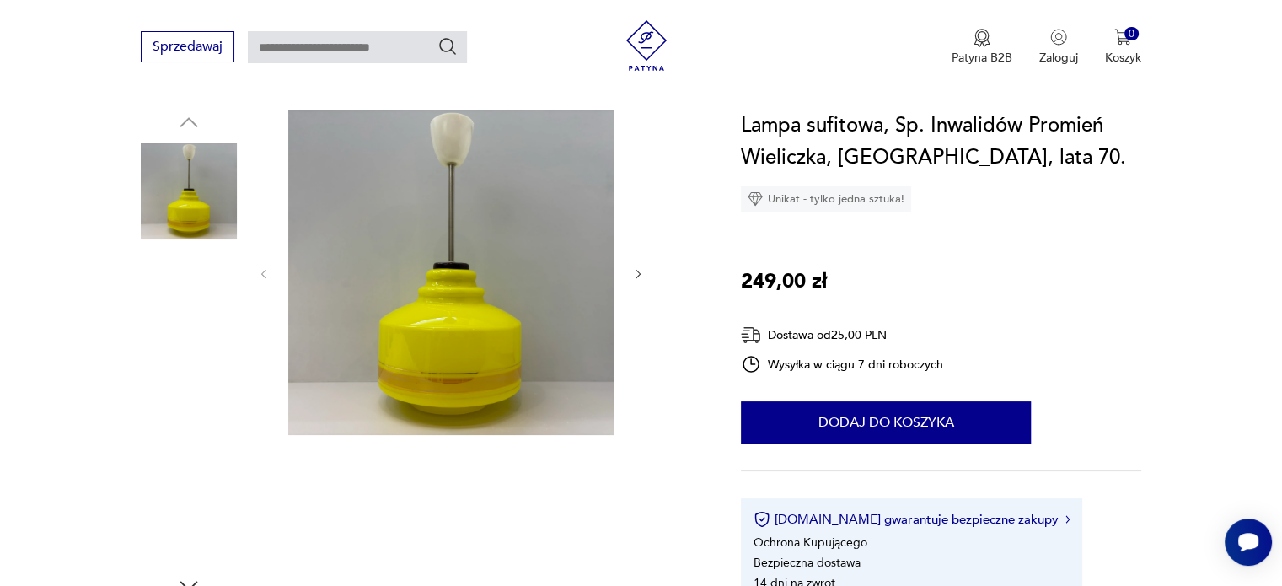
scroll to position [135, 0]
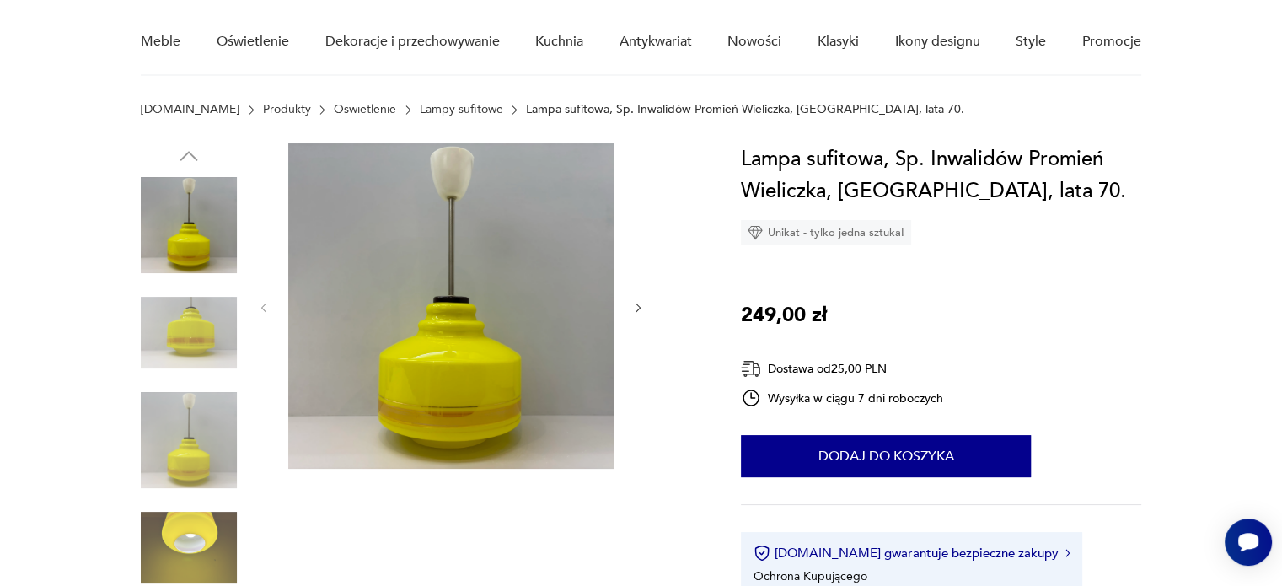
click at [636, 305] on icon "button" at bounding box center [638, 308] width 14 height 14
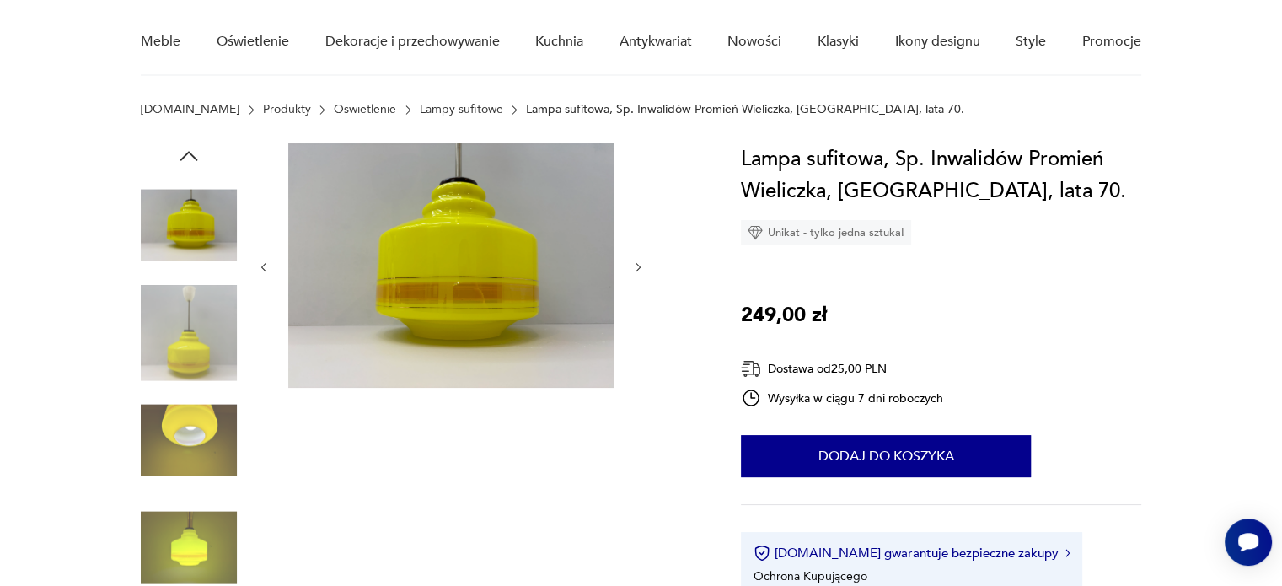
click at [641, 262] on icon "button" at bounding box center [638, 267] width 14 height 14
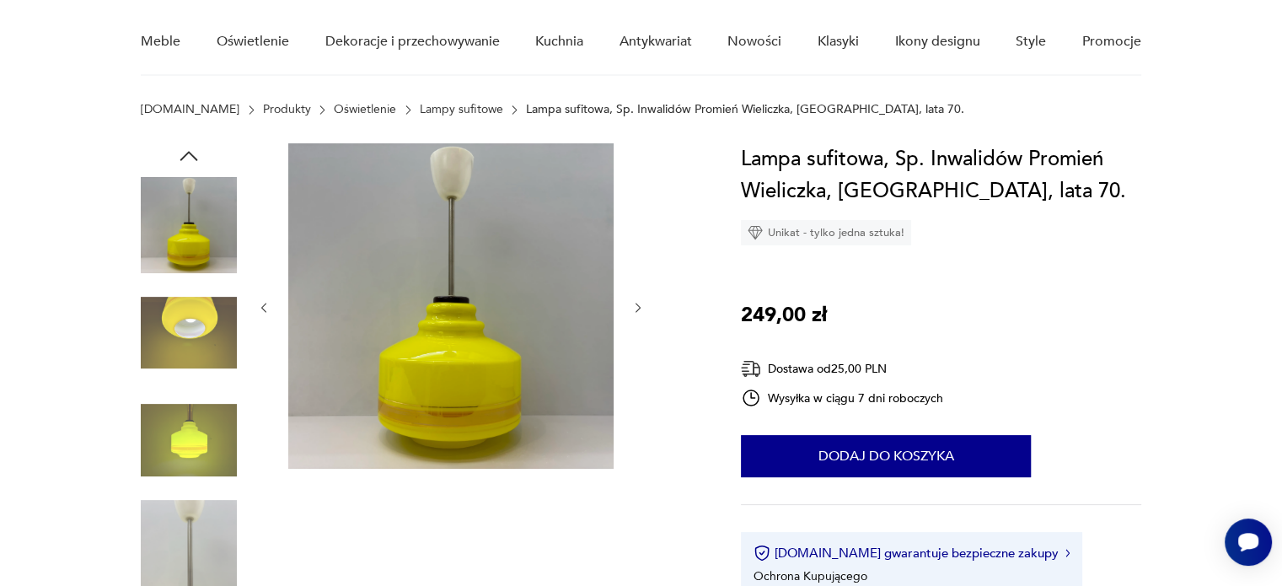
click at [637, 307] on icon "button" at bounding box center [638, 308] width 14 height 14
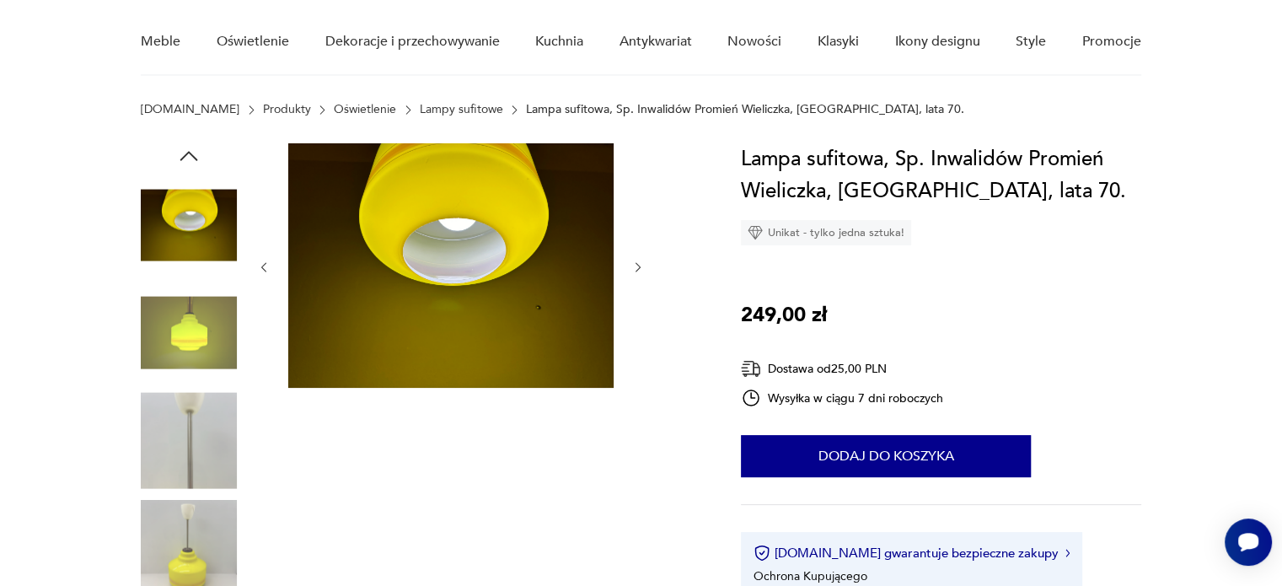
click at [636, 264] on icon "button" at bounding box center [638, 267] width 14 height 14
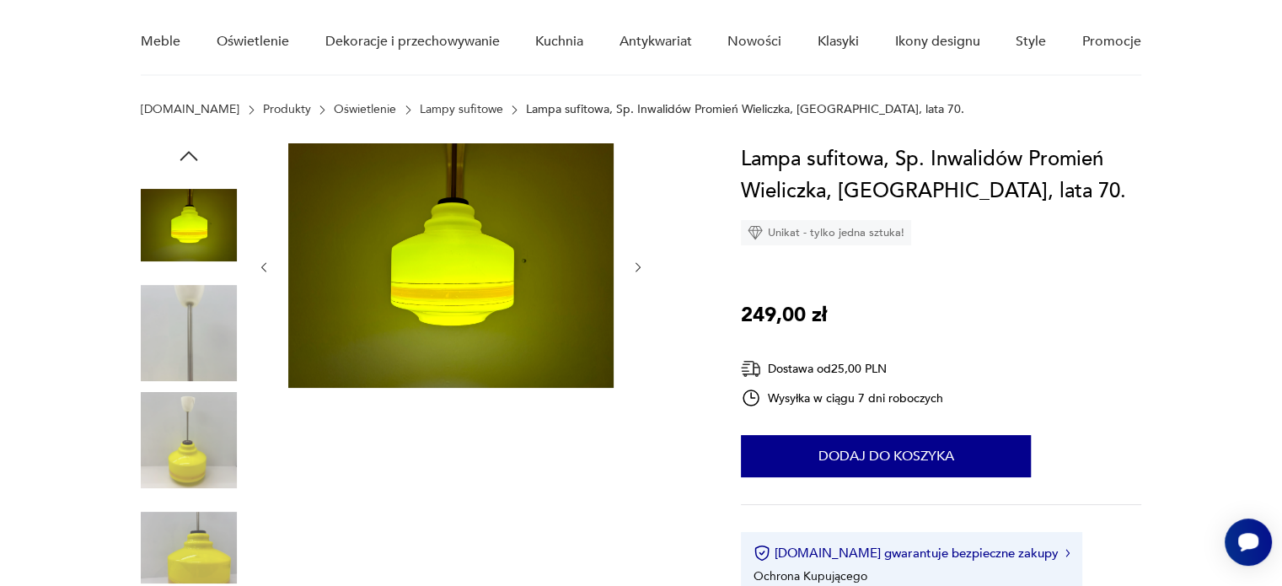
click at [636, 264] on icon "button" at bounding box center [638, 267] width 14 height 14
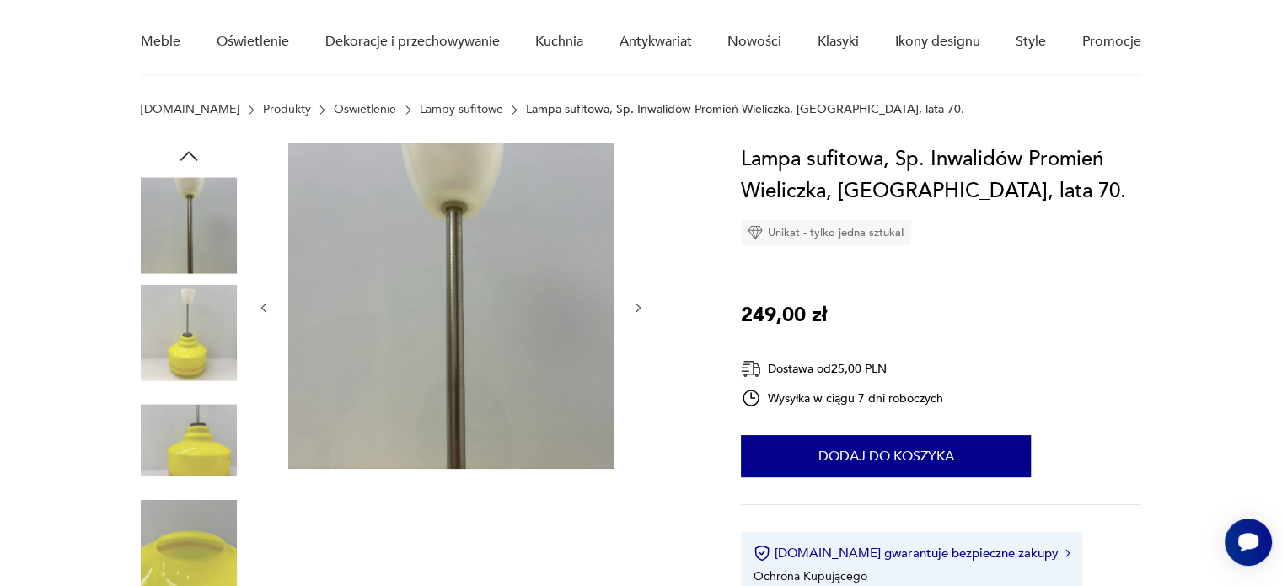
click at [635, 305] on icon "button" at bounding box center [638, 308] width 14 height 14
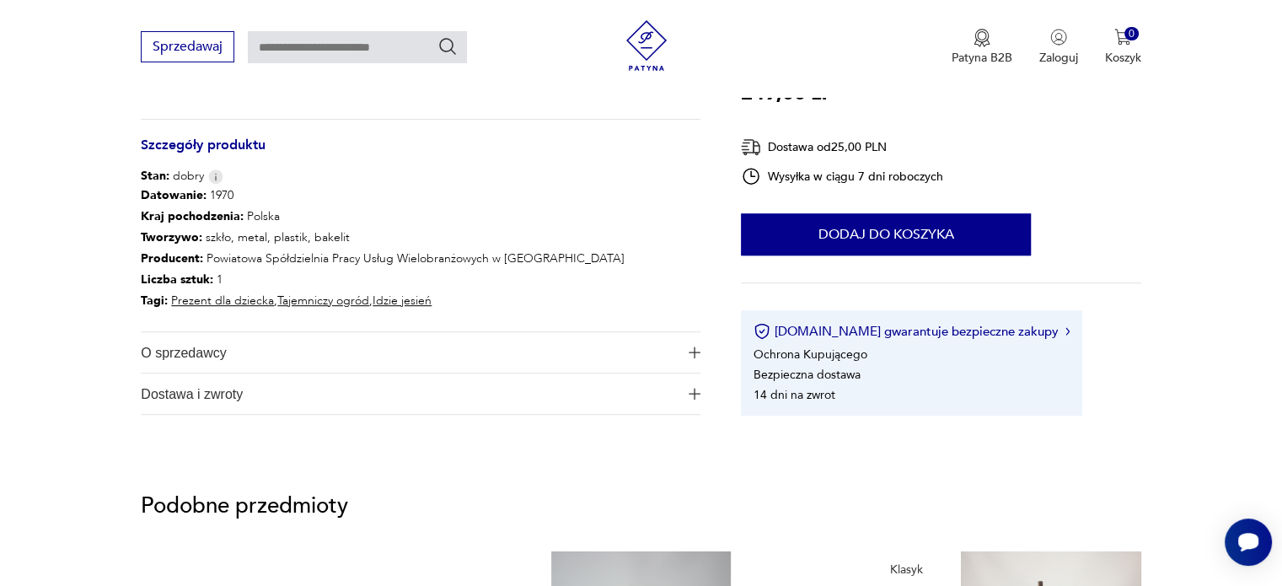
scroll to position [910, 0]
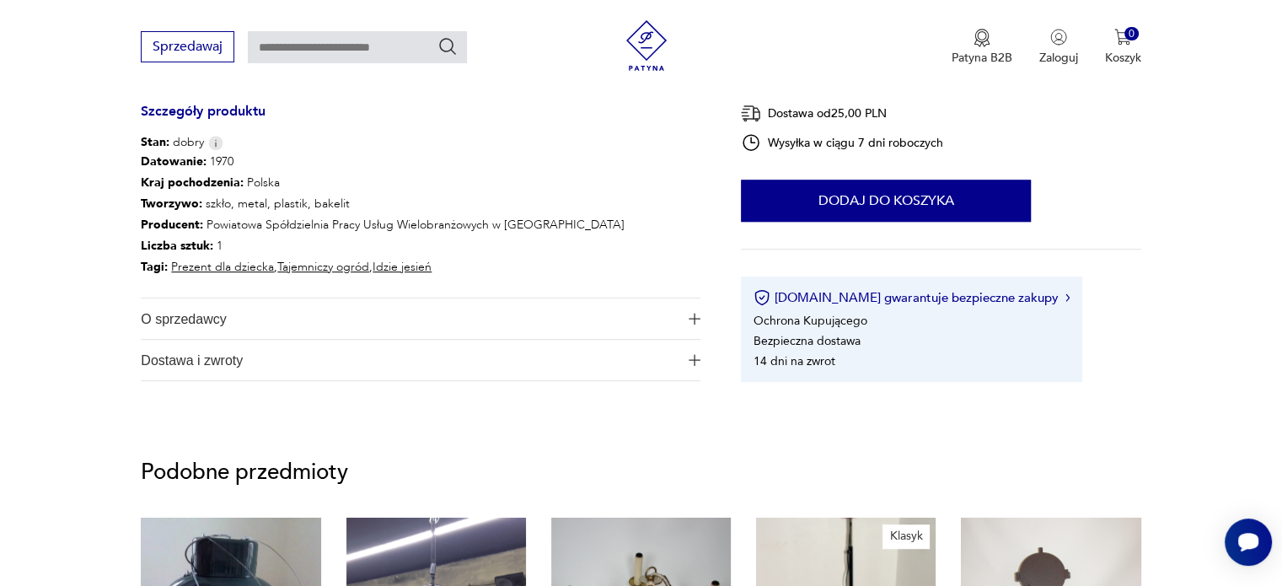
click at [695, 317] on img "button" at bounding box center [695, 319] width 12 height 12
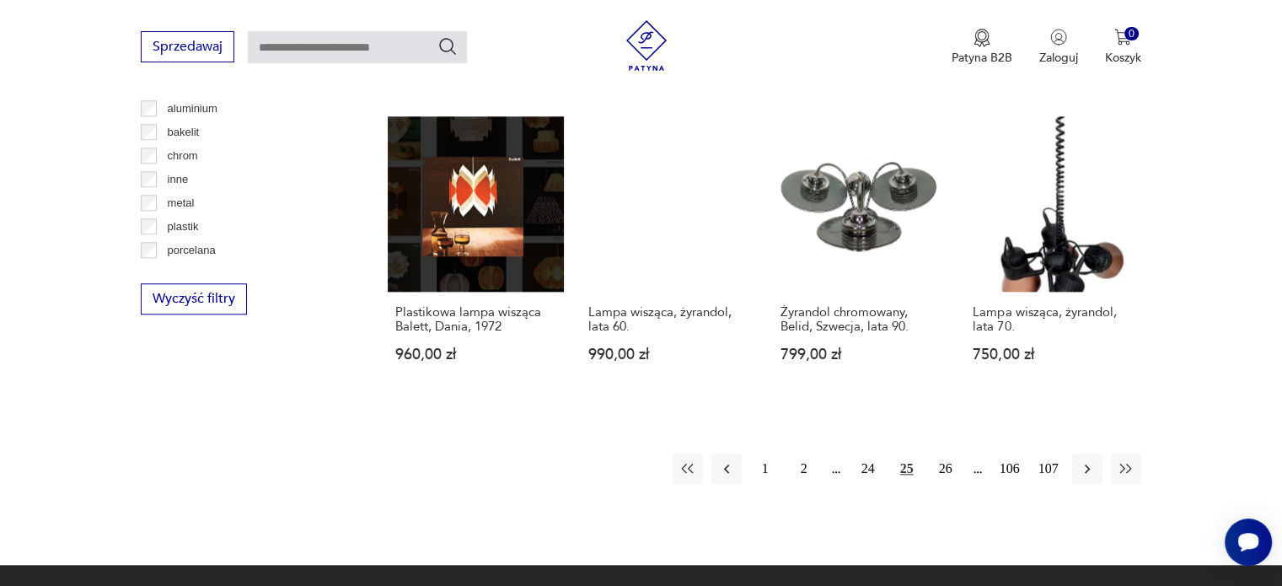
scroll to position [1610, 0]
